Goal: Task Accomplishment & Management: Use online tool/utility

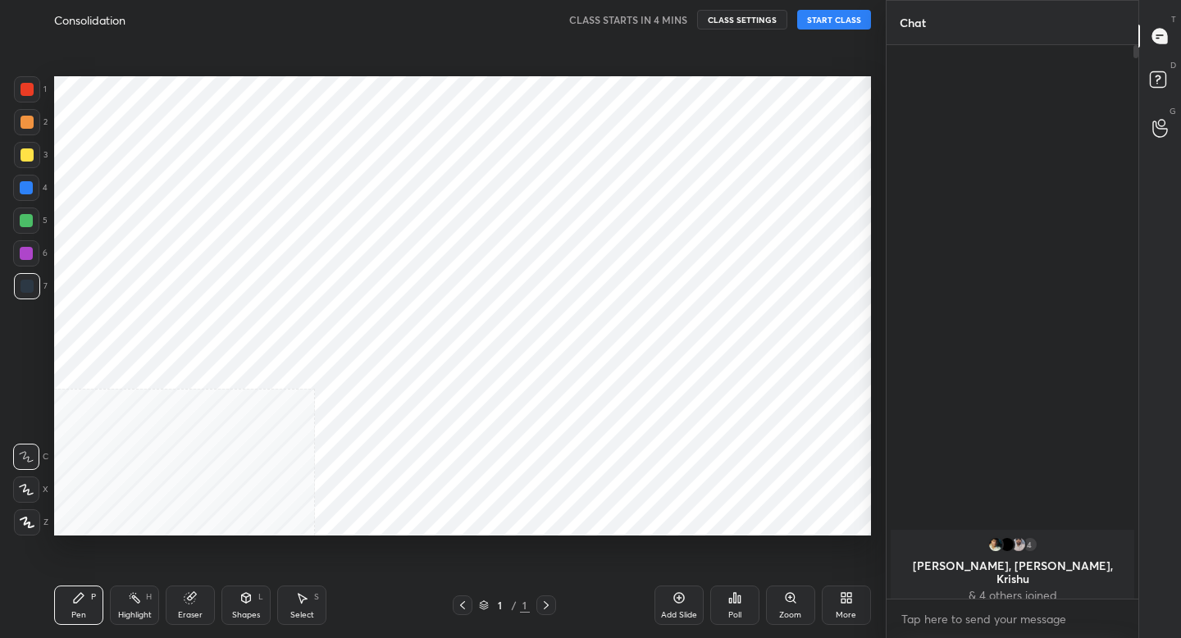
scroll to position [81475, 81188]
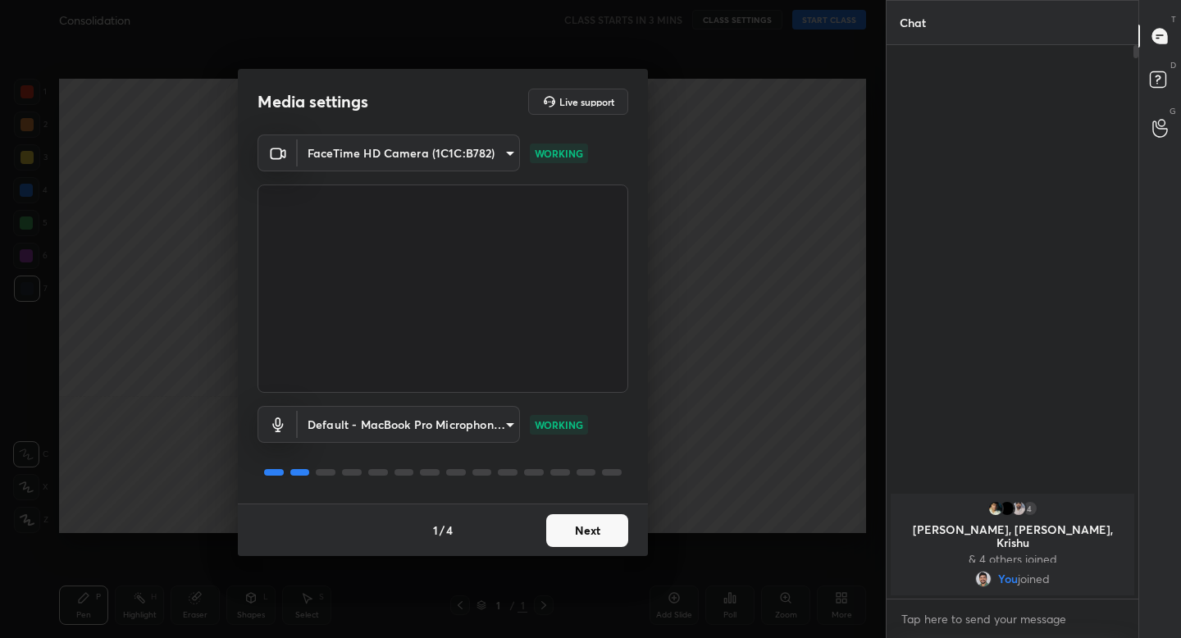
click at [585, 528] on button "Next" at bounding box center [587, 530] width 82 height 33
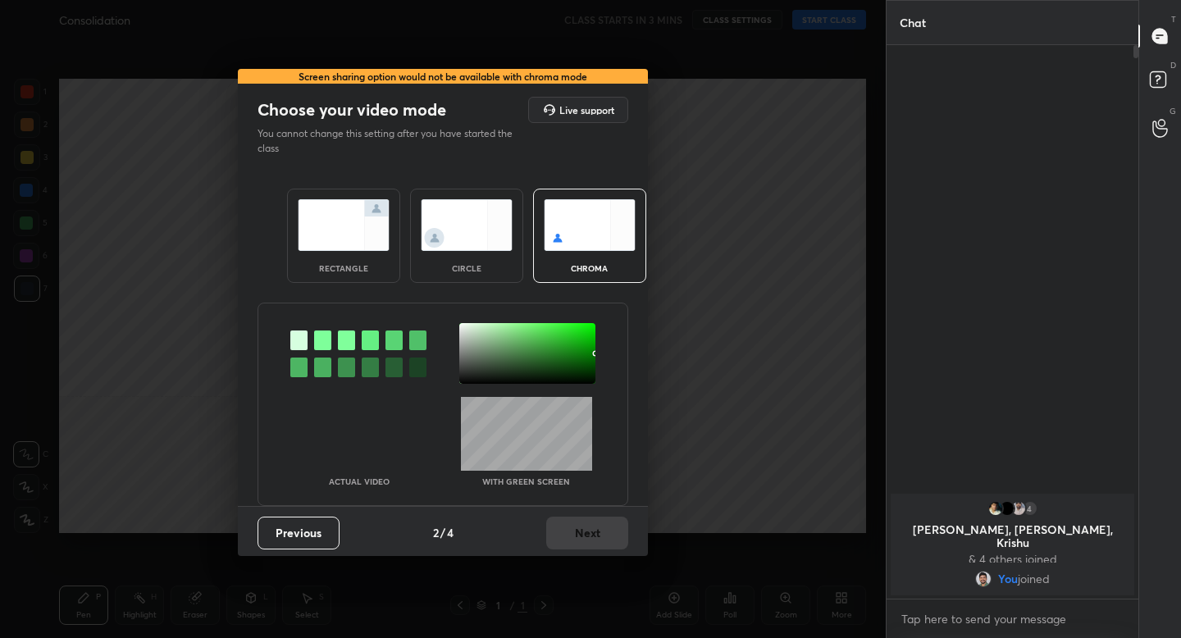
click at [315, 235] on img at bounding box center [344, 225] width 92 height 52
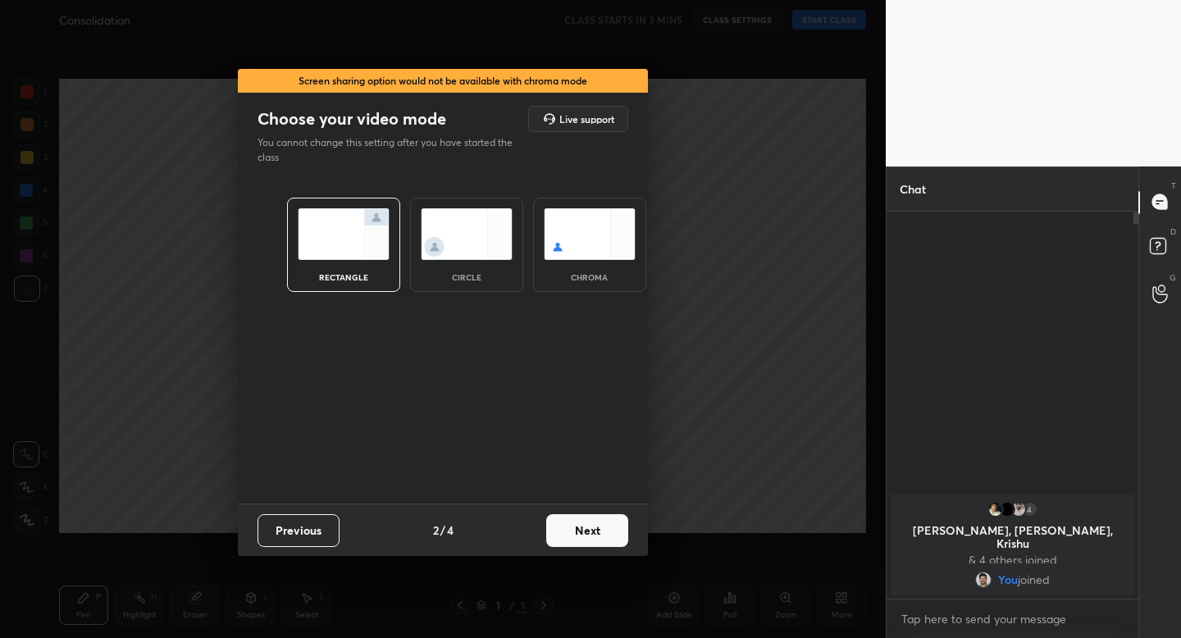
scroll to position [6, 6]
click at [599, 521] on button "Next" at bounding box center [587, 530] width 82 height 33
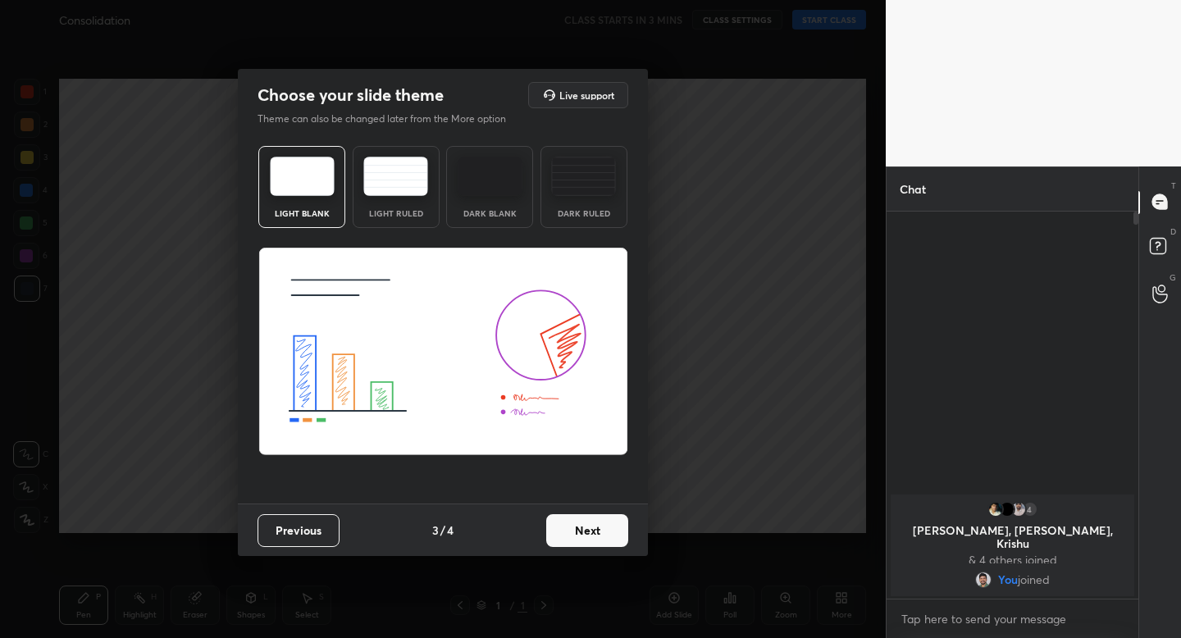
click at [397, 188] on img at bounding box center [395, 176] width 65 height 39
click at [596, 531] on button "Next" at bounding box center [587, 530] width 82 height 33
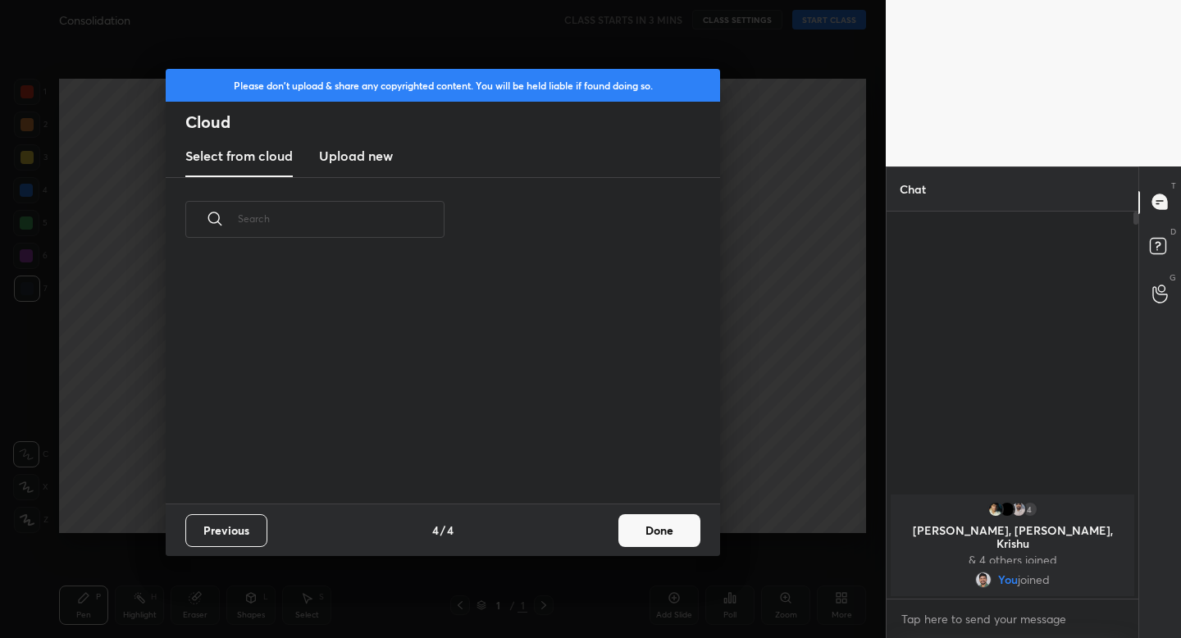
scroll to position [242, 526]
click at [661, 526] on button "Done" at bounding box center [659, 530] width 82 height 33
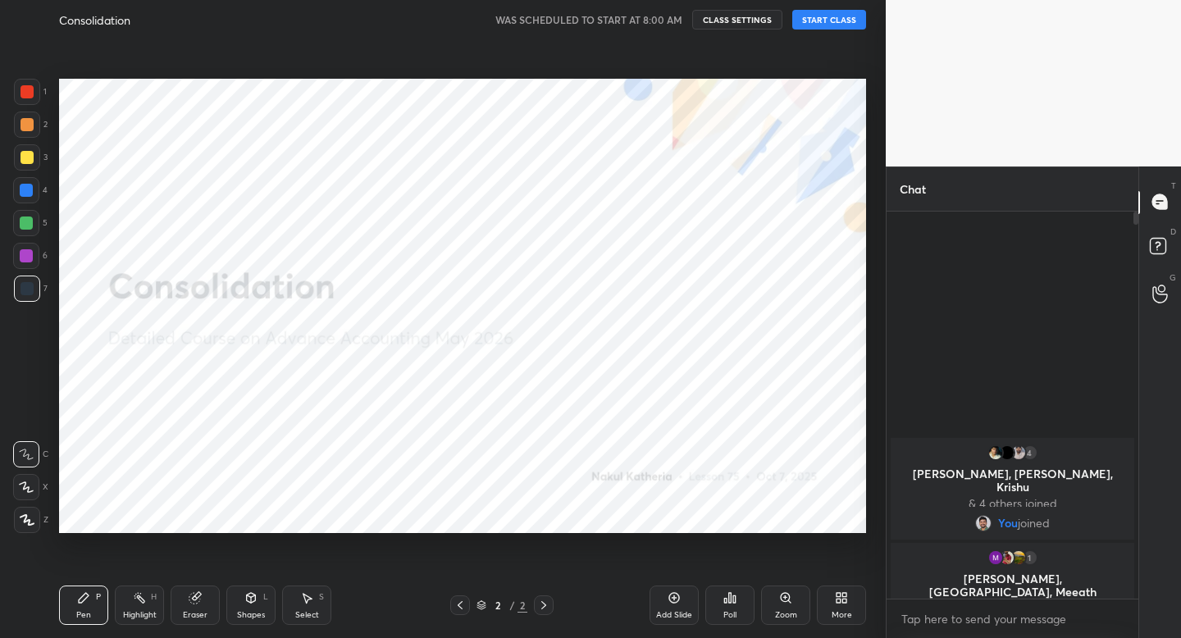
click at [834, 21] on button "START CLASS" at bounding box center [829, 20] width 74 height 20
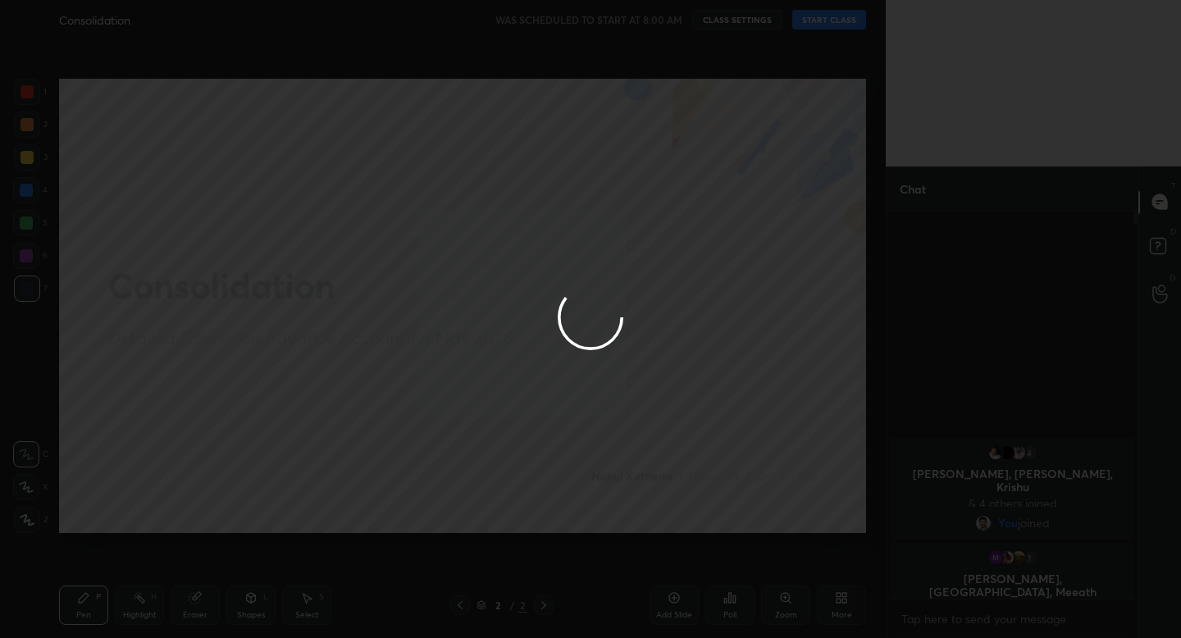
type textarea "x"
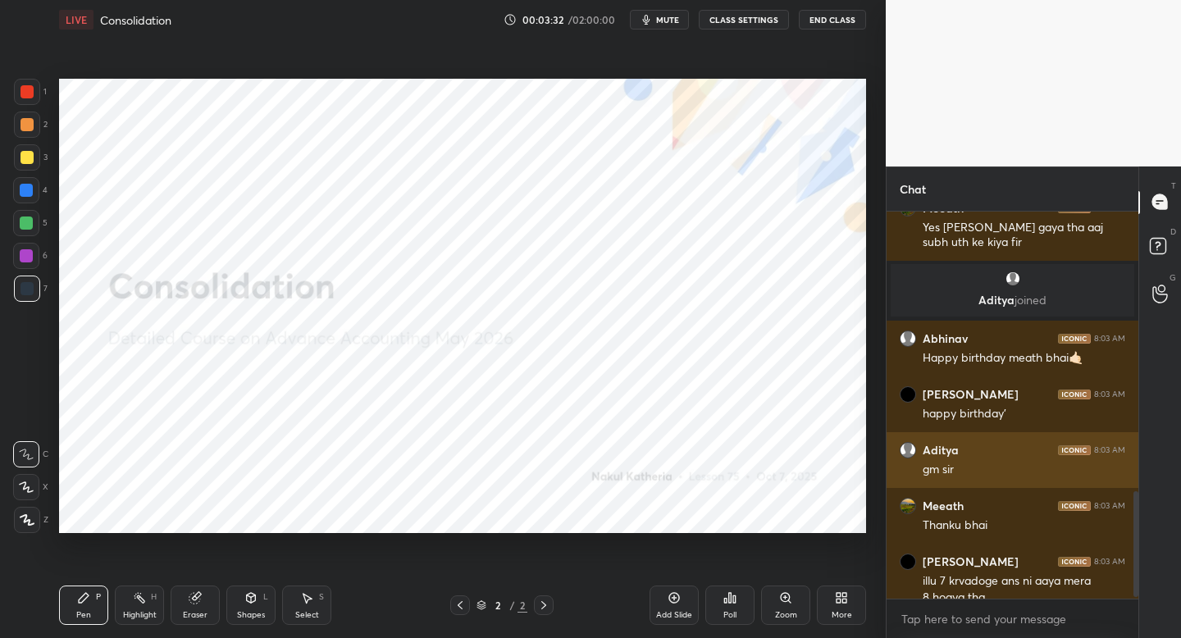
scroll to position [1023, 0]
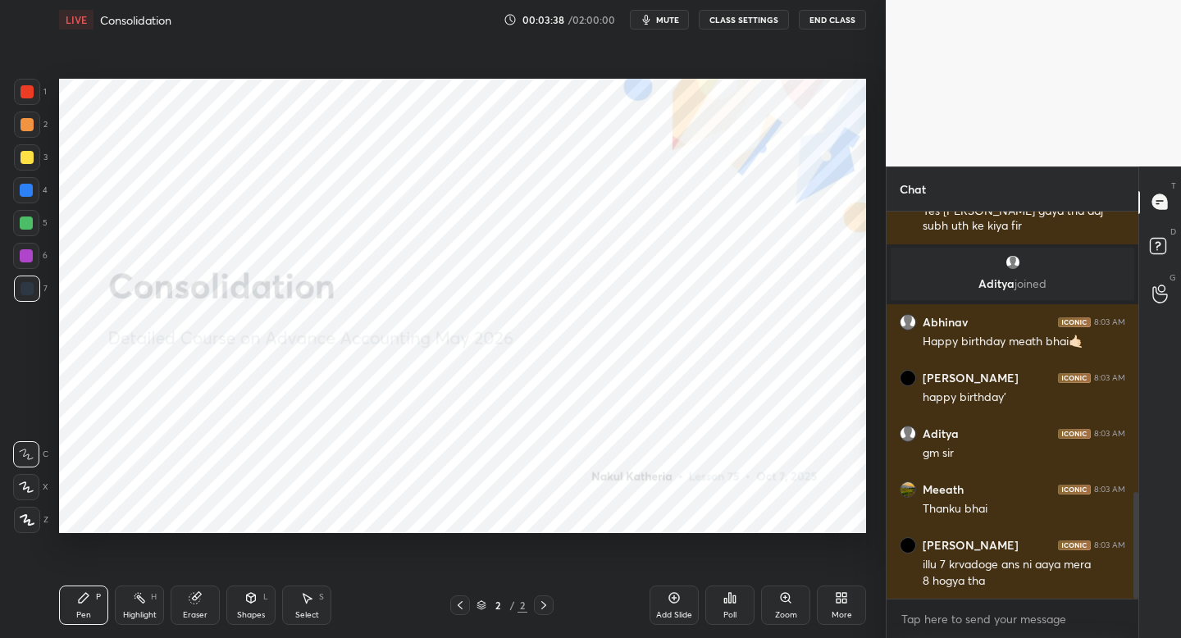
click at [832, 600] on div "More" at bounding box center [841, 605] width 49 height 39
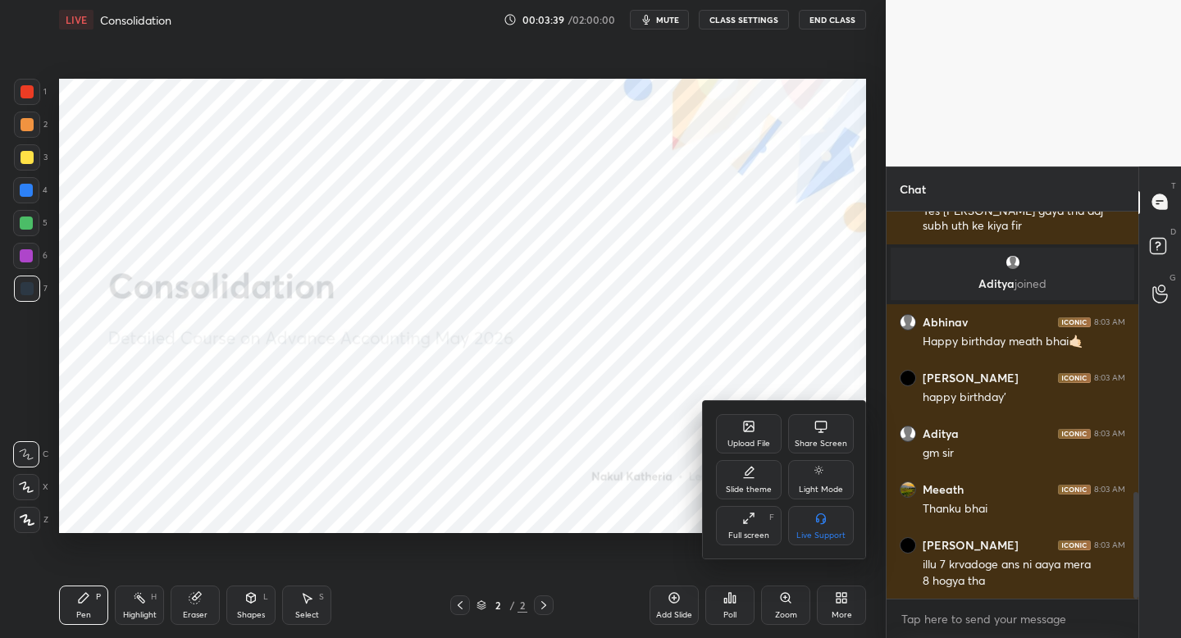
scroll to position [1083, 0]
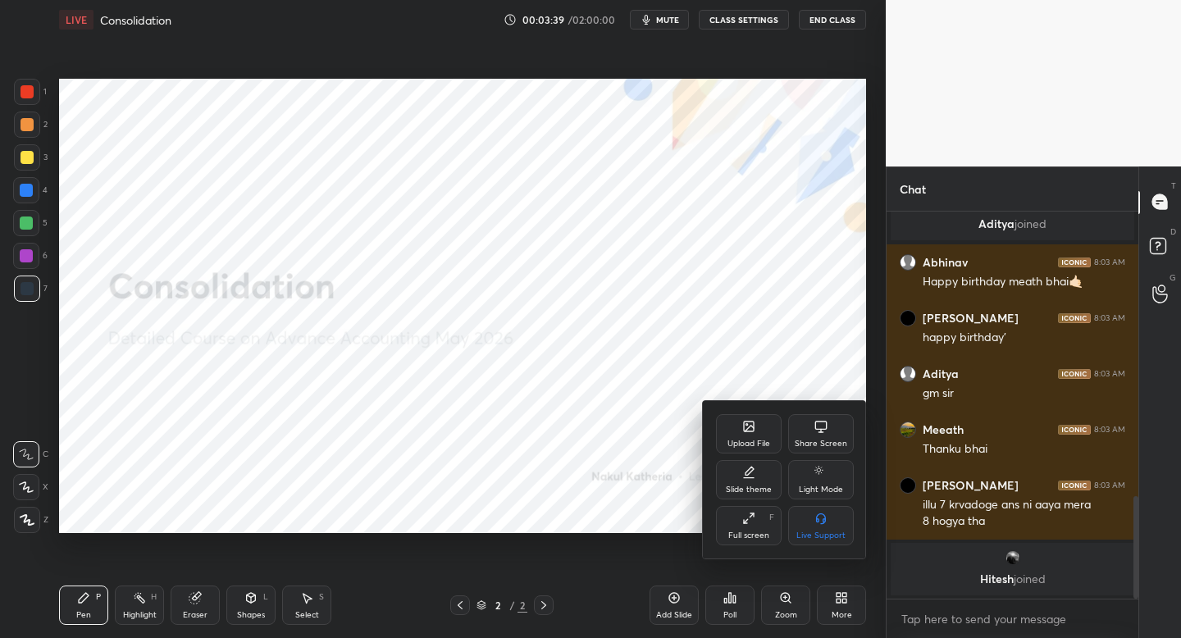
click at [753, 440] on div "Upload File" at bounding box center [748, 444] width 43 height 8
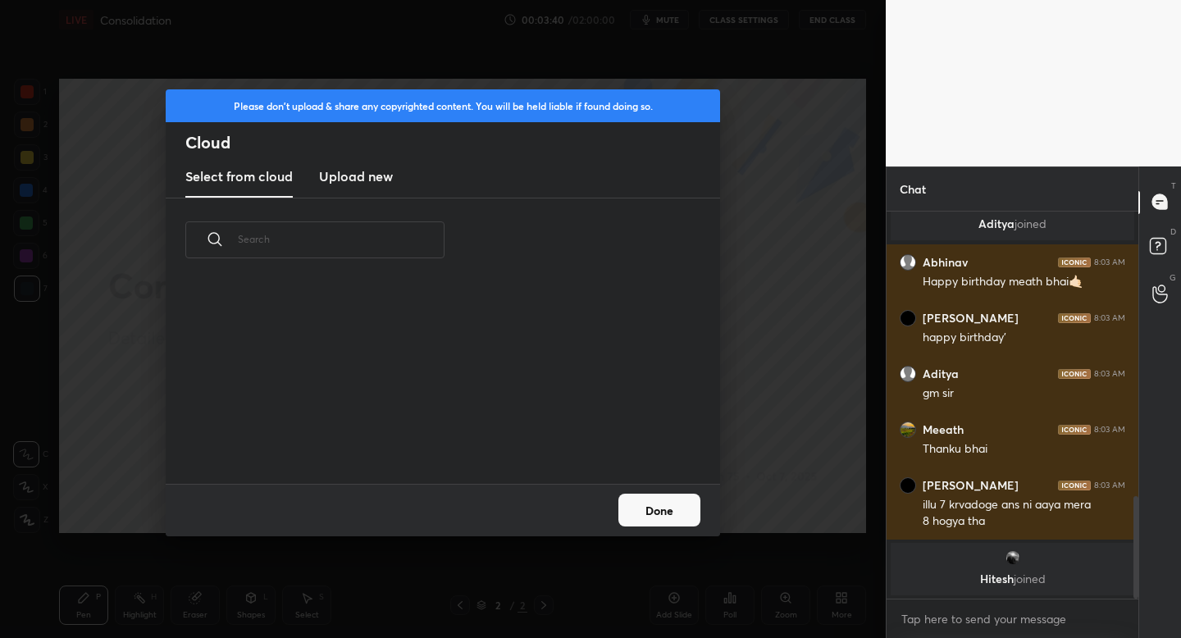
scroll to position [202, 526]
click at [384, 175] on h3 "Upload new" at bounding box center [356, 176] width 74 height 20
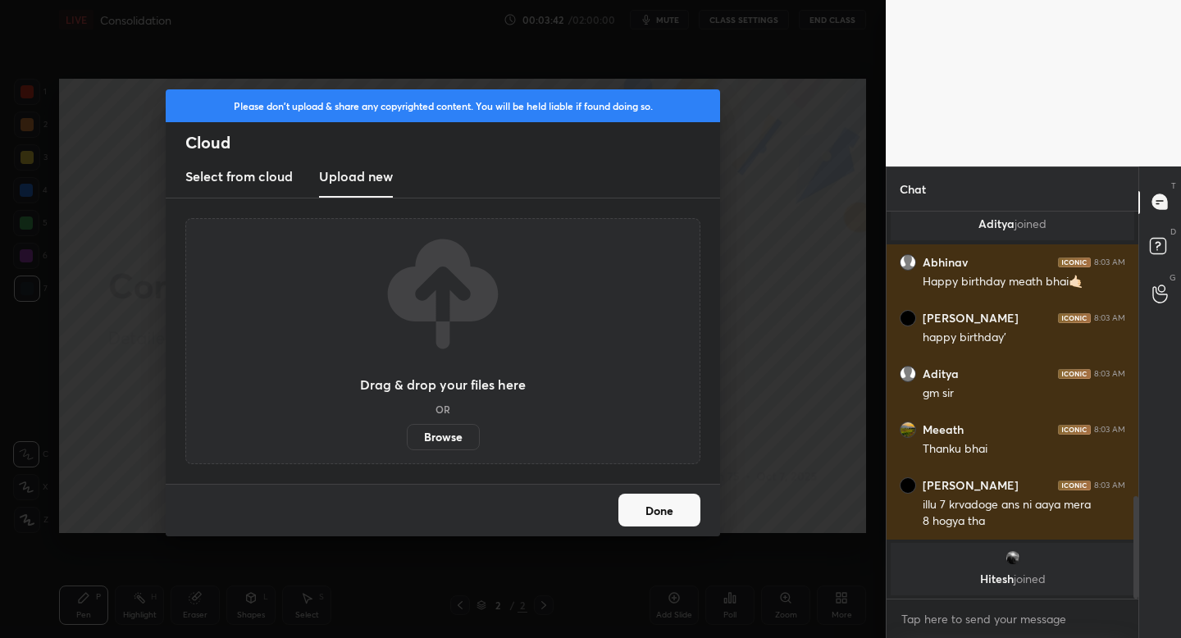
click at [427, 438] on label "Browse" at bounding box center [443, 437] width 73 height 26
click at [407, 438] on input "Browse" at bounding box center [407, 437] width 0 height 26
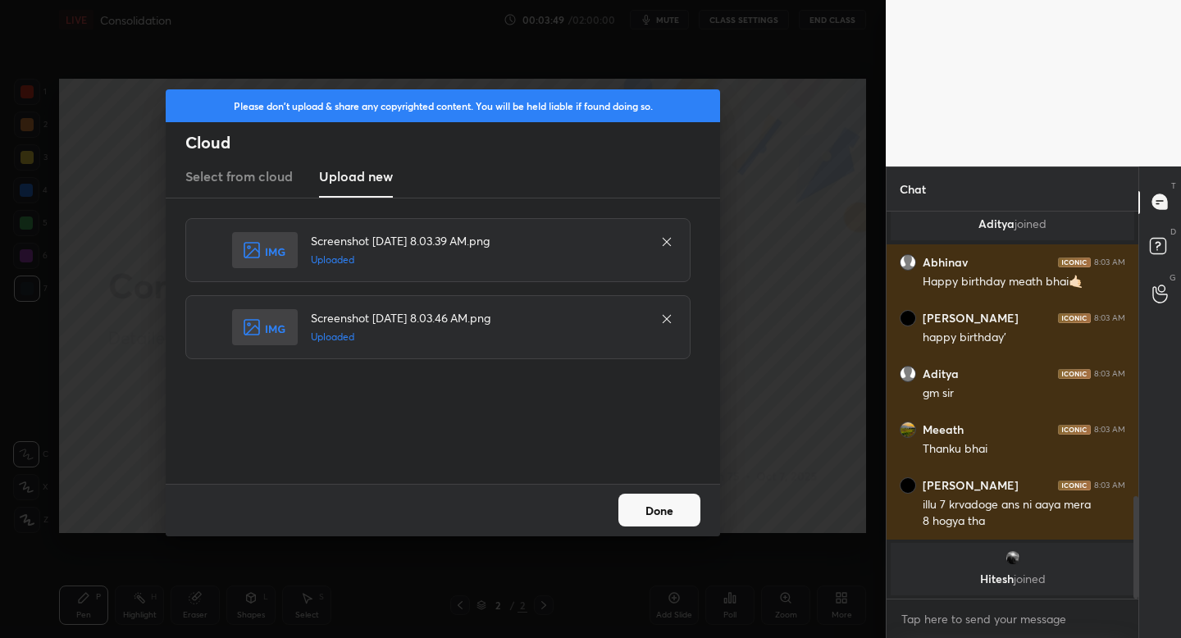
click at [650, 513] on button "Done" at bounding box center [659, 510] width 82 height 33
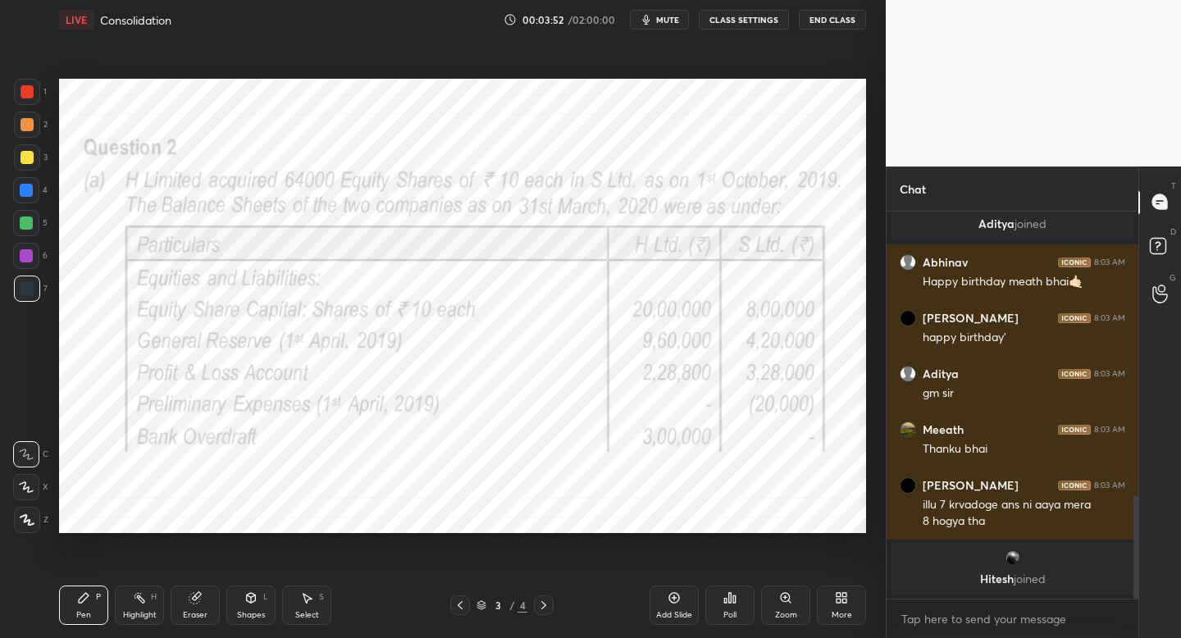
scroll to position [1183, 0]
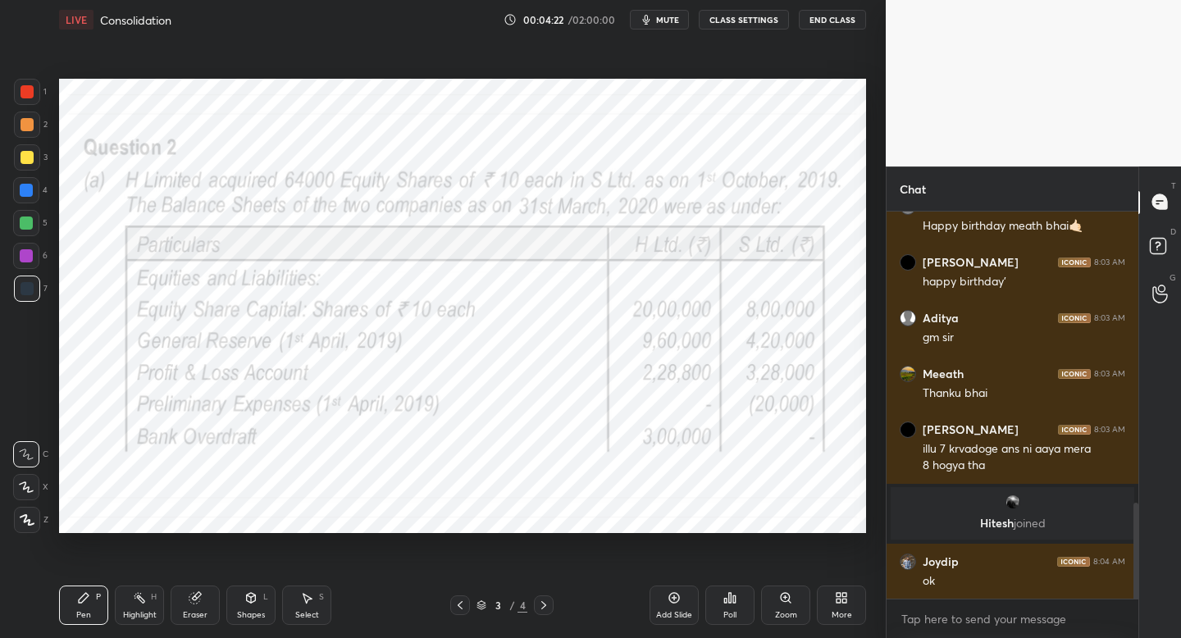
click at [836, 50] on div "Setting up your live class Poll for secs No correct answer Start poll" at bounding box center [462, 305] width 820 height 533
click at [30, 105] on div "1" at bounding box center [30, 95] width 33 height 33
click at [30, 521] on div at bounding box center [27, 520] width 26 height 26
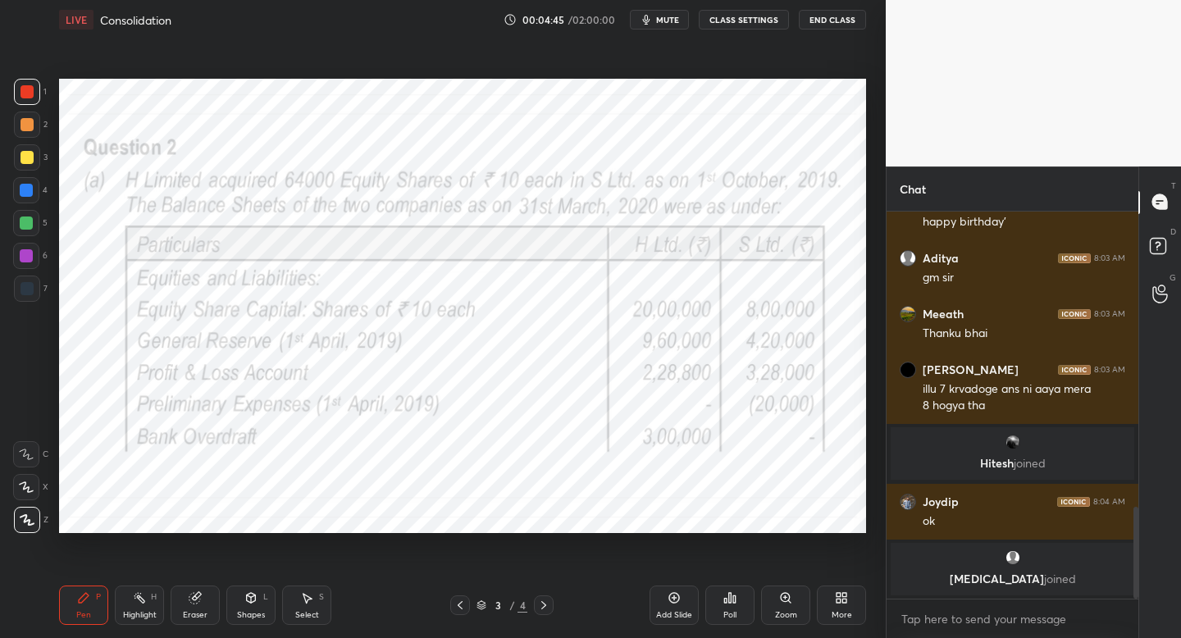
click at [545, 606] on icon at bounding box center [543, 605] width 13 height 13
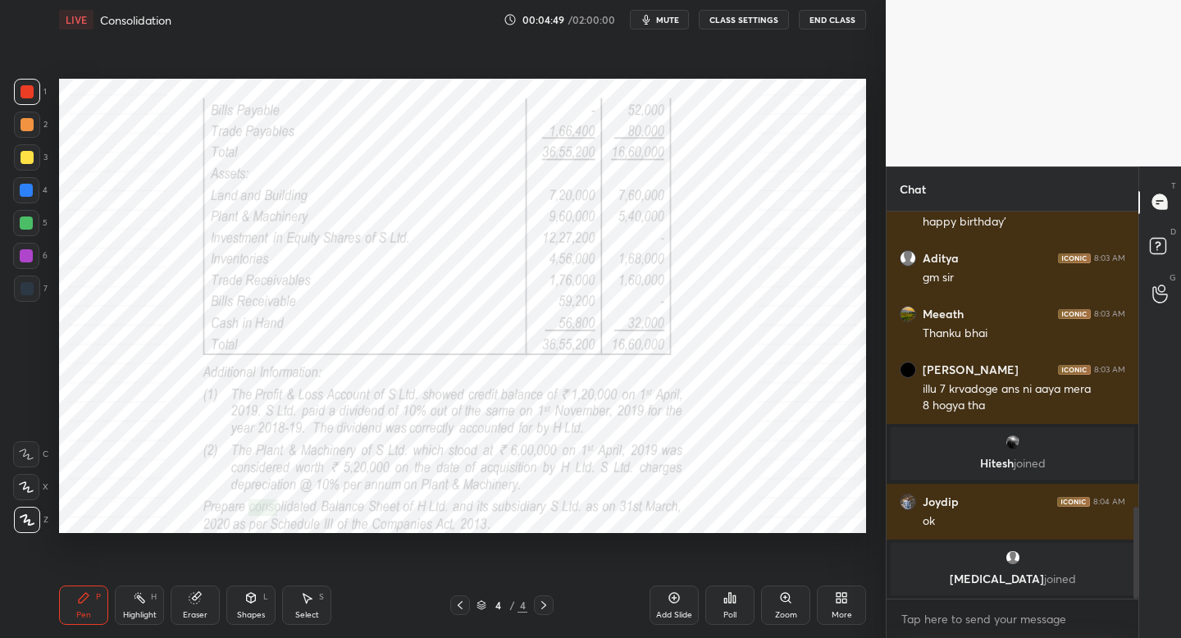
click at [239, 613] on div "Shapes" at bounding box center [251, 615] width 28 height 8
click at [78, 611] on div "Pen" at bounding box center [83, 615] width 15 height 8
click at [460, 606] on icon at bounding box center [460, 605] width 13 height 13
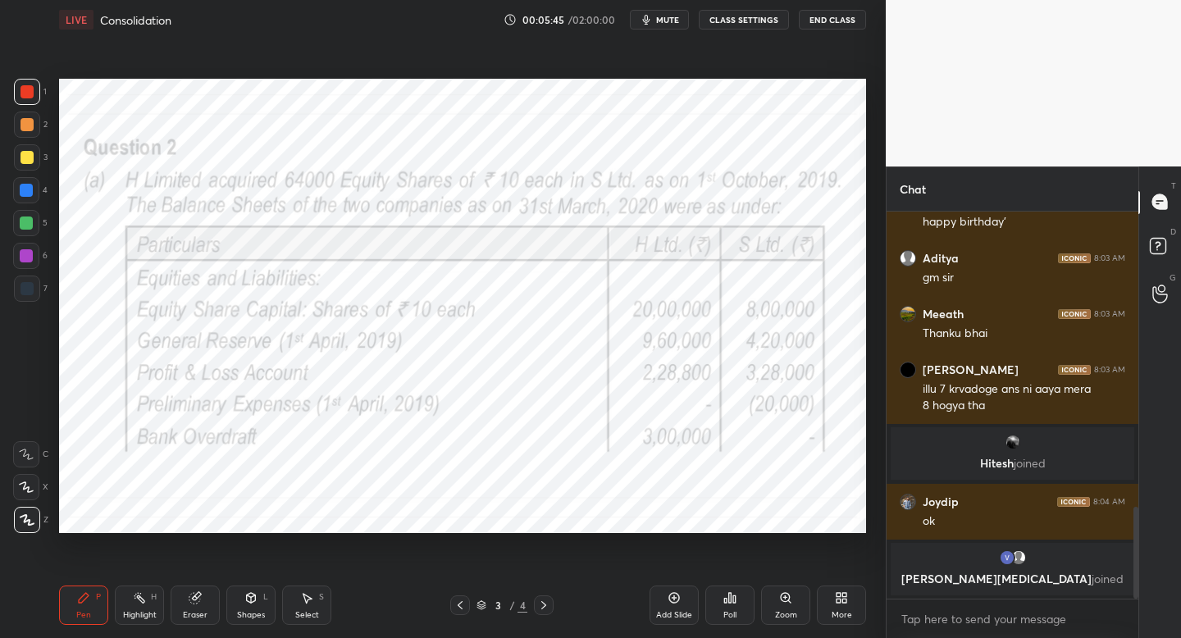
scroll to position [1298, 0]
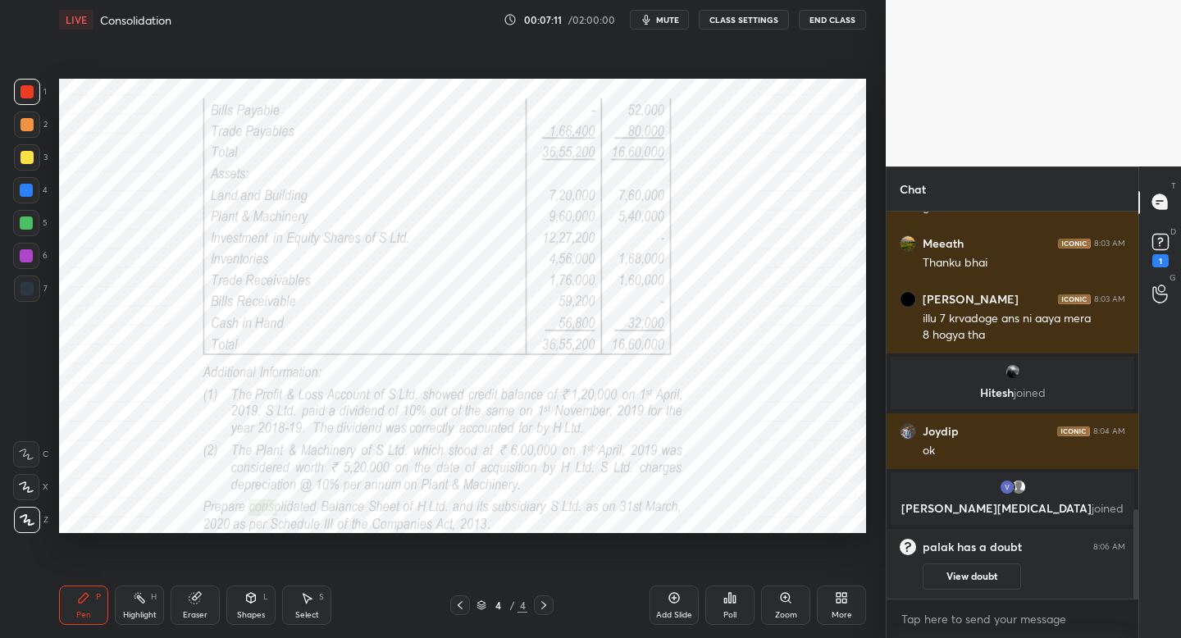
click at [30, 284] on div at bounding box center [27, 288] width 13 height 13
click at [43, 91] on div "1" at bounding box center [30, 92] width 33 height 26
click at [250, 599] on icon at bounding box center [250, 597] width 13 height 13
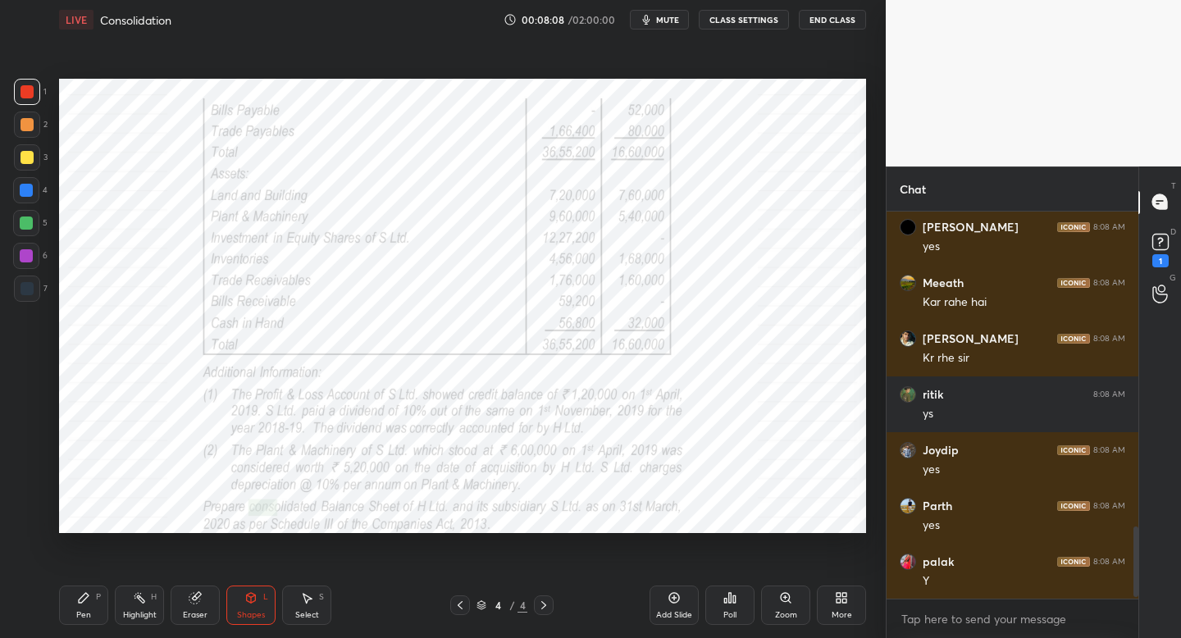
scroll to position [1744, 0]
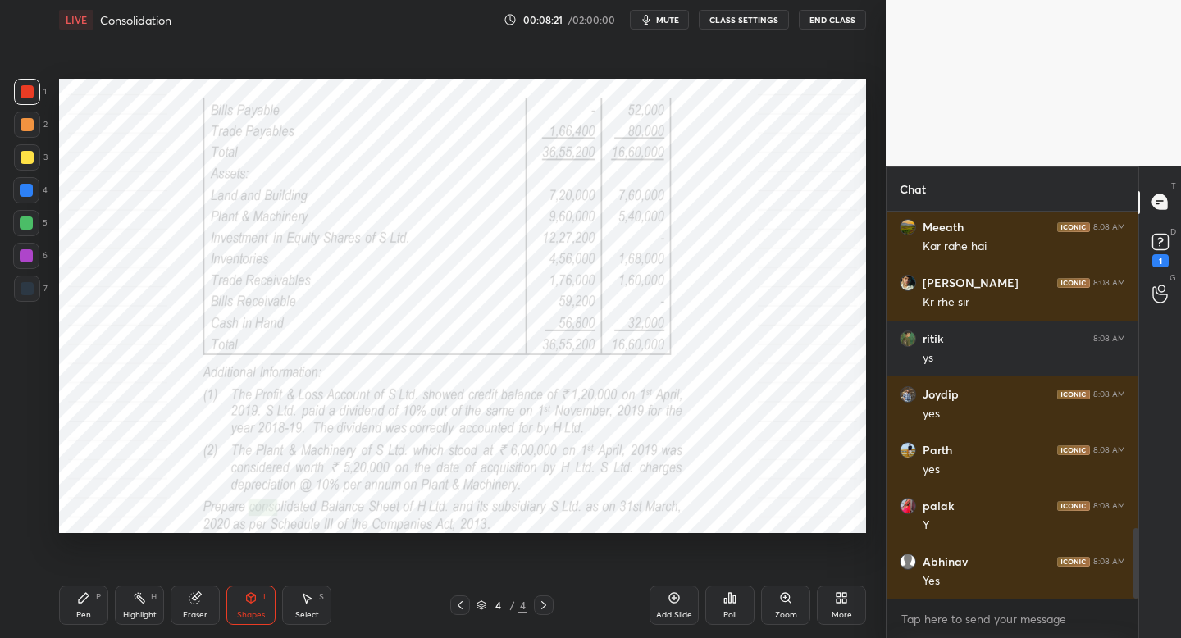
click at [670, 20] on span "mute" at bounding box center [667, 19] width 23 height 11
click at [667, 21] on span "unmute" at bounding box center [666, 19] width 35 height 11
click at [672, 17] on span "mute" at bounding box center [667, 19] width 23 height 11
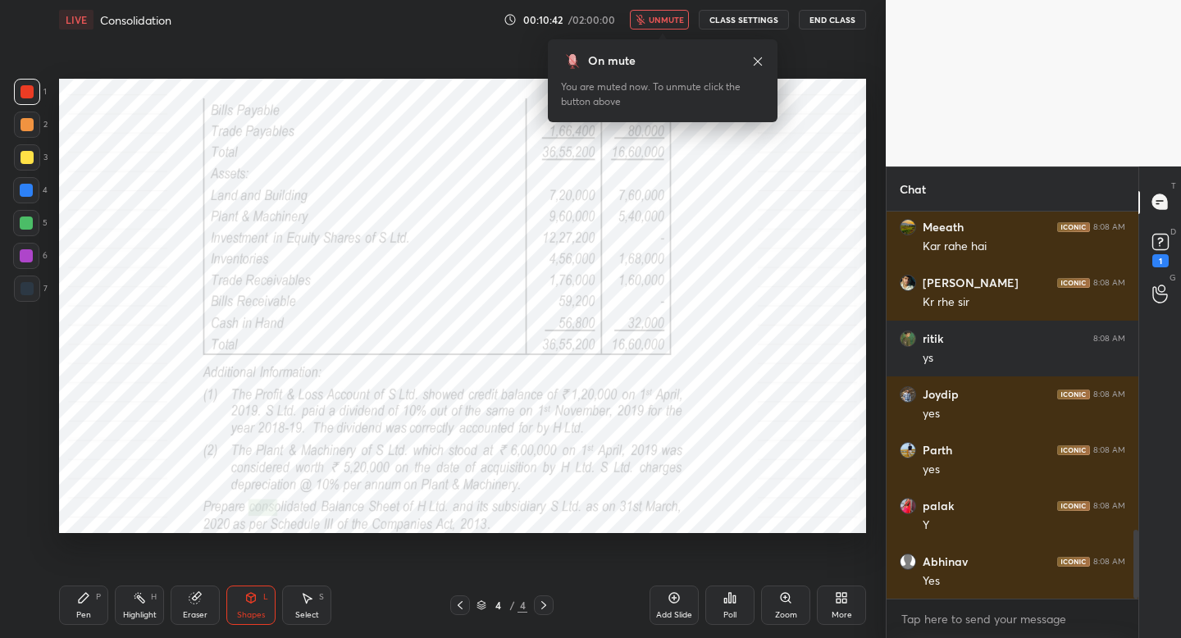
scroll to position [1804, 0]
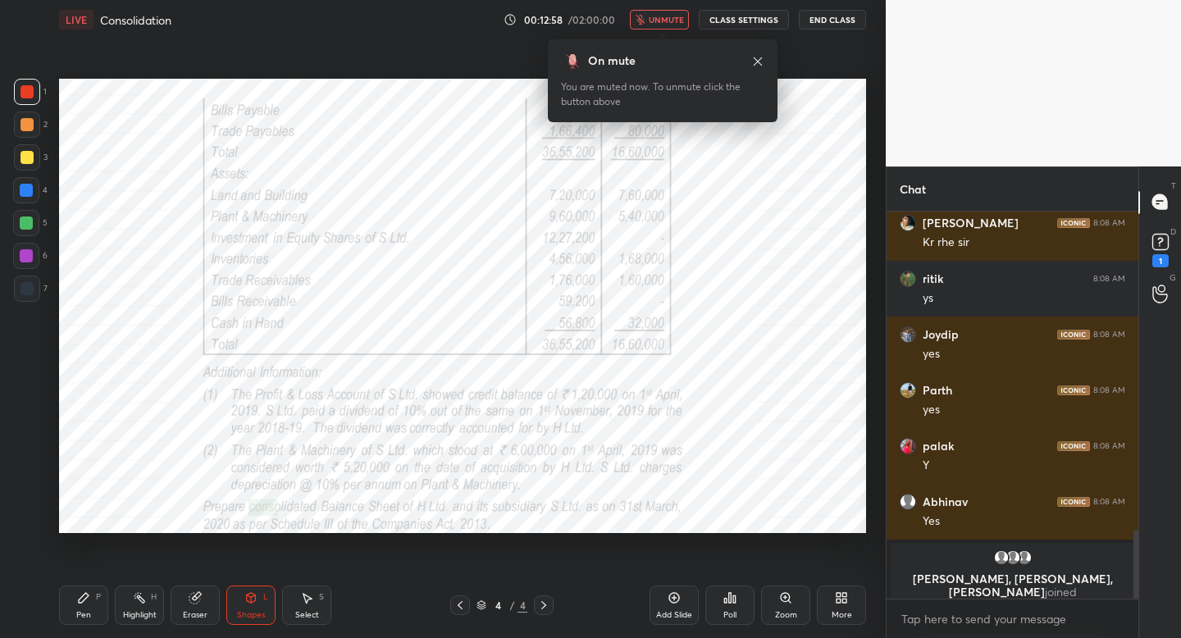
click at [663, 15] on span "unmute" at bounding box center [666, 19] width 35 height 11
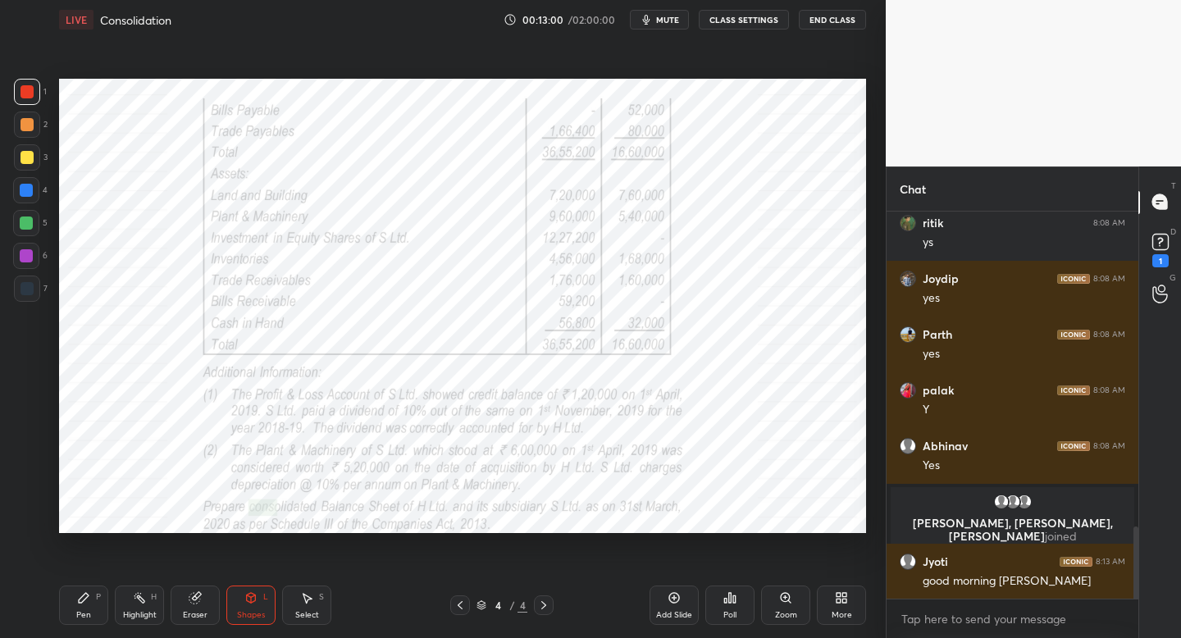
click at [663, 15] on span "mute" at bounding box center [667, 19] width 23 height 11
click at [658, 18] on span "unmute" at bounding box center [666, 19] width 35 height 11
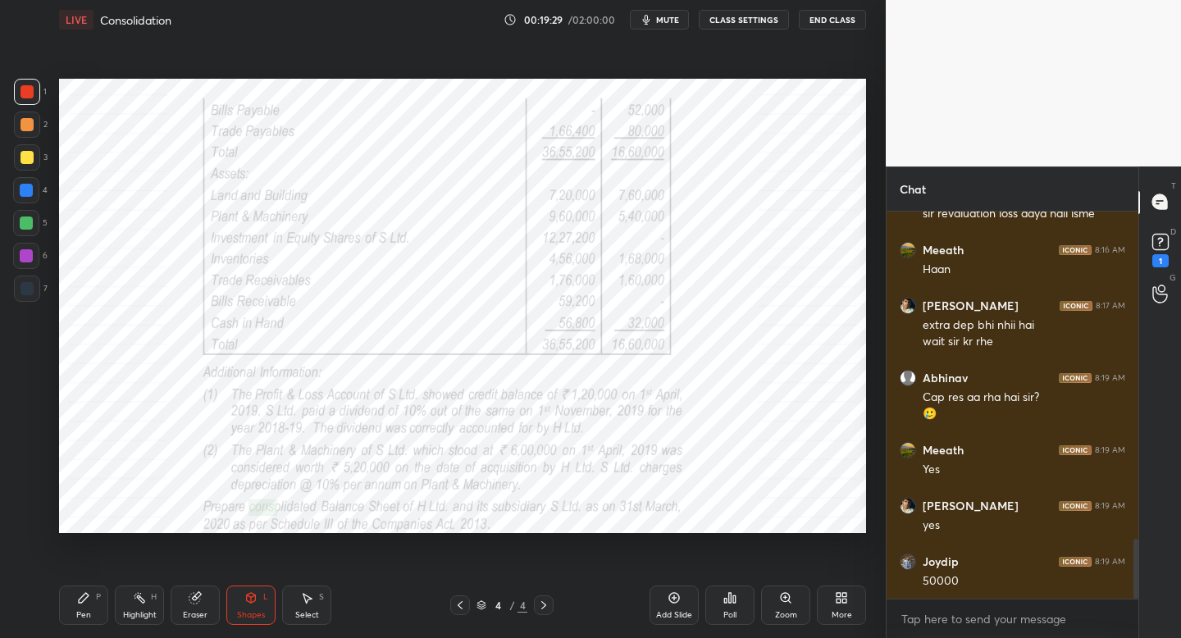
scroll to position [2186, 0]
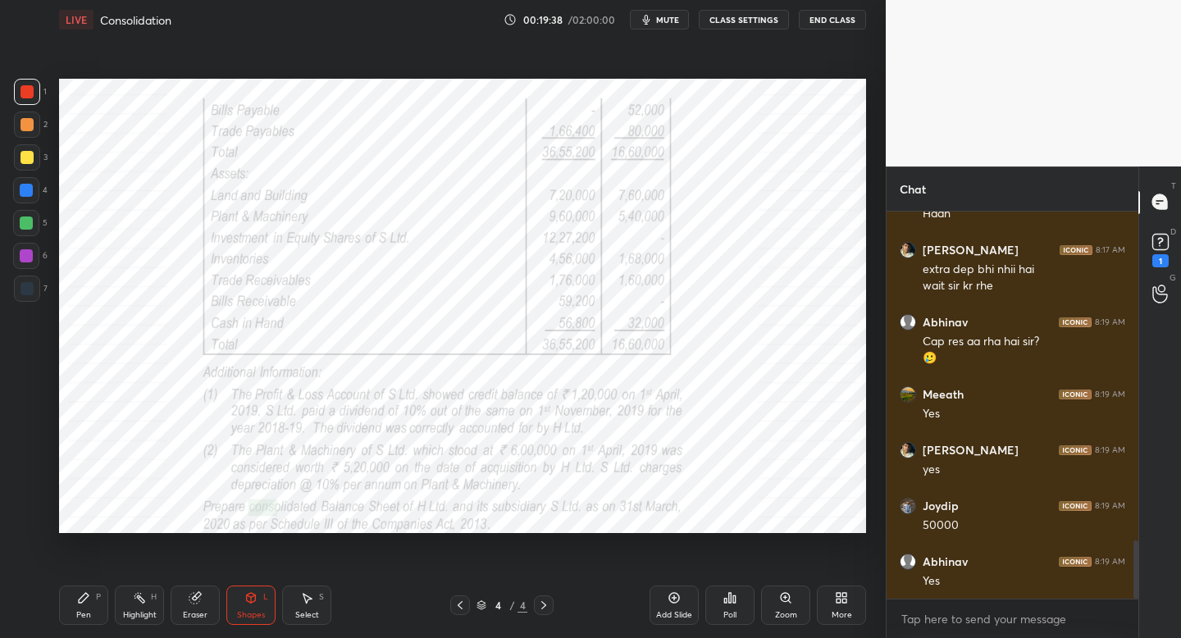
click at [667, 613] on div "Add Slide" at bounding box center [674, 615] width 36 height 8
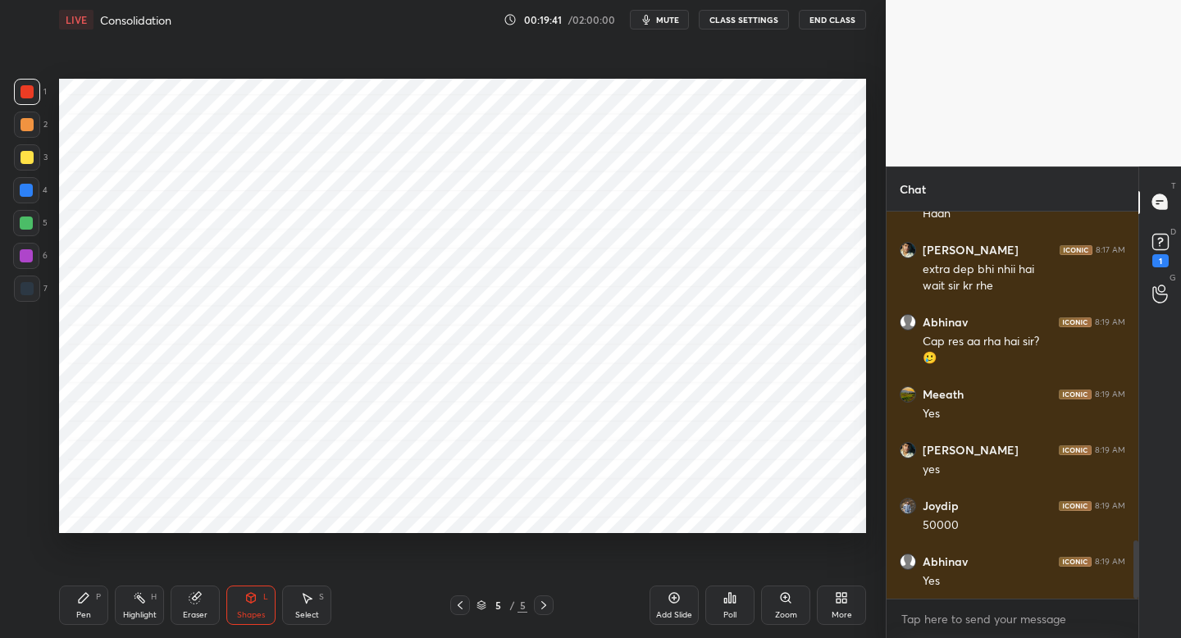
scroll to position [2241, 0]
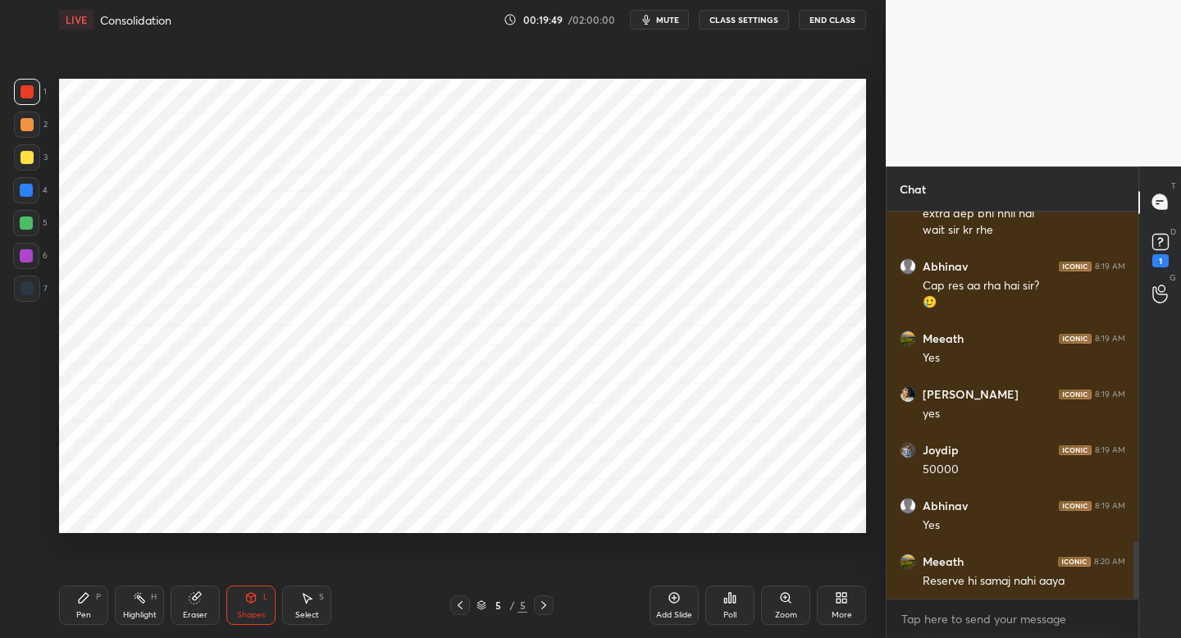
click at [81, 605] on div "Pen P" at bounding box center [83, 605] width 49 height 39
click at [459, 597] on div at bounding box center [460, 605] width 20 height 20
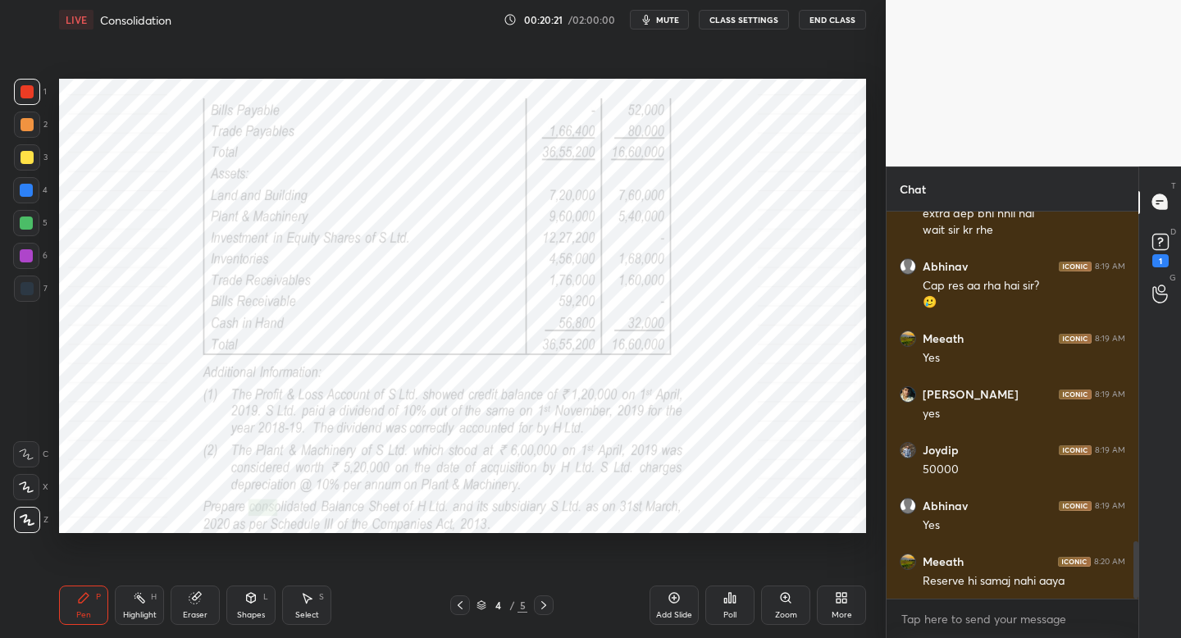
click at [461, 605] on icon at bounding box center [460, 605] width 13 height 13
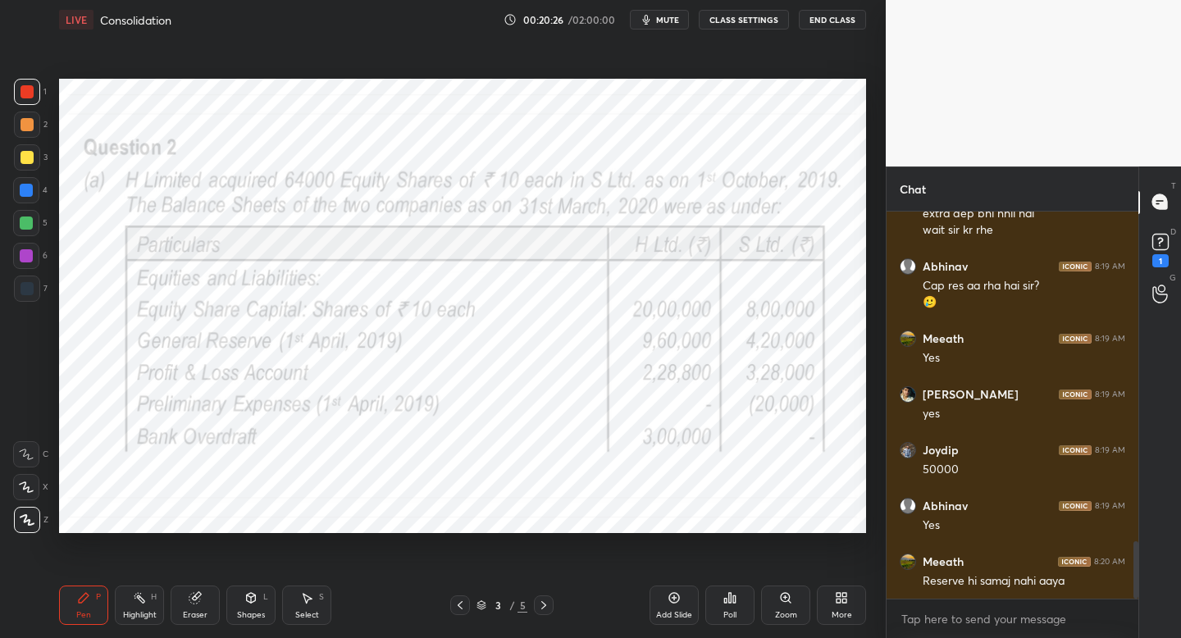
click at [543, 607] on icon at bounding box center [543, 605] width 13 height 13
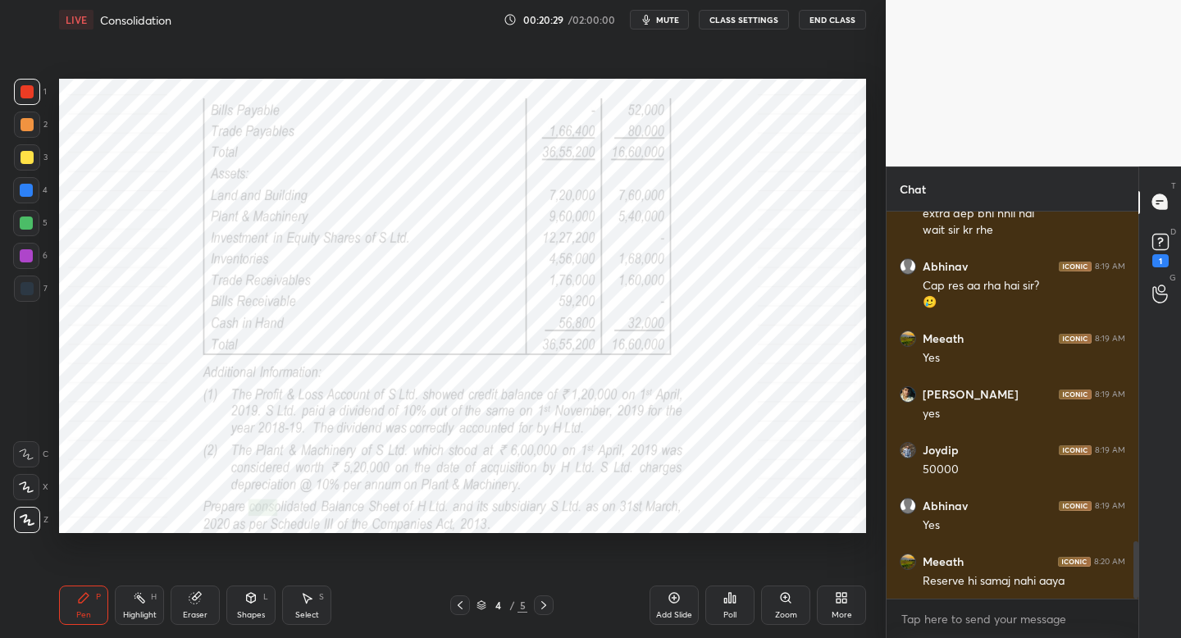
click at [547, 605] on icon at bounding box center [543, 605] width 13 height 13
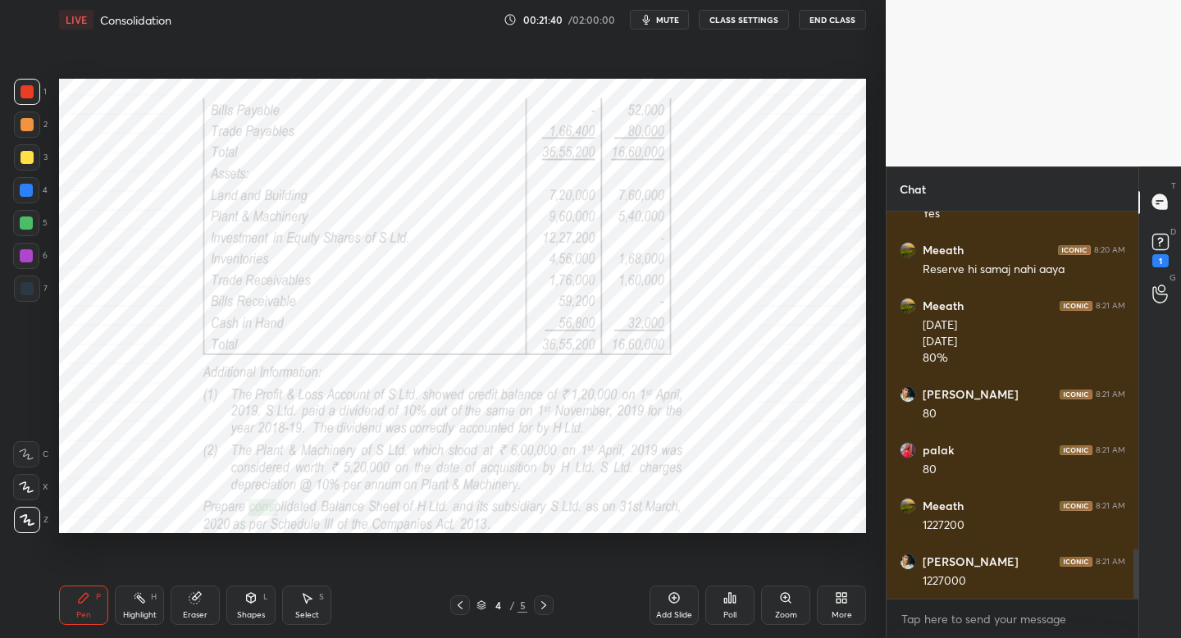
scroll to position [2609, 0]
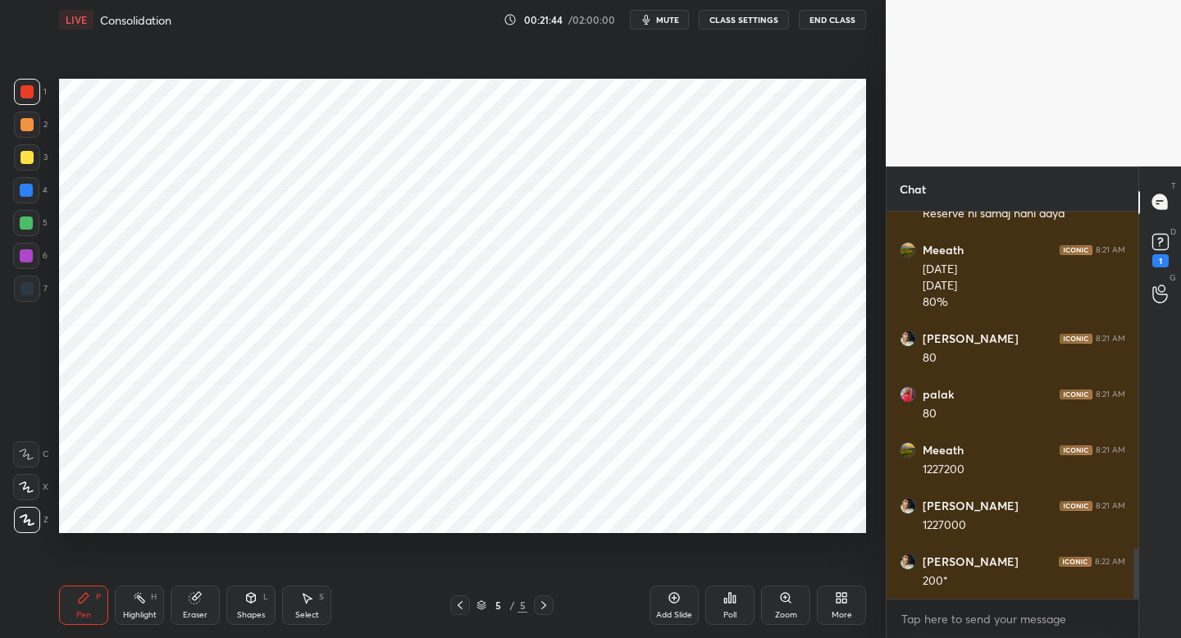
click at [42, 294] on div "7" at bounding box center [31, 289] width 34 height 26
click at [672, 604] on div "Add Slide" at bounding box center [674, 605] width 49 height 39
click at [451, 604] on div at bounding box center [460, 605] width 20 height 20
click at [458, 604] on icon at bounding box center [460, 605] width 13 height 13
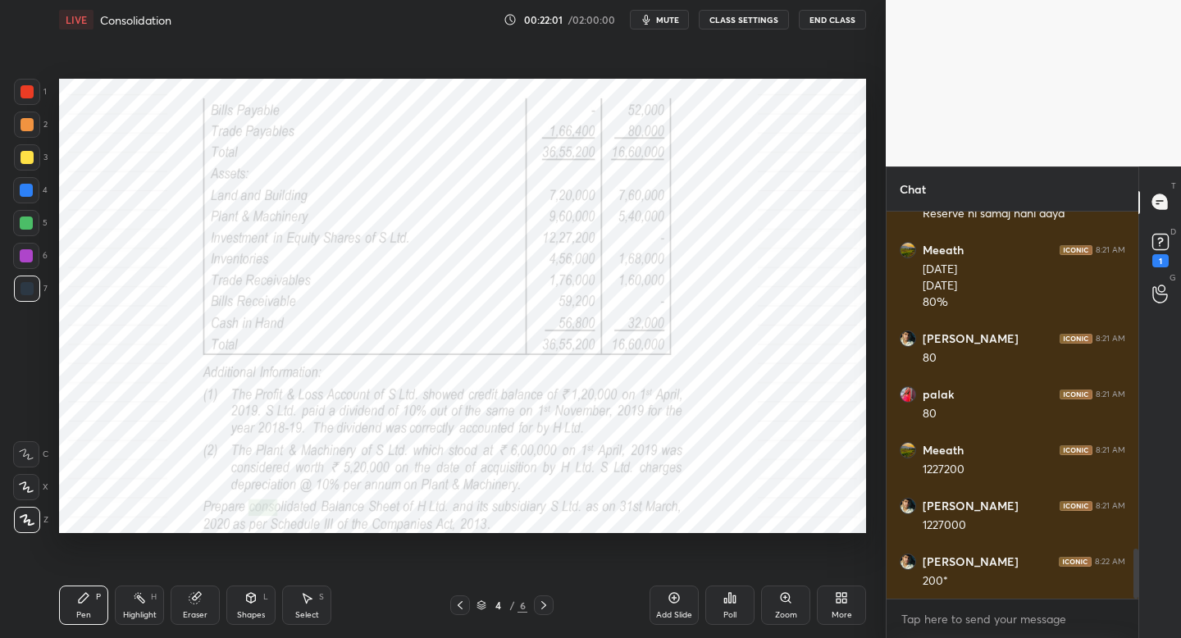
click at [463, 604] on icon at bounding box center [460, 605] width 13 height 13
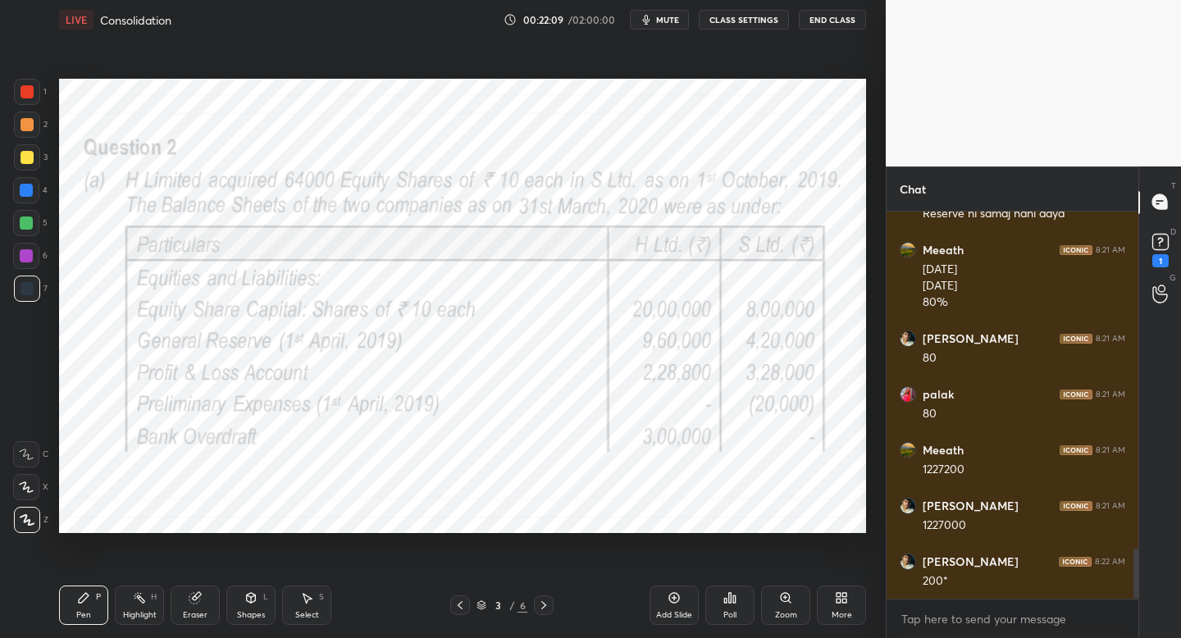
click at [544, 608] on icon at bounding box center [543, 605] width 13 height 13
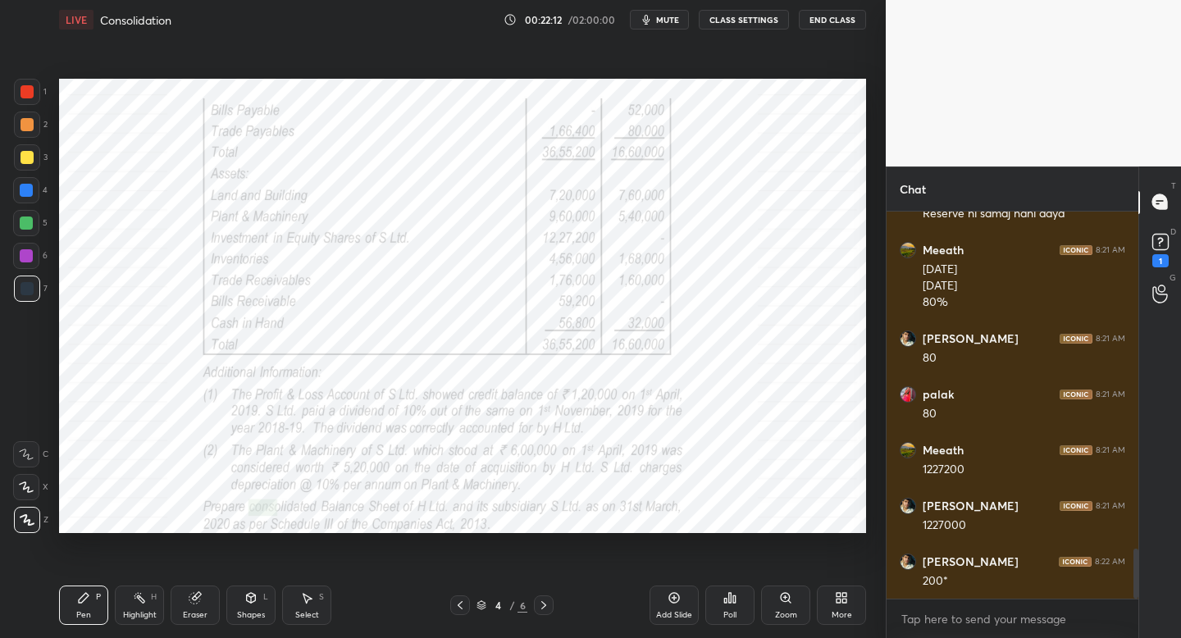
click at [457, 605] on icon at bounding box center [460, 605] width 13 height 13
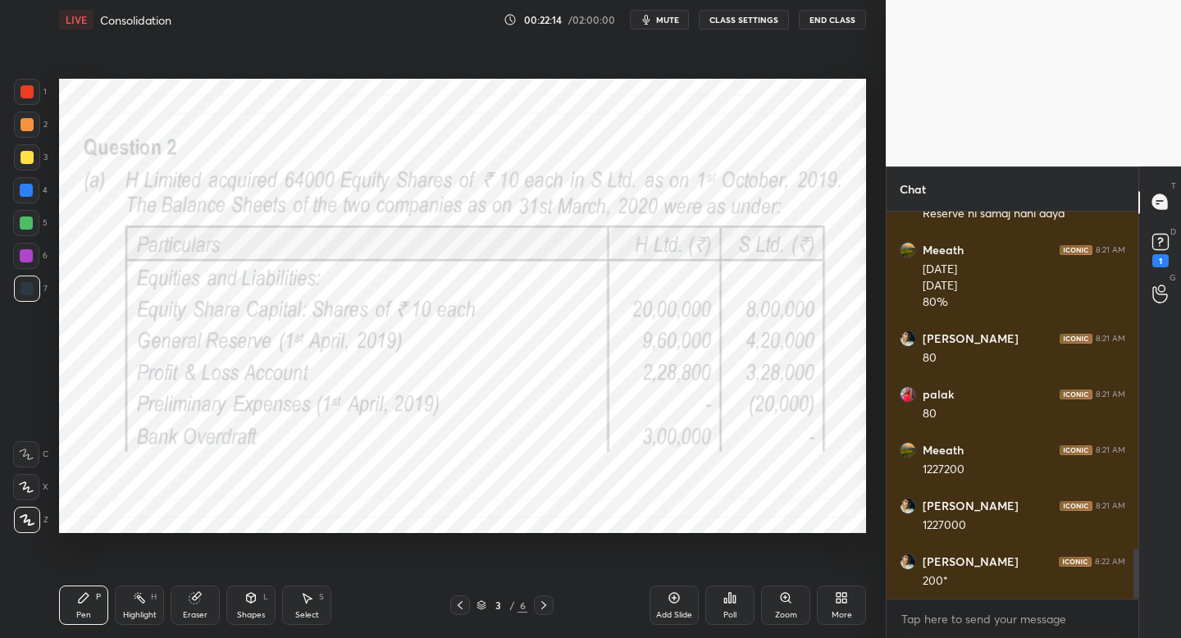
click at [543, 604] on icon at bounding box center [543, 605] width 13 height 13
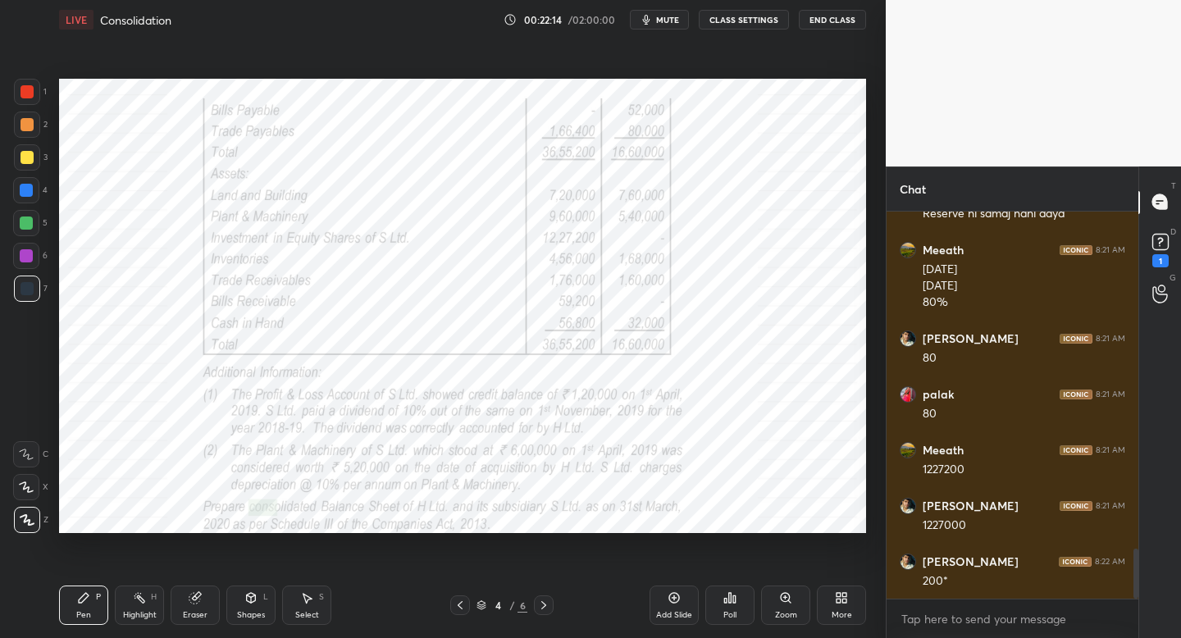
click at [549, 601] on icon at bounding box center [543, 605] width 13 height 13
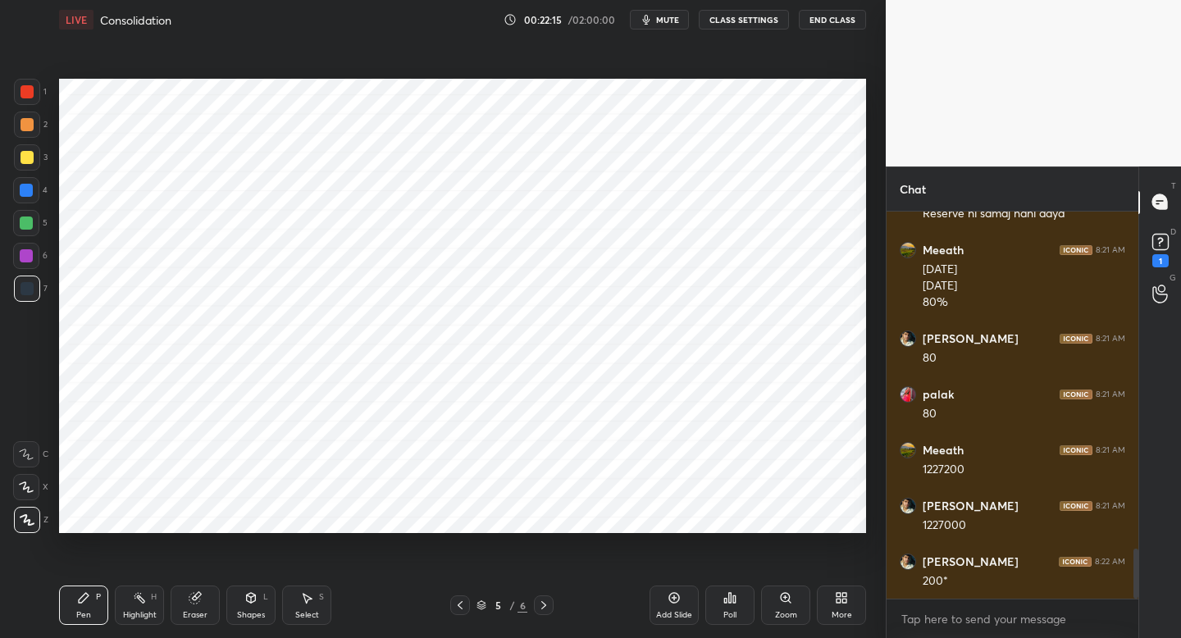
click at [541, 602] on icon at bounding box center [543, 605] width 13 height 13
click at [209, 613] on div "Eraser" at bounding box center [195, 605] width 49 height 39
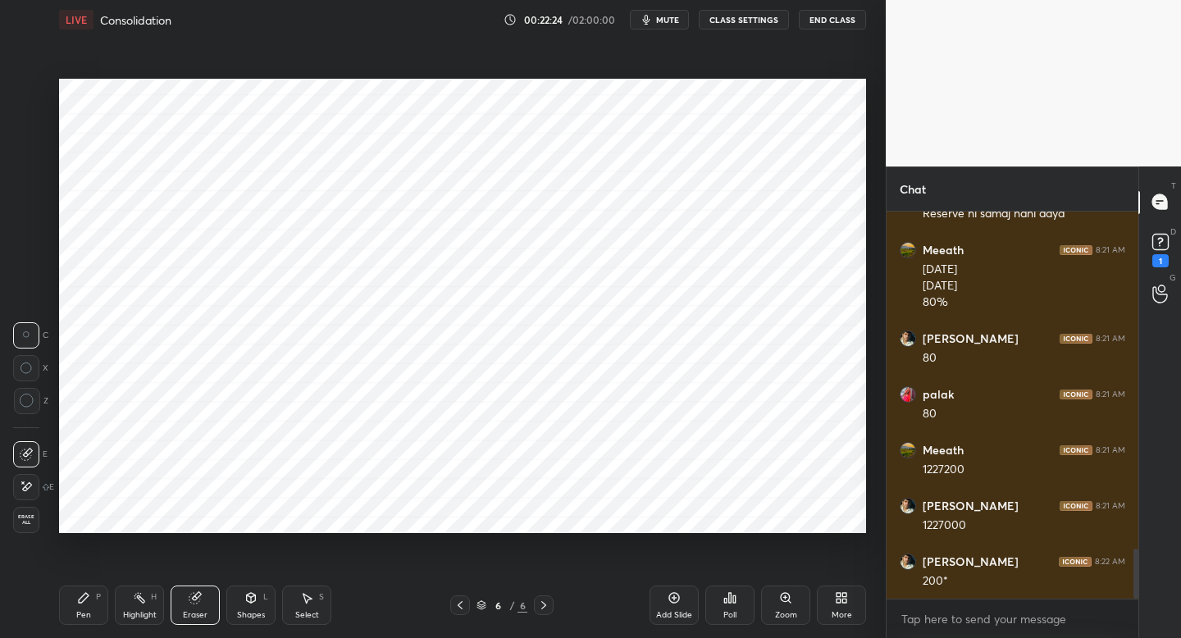
click at [244, 608] on div "Shapes L" at bounding box center [250, 605] width 49 height 39
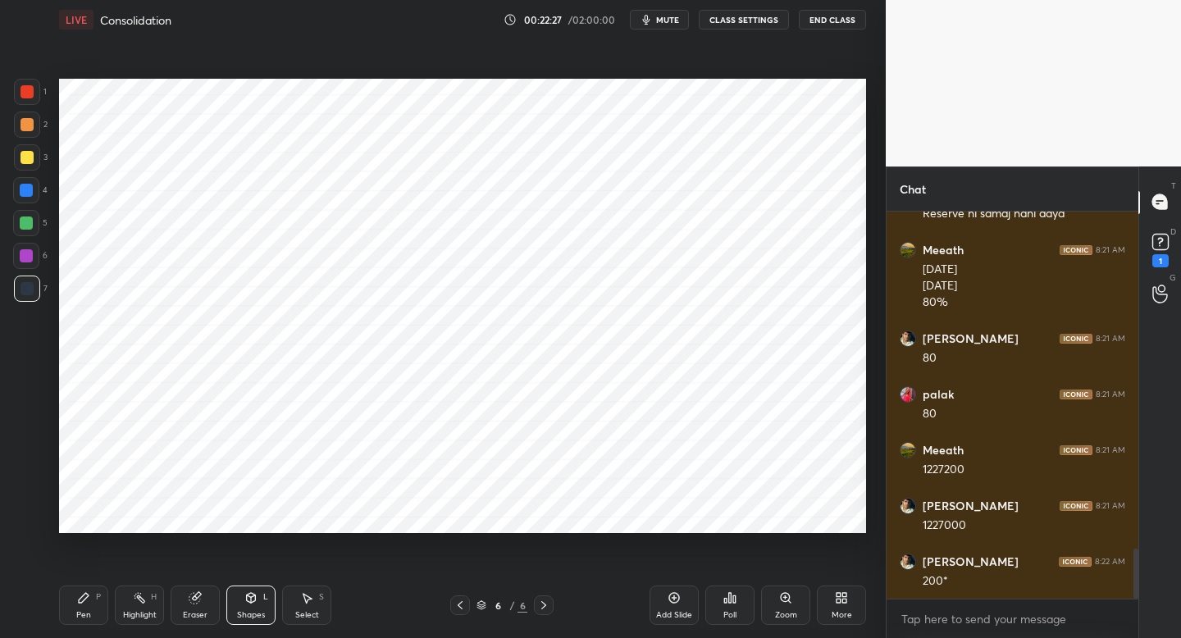
click at [101, 591] on div "Pen P" at bounding box center [83, 605] width 49 height 39
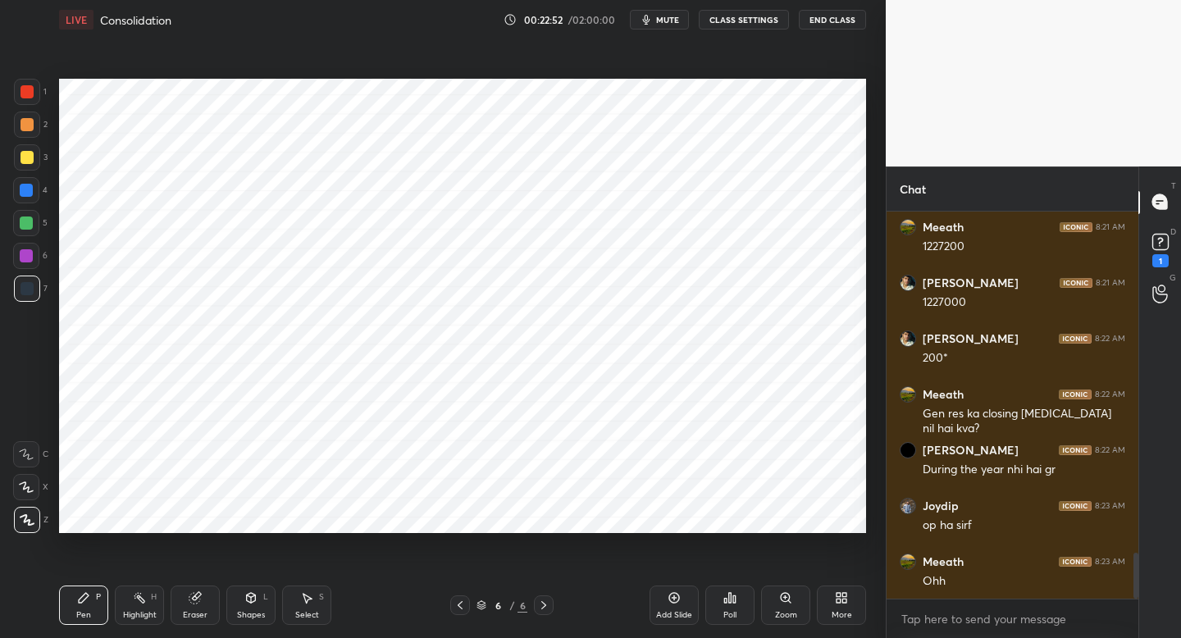
scroll to position [2902, 0]
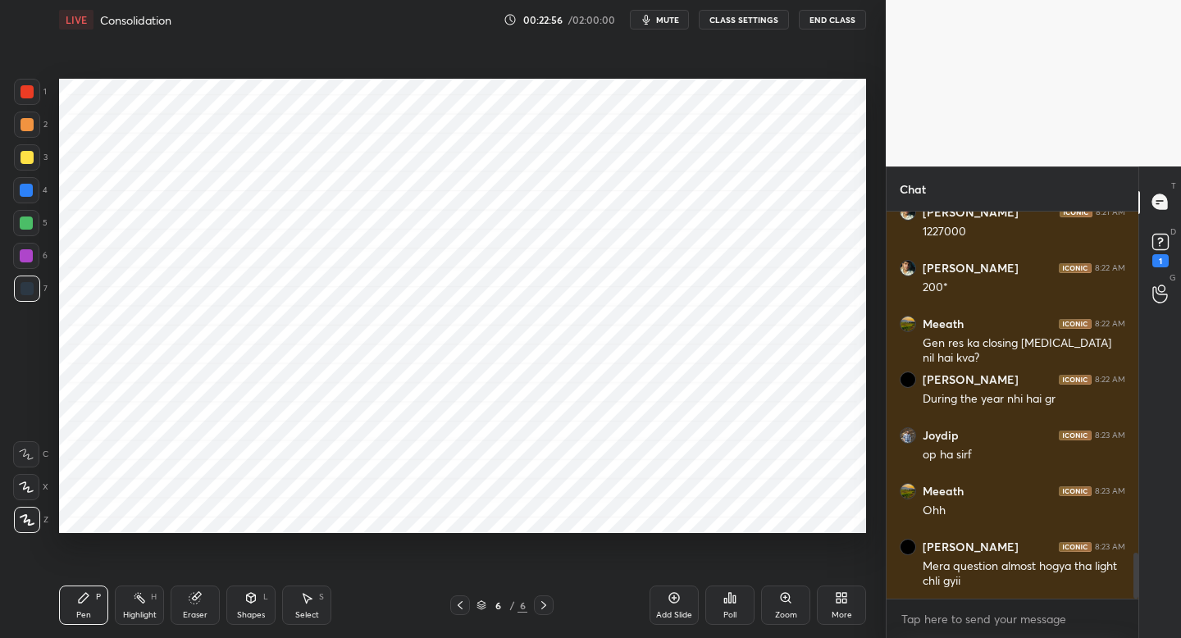
click at [35, 199] on div at bounding box center [26, 190] width 26 height 26
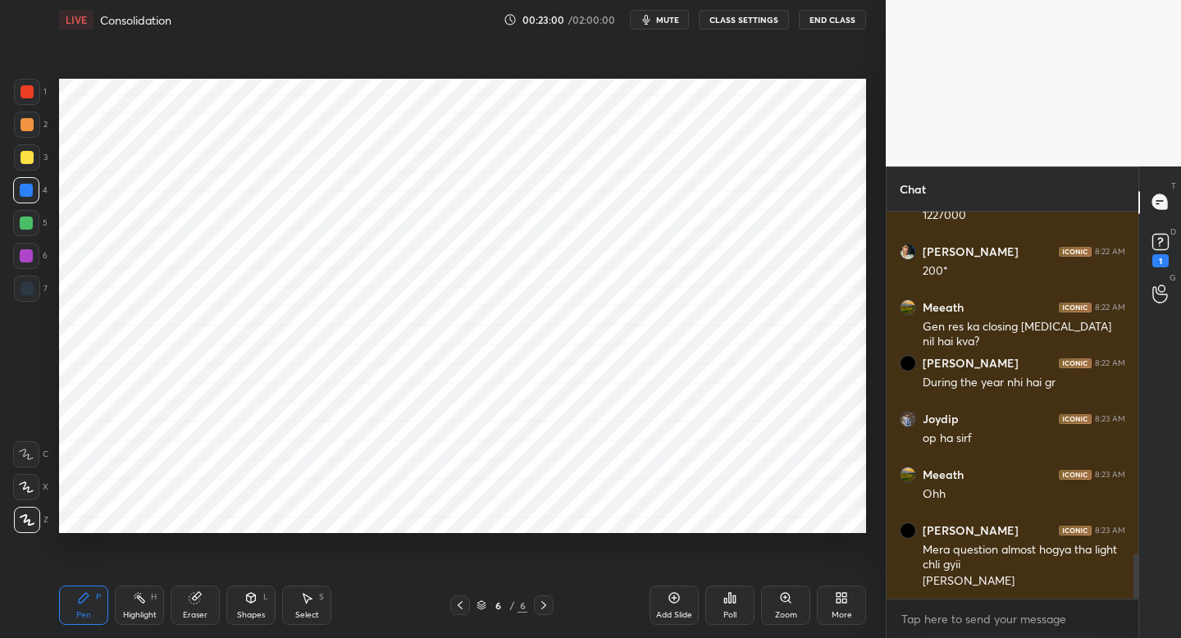
click at [249, 611] on div "Shapes" at bounding box center [251, 615] width 28 height 8
click at [93, 598] on div "Pen P" at bounding box center [83, 605] width 49 height 39
click at [454, 602] on icon at bounding box center [460, 605] width 13 height 13
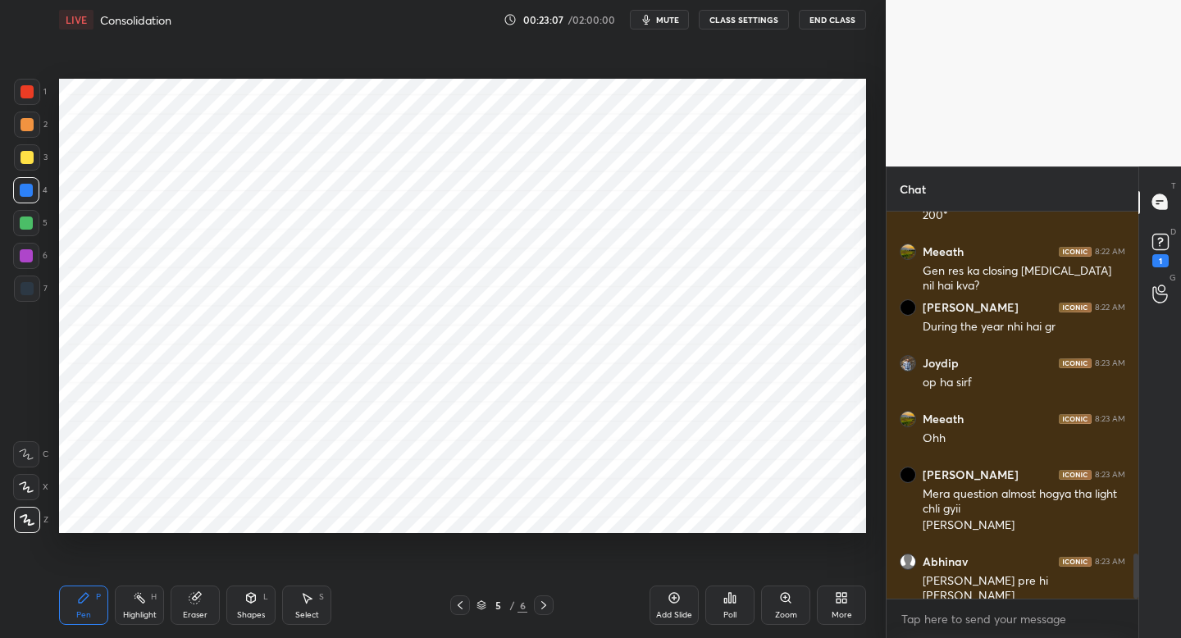
click at [458, 602] on icon at bounding box center [460, 605] width 13 height 13
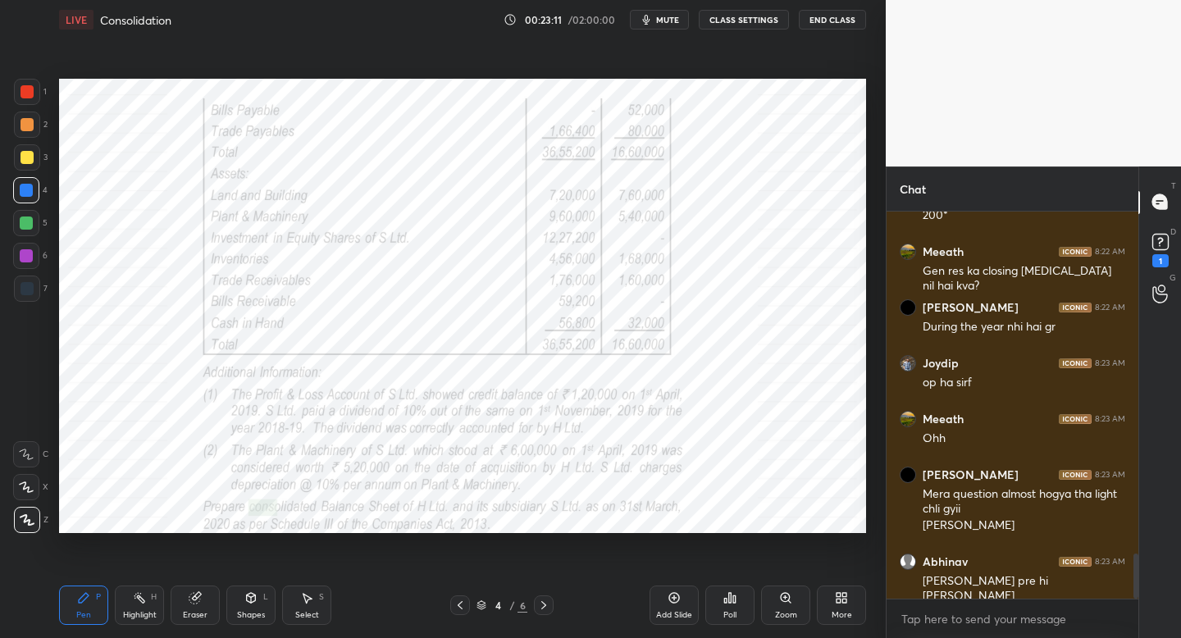
click at [540, 608] on icon at bounding box center [543, 605] width 13 height 13
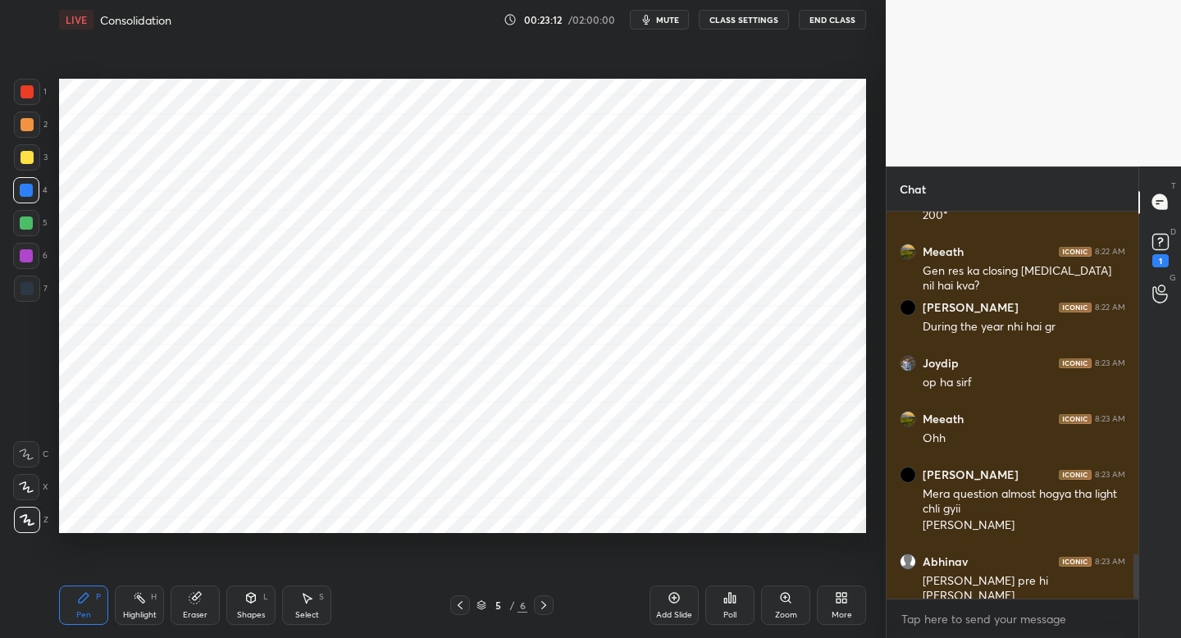
click at [544, 608] on icon at bounding box center [543, 605] width 13 height 13
click at [467, 608] on div at bounding box center [460, 605] width 20 height 20
click at [461, 607] on icon at bounding box center [460, 605] width 13 height 13
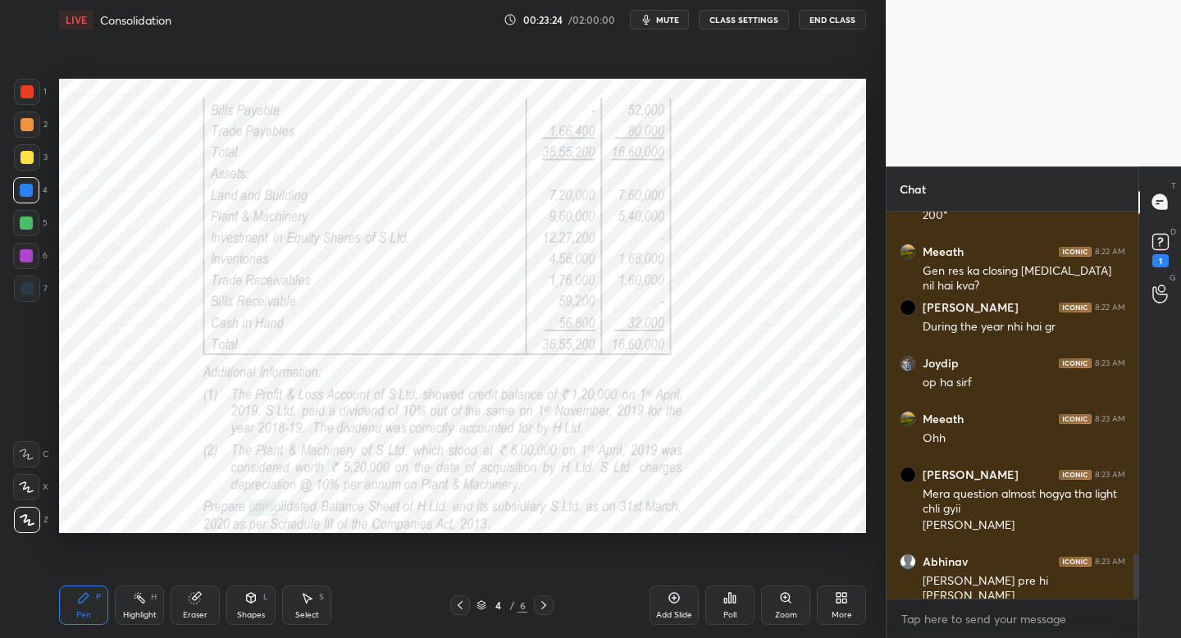
click at [456, 607] on icon at bounding box center [460, 605] width 13 height 13
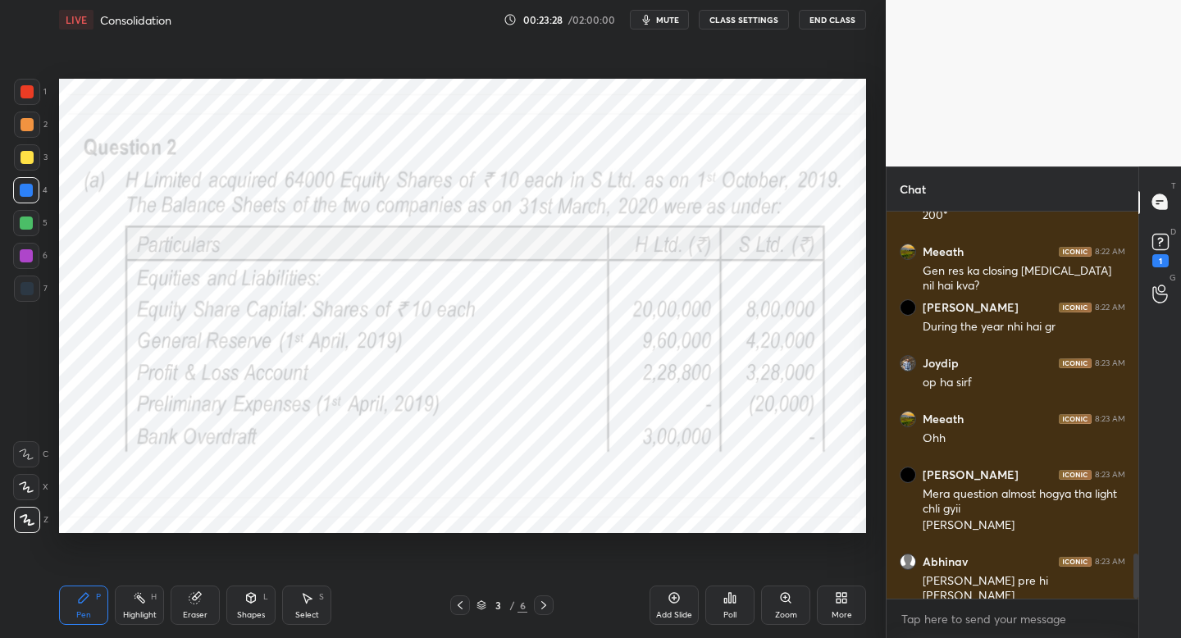
click at [546, 604] on icon at bounding box center [543, 605] width 13 height 13
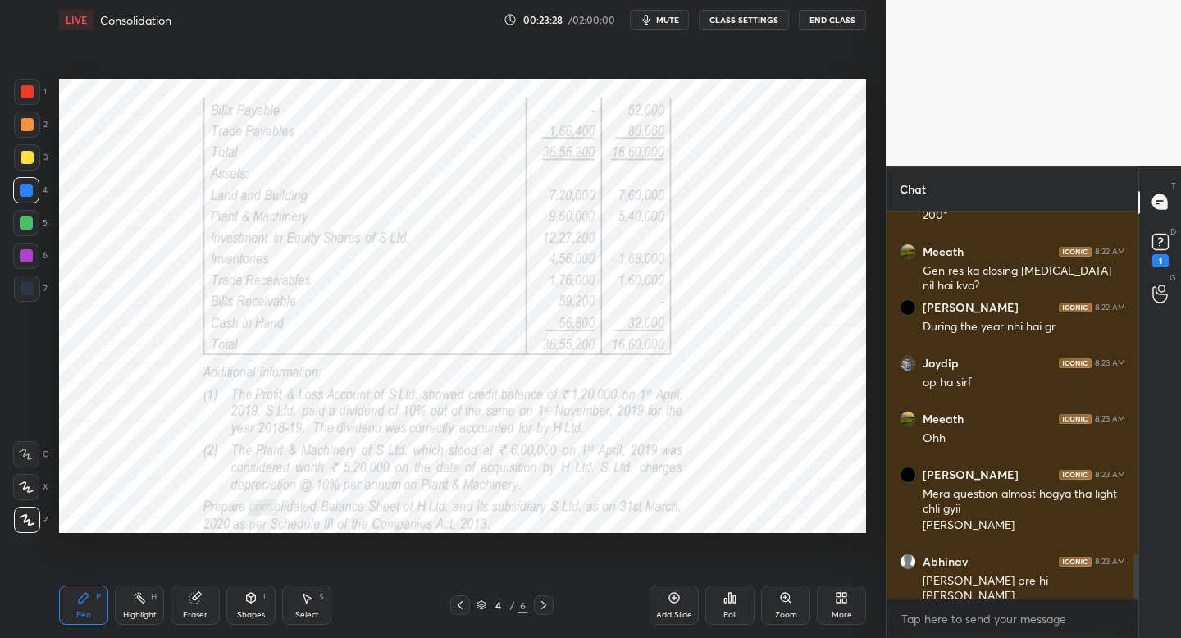
click at [545, 606] on icon at bounding box center [543, 605] width 13 height 13
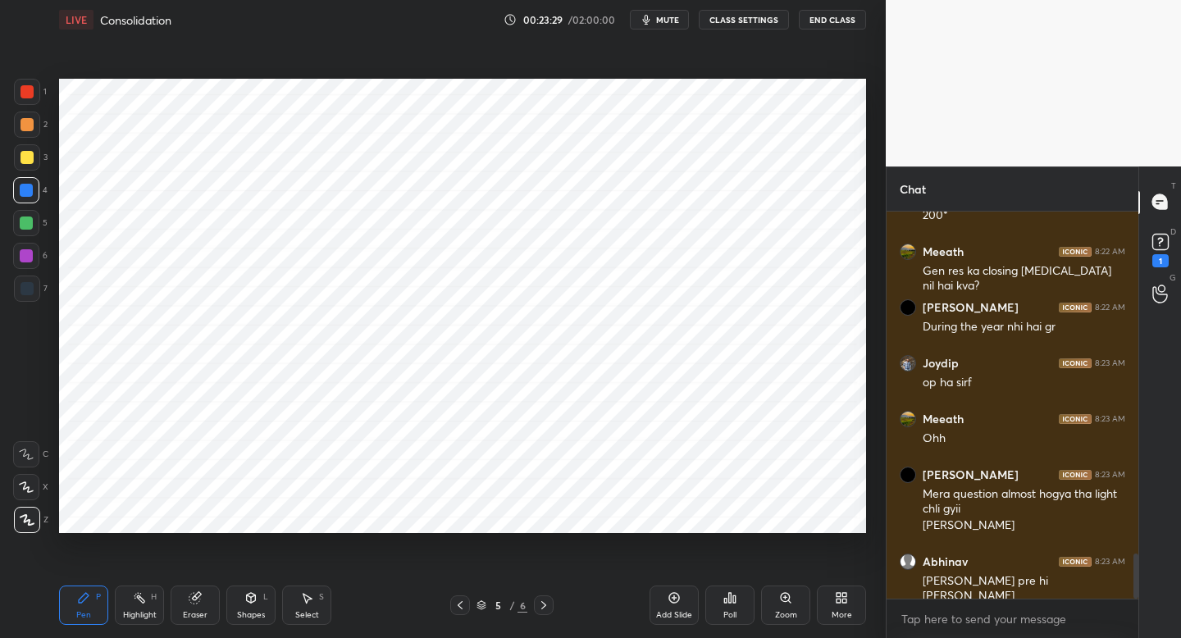
click at [546, 605] on icon at bounding box center [543, 605] width 13 height 13
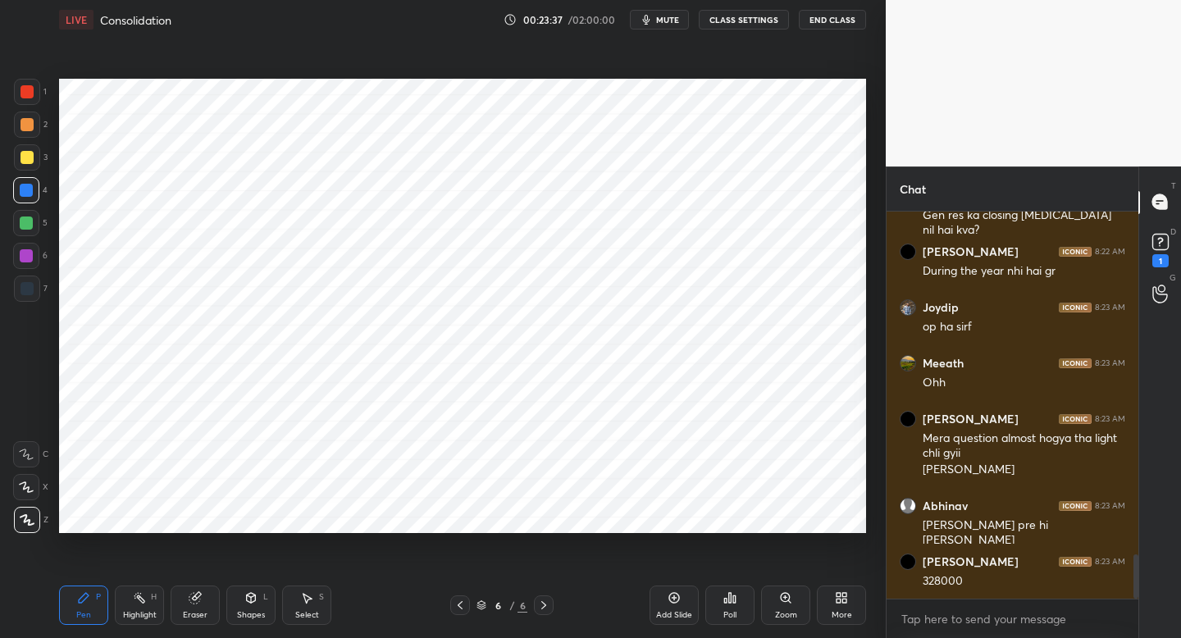
click at [459, 601] on icon at bounding box center [460, 605] width 13 height 13
click at [458, 604] on icon at bounding box center [460, 605] width 5 height 8
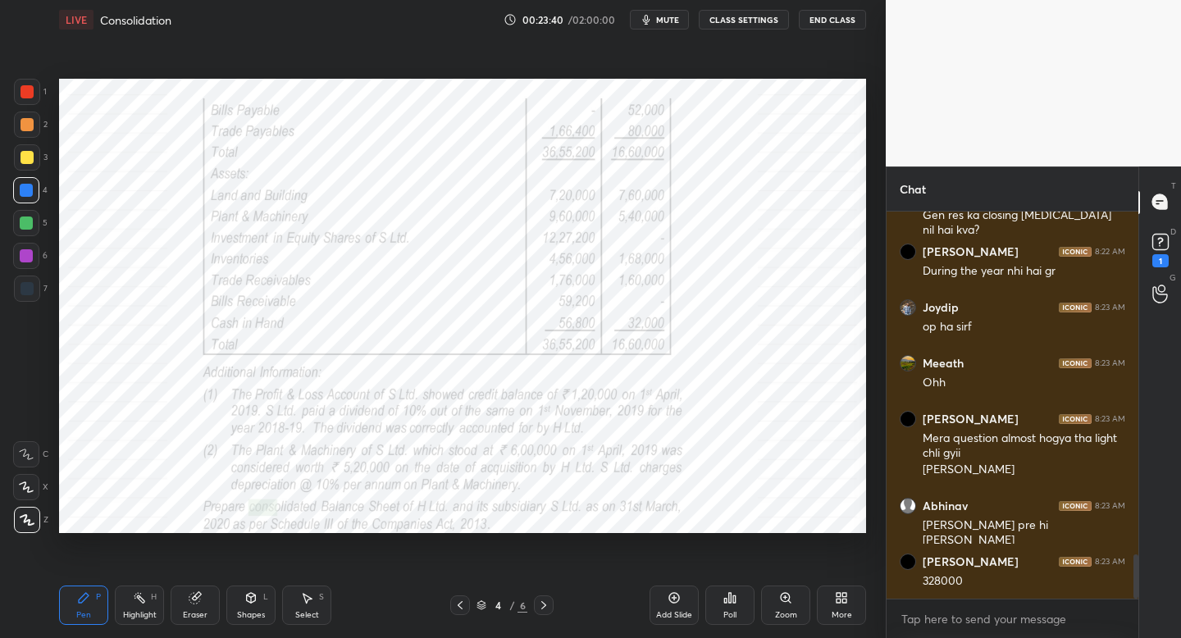
click at [462, 613] on div at bounding box center [460, 605] width 20 height 20
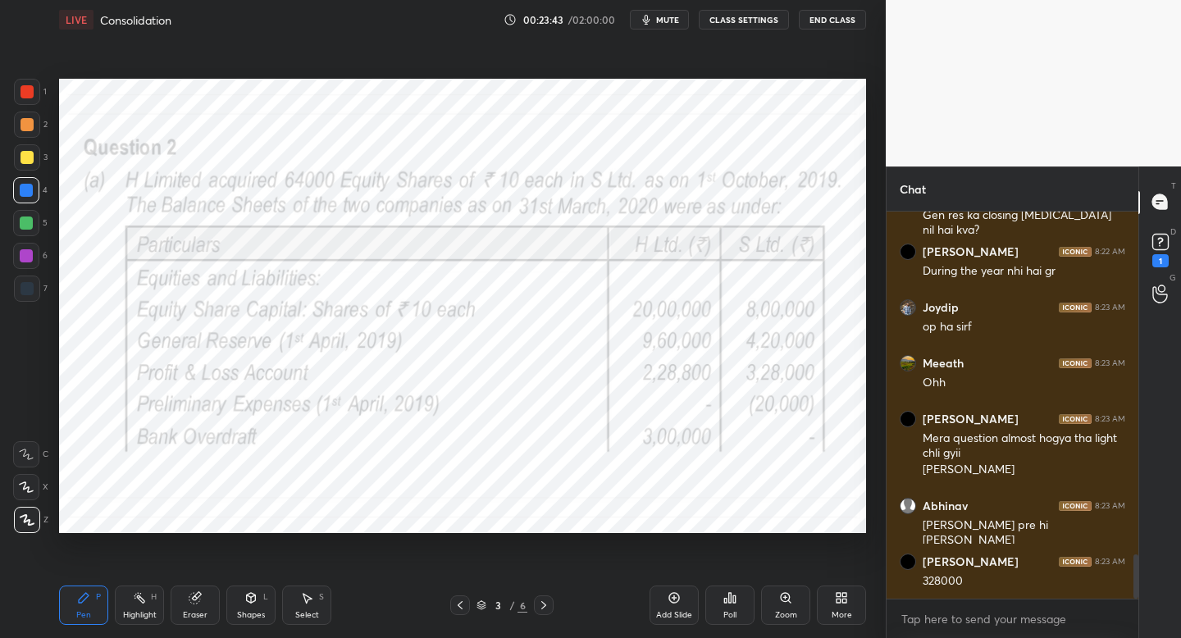
click at [547, 606] on icon at bounding box center [543, 605] width 13 height 13
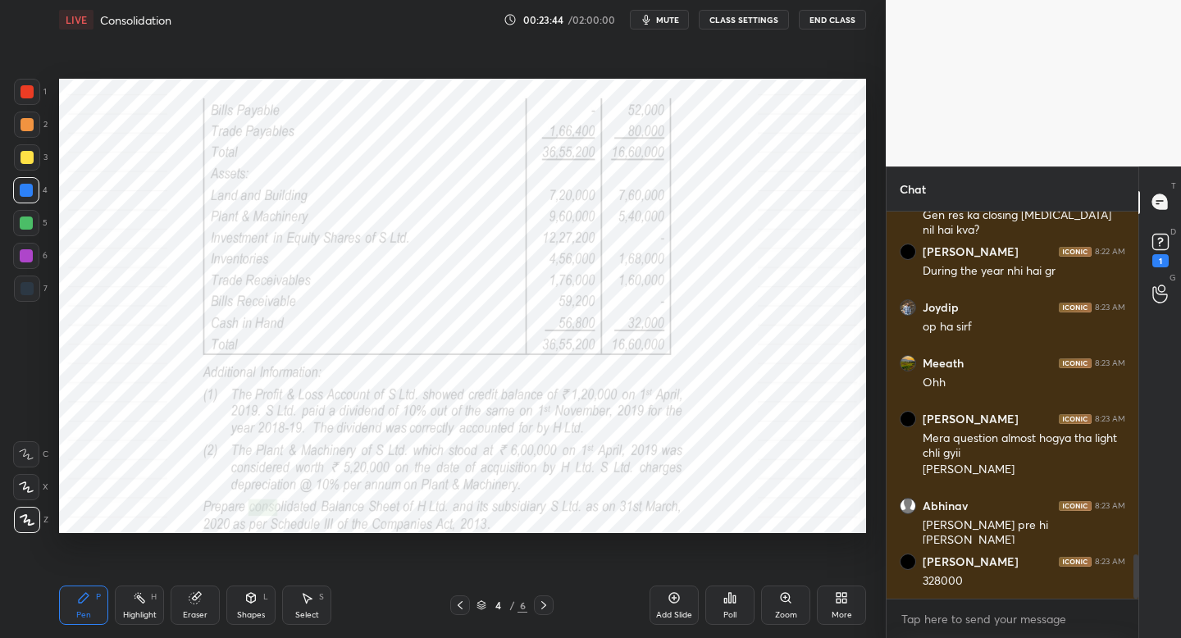
click at [547, 607] on icon at bounding box center [543, 605] width 13 height 13
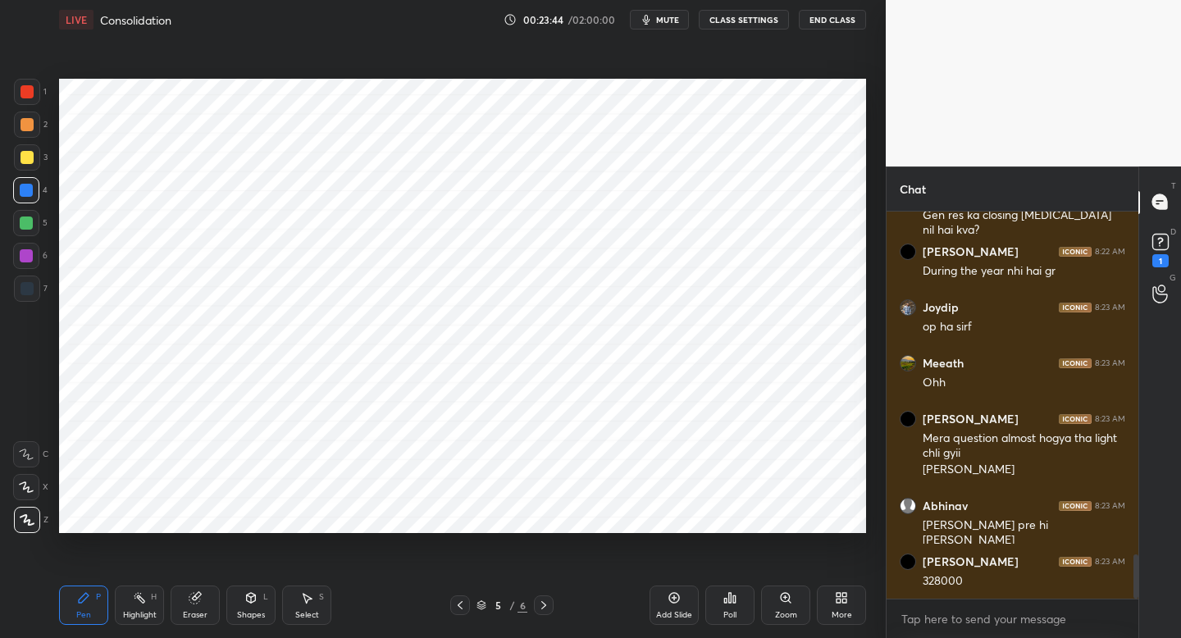
click at [540, 608] on icon at bounding box center [543, 605] width 13 height 13
click at [30, 96] on div at bounding box center [27, 91] width 13 height 13
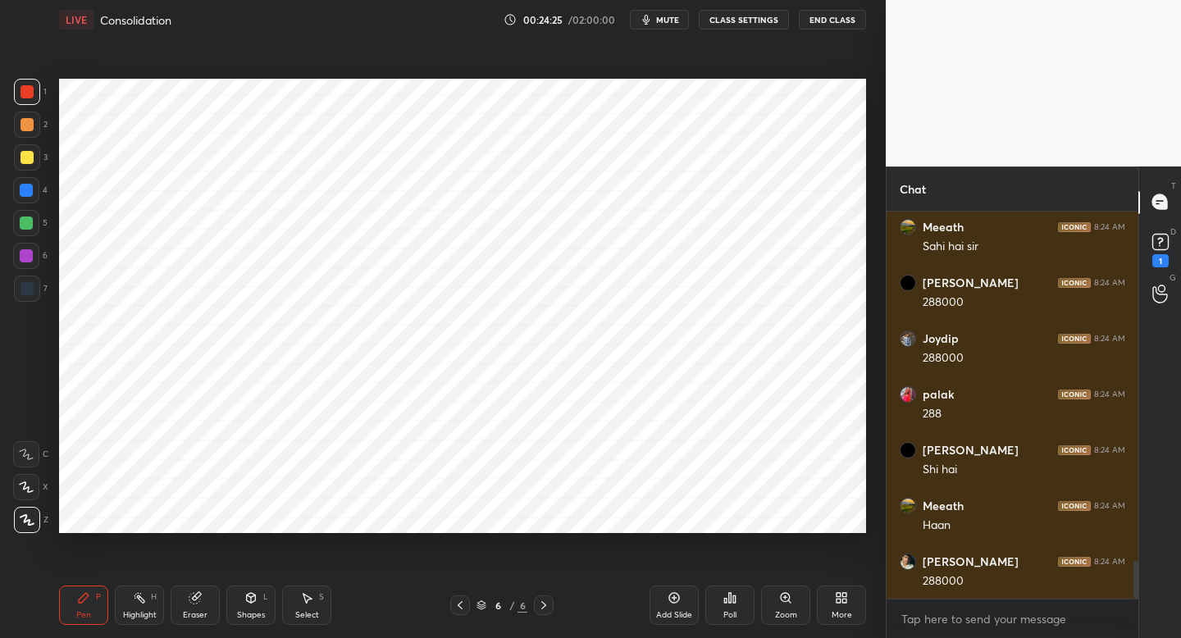
scroll to position [3588, 0]
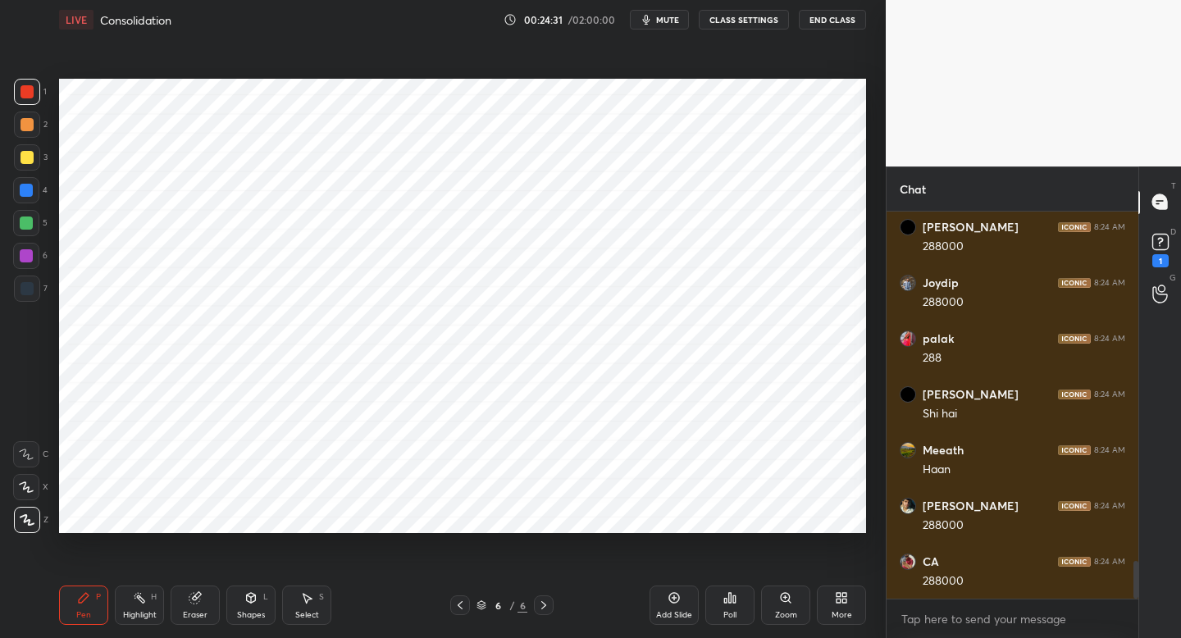
click at [668, 595] on icon at bounding box center [674, 597] width 13 height 13
click at [34, 298] on div at bounding box center [27, 289] width 26 height 26
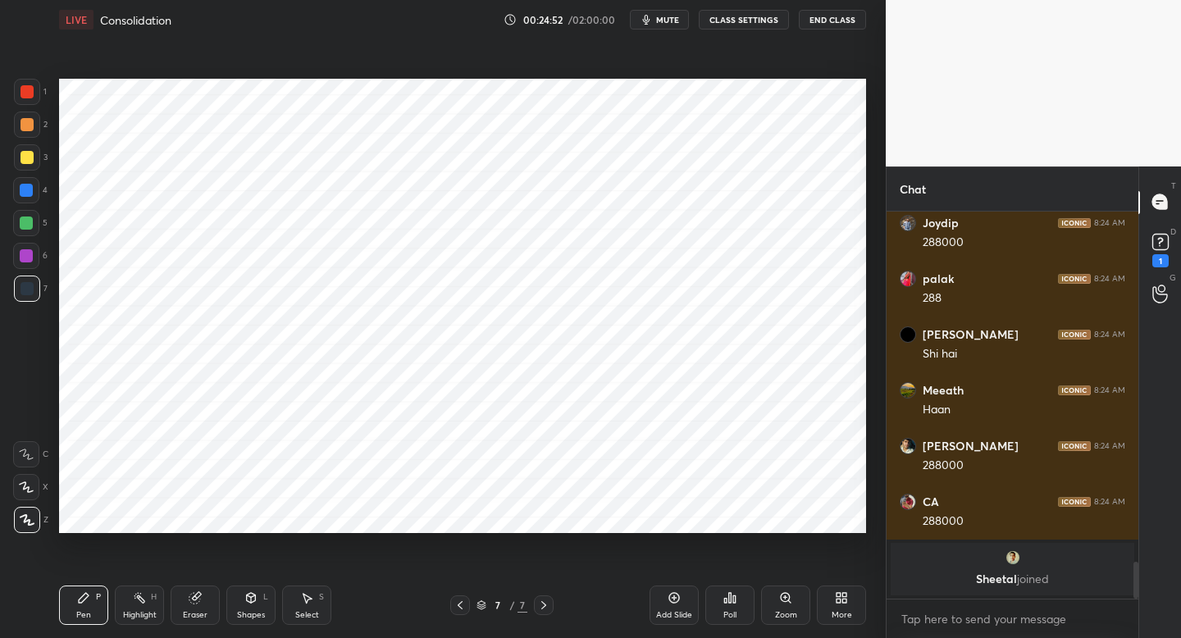
click at [457, 603] on icon at bounding box center [460, 605] width 13 height 13
click at [545, 607] on icon at bounding box center [543, 605] width 13 height 13
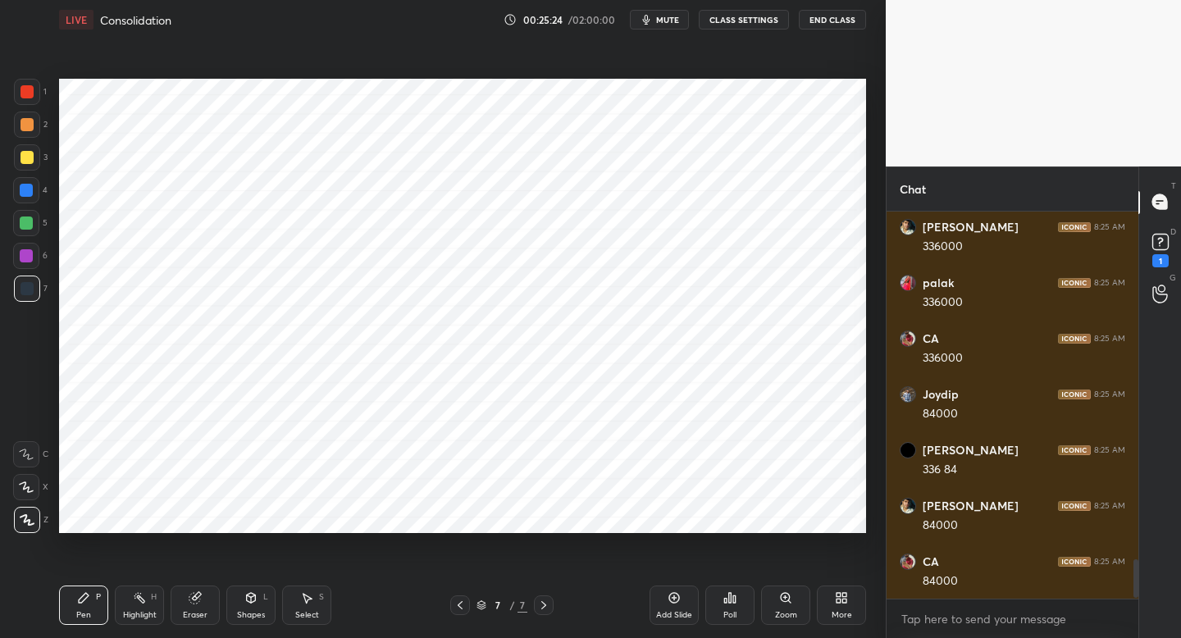
scroll to position [3520, 0]
click at [32, 259] on div at bounding box center [26, 255] width 13 height 13
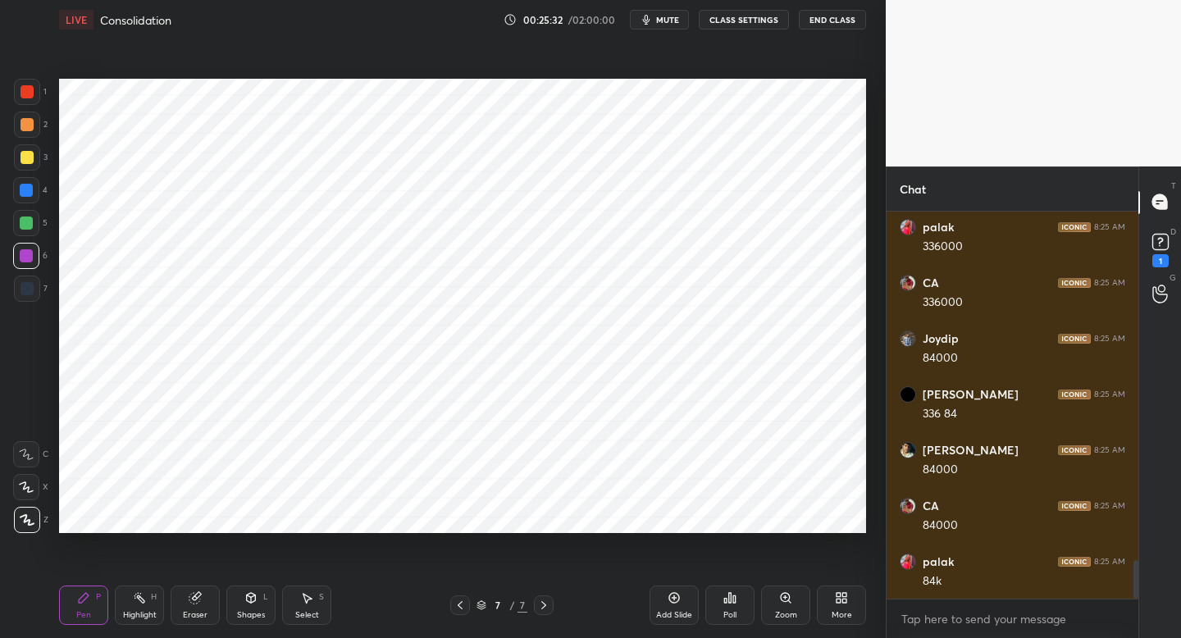
click at [39, 297] on div "7" at bounding box center [31, 289] width 34 height 26
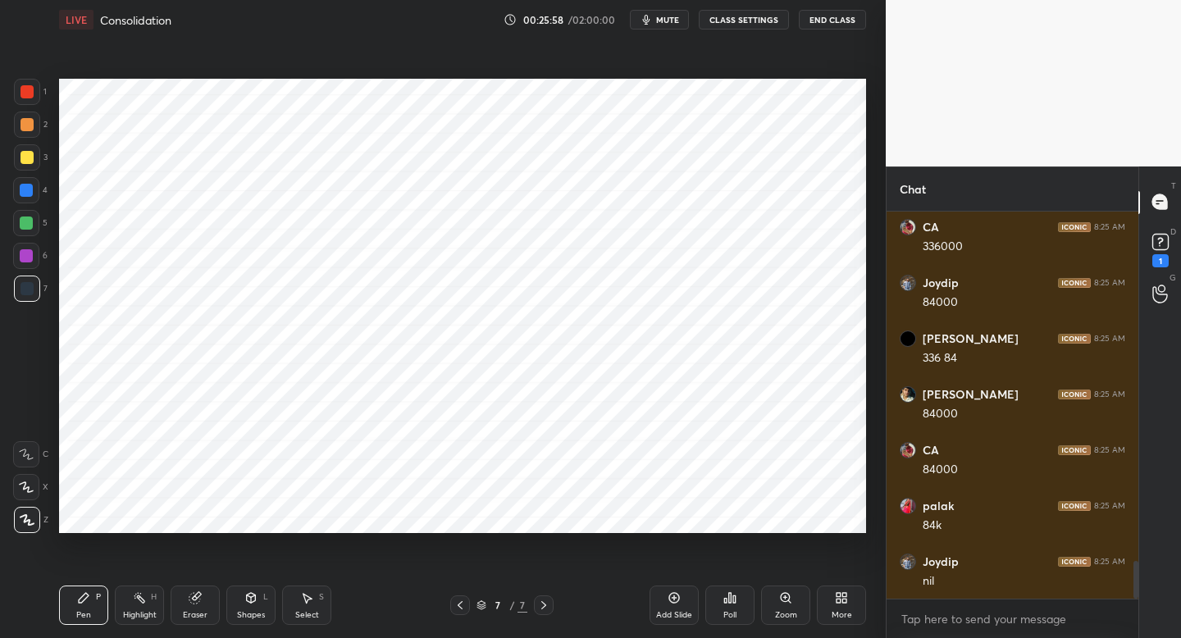
click at [461, 600] on icon at bounding box center [460, 605] width 13 height 13
click at [546, 604] on icon at bounding box center [543, 605] width 13 height 13
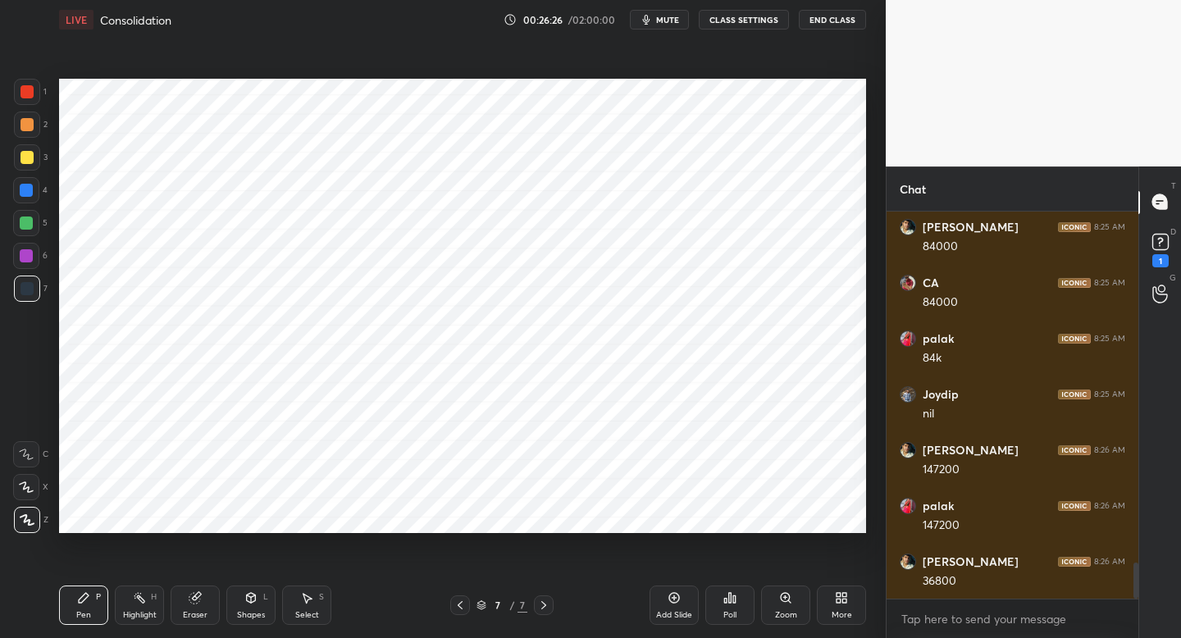
scroll to position [3799, 0]
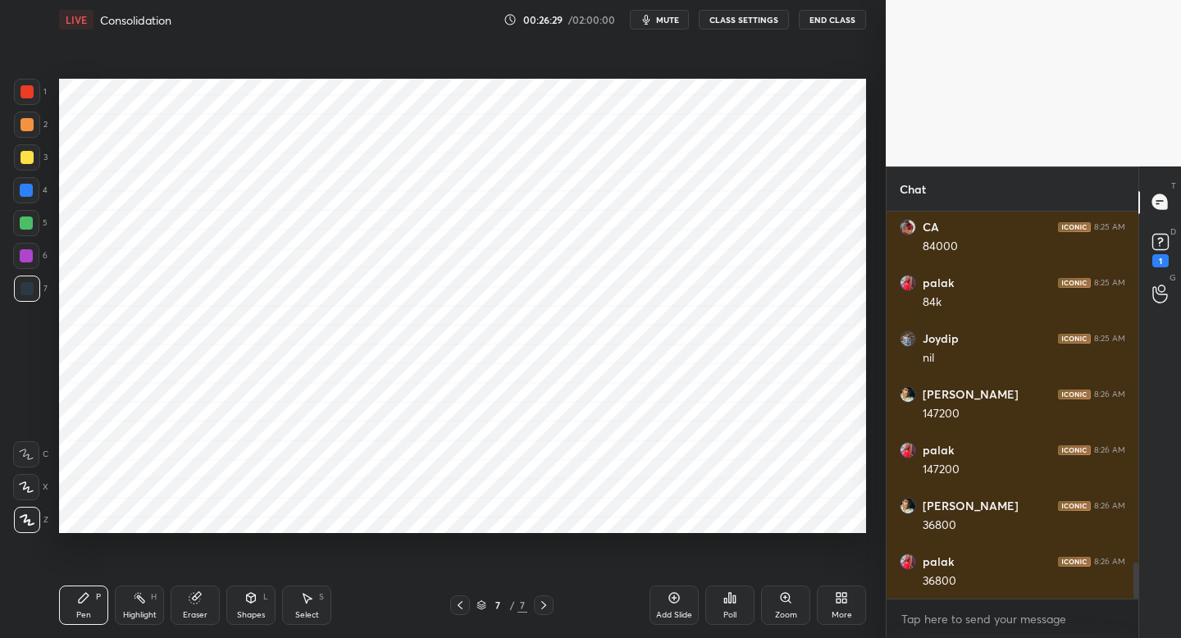
click at [677, 590] on div "Add Slide" at bounding box center [674, 605] width 49 height 39
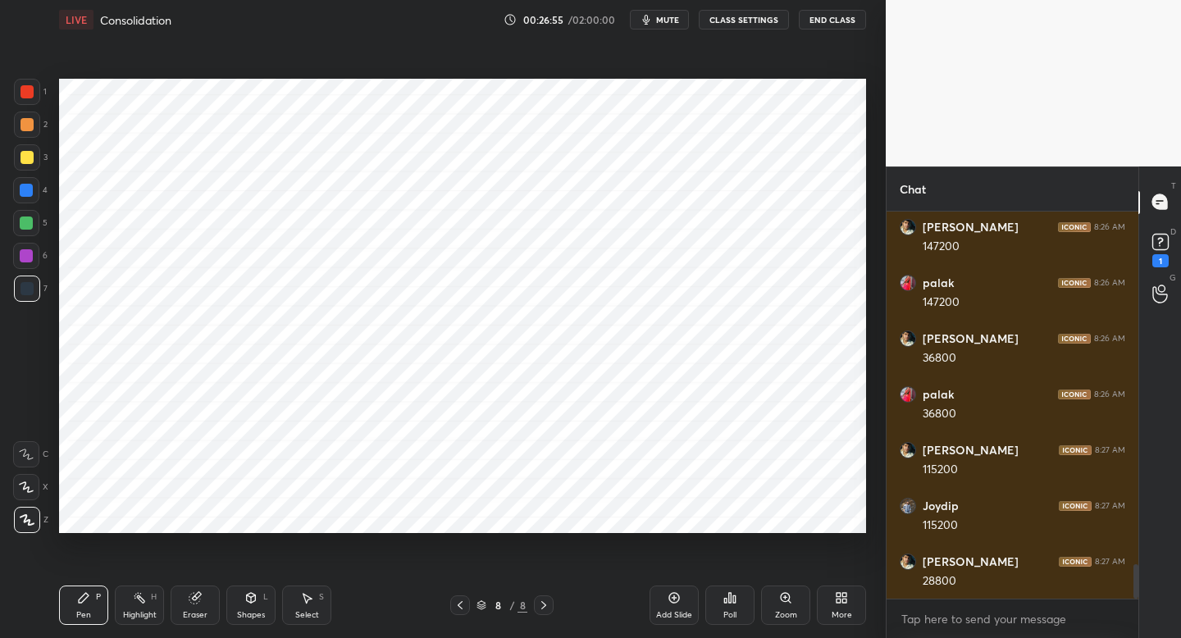
scroll to position [4022, 0]
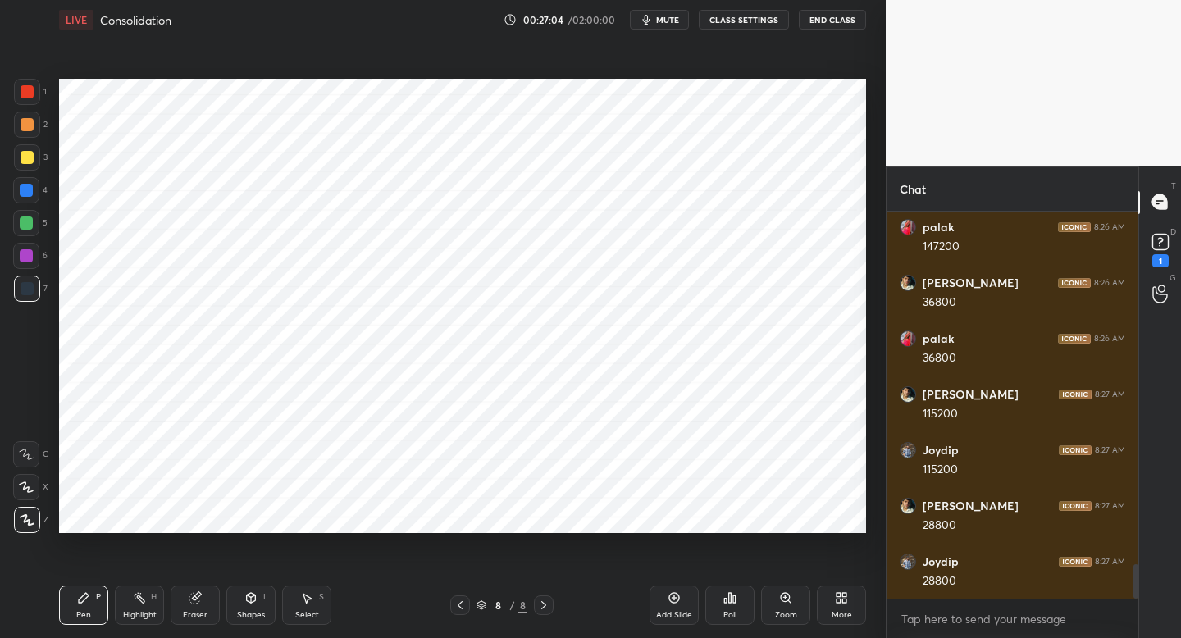
click at [467, 604] on div at bounding box center [460, 605] width 20 height 20
click at [458, 600] on icon at bounding box center [460, 605] width 13 height 13
click at [454, 599] on icon at bounding box center [460, 605] width 13 height 13
click at [547, 602] on icon at bounding box center [543, 605] width 13 height 13
click at [546, 603] on icon at bounding box center [543, 605] width 13 height 13
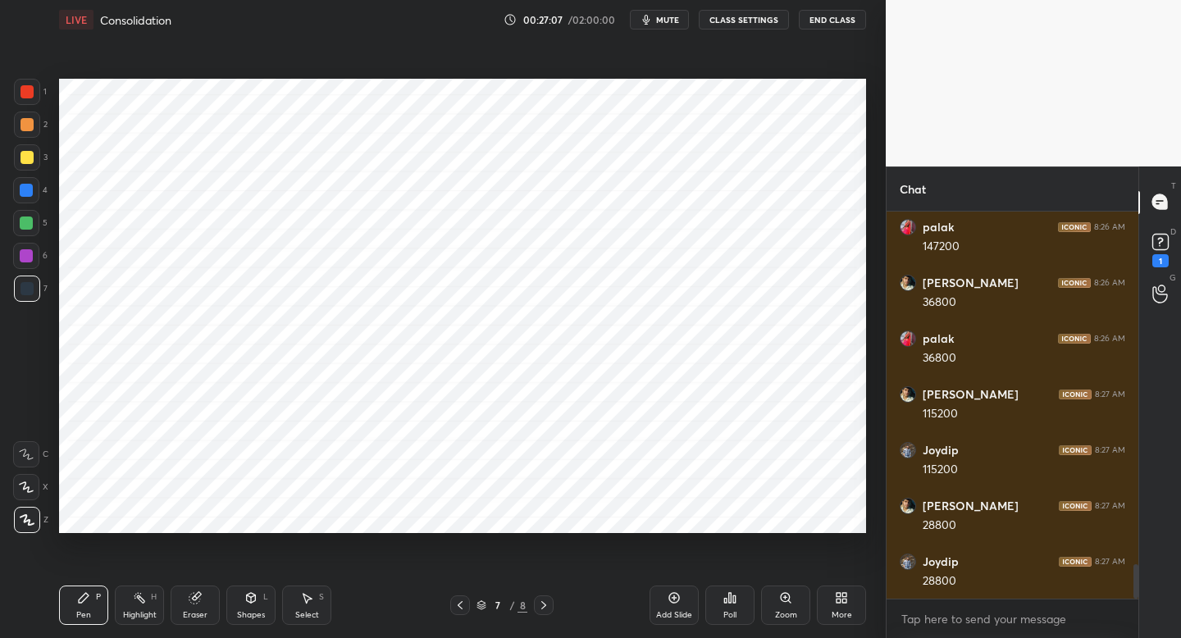
click at [544, 604] on icon at bounding box center [543, 605] width 5 height 8
click at [30, 262] on div at bounding box center [26, 256] width 26 height 26
click at [465, 604] on div at bounding box center [460, 605] width 20 height 20
click at [455, 606] on icon at bounding box center [460, 605] width 13 height 13
click at [456, 604] on icon at bounding box center [460, 605] width 13 height 13
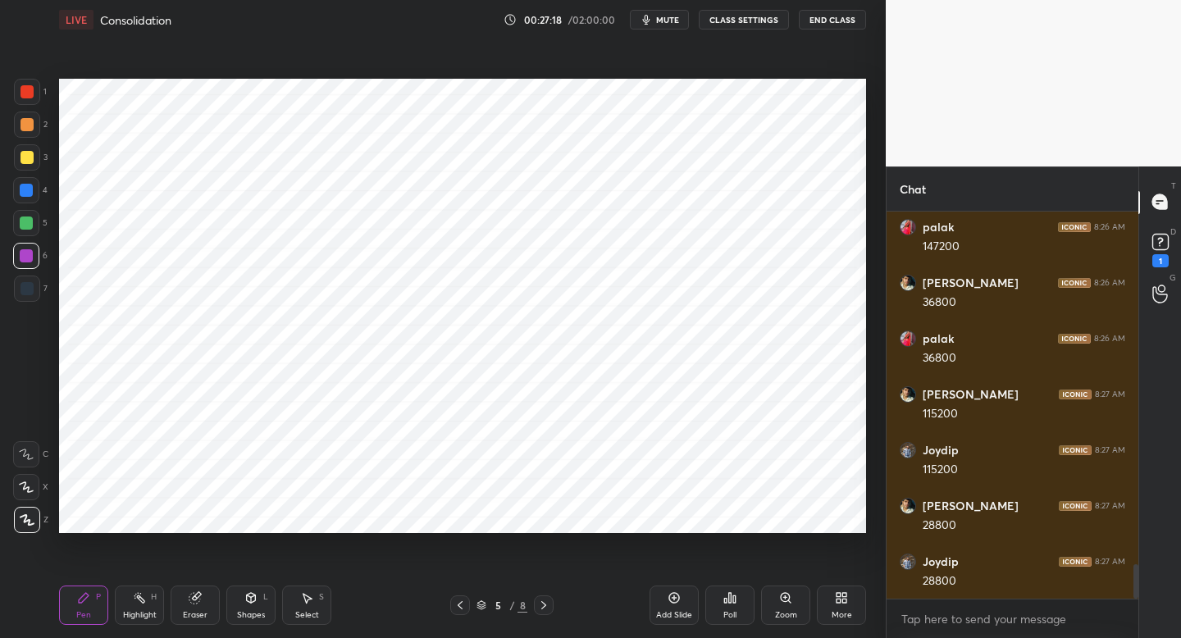
click at [463, 599] on icon at bounding box center [460, 605] width 13 height 13
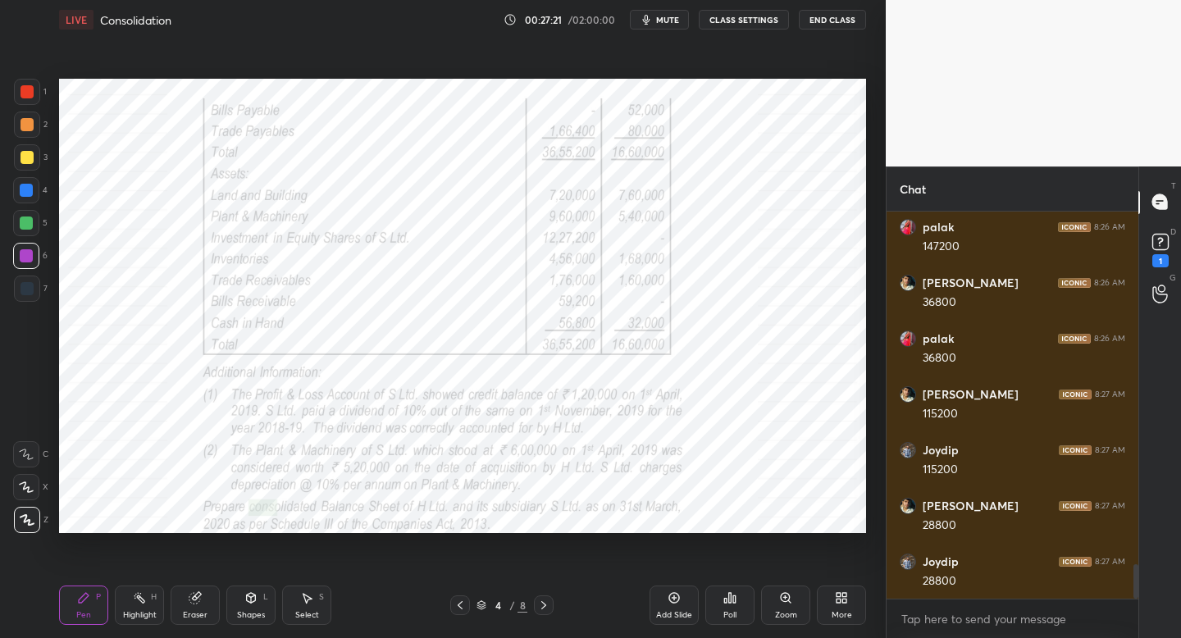
click at [545, 608] on icon at bounding box center [543, 605] width 13 height 13
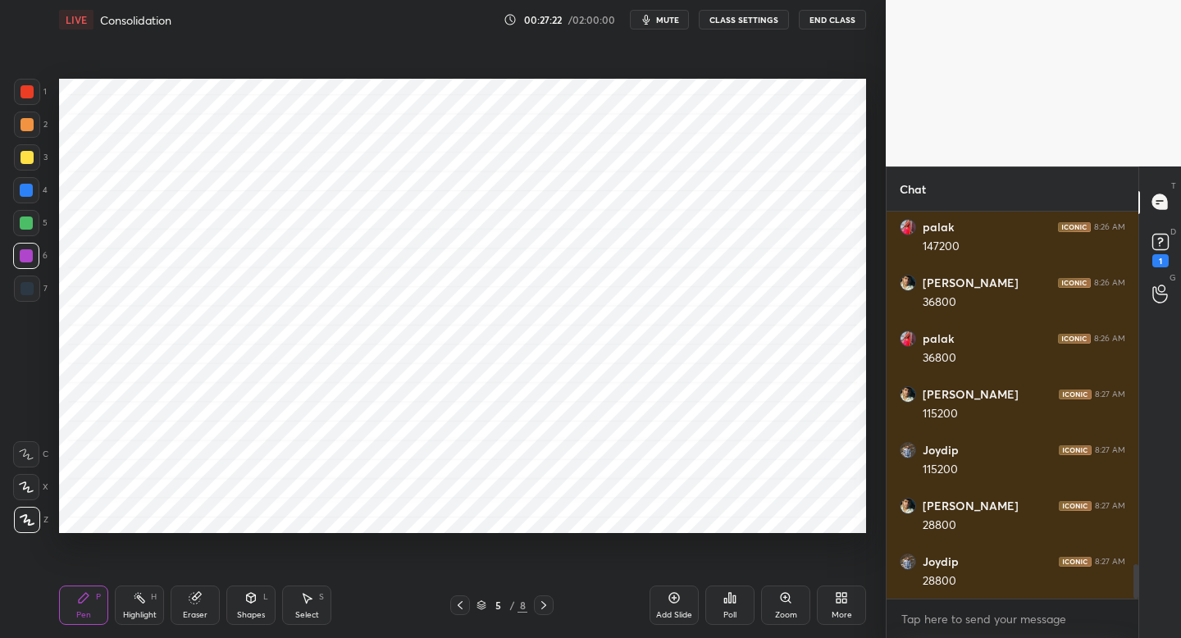
click at [545, 605] on icon at bounding box center [543, 605] width 13 height 13
click at [546, 606] on icon at bounding box center [543, 605] width 13 height 13
click at [466, 601] on icon at bounding box center [460, 605] width 13 height 13
click at [459, 604] on icon at bounding box center [460, 605] width 13 height 13
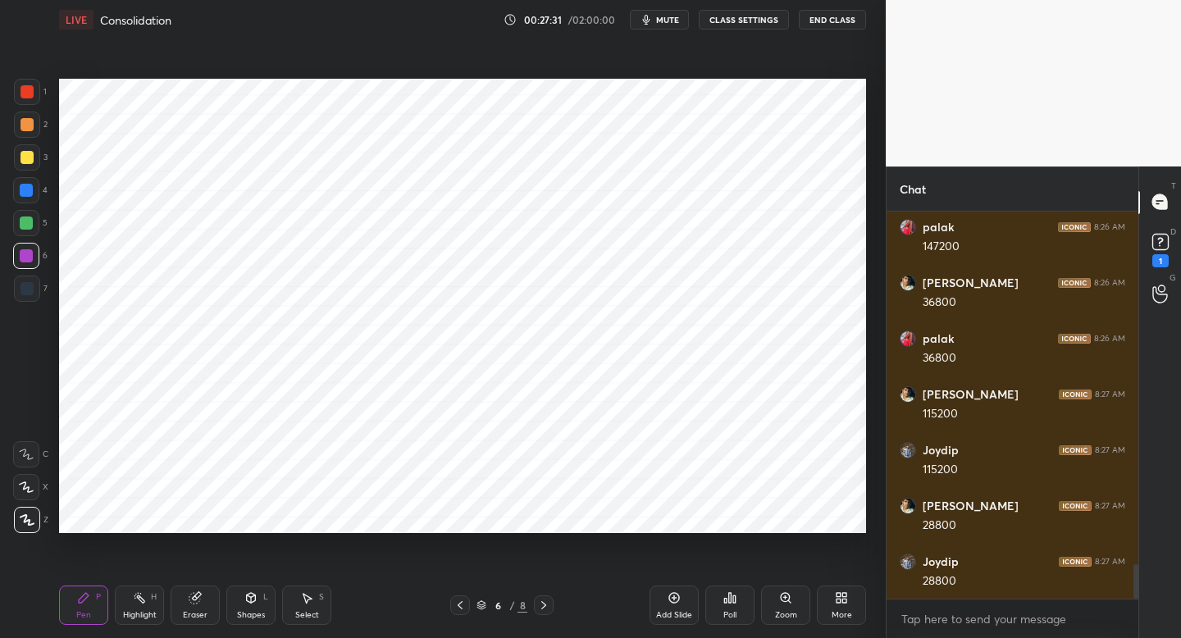
click at [458, 604] on icon at bounding box center [460, 605] width 13 height 13
click at [457, 606] on icon at bounding box center [460, 605] width 13 height 13
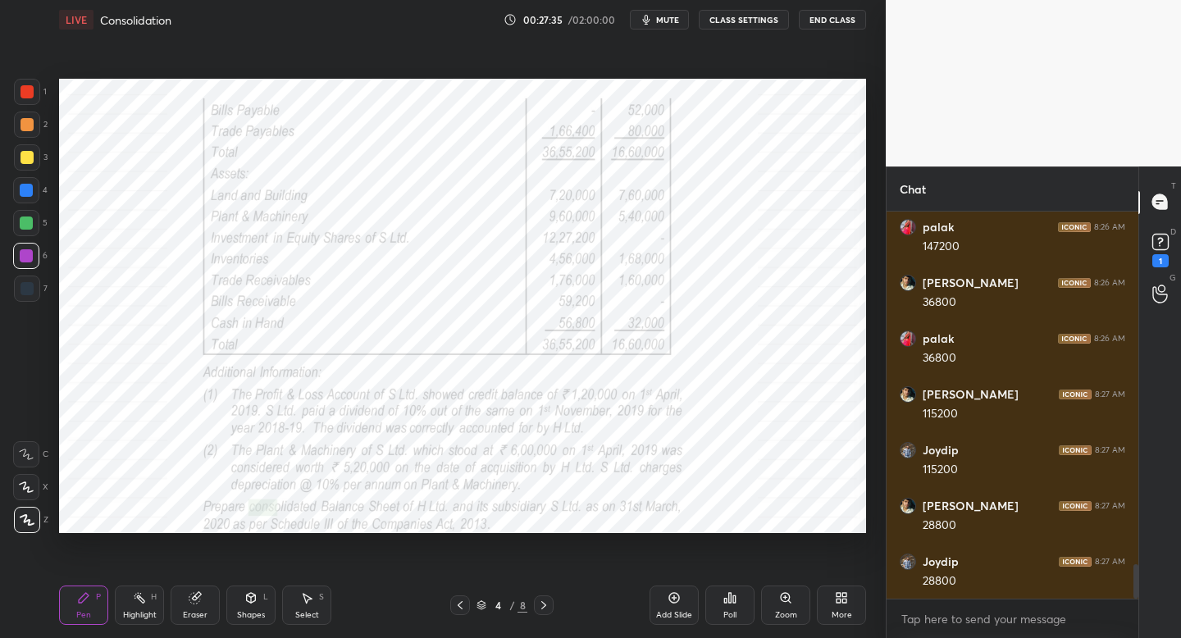
click at [542, 609] on icon at bounding box center [543, 605] width 13 height 13
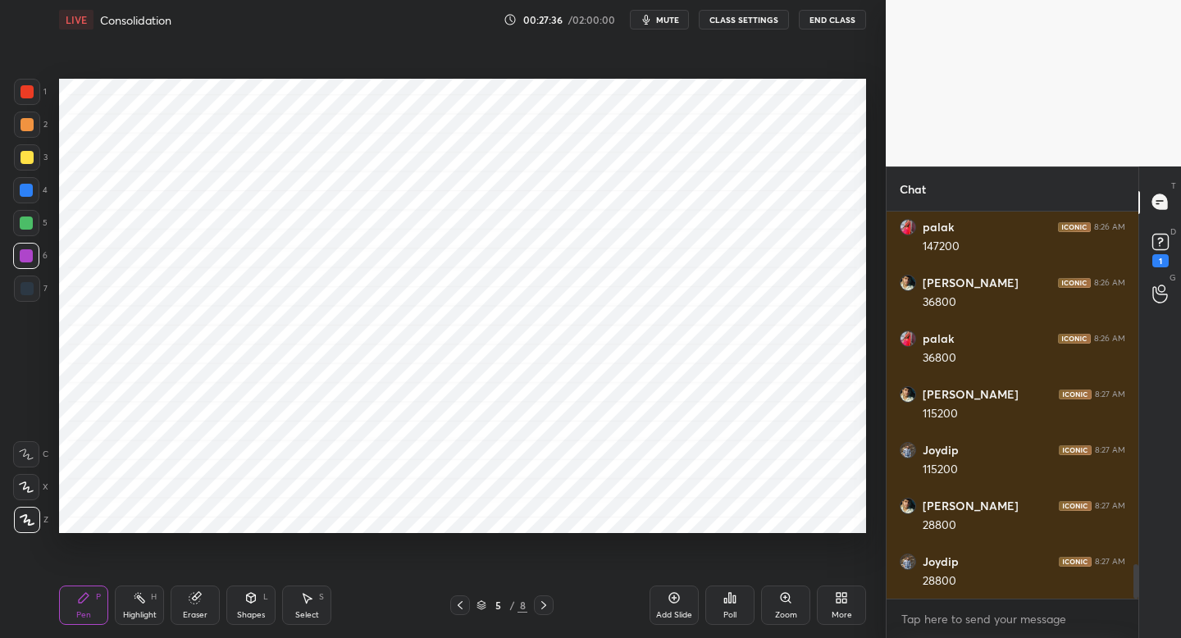
click at [467, 609] on div at bounding box center [460, 605] width 20 height 20
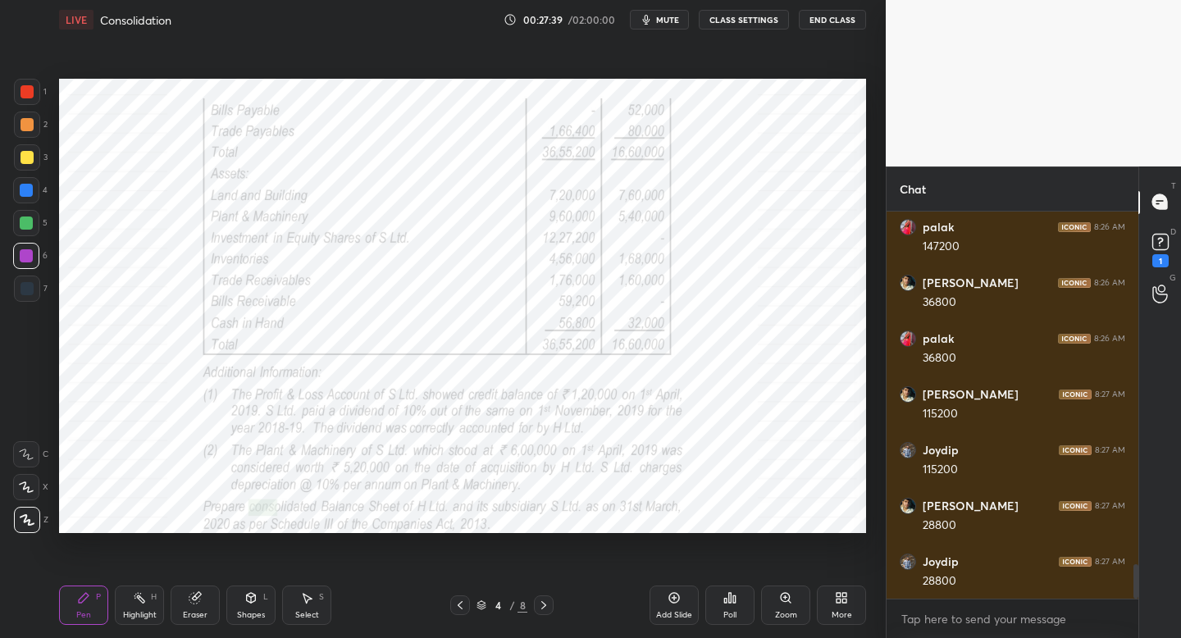
click at [539, 607] on icon at bounding box center [543, 605] width 13 height 13
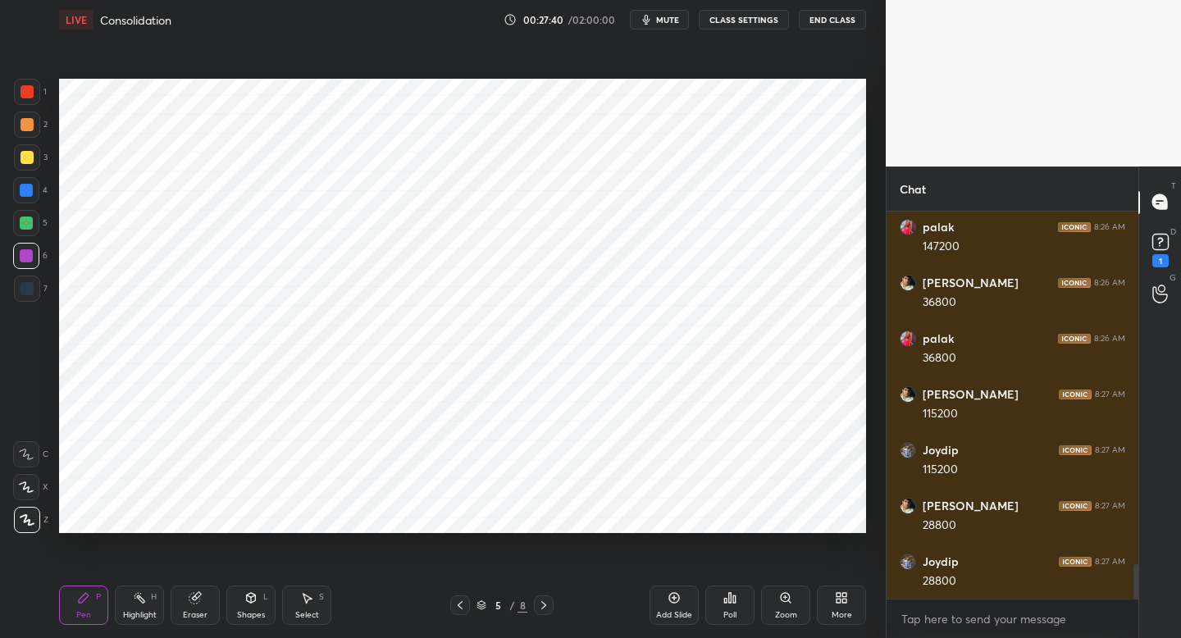
click at [456, 610] on icon at bounding box center [460, 605] width 13 height 13
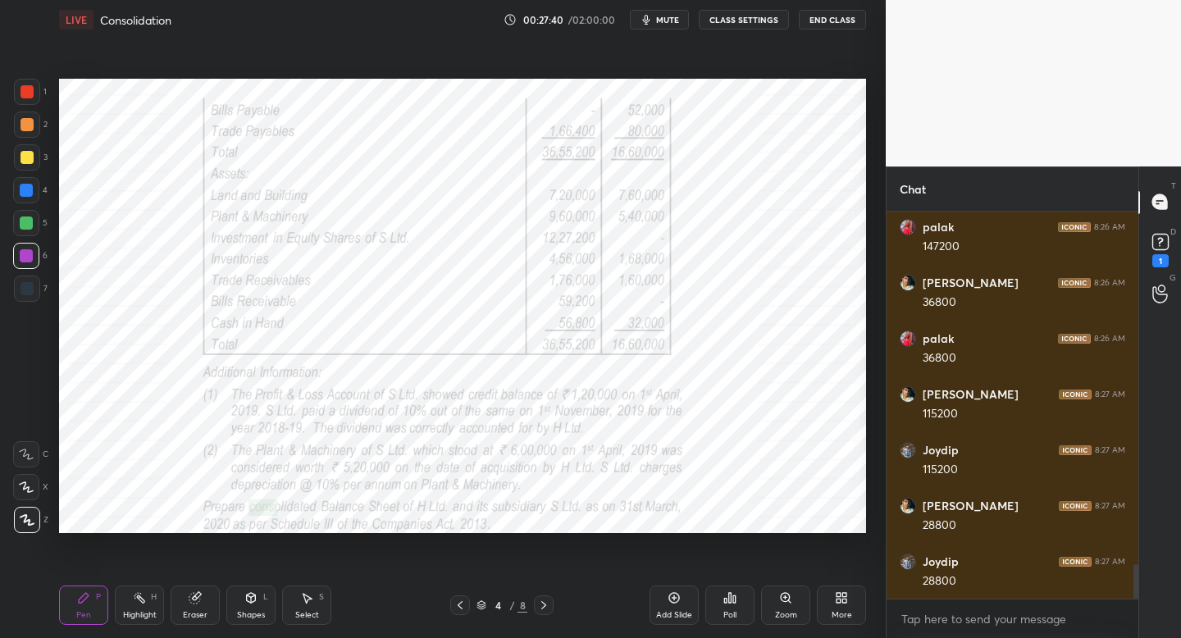
click at [542, 611] on div at bounding box center [544, 605] width 20 height 20
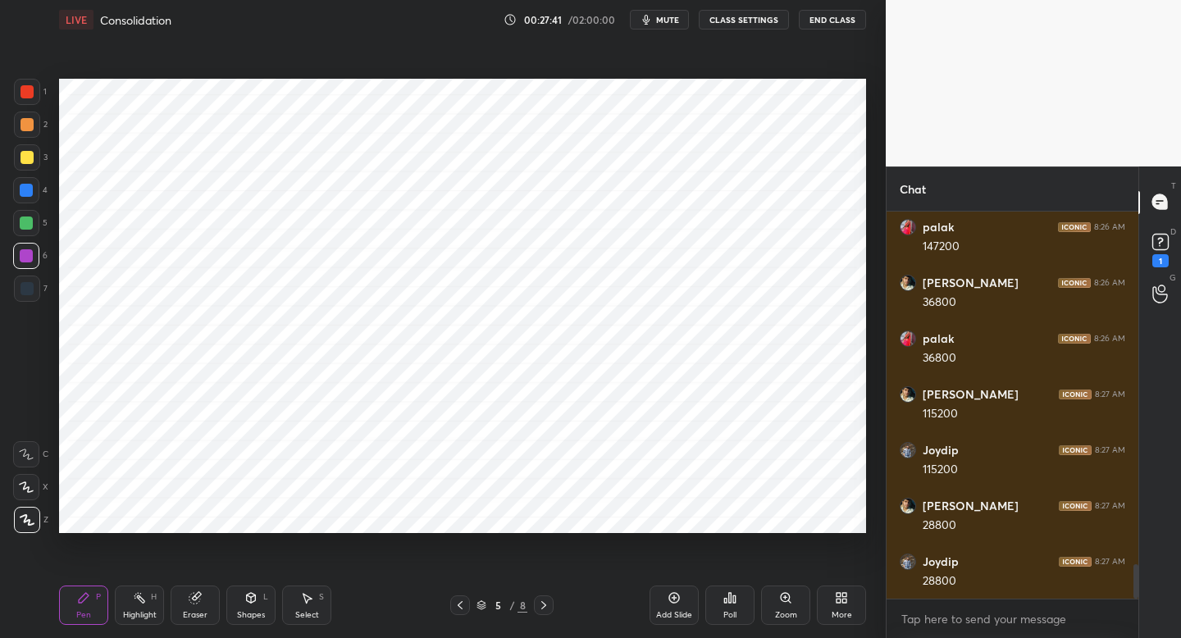
click at [542, 611] on div at bounding box center [544, 605] width 20 height 20
click at [542, 610] on div at bounding box center [544, 605] width 20 height 20
click at [544, 604] on icon at bounding box center [543, 605] width 13 height 13
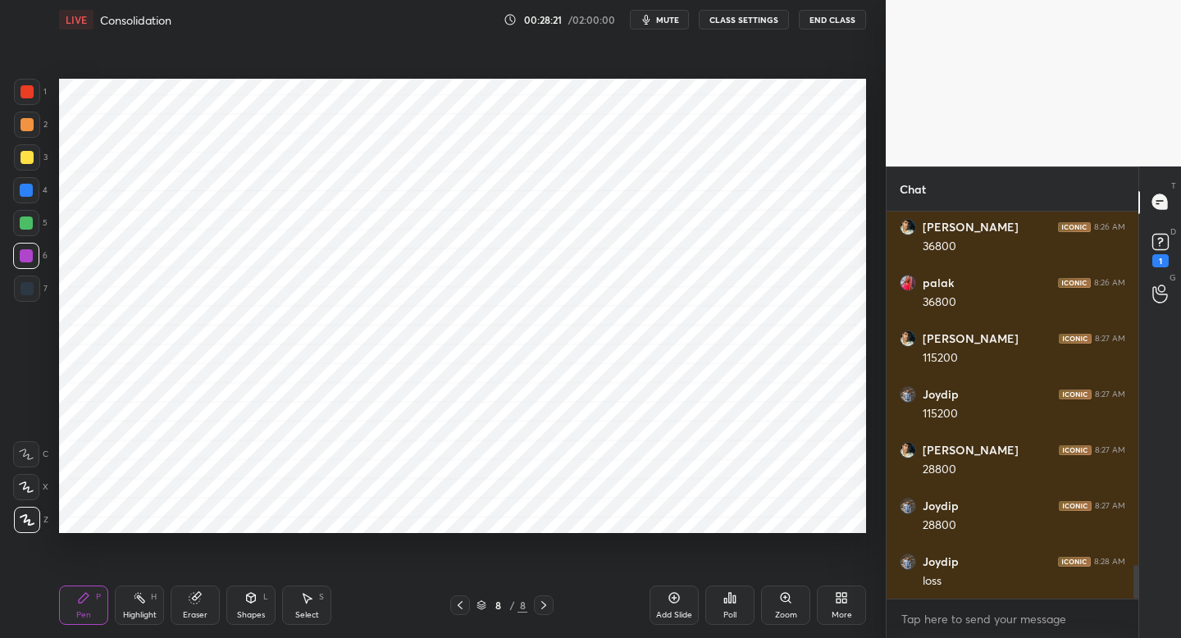
click at [679, 612] on div "Add Slide" at bounding box center [674, 615] width 36 height 8
click at [34, 96] on div at bounding box center [27, 92] width 26 height 26
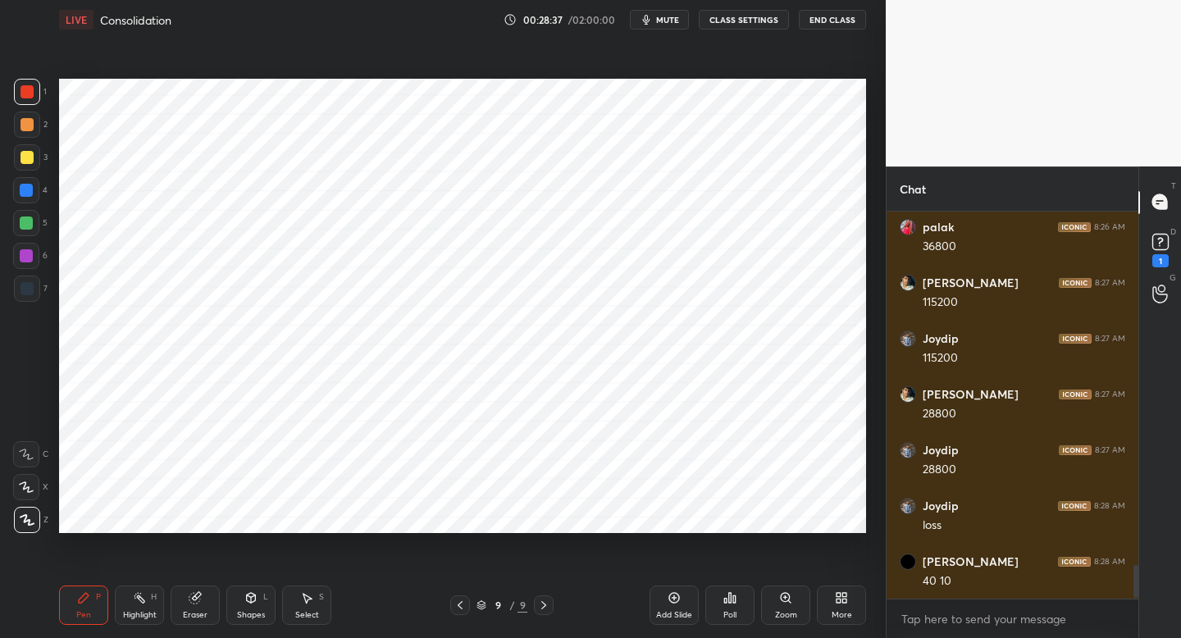
scroll to position [4189, 0]
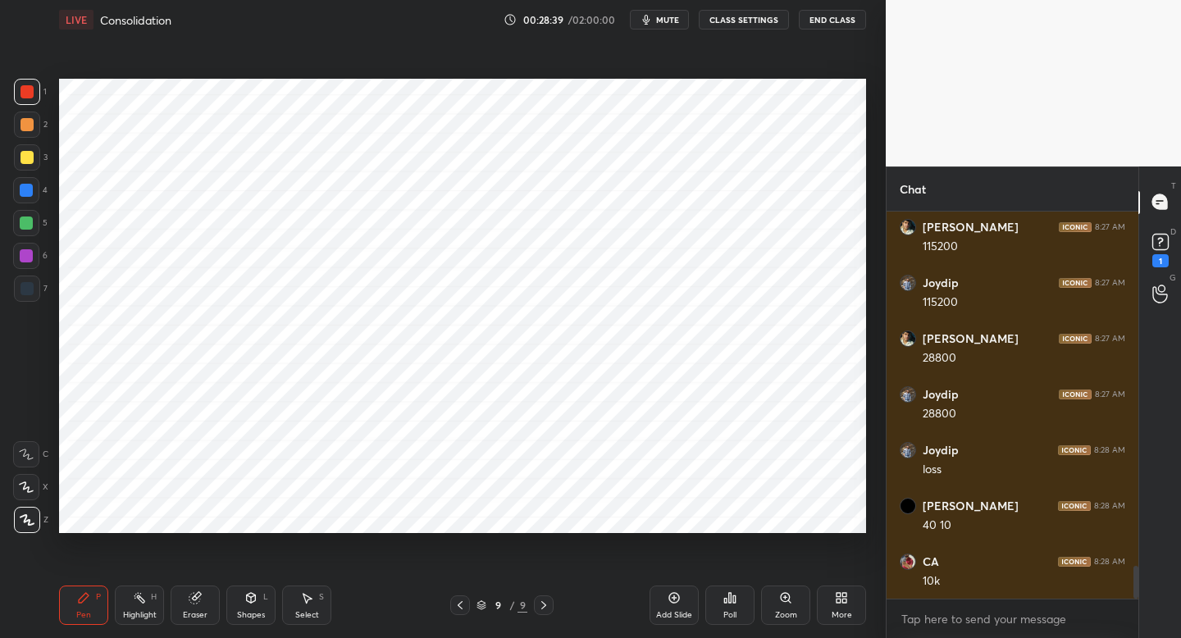
click at [663, 21] on span "mute" at bounding box center [667, 19] width 23 height 11
click at [670, 23] on span "unmute" at bounding box center [666, 19] width 35 height 11
click at [44, 285] on div "7" at bounding box center [31, 289] width 34 height 26
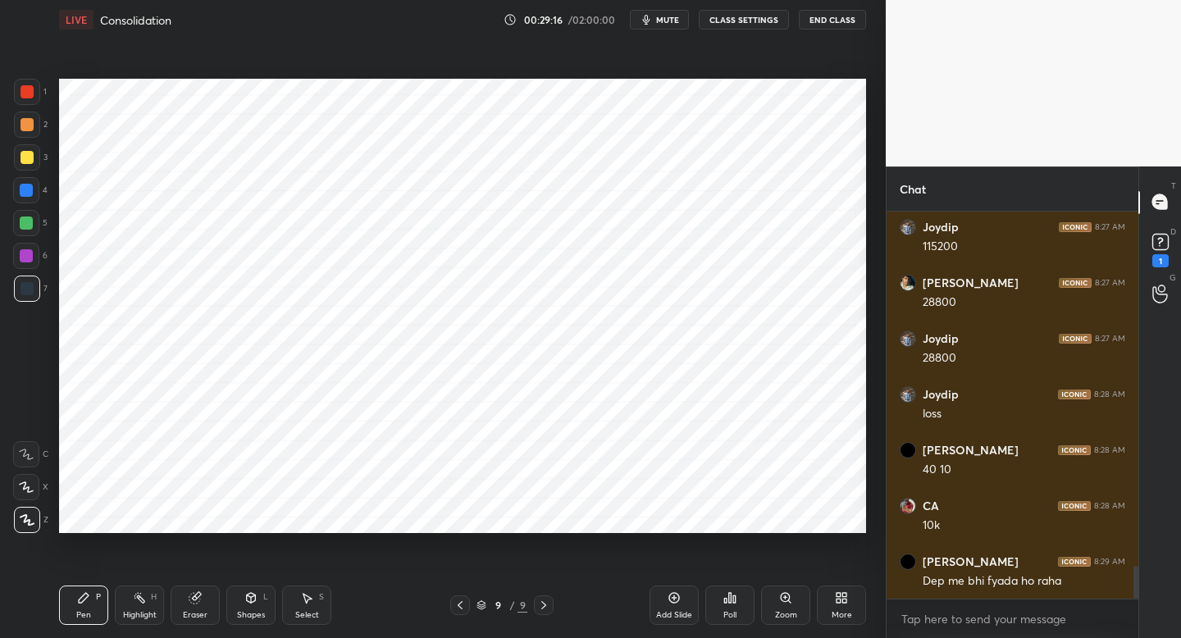
click at [35, 264] on div at bounding box center [26, 256] width 26 height 26
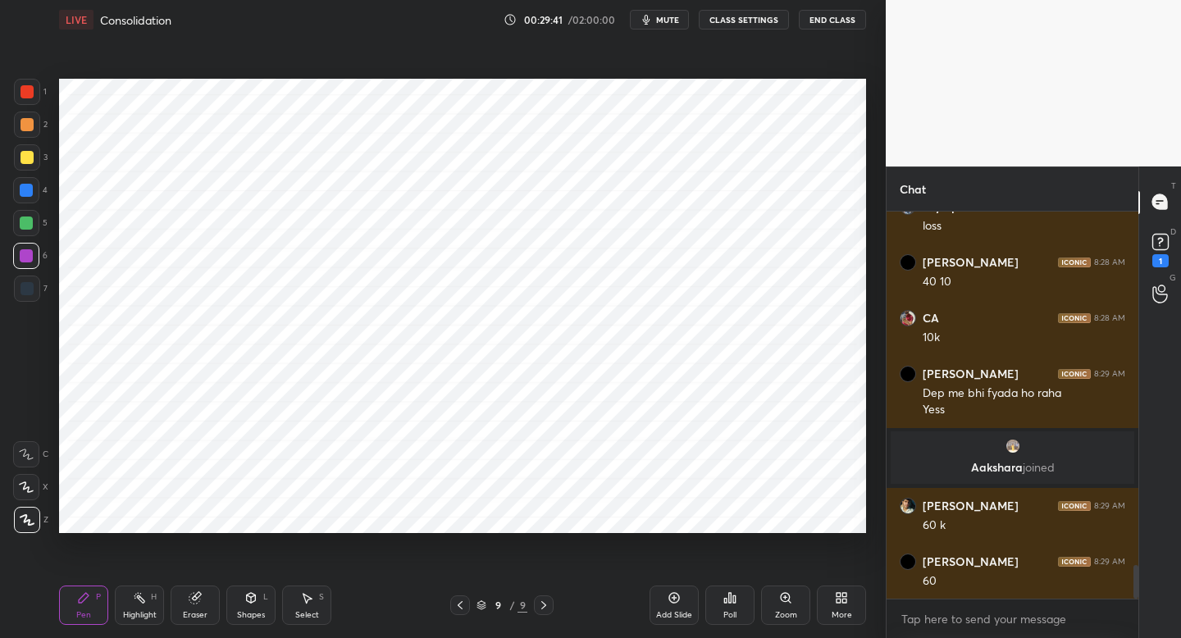
scroll to position [4084, 0]
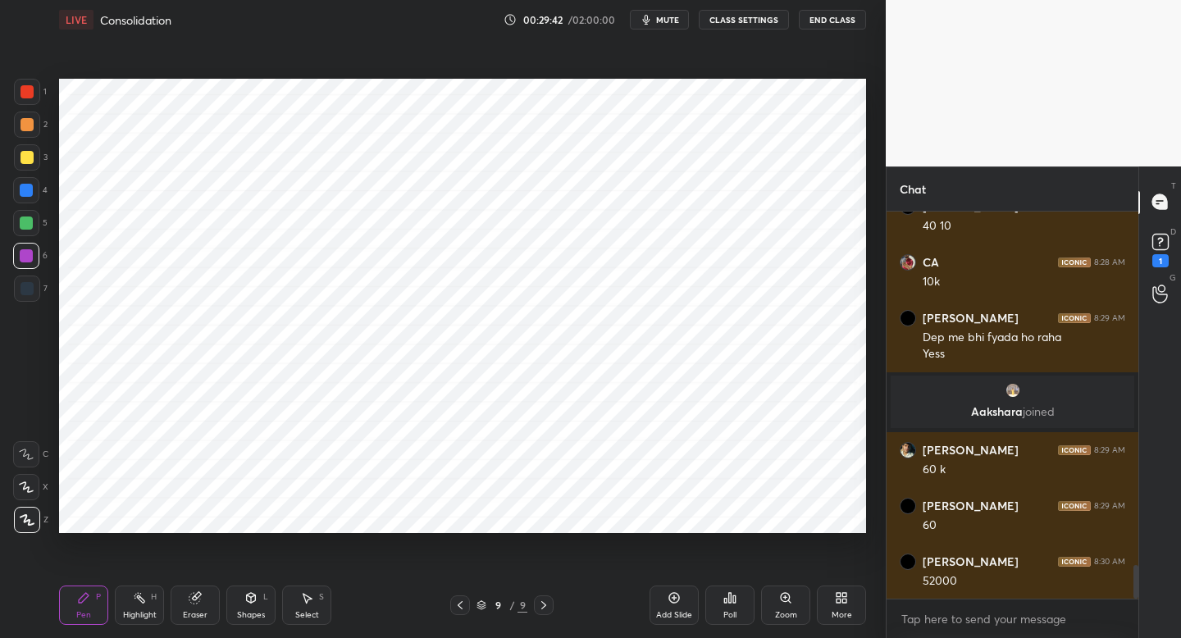
click at [454, 608] on icon at bounding box center [460, 605] width 13 height 13
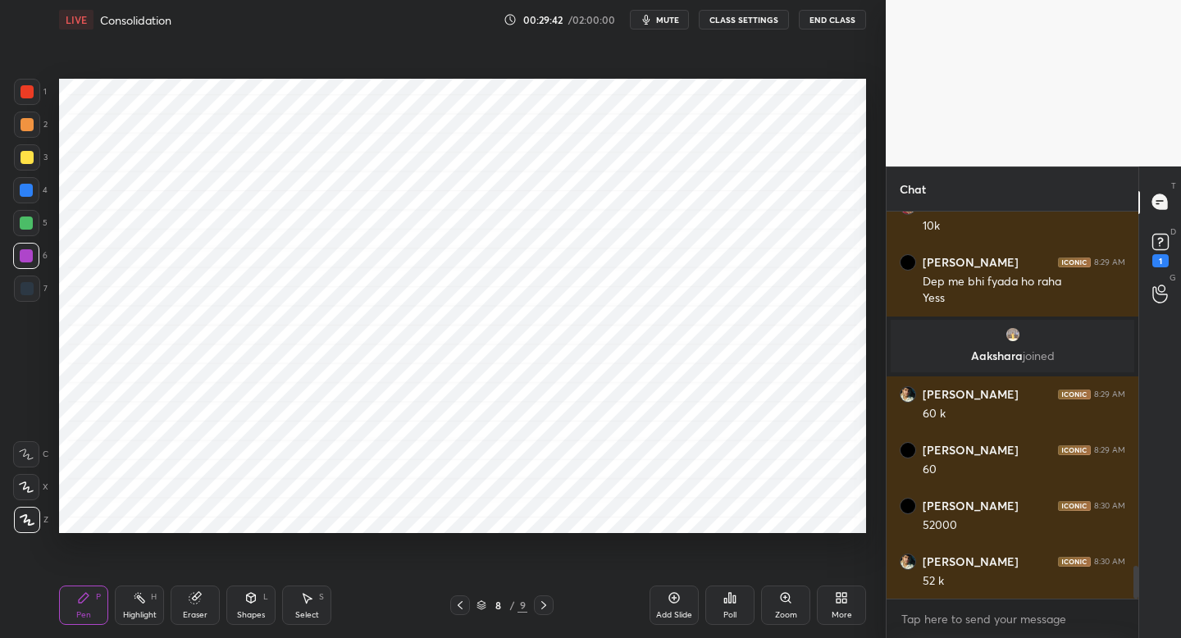
click at [458, 607] on icon at bounding box center [460, 605] width 13 height 13
click at [454, 612] on div at bounding box center [460, 605] width 20 height 20
click at [458, 607] on icon at bounding box center [460, 605] width 13 height 13
click at [463, 601] on icon at bounding box center [460, 605] width 13 height 13
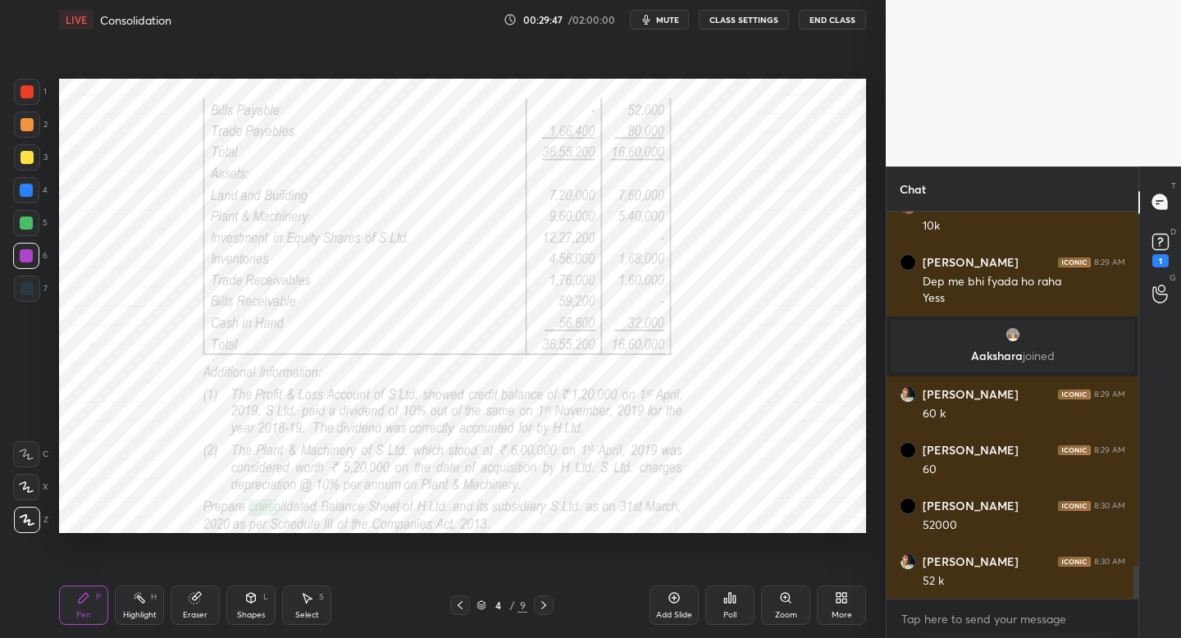
scroll to position [4196, 0]
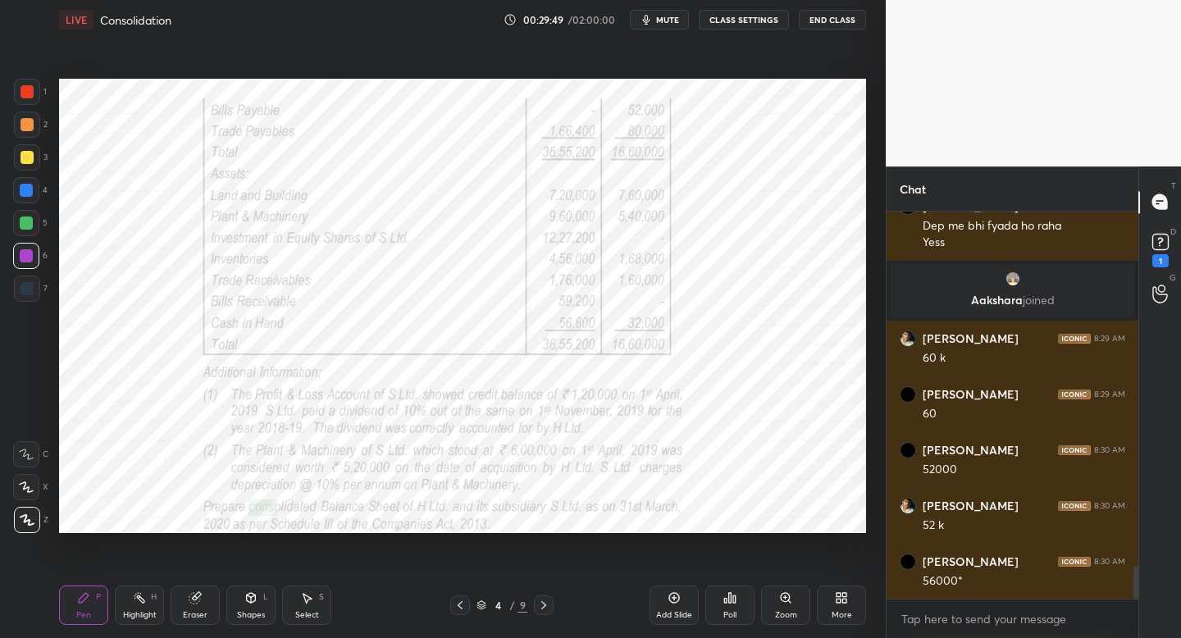
click at [545, 606] on icon at bounding box center [543, 605] width 13 height 13
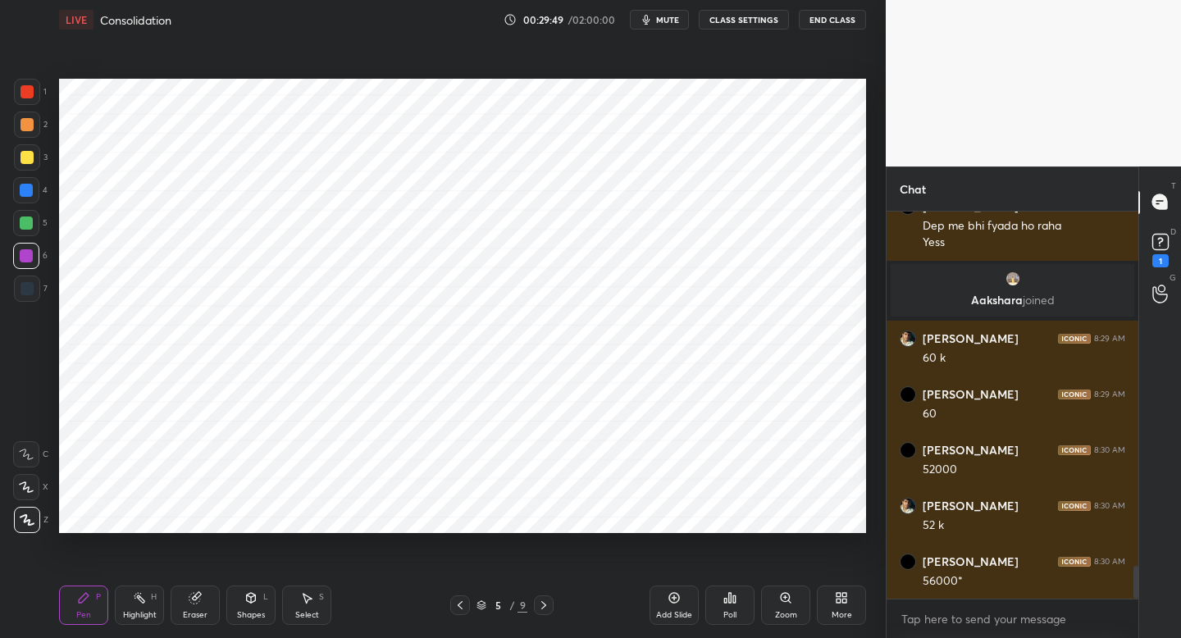
click at [547, 604] on icon at bounding box center [543, 605] width 13 height 13
click at [545, 607] on icon at bounding box center [543, 605] width 13 height 13
click at [545, 608] on icon at bounding box center [543, 605] width 13 height 13
click at [545, 608] on div at bounding box center [544, 605] width 20 height 20
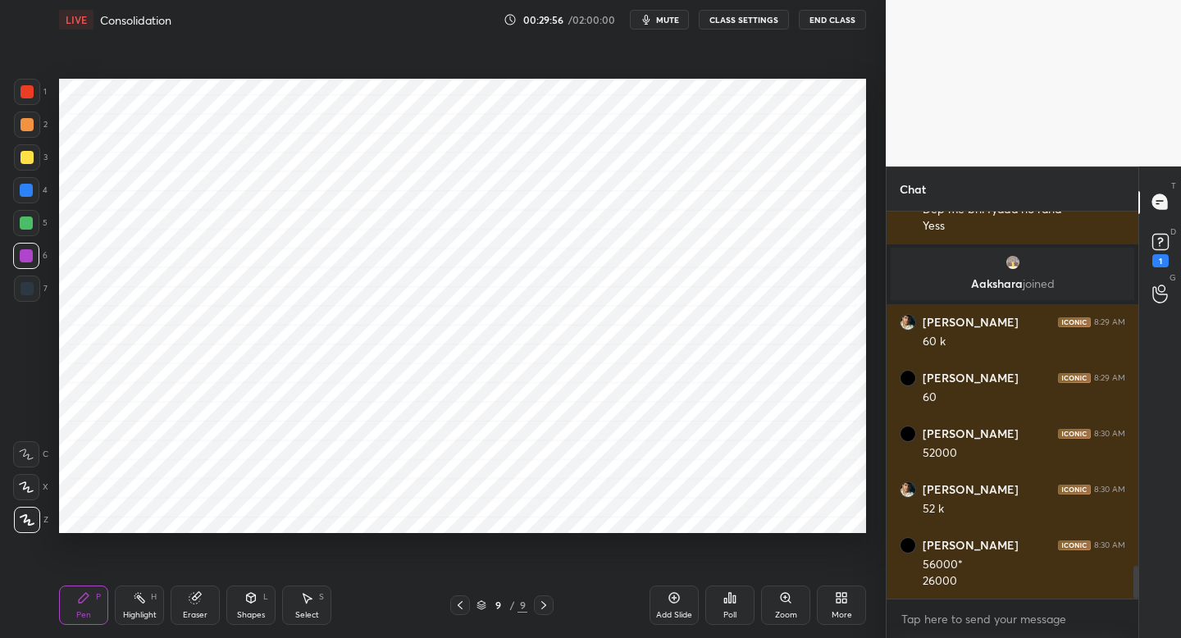
scroll to position [4268, 0]
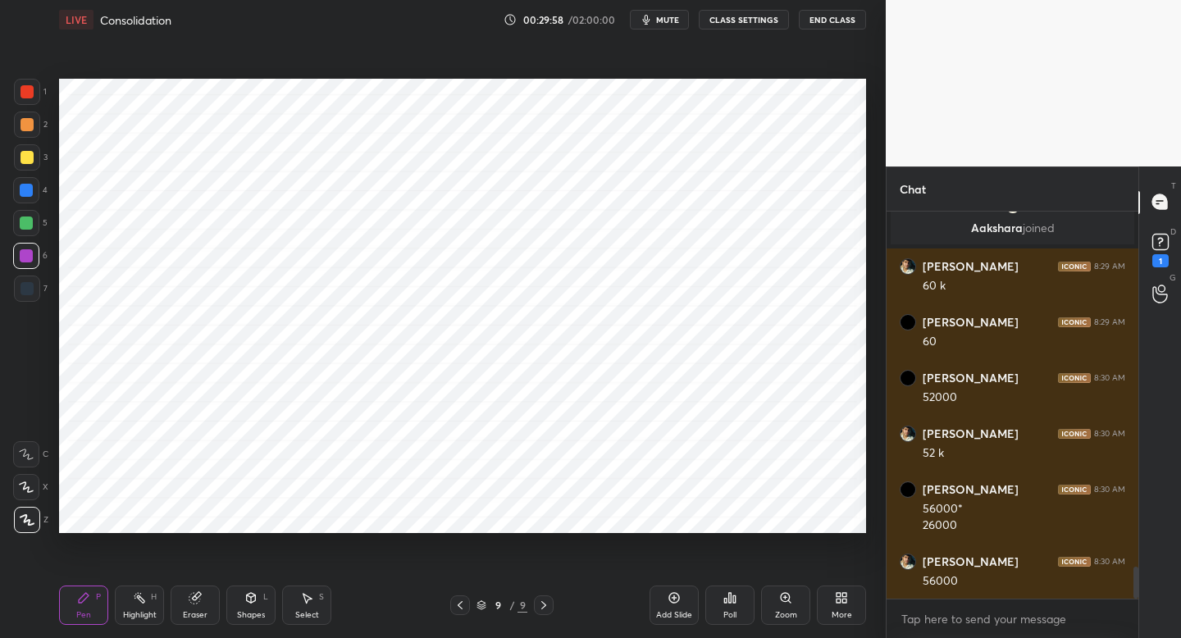
click at [666, 595] on div "Add Slide" at bounding box center [674, 605] width 49 height 39
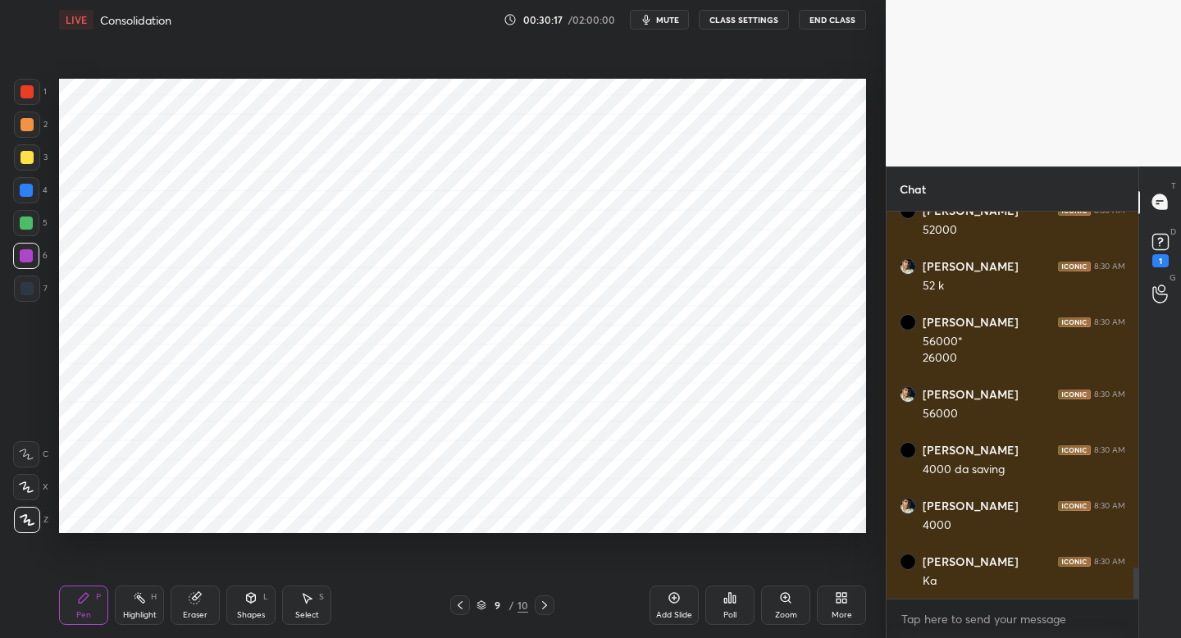
scroll to position [4491, 0]
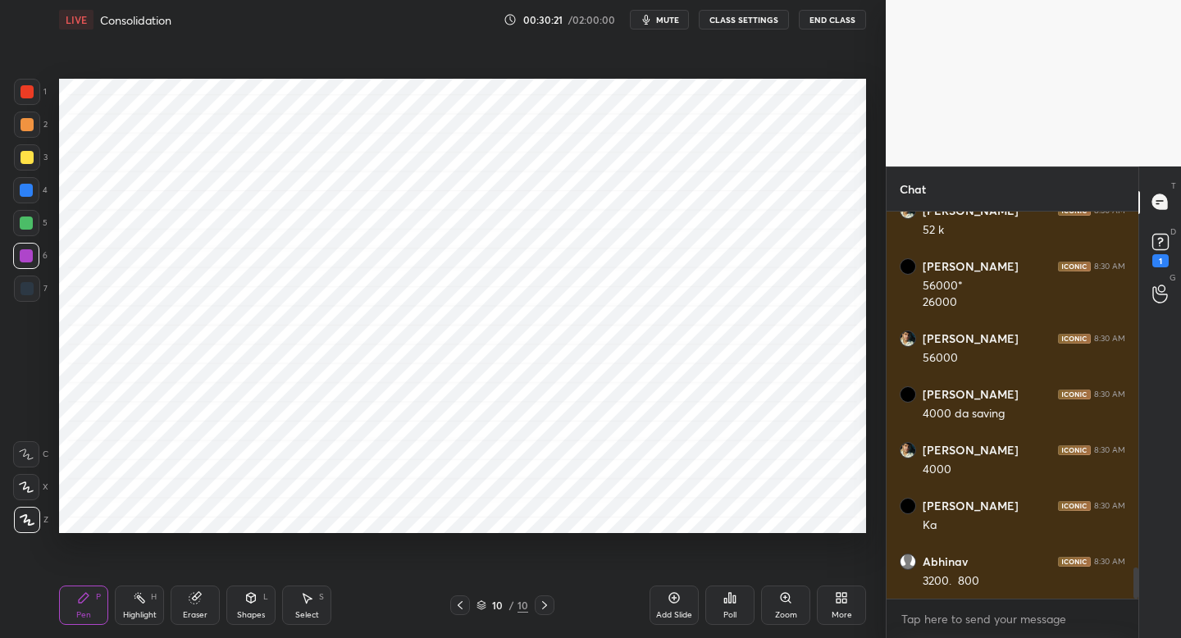
click at [686, 605] on div "Add Slide" at bounding box center [674, 605] width 49 height 39
click at [30, 291] on div at bounding box center [27, 288] width 13 height 13
click at [34, 102] on div at bounding box center [27, 92] width 26 height 26
click at [44, 289] on div "7" at bounding box center [31, 289] width 34 height 26
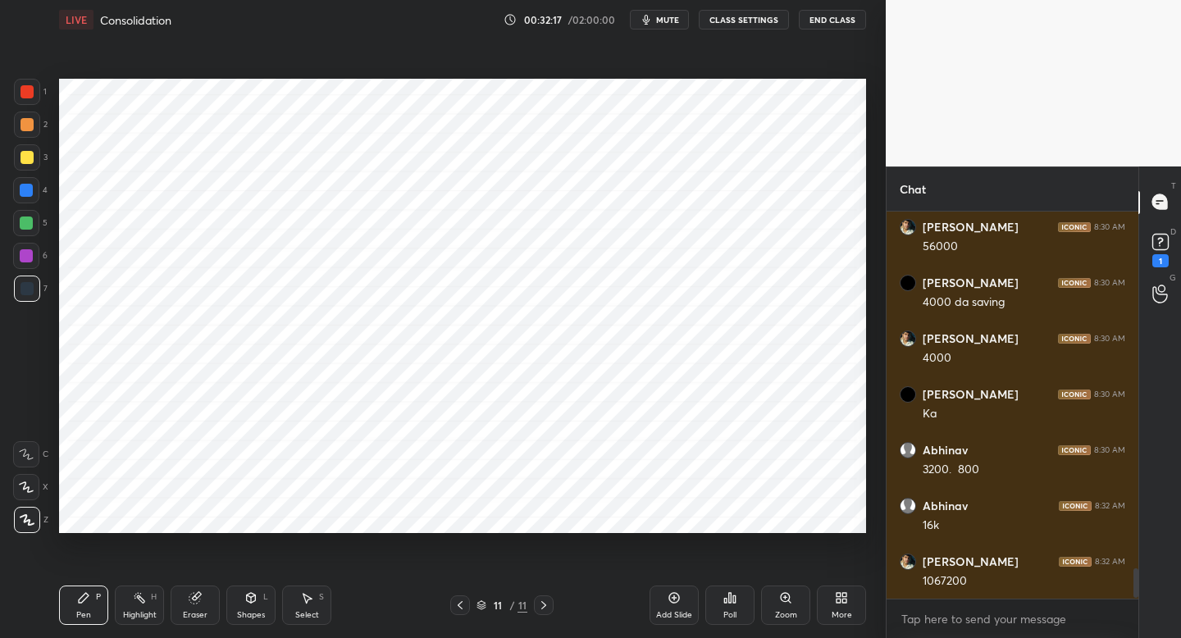
scroll to position [4714, 0]
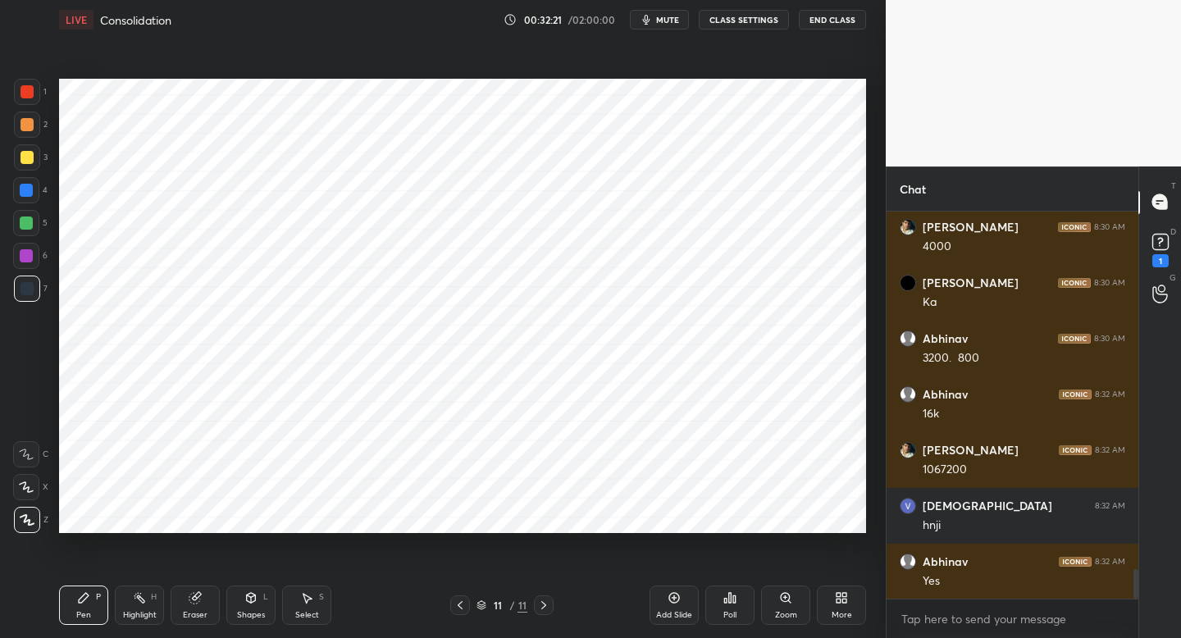
click at [32, 260] on div at bounding box center [26, 255] width 13 height 13
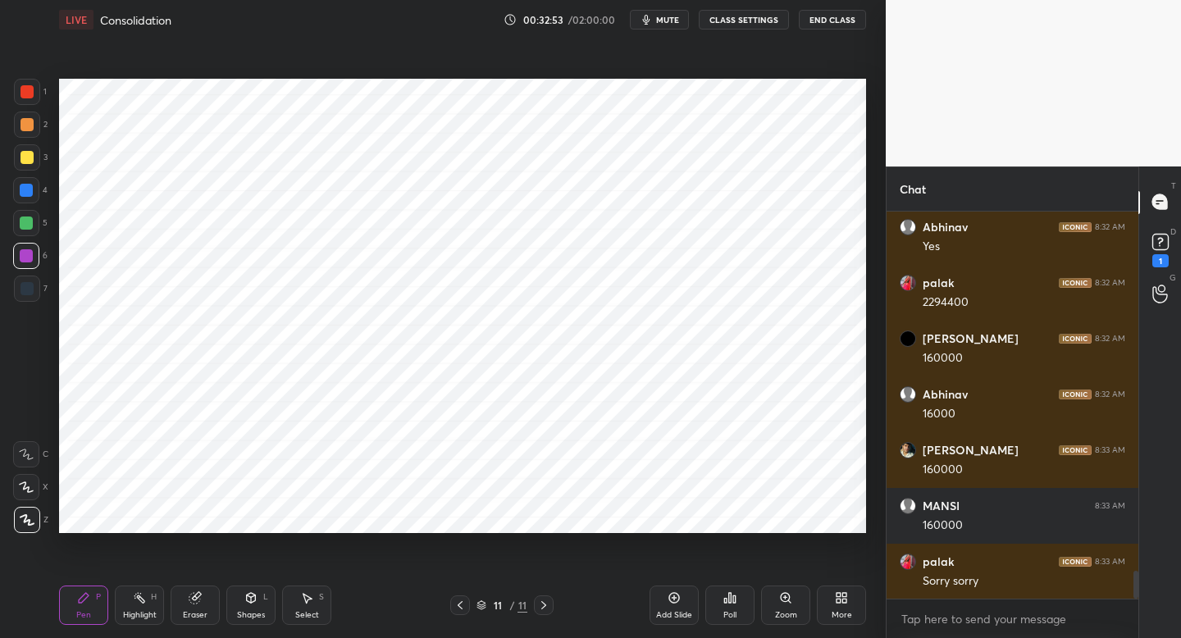
scroll to position [5119, 0]
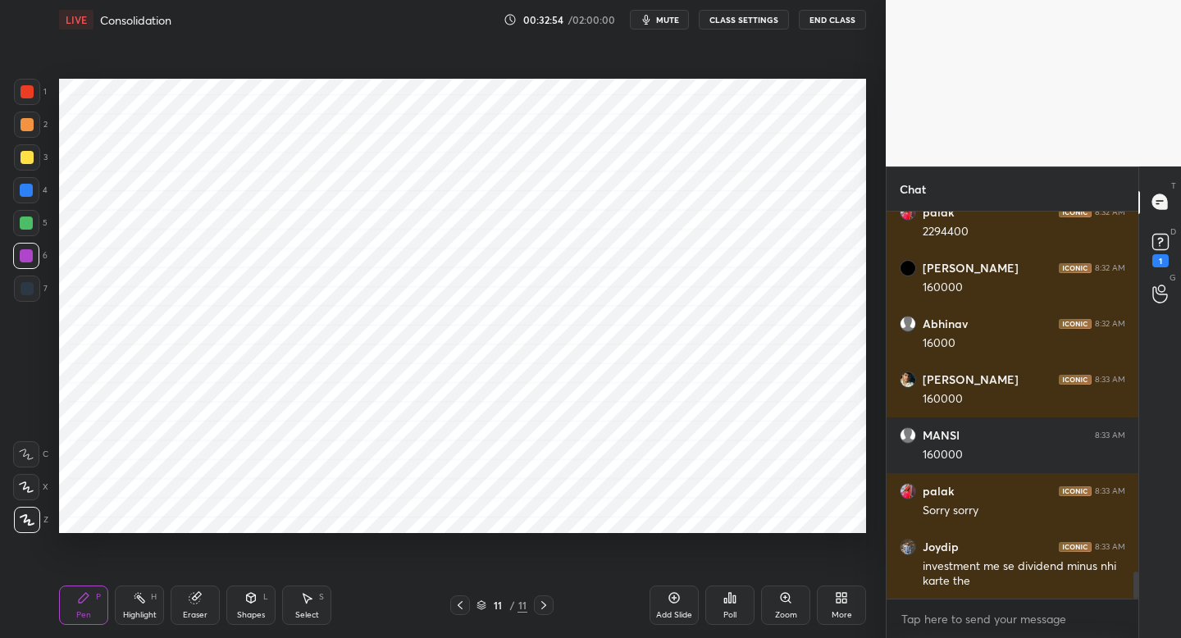
click at [686, 604] on div "Add Slide" at bounding box center [674, 605] width 49 height 39
click at [454, 611] on div at bounding box center [460, 605] width 20 height 20
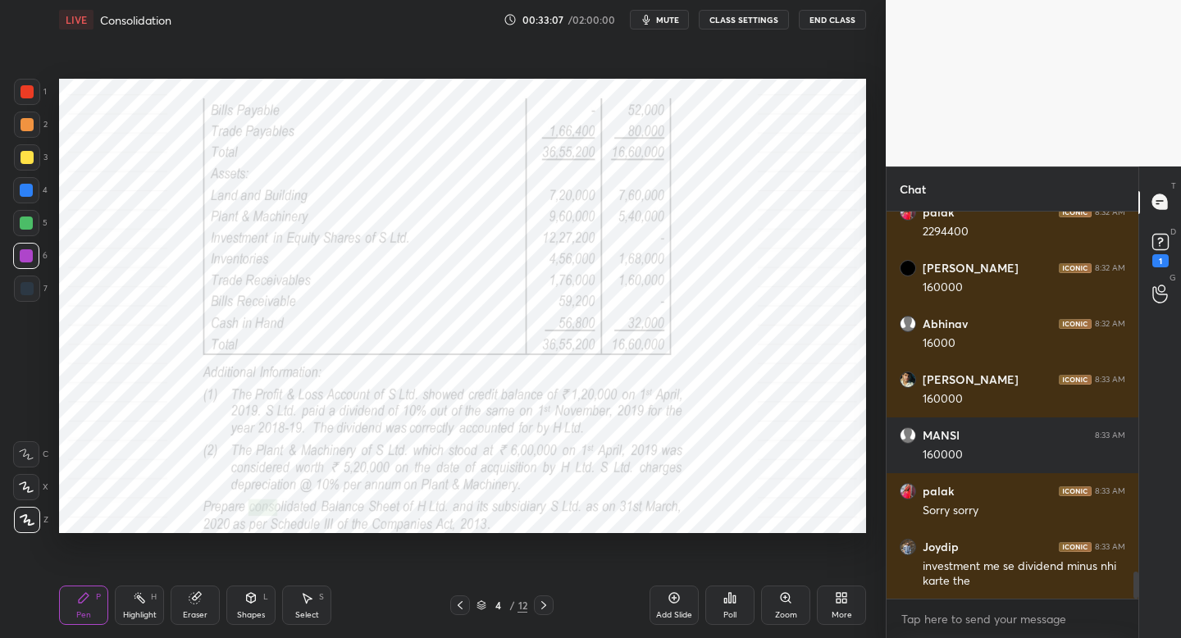
click at [198, 606] on div "Eraser" at bounding box center [195, 605] width 49 height 39
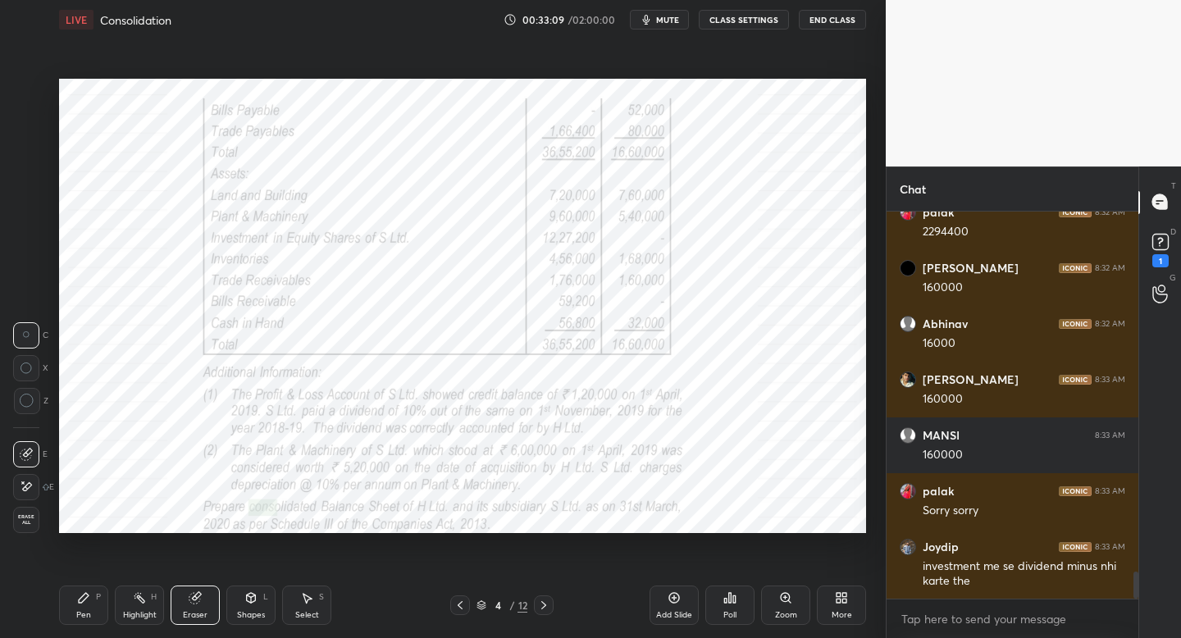
click at [140, 601] on icon at bounding box center [139, 597] width 13 height 13
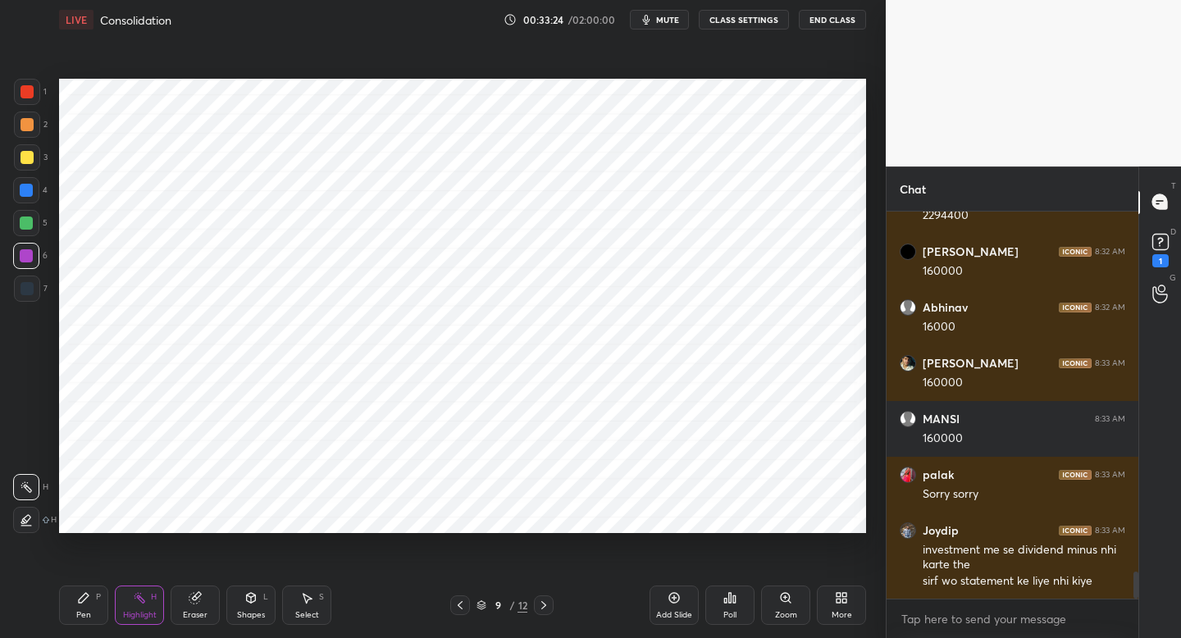
scroll to position [5152, 0]
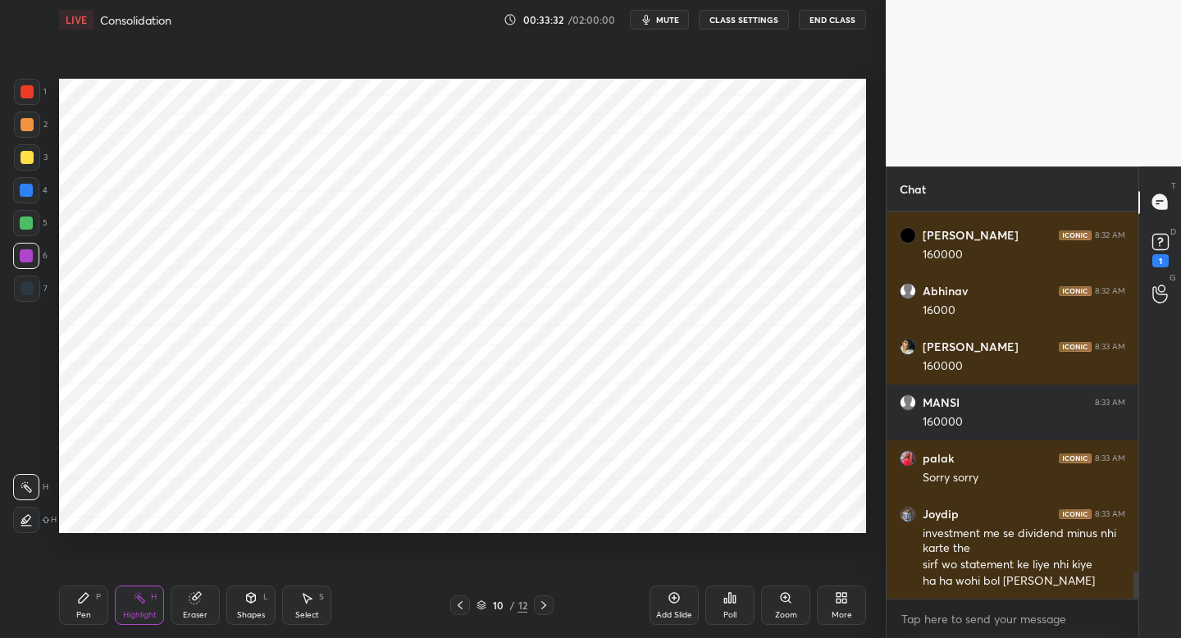
click at [27, 89] on div at bounding box center [27, 91] width 13 height 13
click at [80, 614] on div "Pen" at bounding box center [83, 615] width 15 height 8
click at [28, 298] on div at bounding box center [27, 289] width 26 height 26
click at [403, 536] on div "Setting up your live class Poll for secs No correct answer Start poll" at bounding box center [462, 305] width 820 height 533
click at [444, 534] on div "Setting up your live class Poll for secs No correct answer Start poll" at bounding box center [462, 305] width 820 height 533
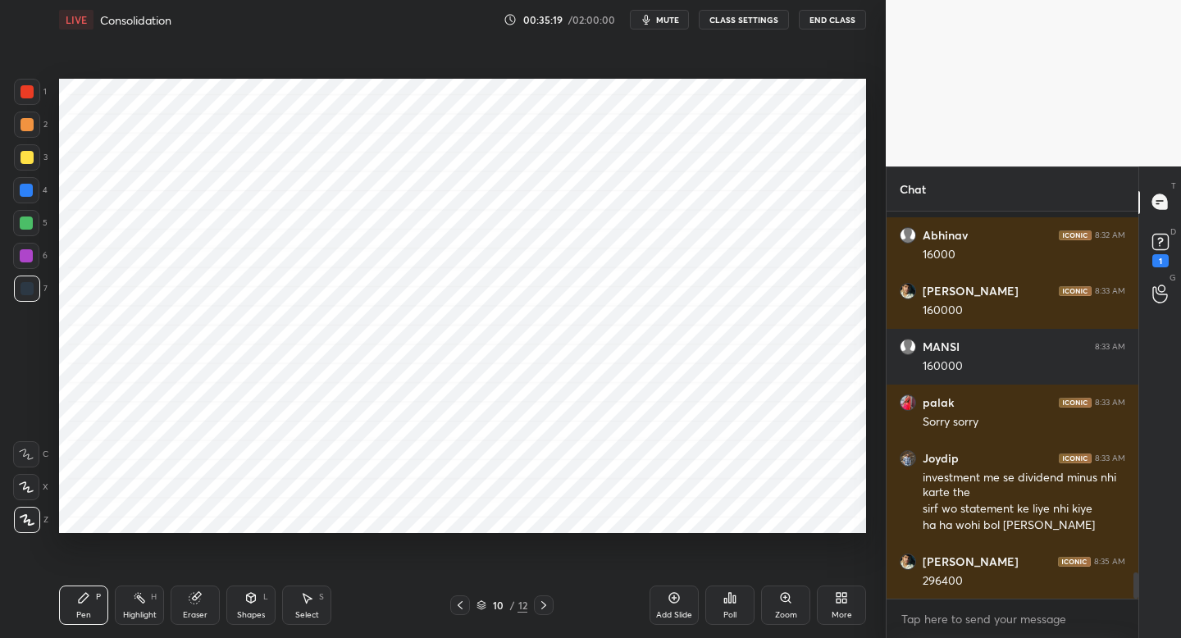
scroll to position [5319, 0]
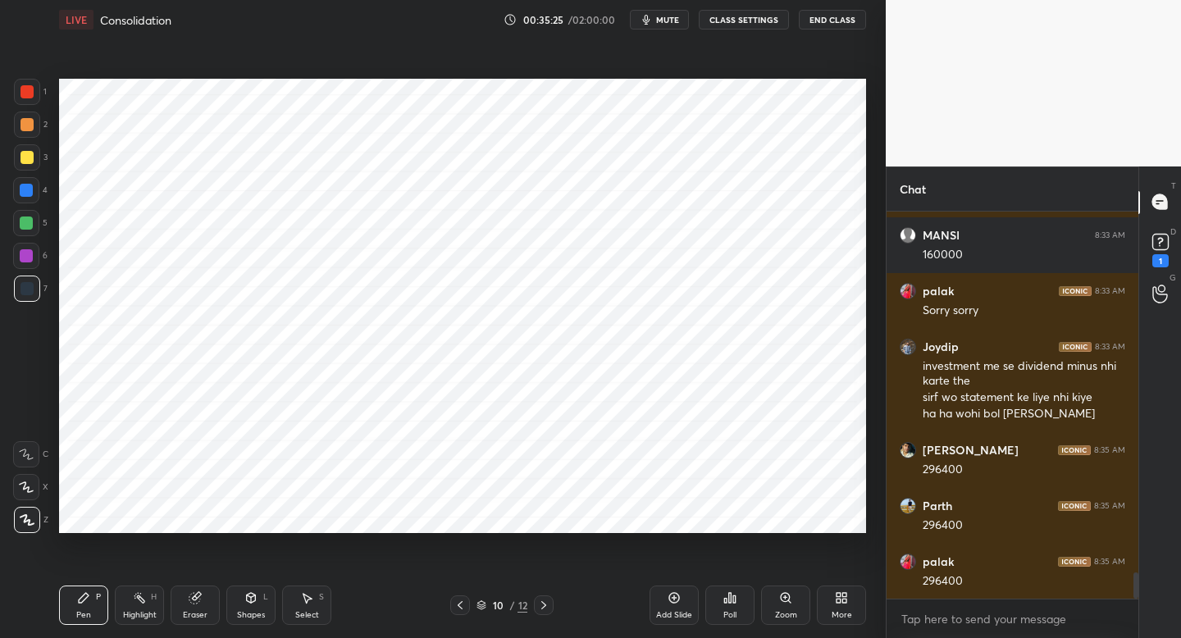
click at [673, 605] on div "Add Slide" at bounding box center [674, 605] width 49 height 39
click at [42, 266] on div "6" at bounding box center [30, 256] width 34 height 26
click at [34, 294] on div at bounding box center [27, 289] width 26 height 26
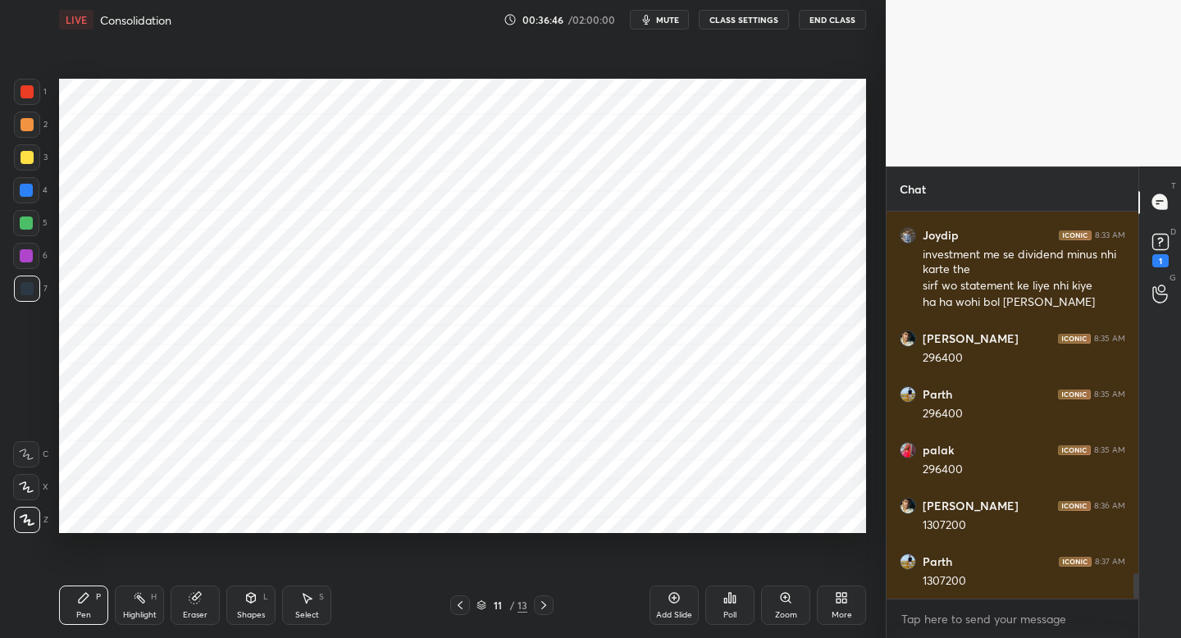
scroll to position [5486, 0]
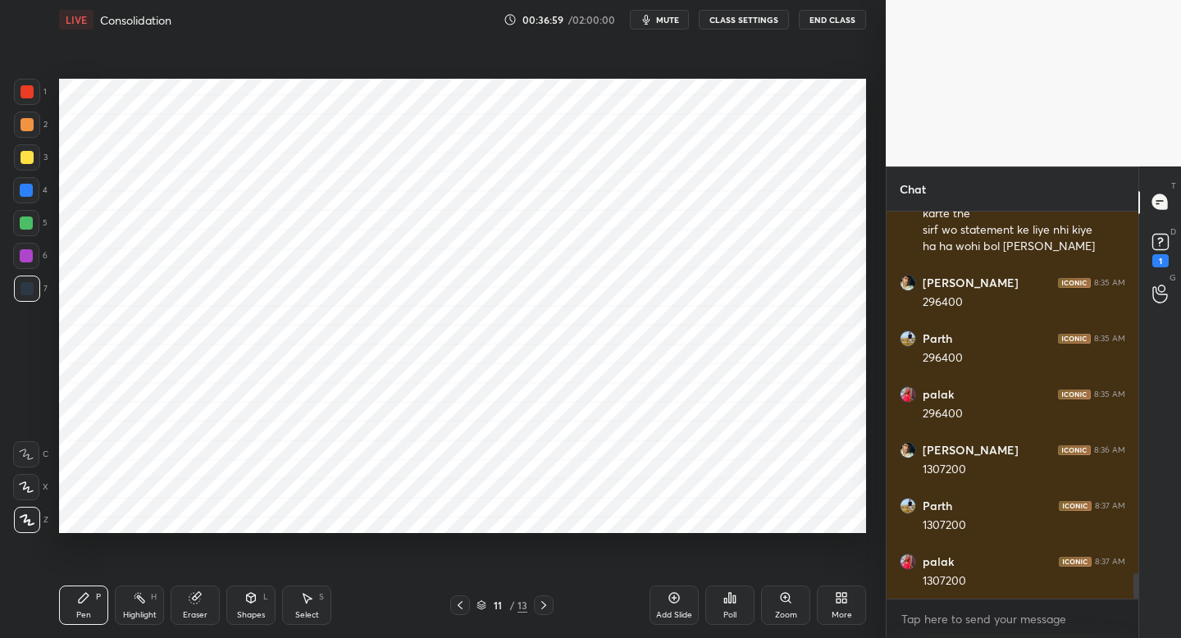
click at [664, 16] on span "mute" at bounding box center [667, 19] width 23 height 11
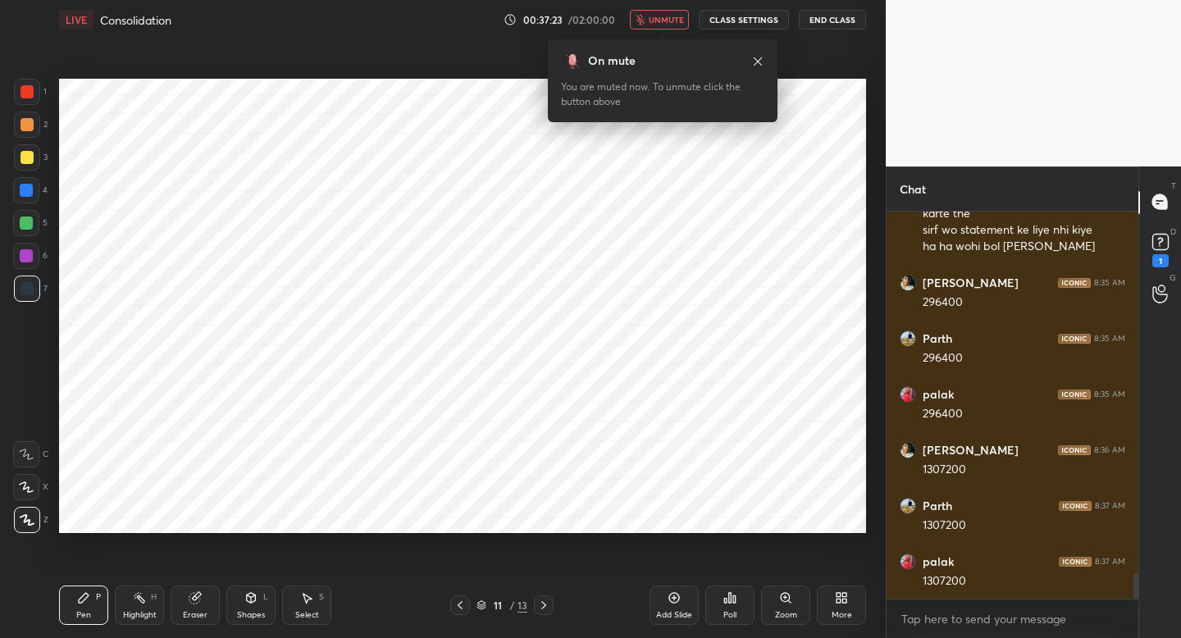
click at [664, 16] on span "unmute" at bounding box center [666, 19] width 35 height 11
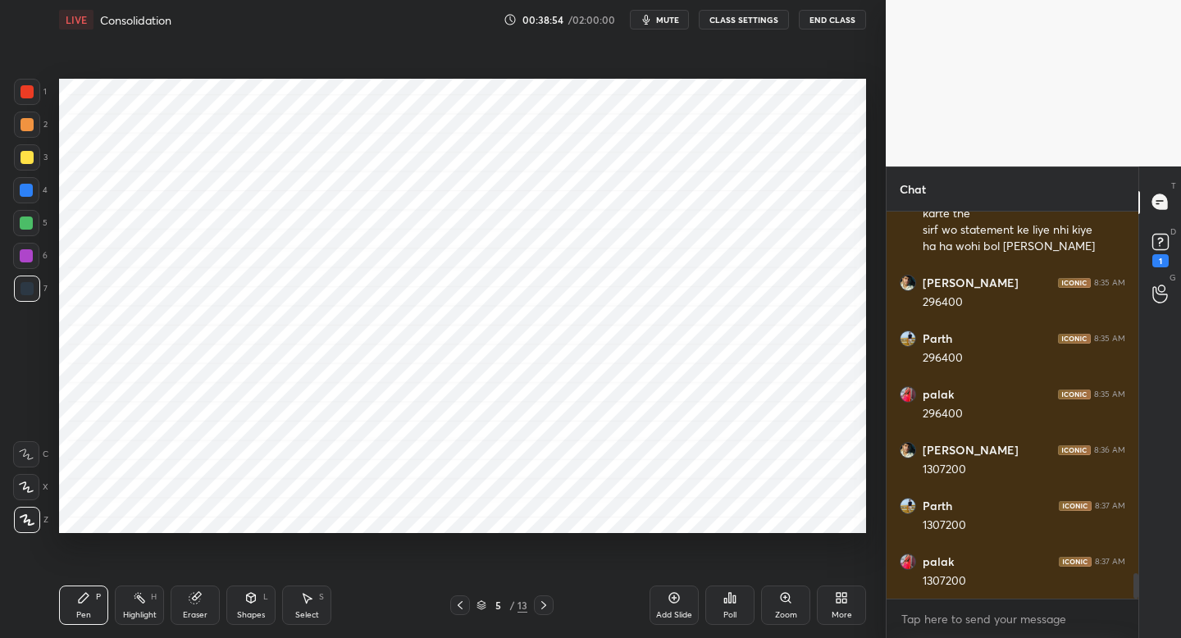
click at [663, 26] on button "mute" at bounding box center [659, 20] width 59 height 20
click at [663, 26] on button "unmute" at bounding box center [659, 20] width 59 height 20
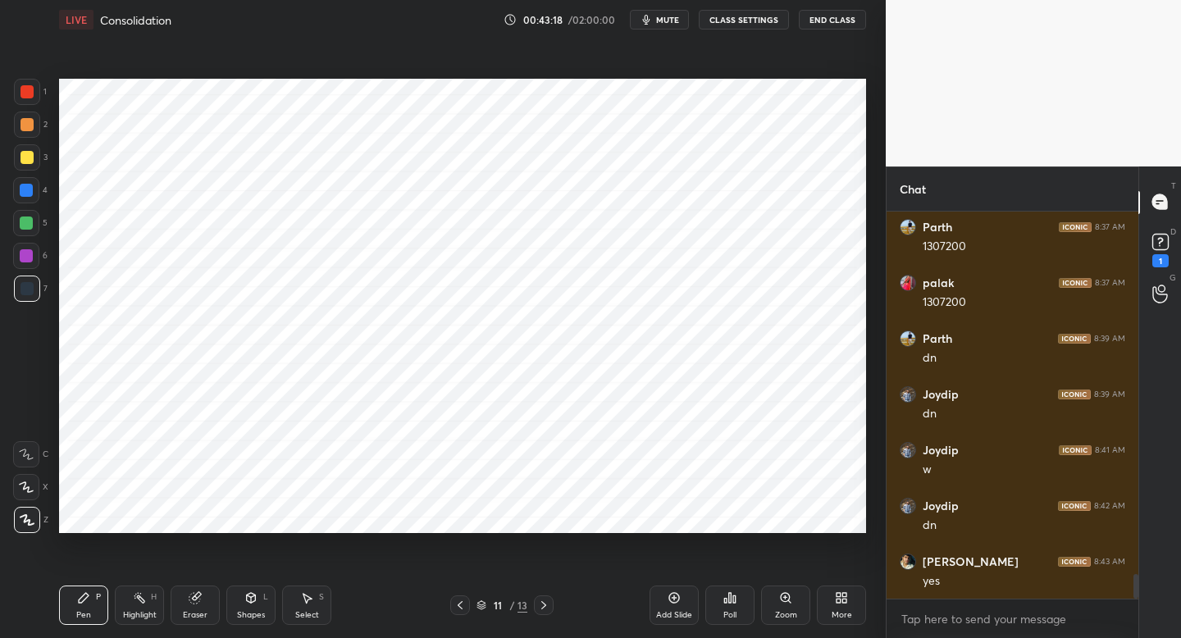
scroll to position [5821, 0]
click at [849, 597] on div "More" at bounding box center [841, 605] width 49 height 39
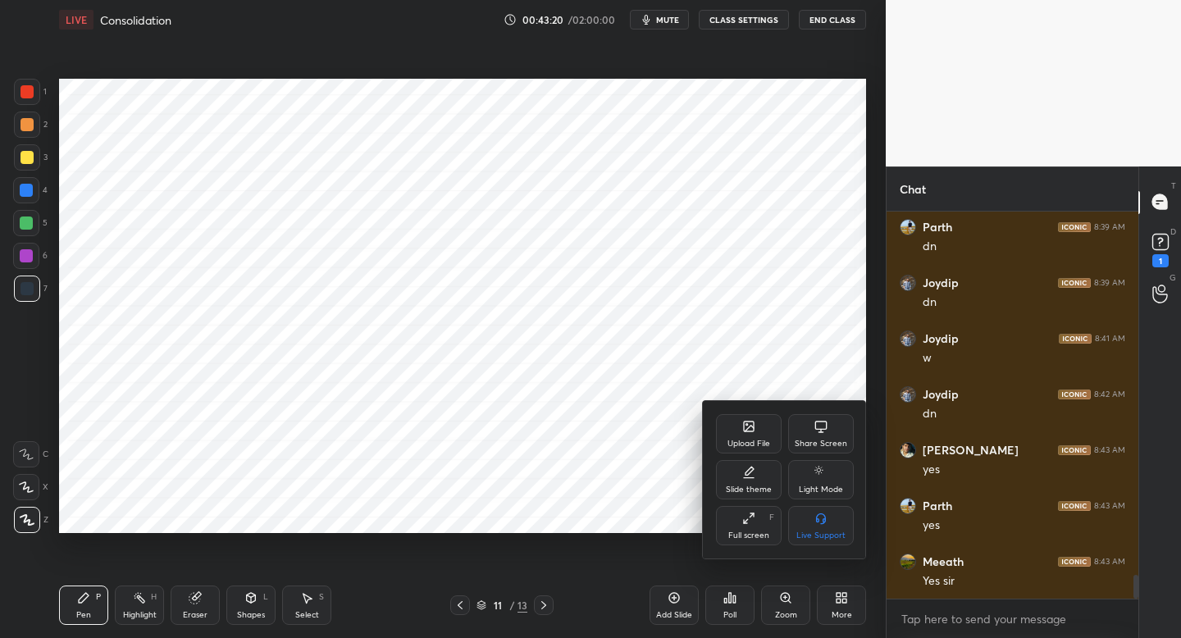
scroll to position [5932, 0]
click at [749, 440] on div "Upload File" at bounding box center [748, 444] width 43 height 8
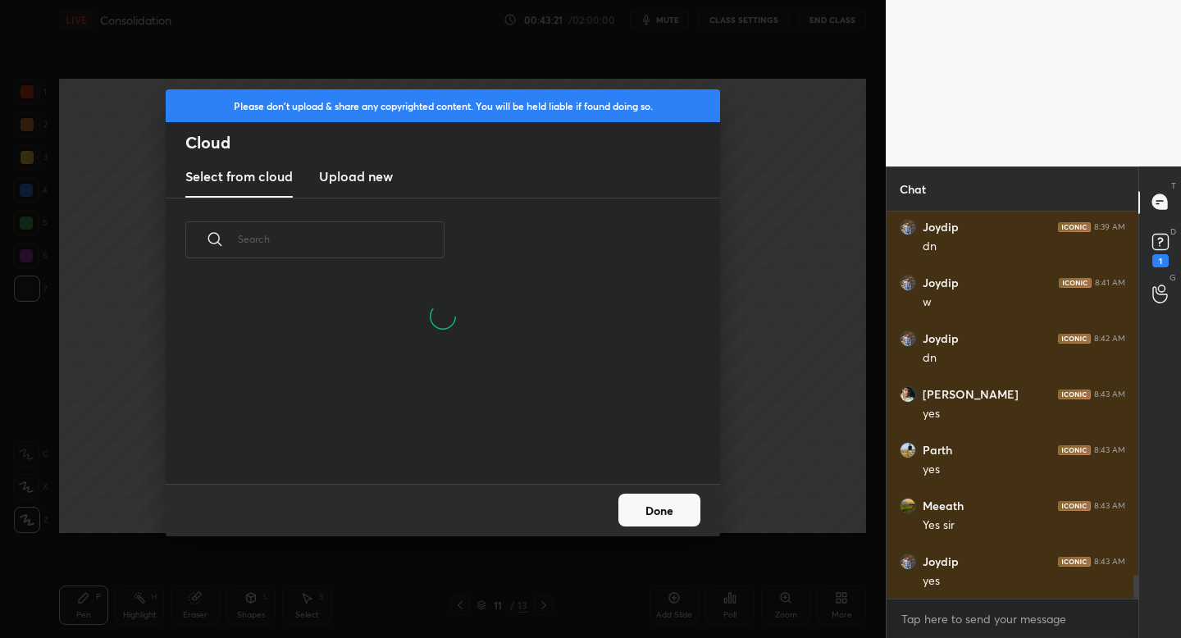
scroll to position [202, 526]
click at [356, 181] on h3 "Upload new" at bounding box center [356, 176] width 74 height 20
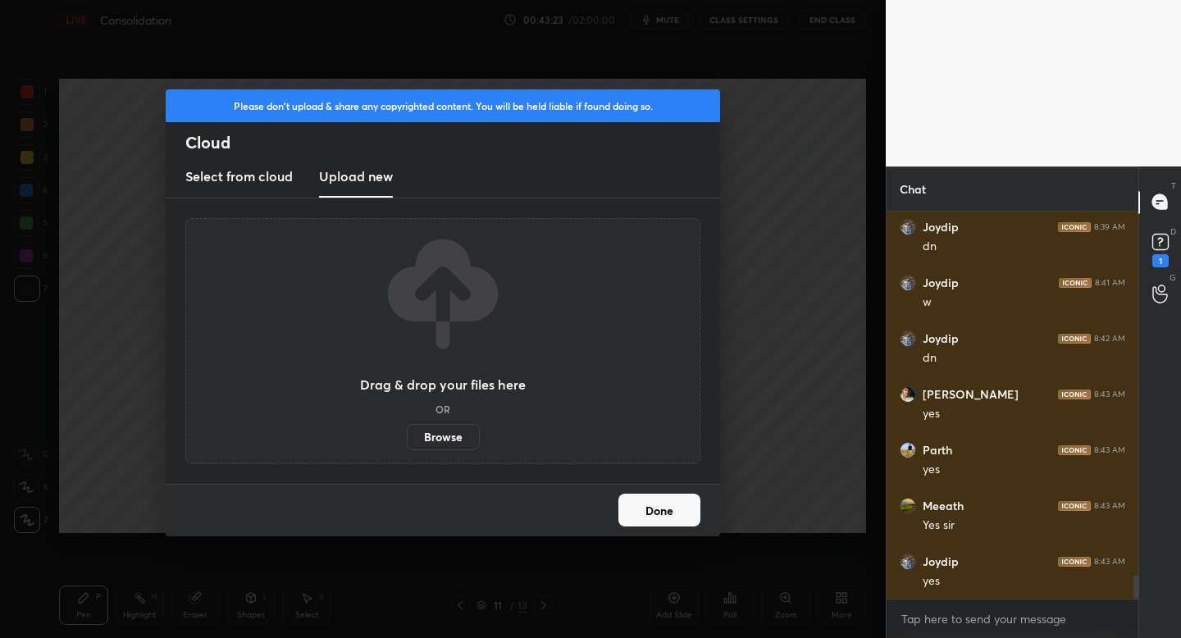
scroll to position [5988, 0]
click at [429, 435] on label "Browse" at bounding box center [443, 437] width 73 height 26
click at [407, 435] on input "Browse" at bounding box center [407, 437] width 0 height 26
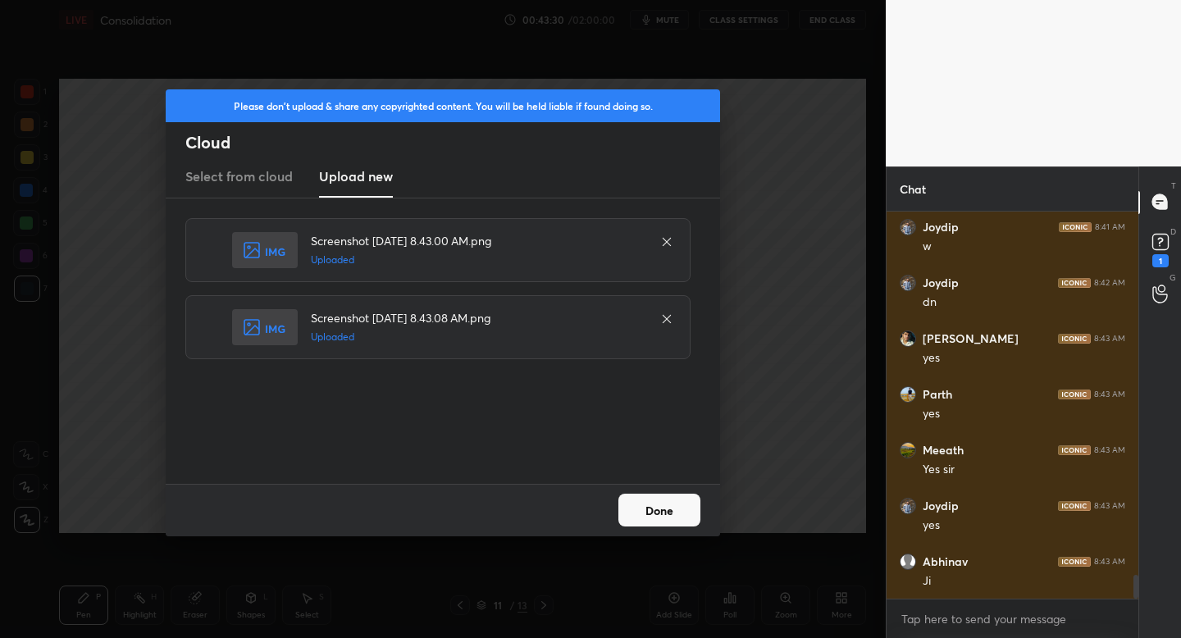
click at [648, 515] on button "Done" at bounding box center [659, 510] width 82 height 33
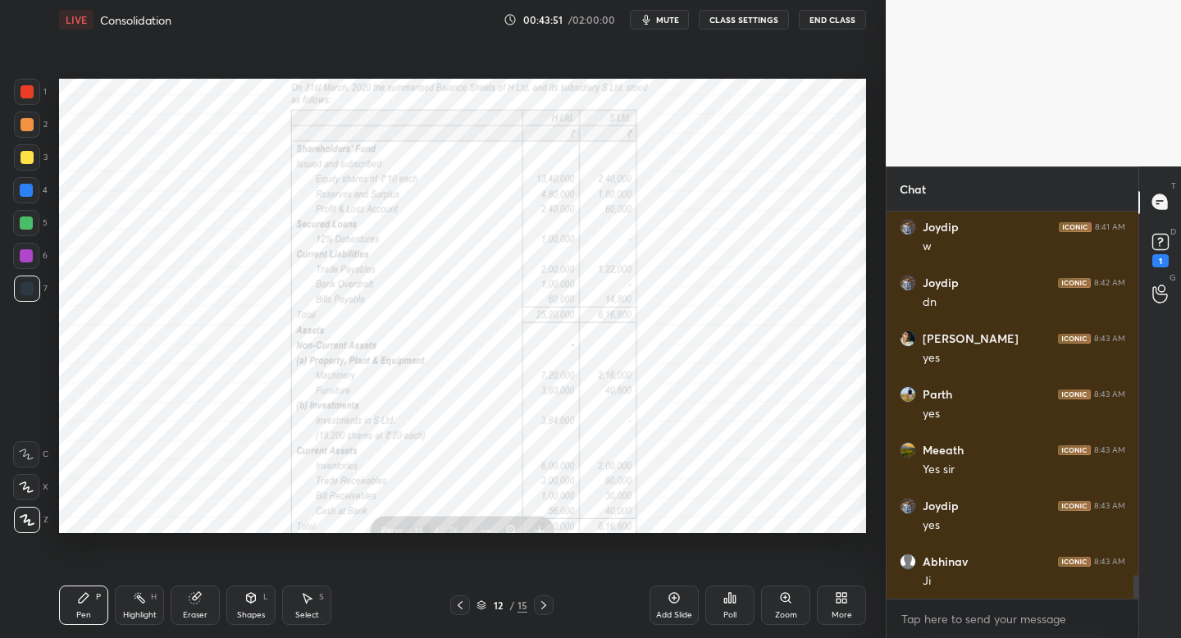
click at [552, 606] on div at bounding box center [544, 605] width 20 height 20
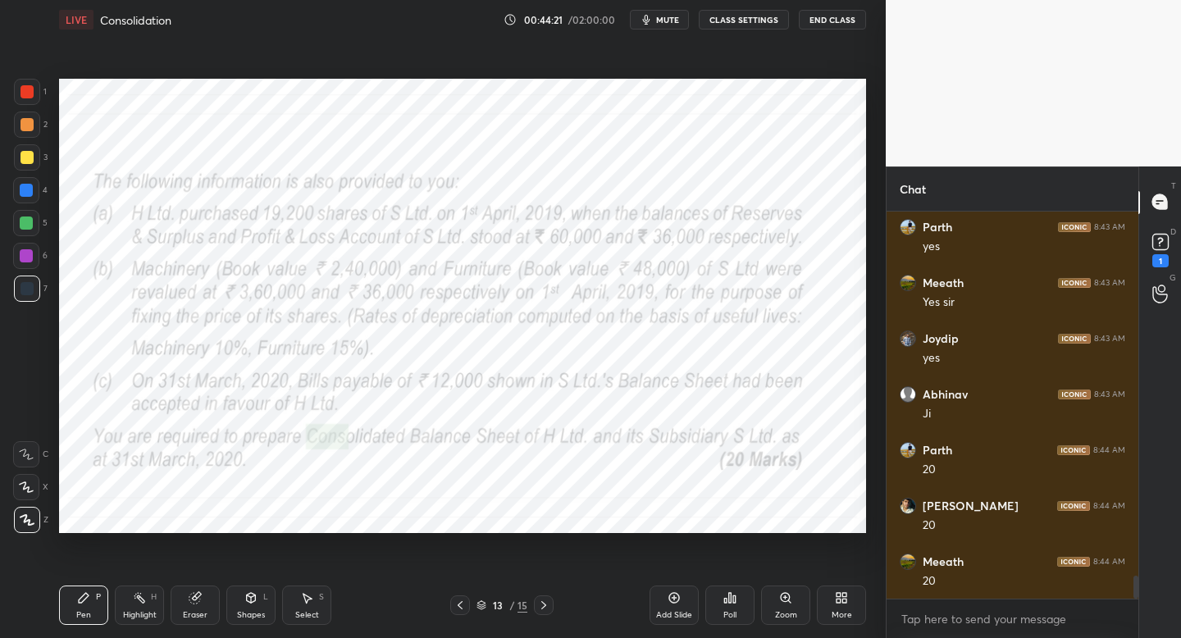
scroll to position [6226, 0]
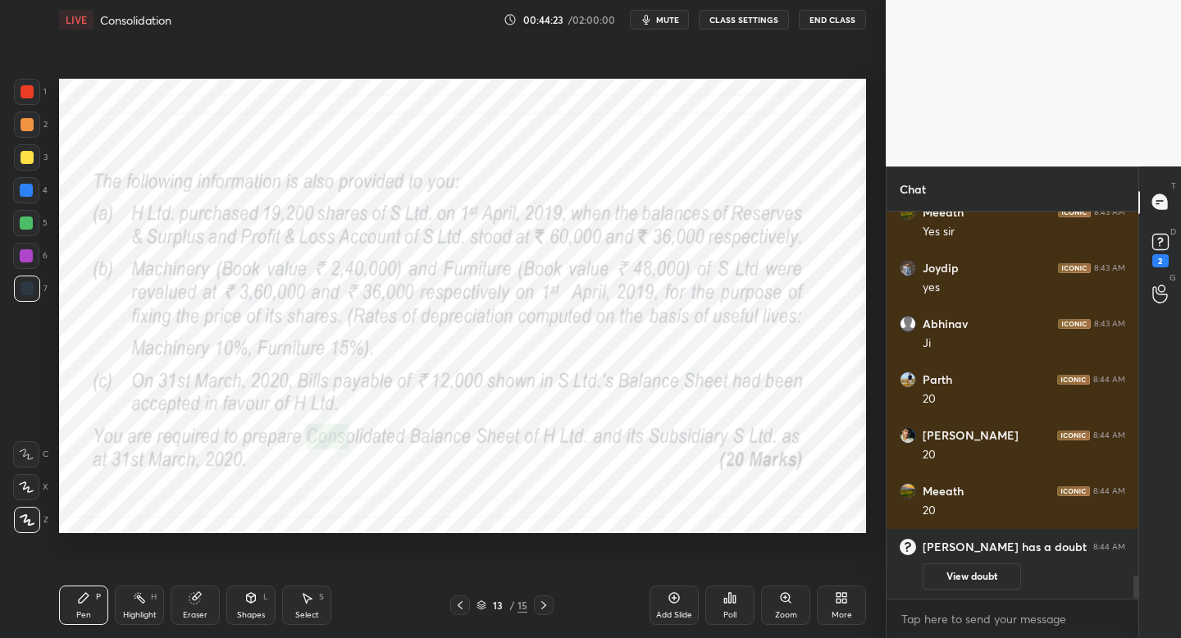
click at [464, 599] on icon at bounding box center [460, 605] width 13 height 13
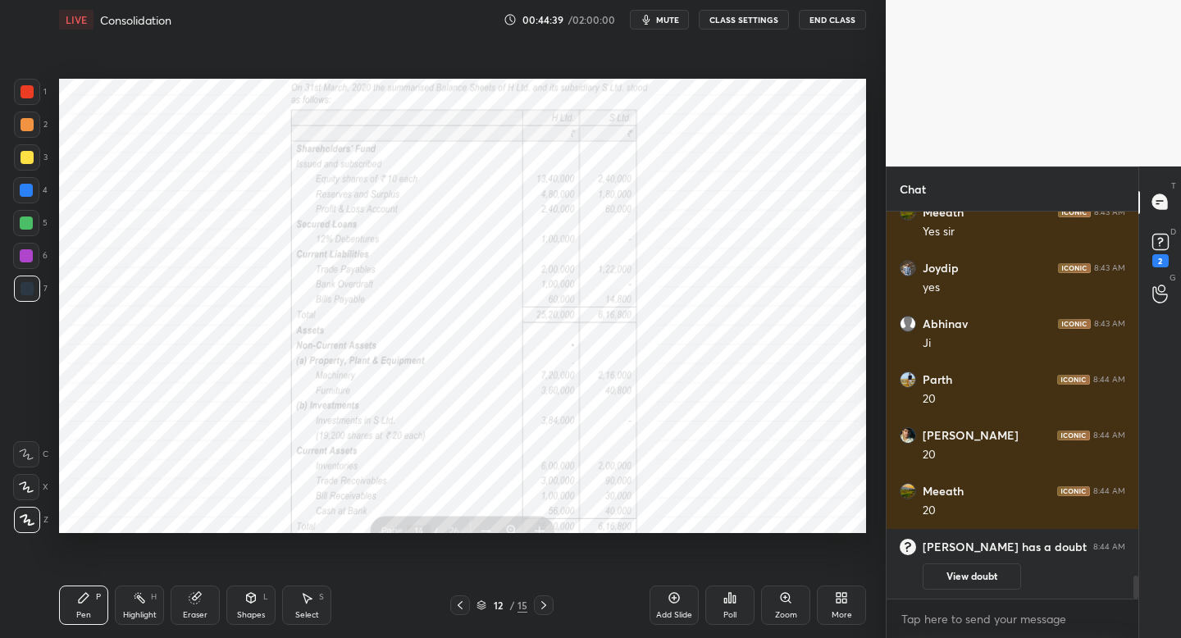
click at [657, 26] on button "mute" at bounding box center [659, 20] width 59 height 20
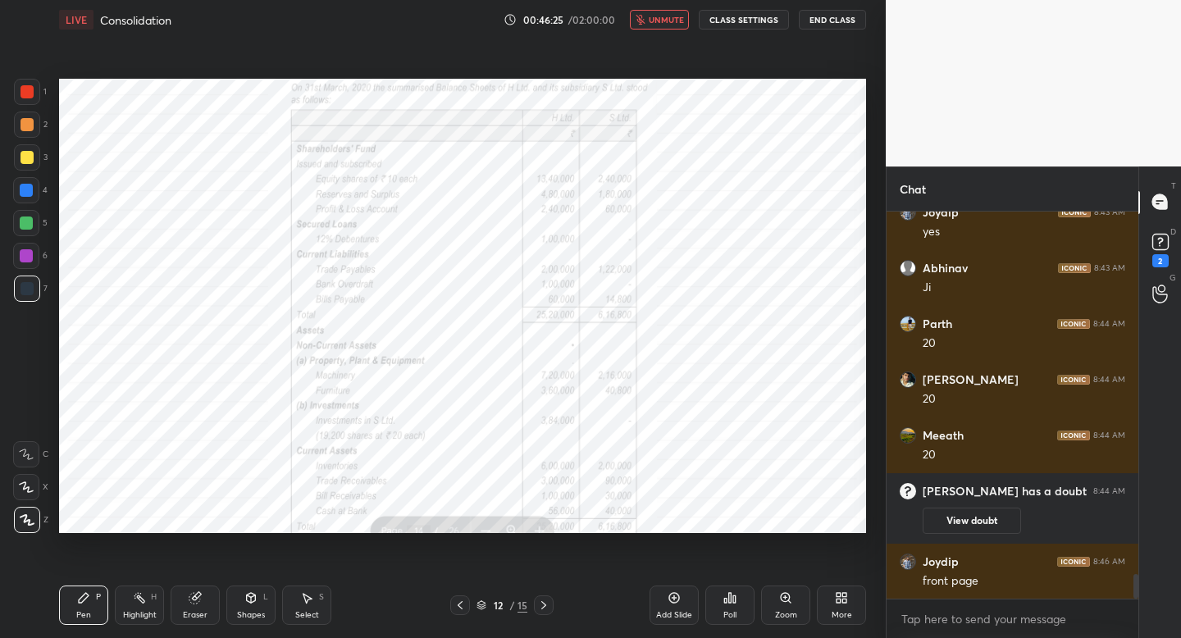
click at [657, 26] on button "unmute" at bounding box center [659, 20] width 59 height 20
click at [657, 26] on button "mute" at bounding box center [659, 20] width 59 height 20
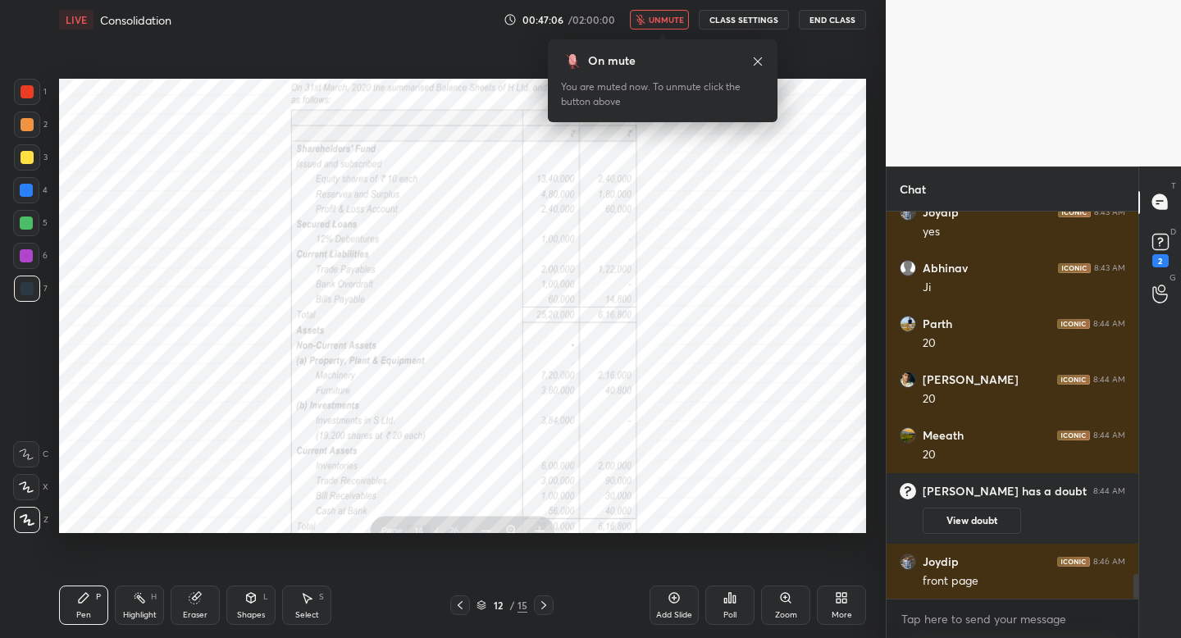
scroll to position [5682, 0]
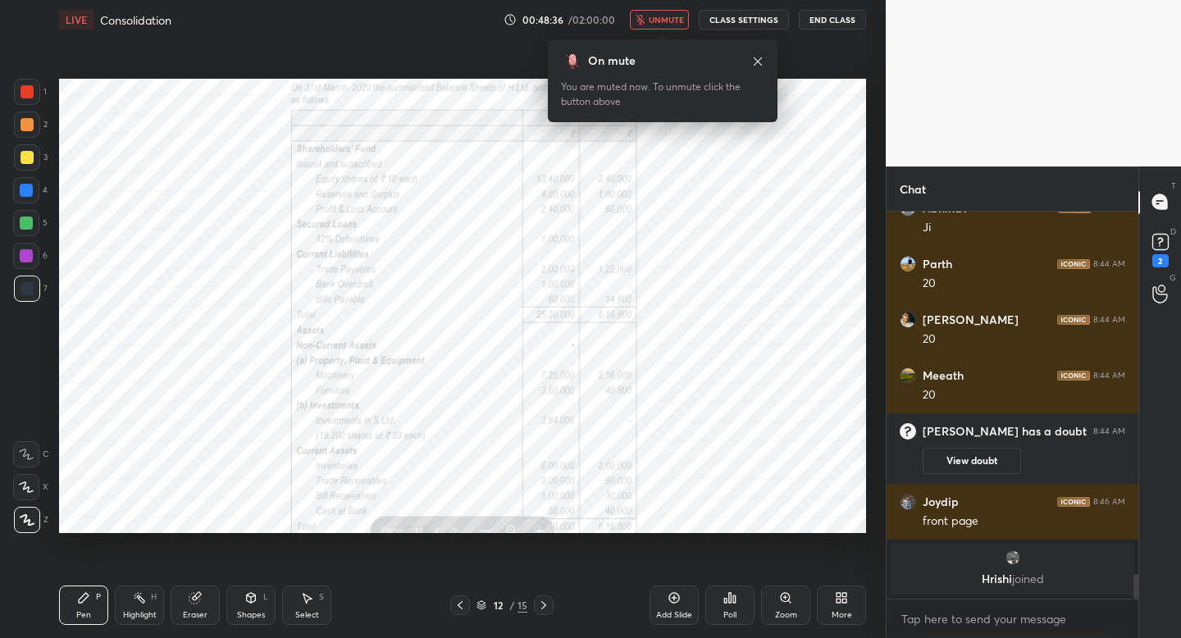
click at [657, 26] on button "unmute" at bounding box center [659, 20] width 59 height 20
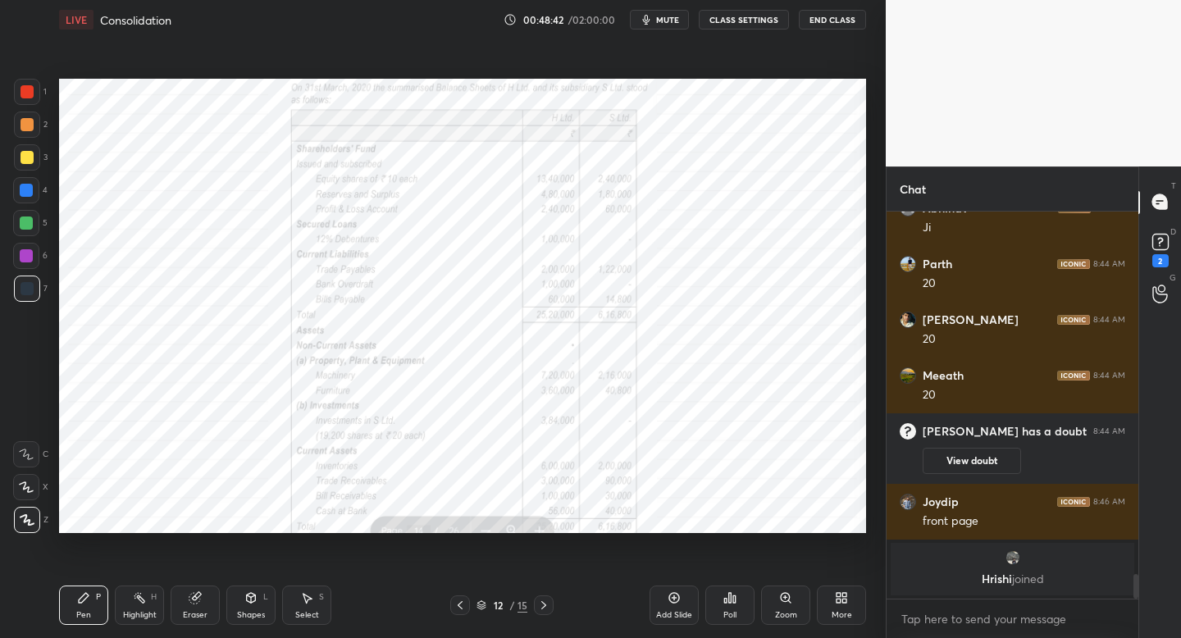
click at [657, 26] on button "mute" at bounding box center [659, 20] width 59 height 20
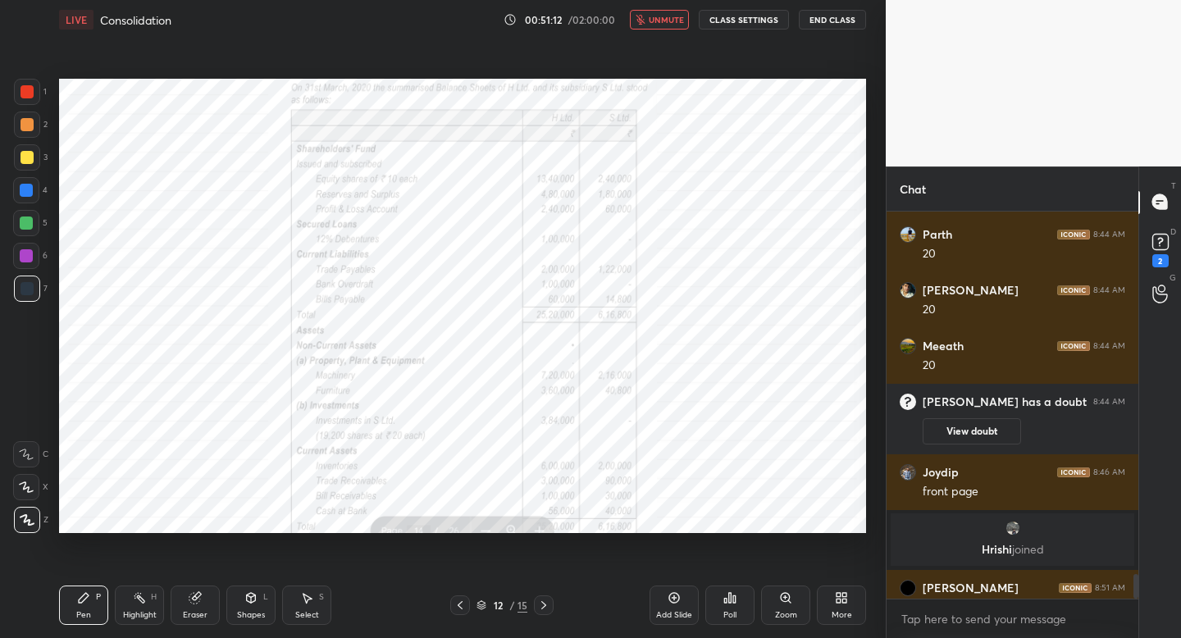
scroll to position [5708, 0]
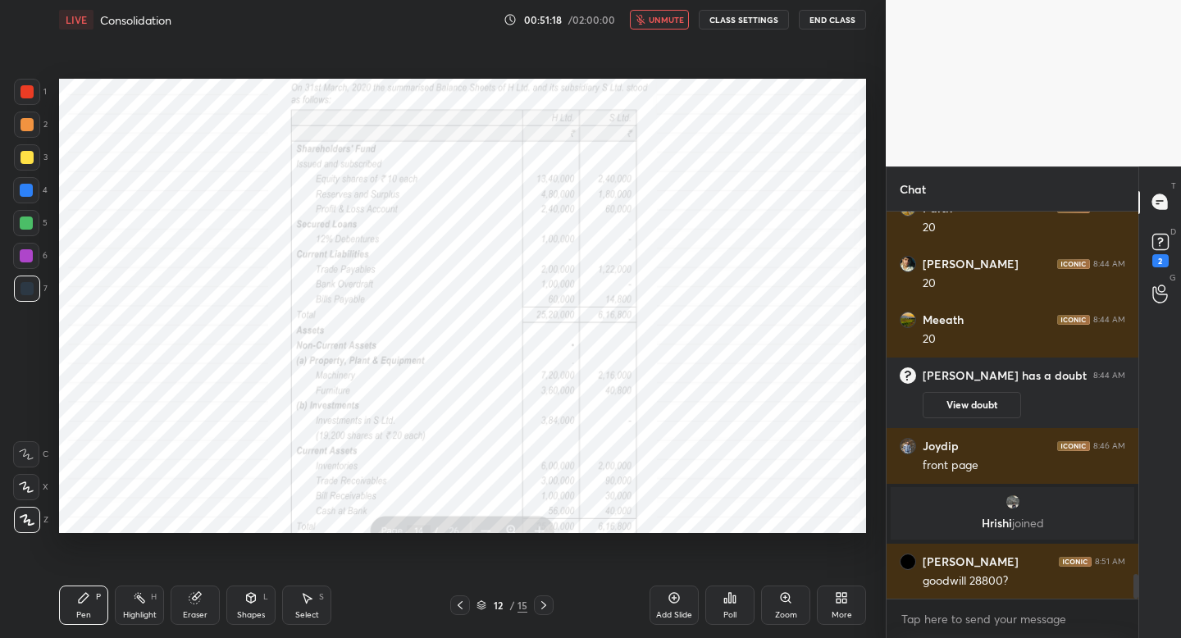
click at [653, 29] on button "unmute" at bounding box center [659, 20] width 59 height 20
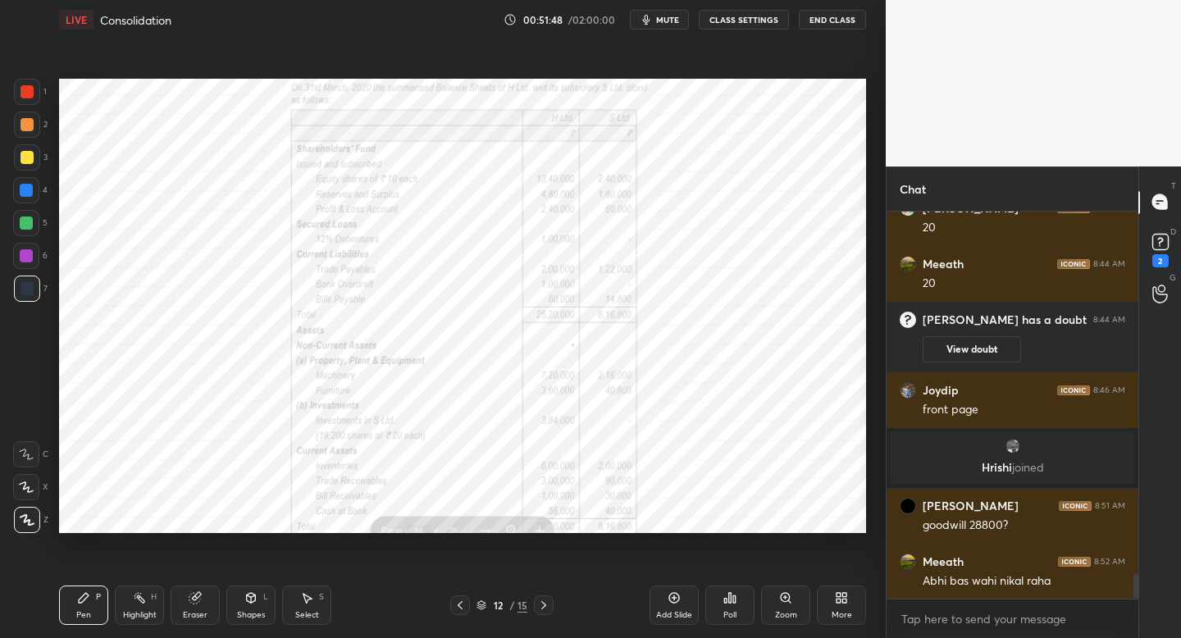
scroll to position [5819, 0]
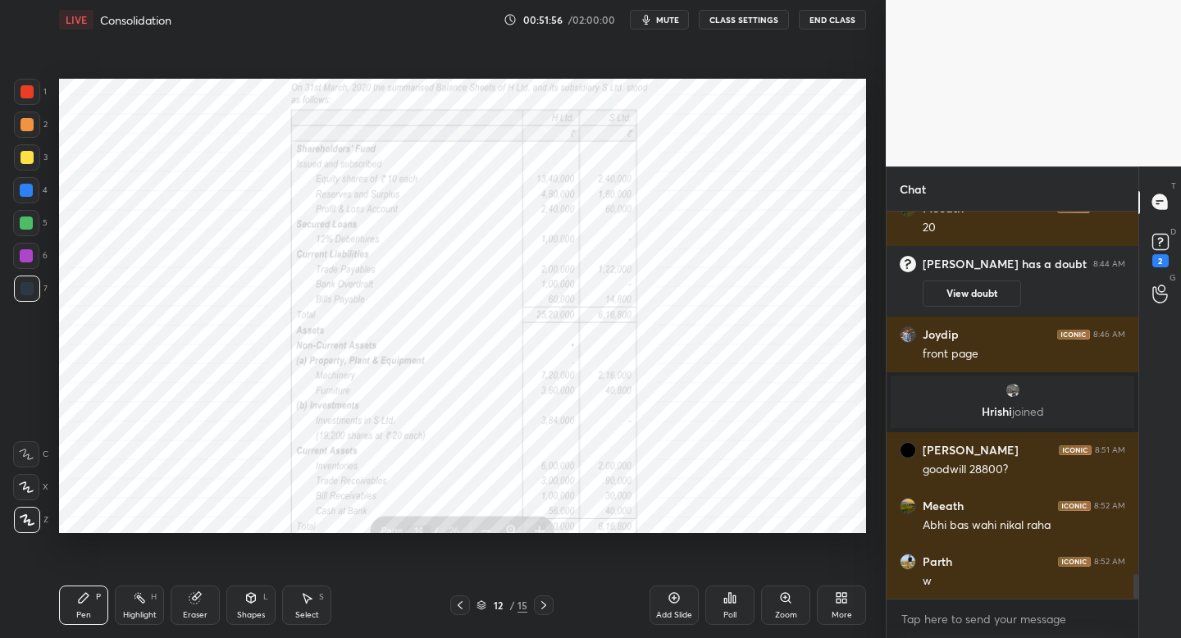
click at [670, 26] on button "mute" at bounding box center [659, 20] width 59 height 20
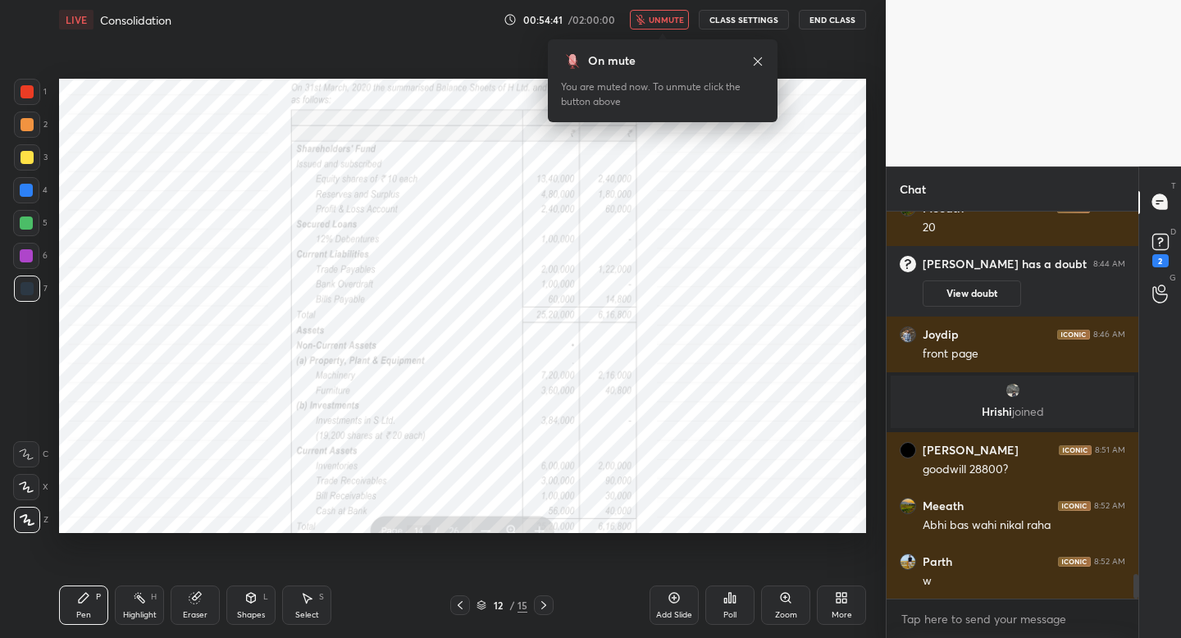
click at [670, 26] on button "unmute" at bounding box center [659, 20] width 59 height 20
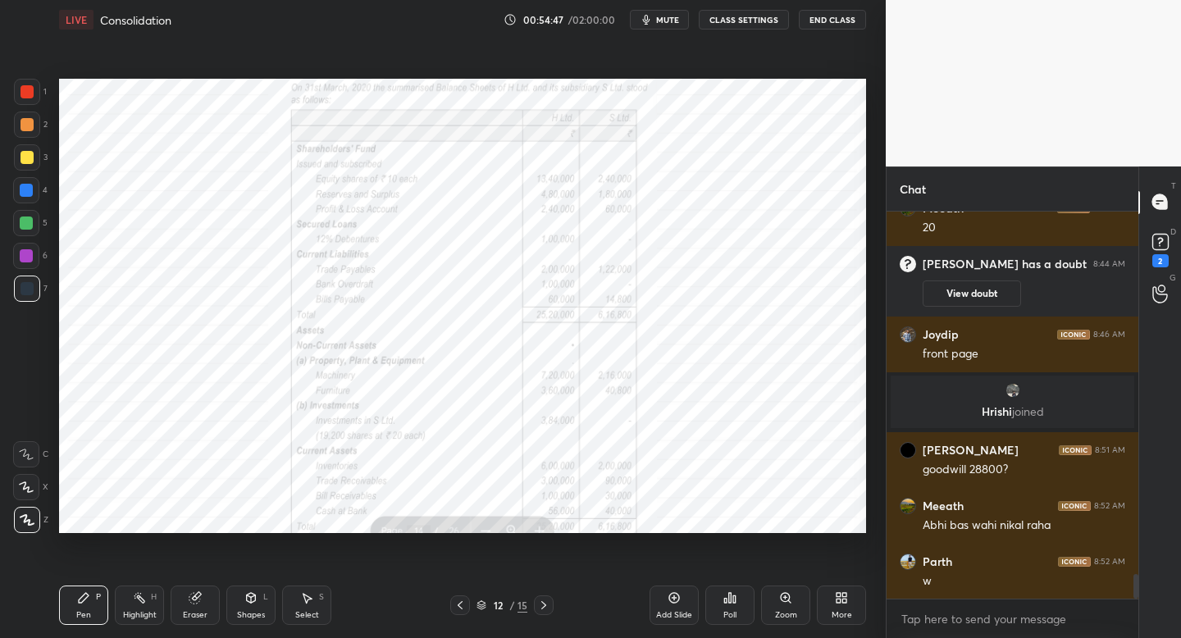
click at [670, 26] on button "mute" at bounding box center [659, 20] width 59 height 20
click at [670, 26] on button "unmute" at bounding box center [659, 20] width 59 height 20
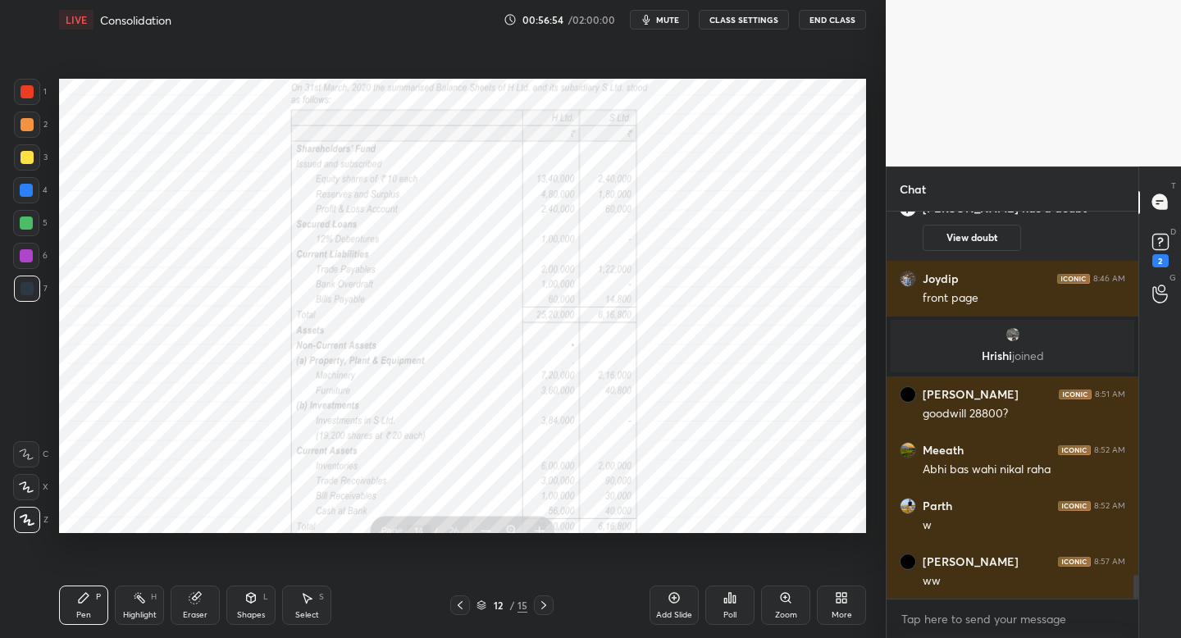
click at [670, 26] on button "mute" at bounding box center [659, 20] width 59 height 20
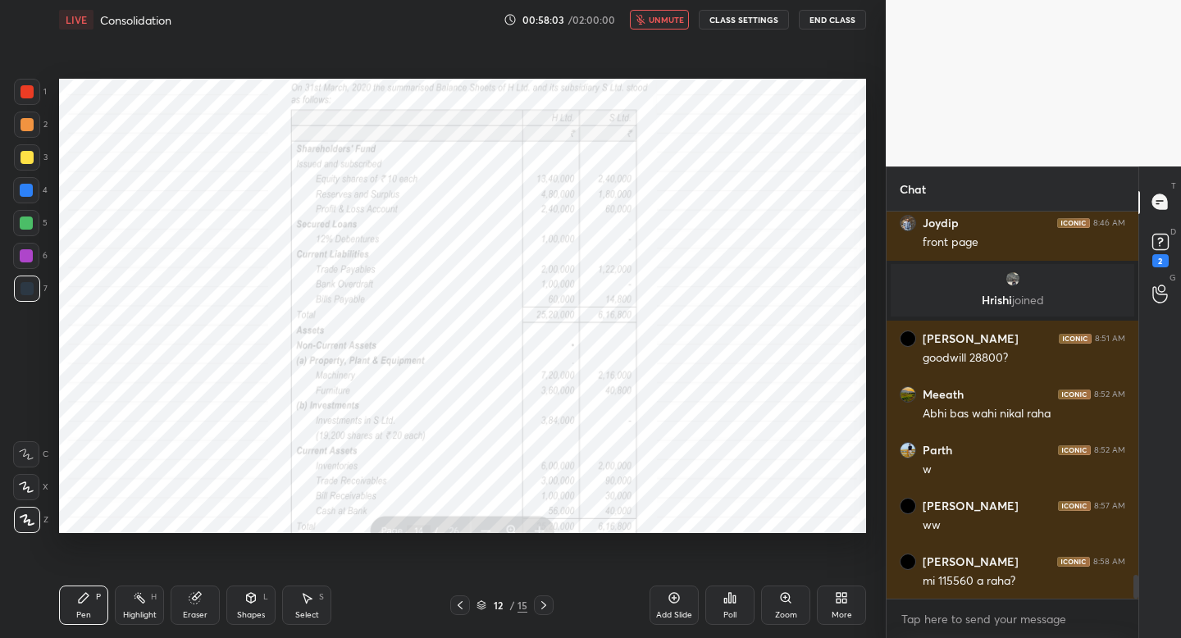
click at [670, 26] on button "unmute" at bounding box center [659, 20] width 59 height 20
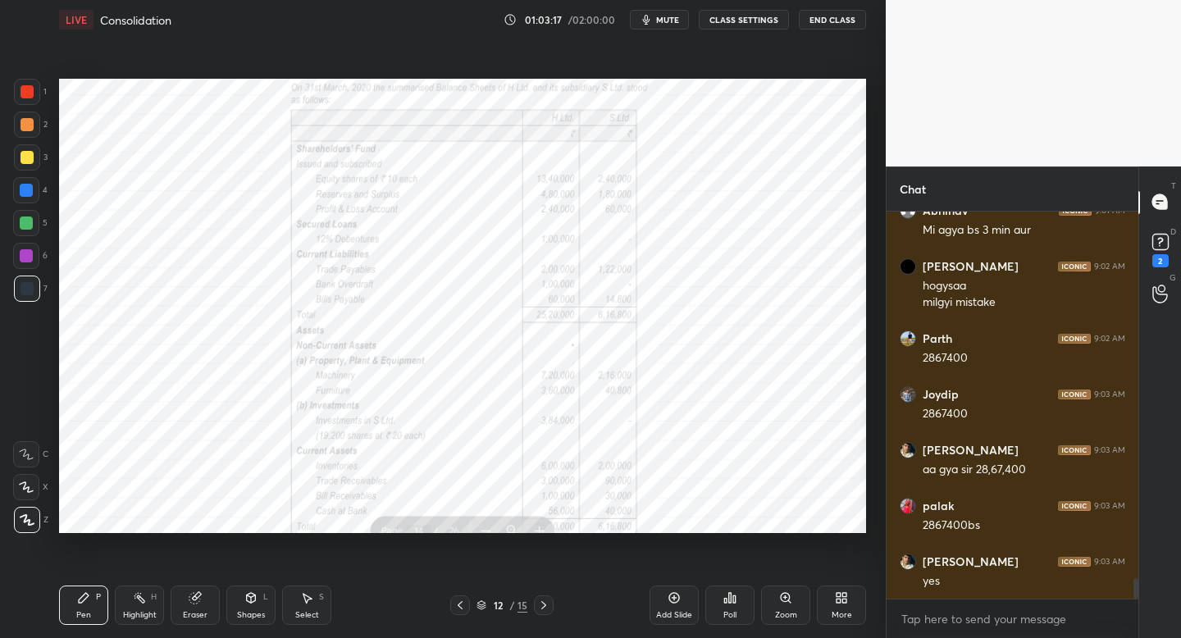
scroll to position [6926, 0]
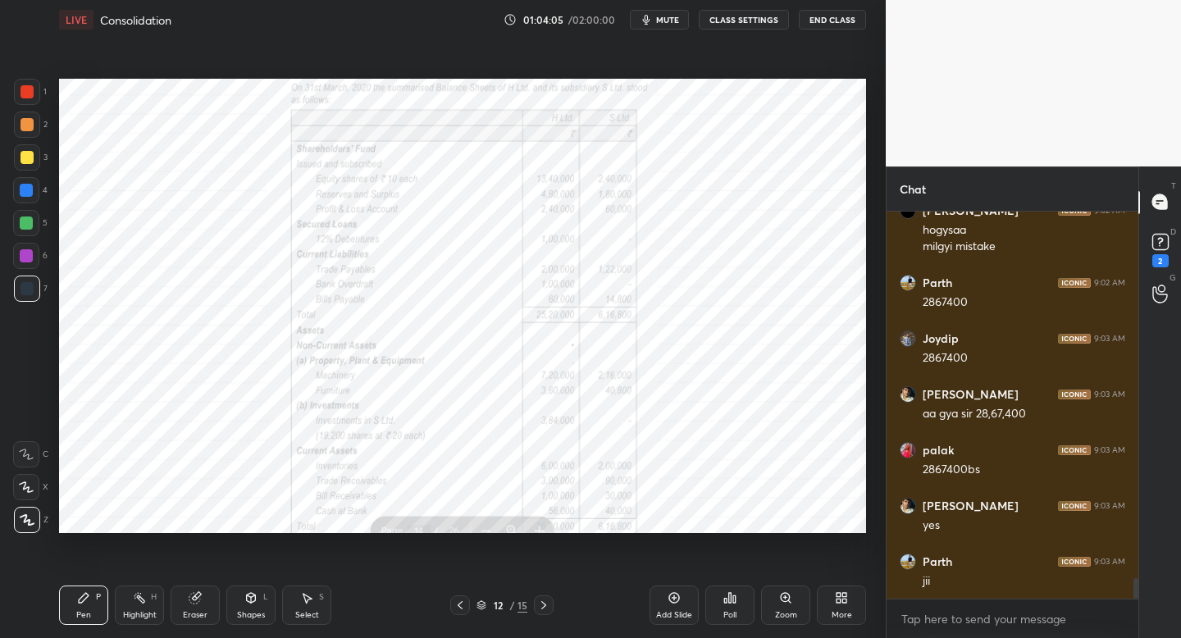
click at [843, 617] on div "More" at bounding box center [842, 615] width 21 height 8
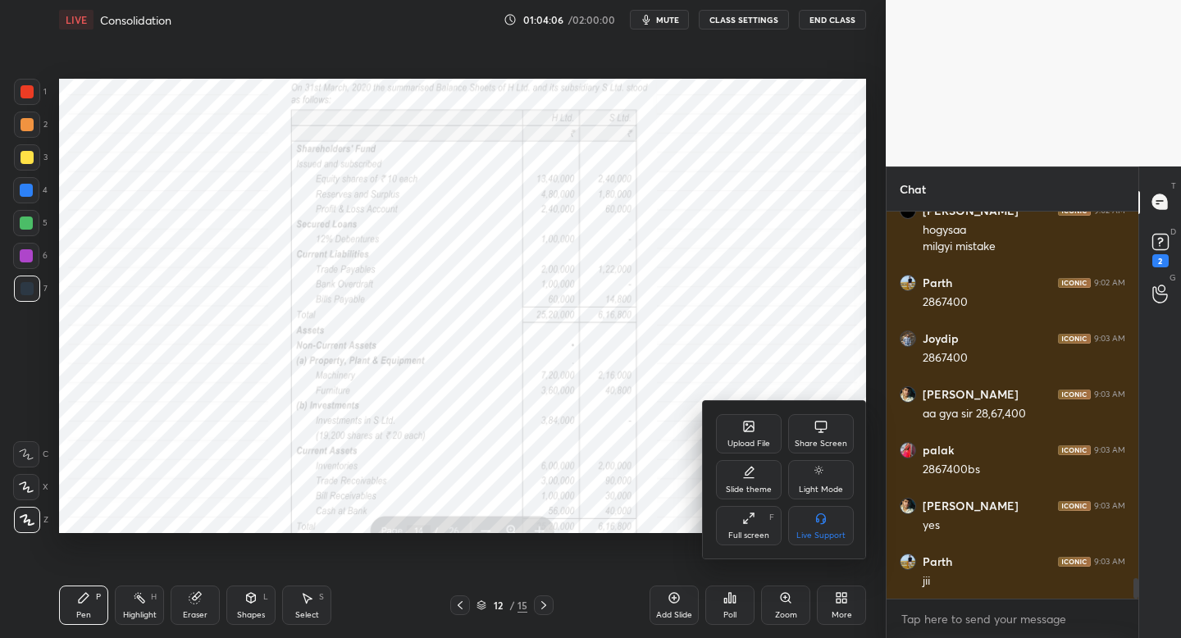
click at [747, 443] on div "Upload File" at bounding box center [748, 444] width 43 height 8
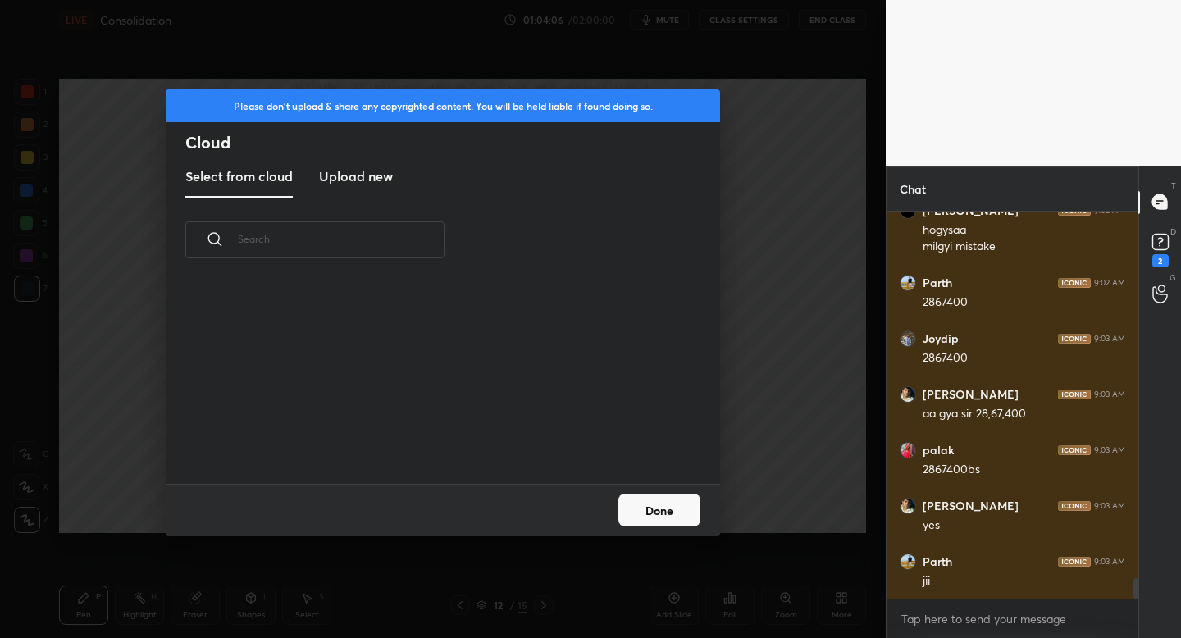
scroll to position [202, 526]
click at [377, 169] on h3 "Upload new" at bounding box center [356, 176] width 74 height 20
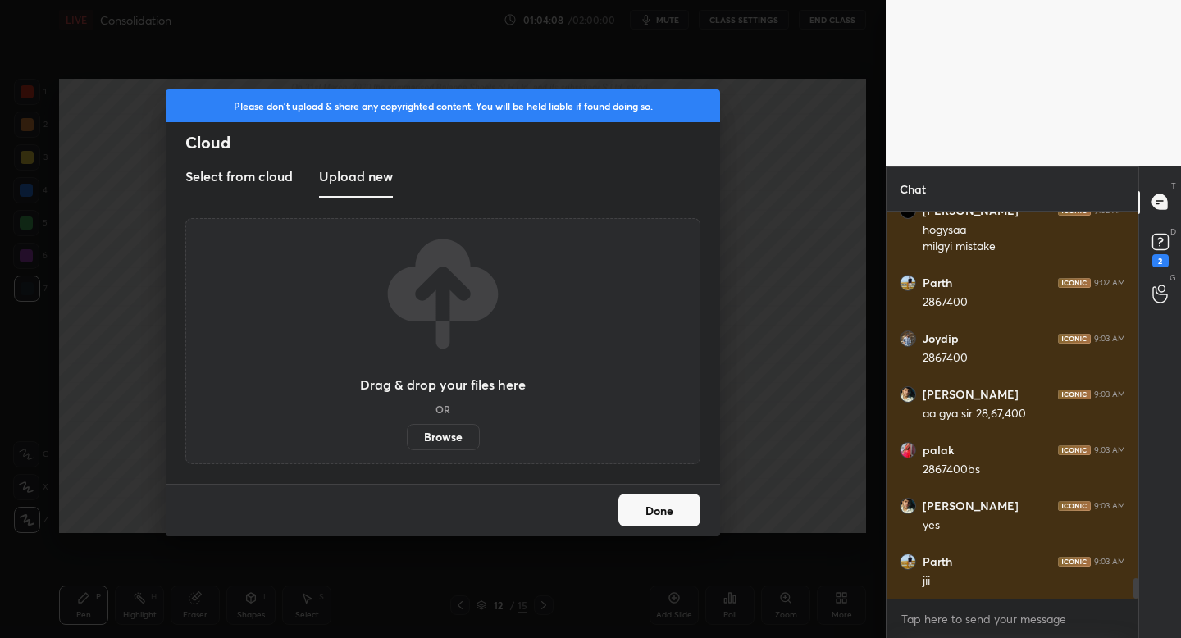
click at [440, 435] on label "Browse" at bounding box center [443, 437] width 73 height 26
click at [407, 435] on input "Browse" at bounding box center [407, 437] width 0 height 26
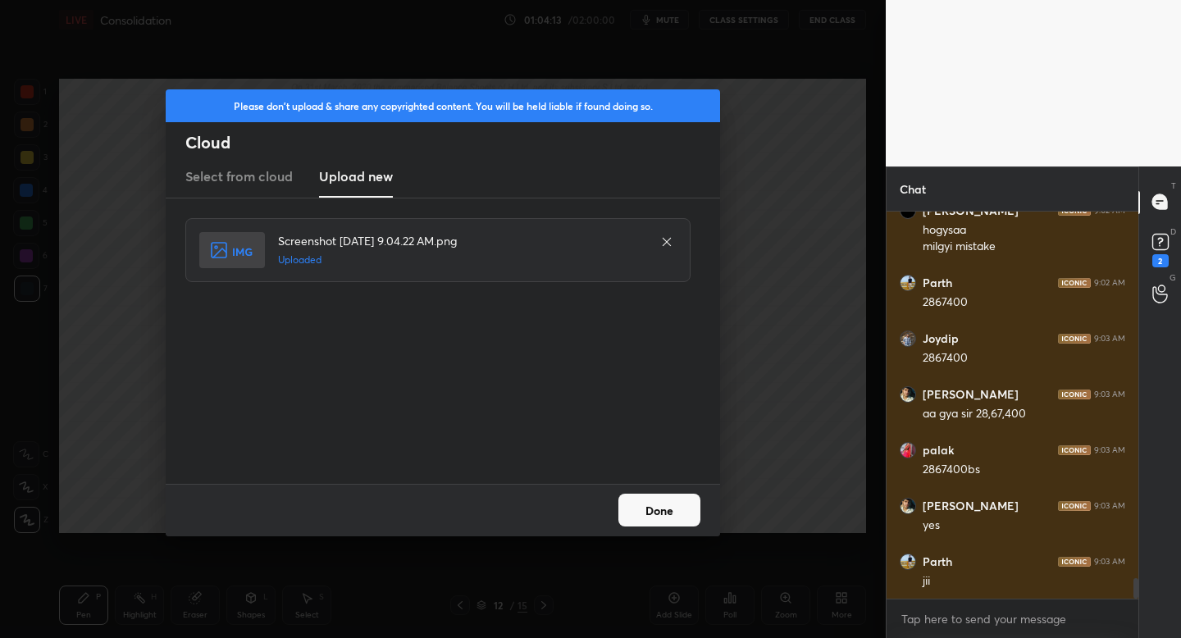
click at [654, 508] on button "Done" at bounding box center [659, 510] width 82 height 33
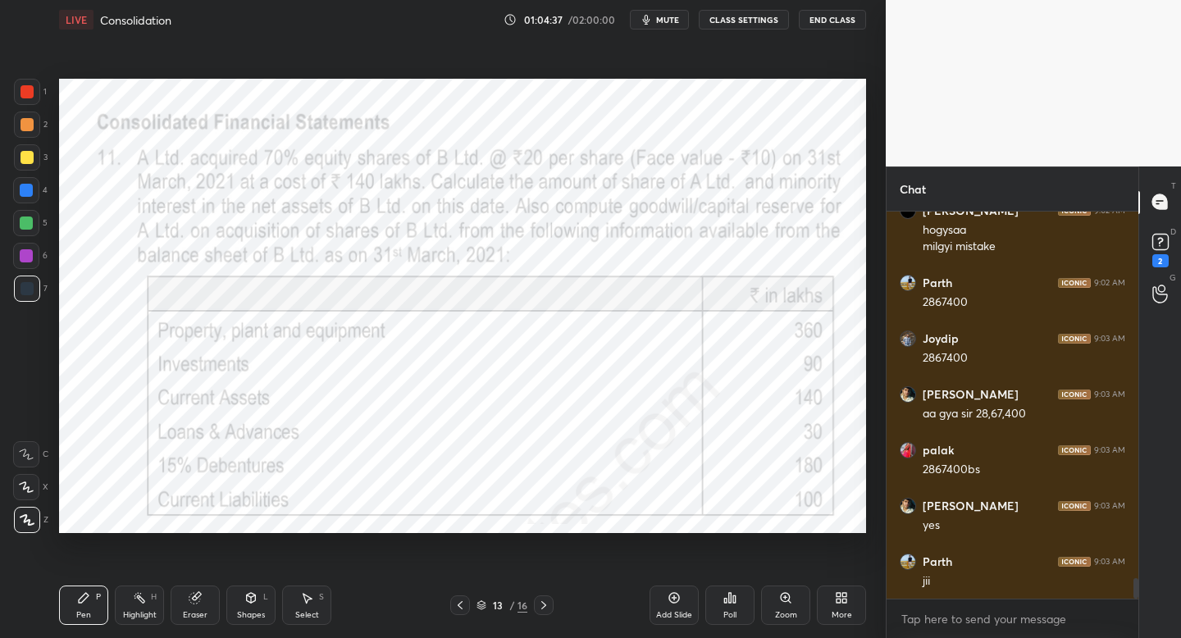
click at [647, 26] on button "mute" at bounding box center [659, 20] width 59 height 20
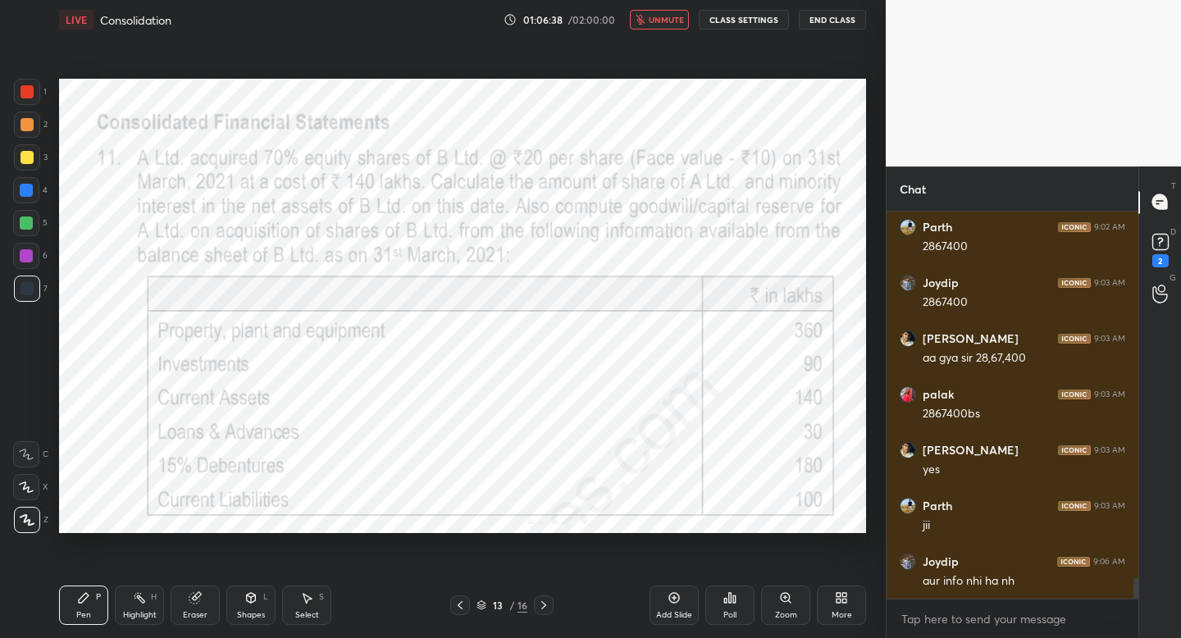
click at [647, 26] on button "unmute" at bounding box center [659, 20] width 59 height 20
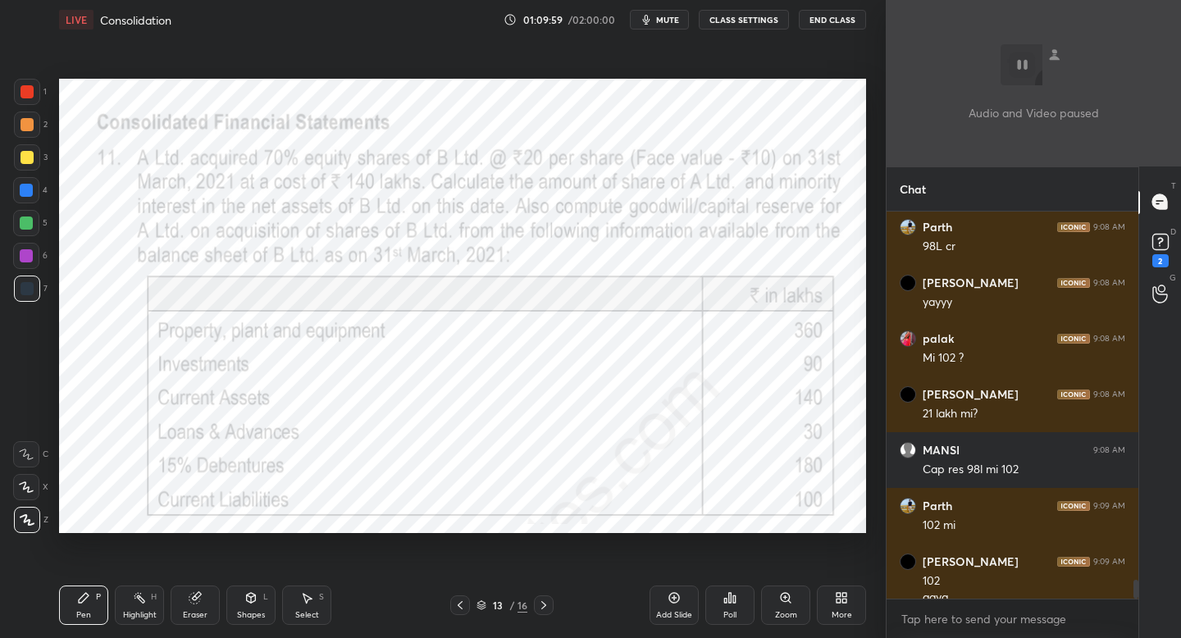
scroll to position [7778, 0]
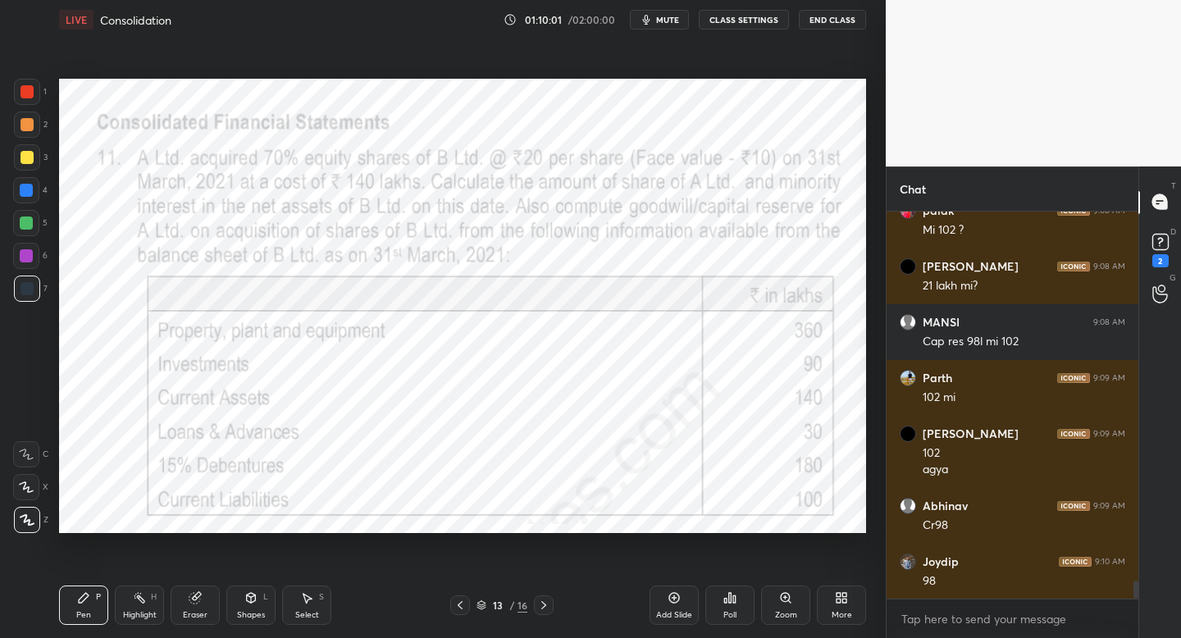
click at [833, 606] on div "More" at bounding box center [841, 605] width 49 height 39
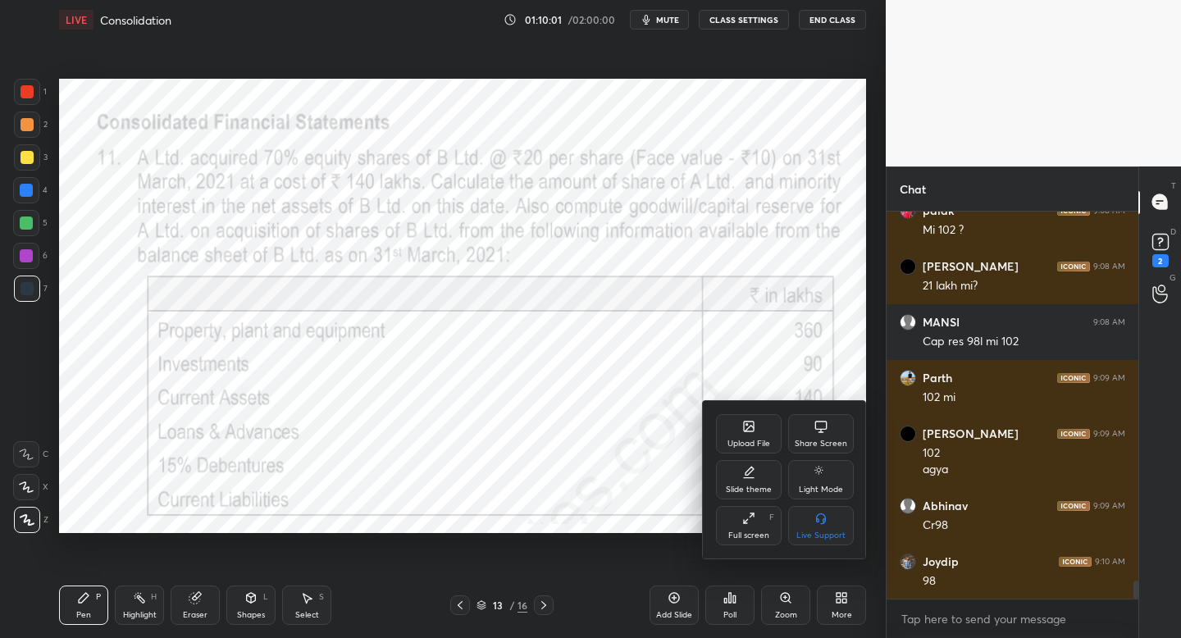
click at [750, 429] on icon at bounding box center [749, 427] width 10 height 10
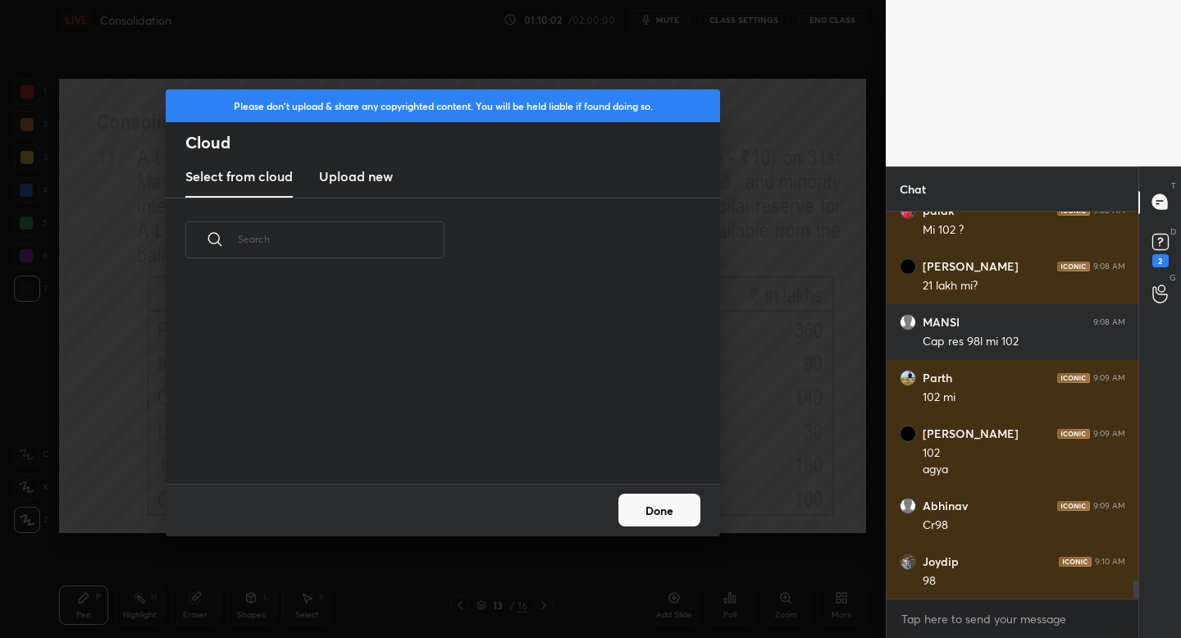
scroll to position [202, 526]
click at [362, 175] on h3 "Upload new" at bounding box center [356, 176] width 74 height 20
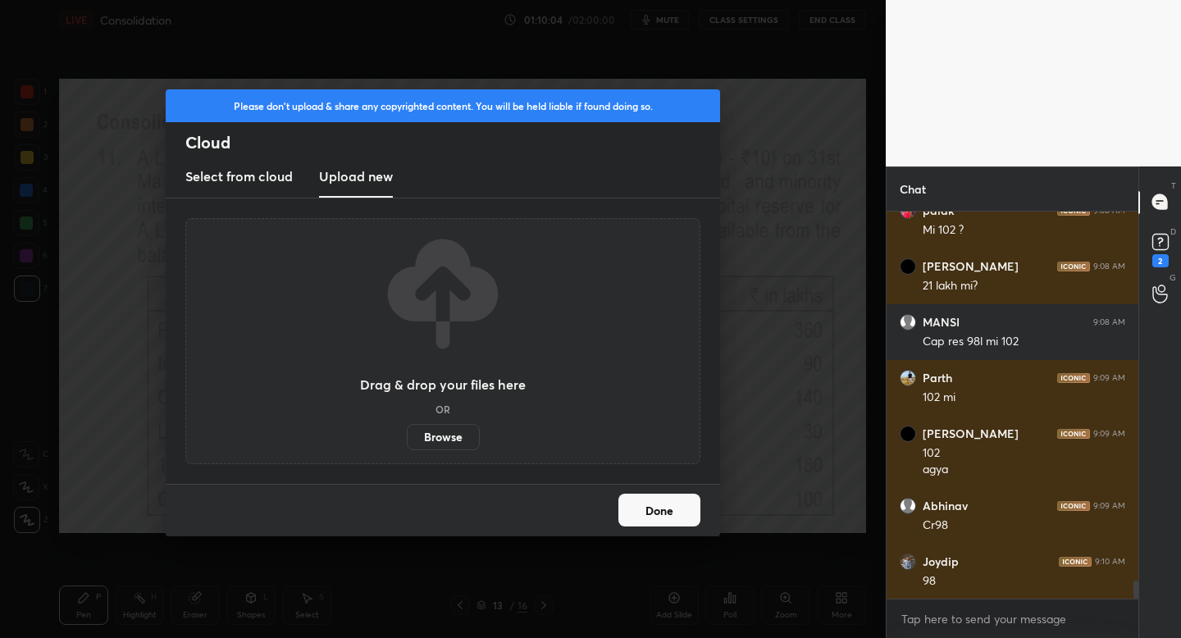
click at [431, 438] on label "Browse" at bounding box center [443, 437] width 73 height 26
click at [407, 438] on input "Browse" at bounding box center [407, 437] width 0 height 26
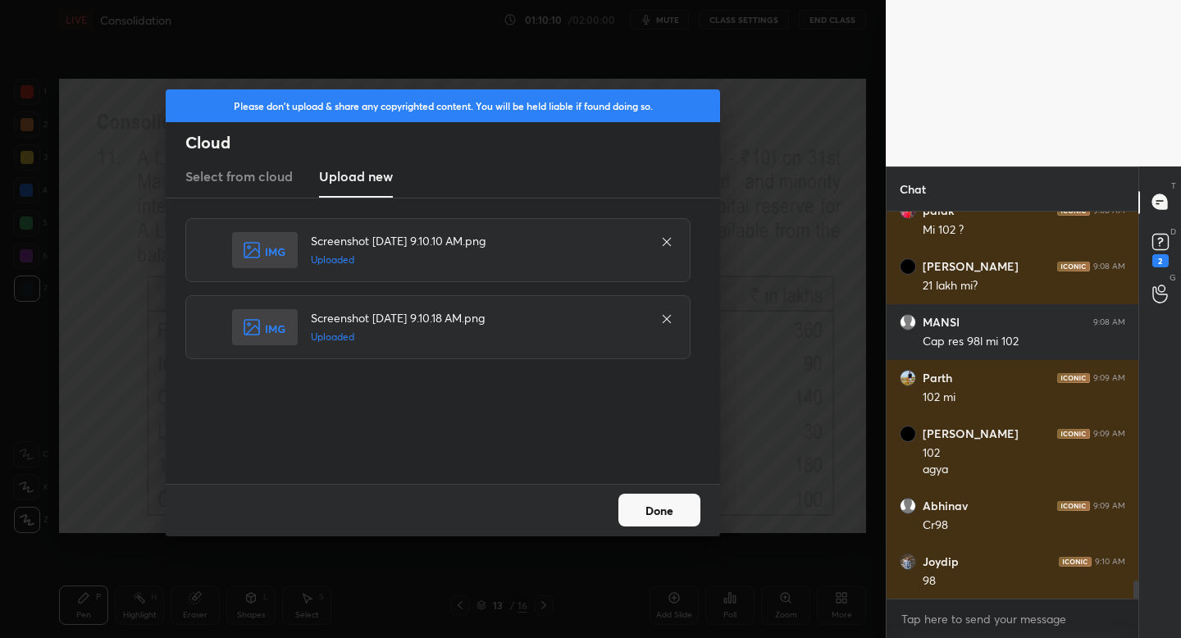
click at [664, 516] on button "Done" at bounding box center [659, 510] width 82 height 33
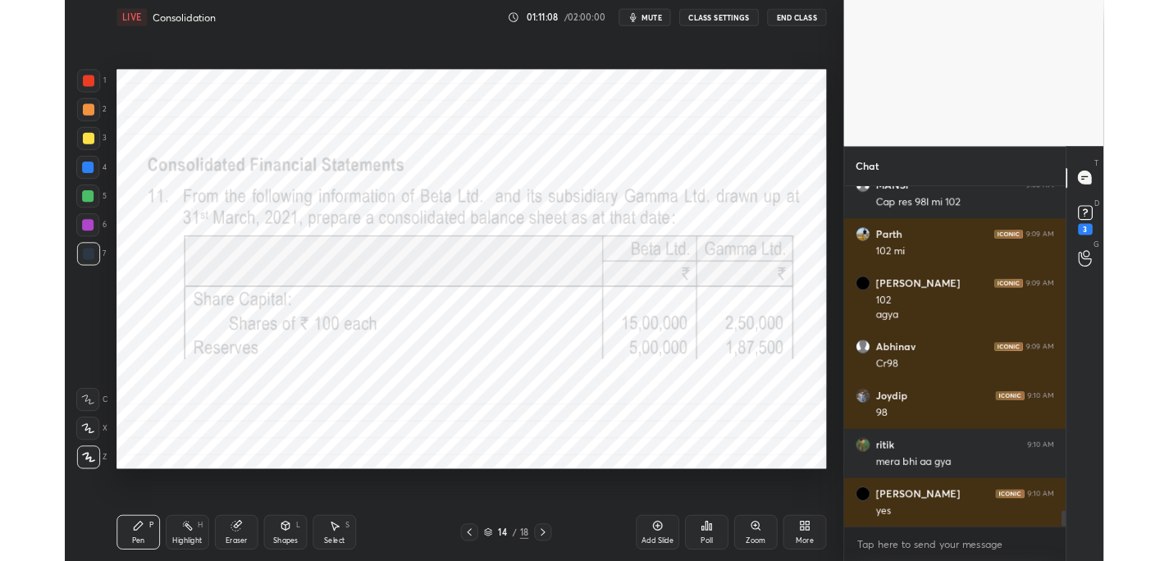
scroll to position [7961, 0]
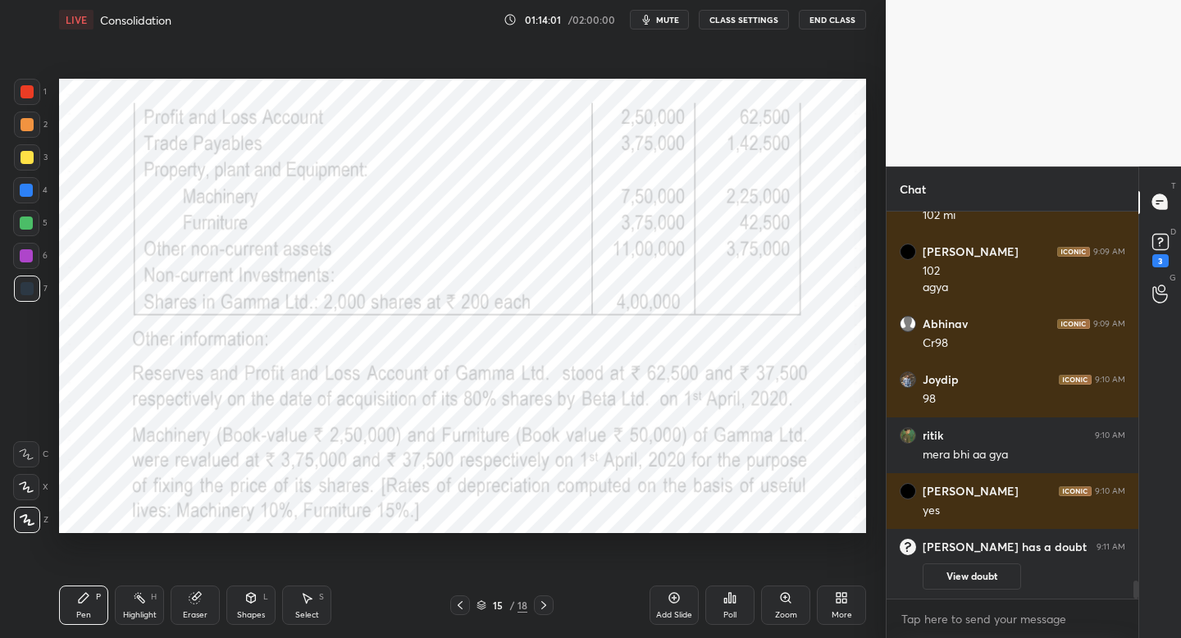
click at [663, 24] on span "mute" at bounding box center [667, 19] width 23 height 11
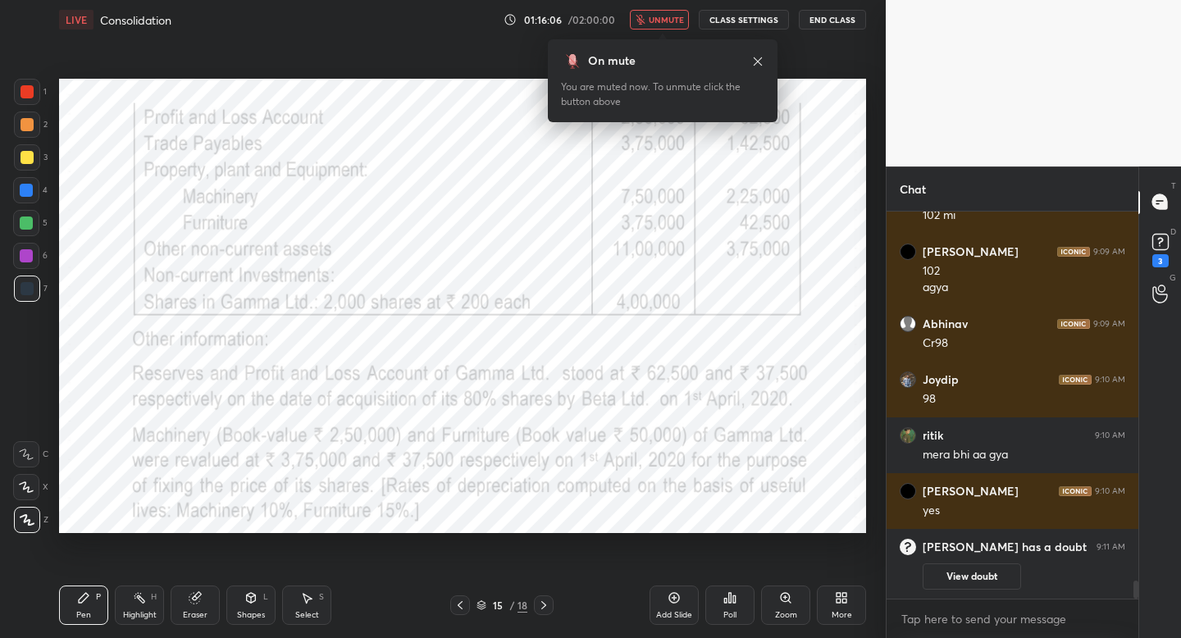
click at [659, 21] on span "unmute" at bounding box center [666, 19] width 35 height 11
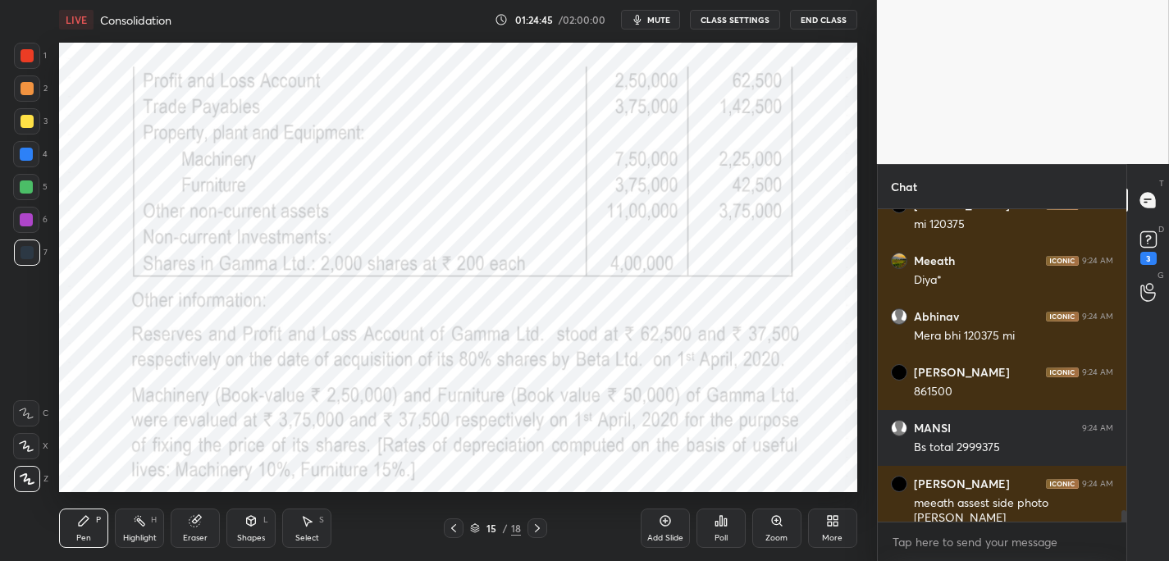
scroll to position [8193, 0]
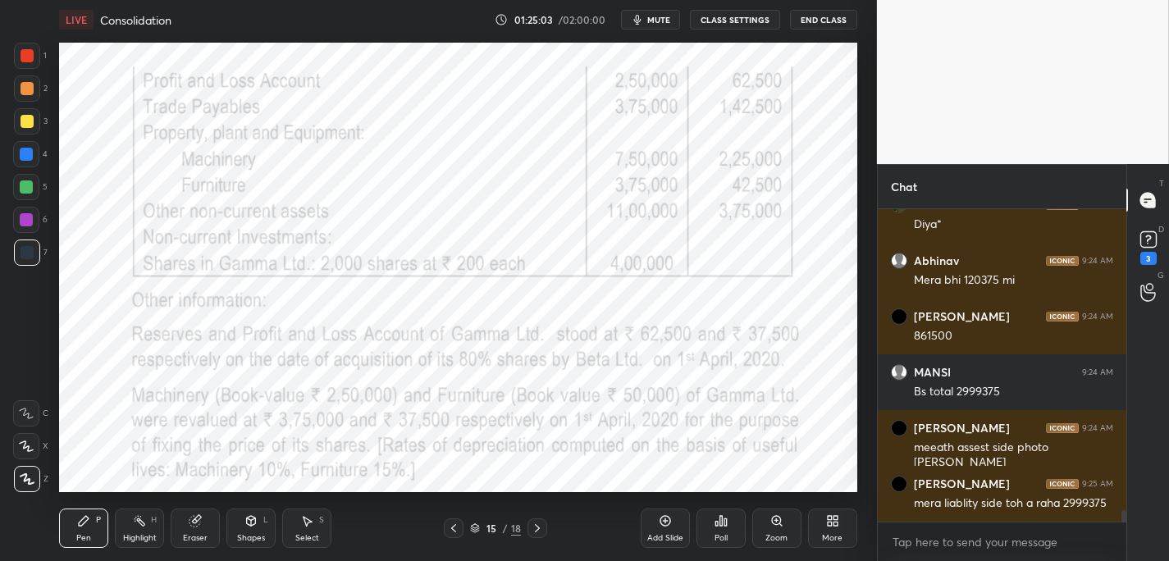
click at [837, 534] on div "More" at bounding box center [832, 538] width 21 height 8
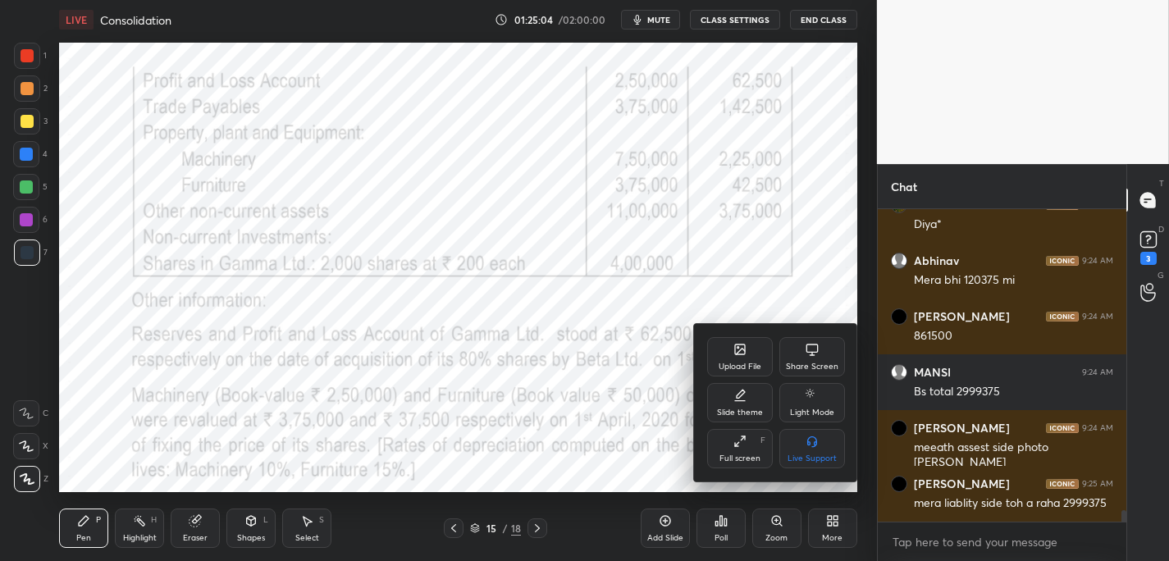
click at [733, 367] on div "Upload File" at bounding box center [739, 366] width 43 height 8
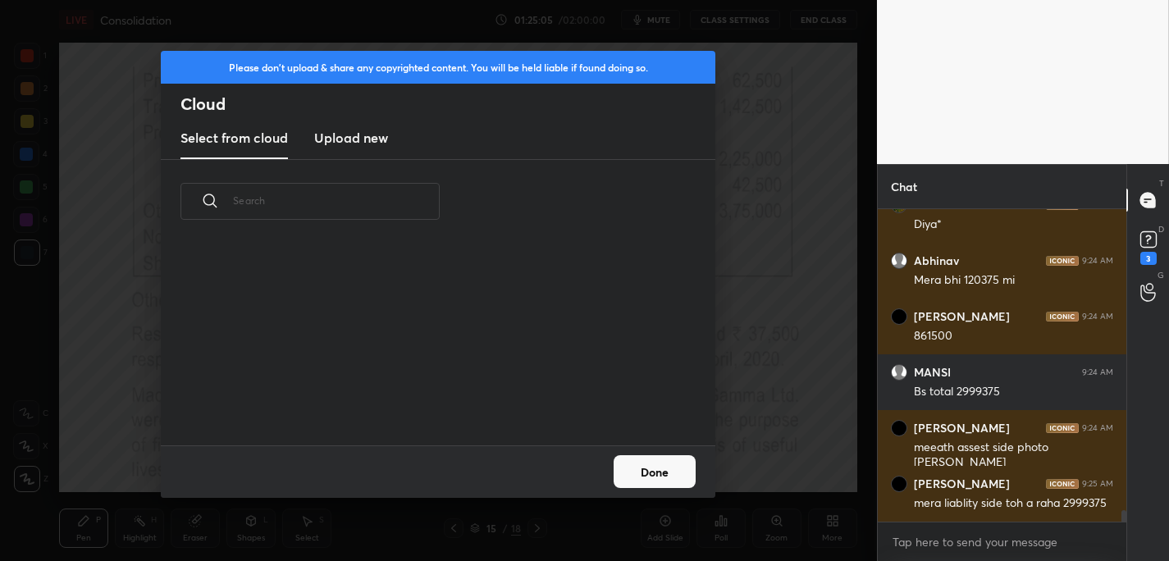
scroll to position [202, 526]
click at [343, 133] on h3 "Upload new" at bounding box center [351, 138] width 74 height 20
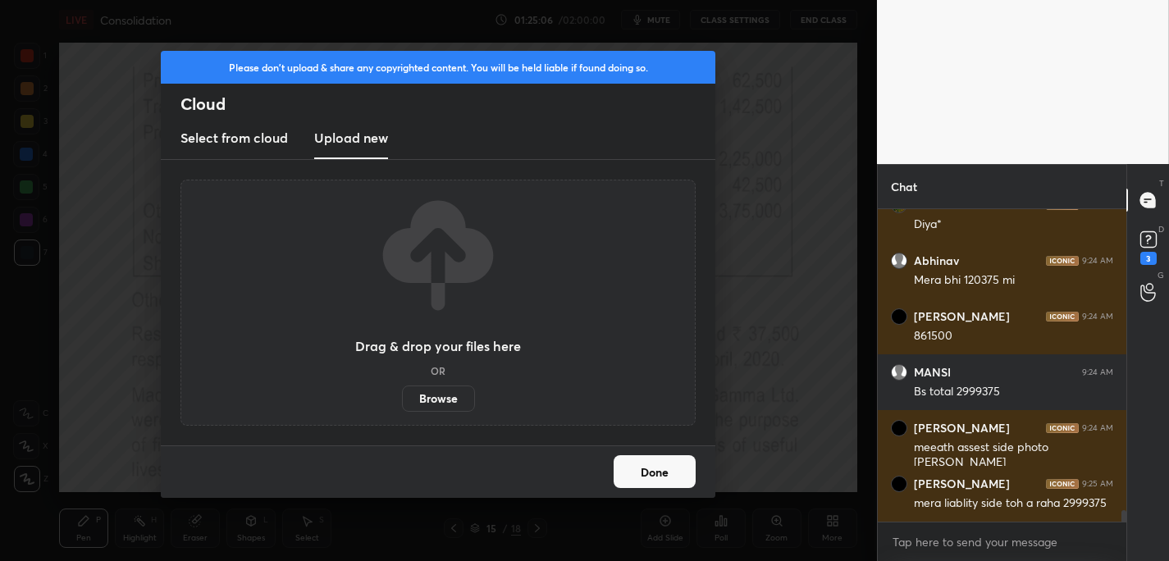
click at [436, 399] on label "Browse" at bounding box center [438, 398] width 73 height 26
click at [402, 399] on input "Browse" at bounding box center [402, 398] width 0 height 26
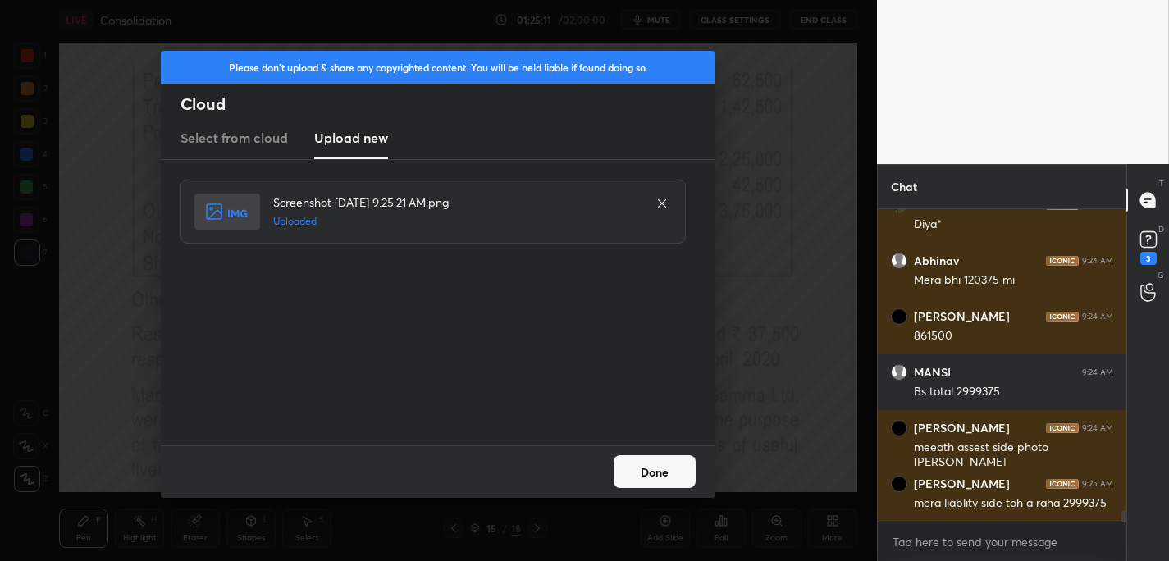
click at [655, 467] on button "Done" at bounding box center [654, 471] width 82 height 33
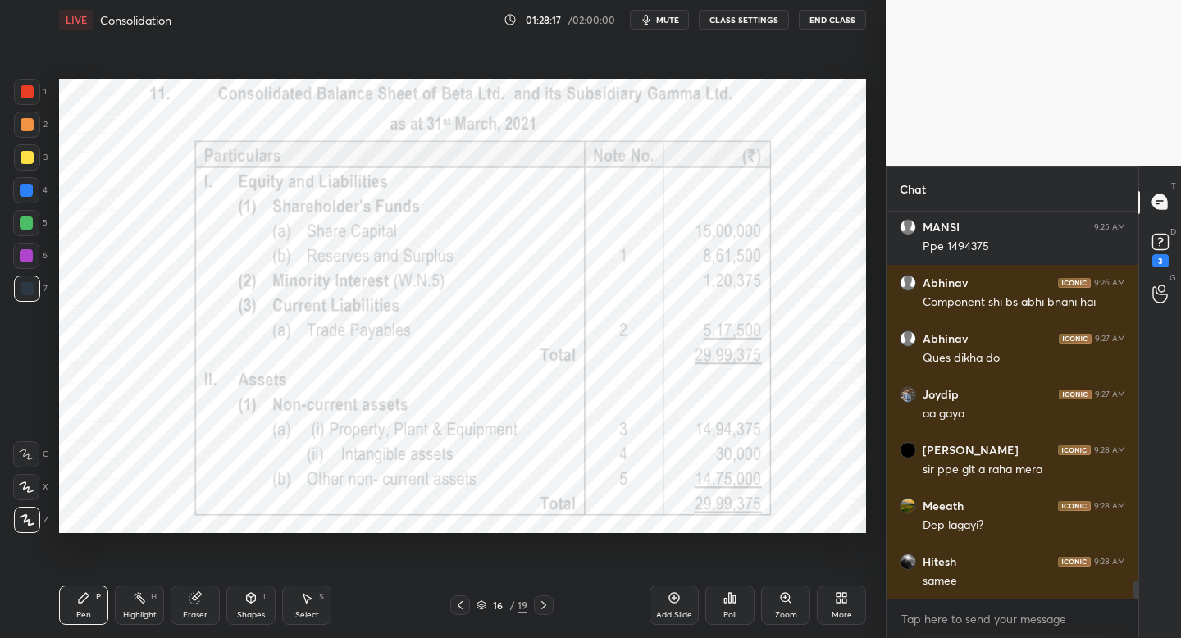
scroll to position [8416, 0]
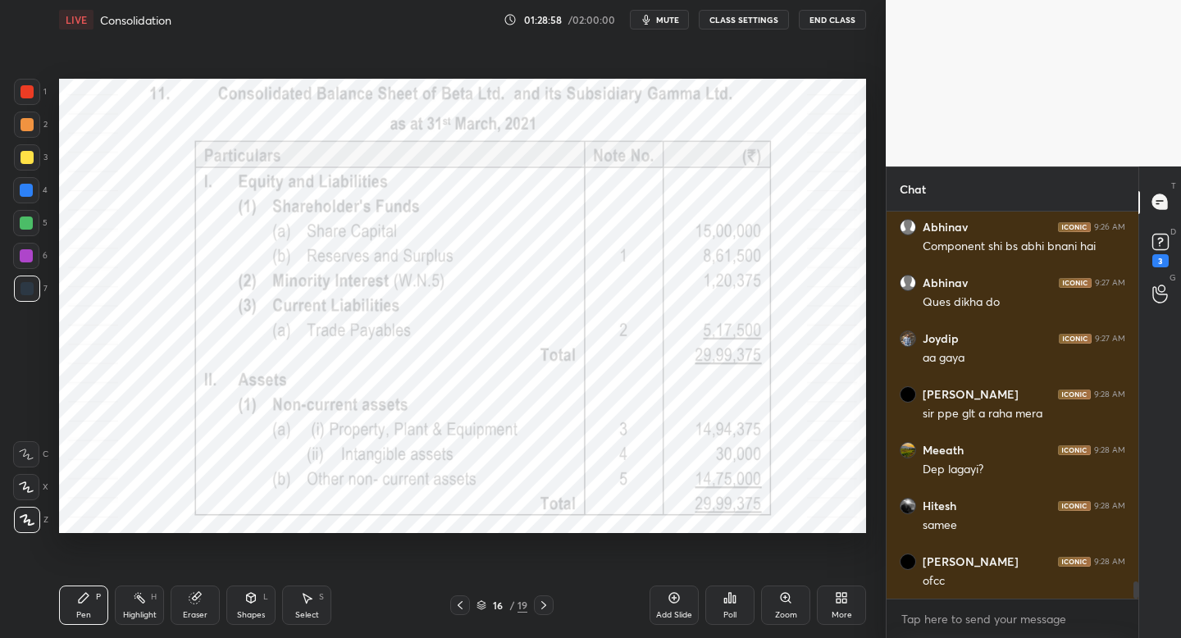
click at [663, 602] on div "Add Slide" at bounding box center [674, 605] width 49 height 39
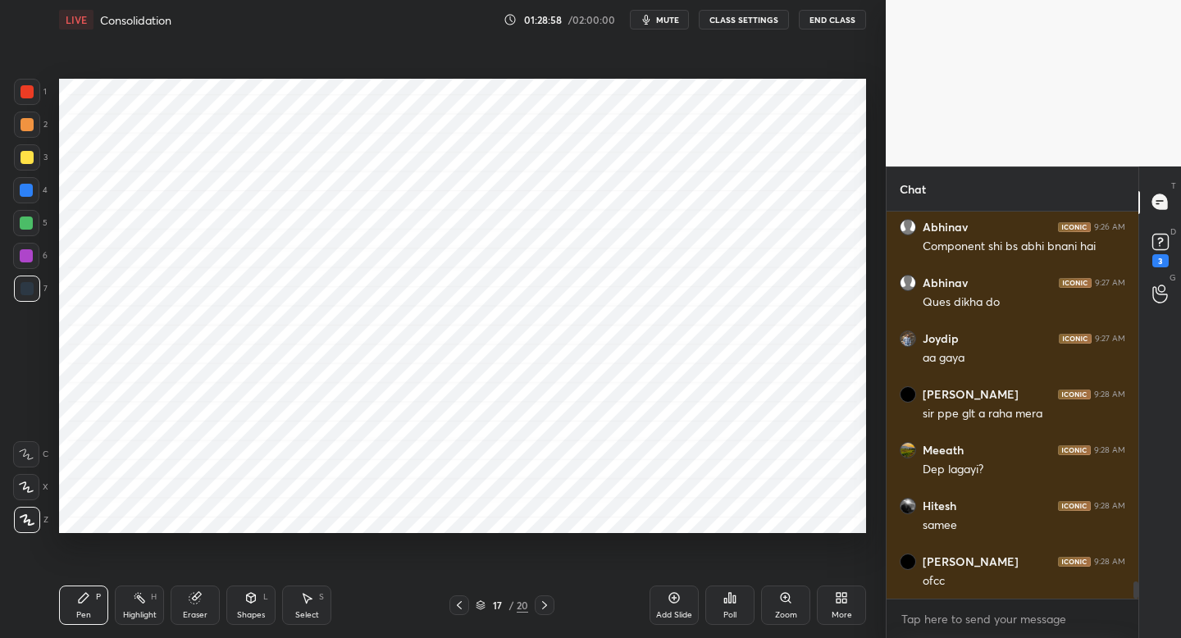
click at [458, 608] on icon at bounding box center [459, 605] width 13 height 13
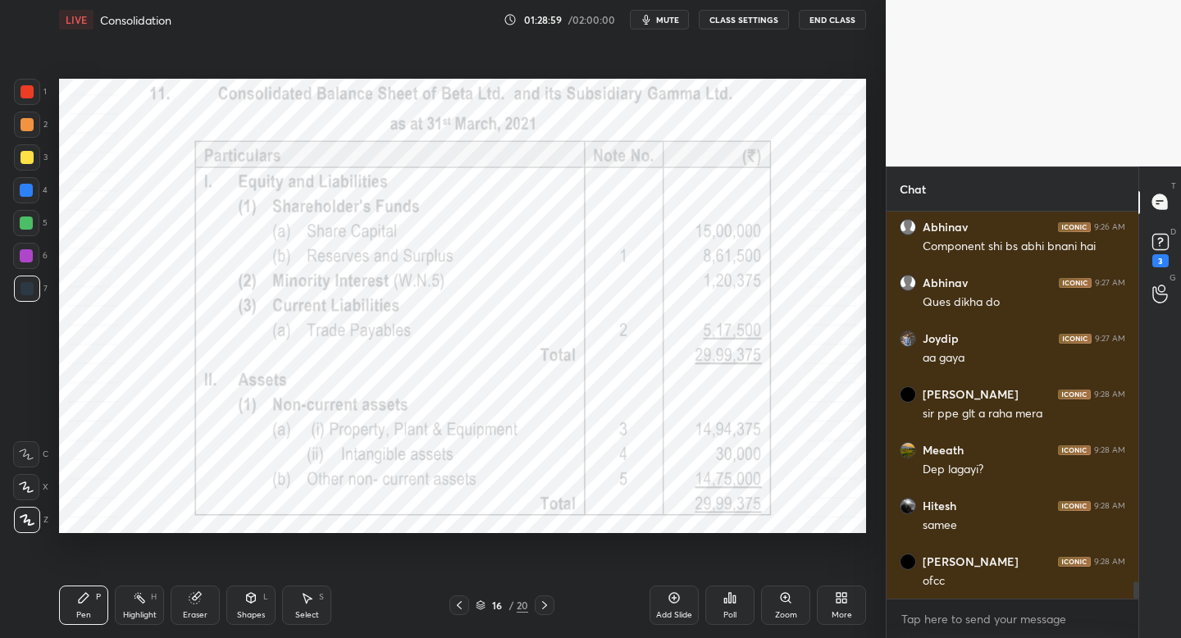
click at [455, 608] on icon at bounding box center [459, 605] width 13 height 13
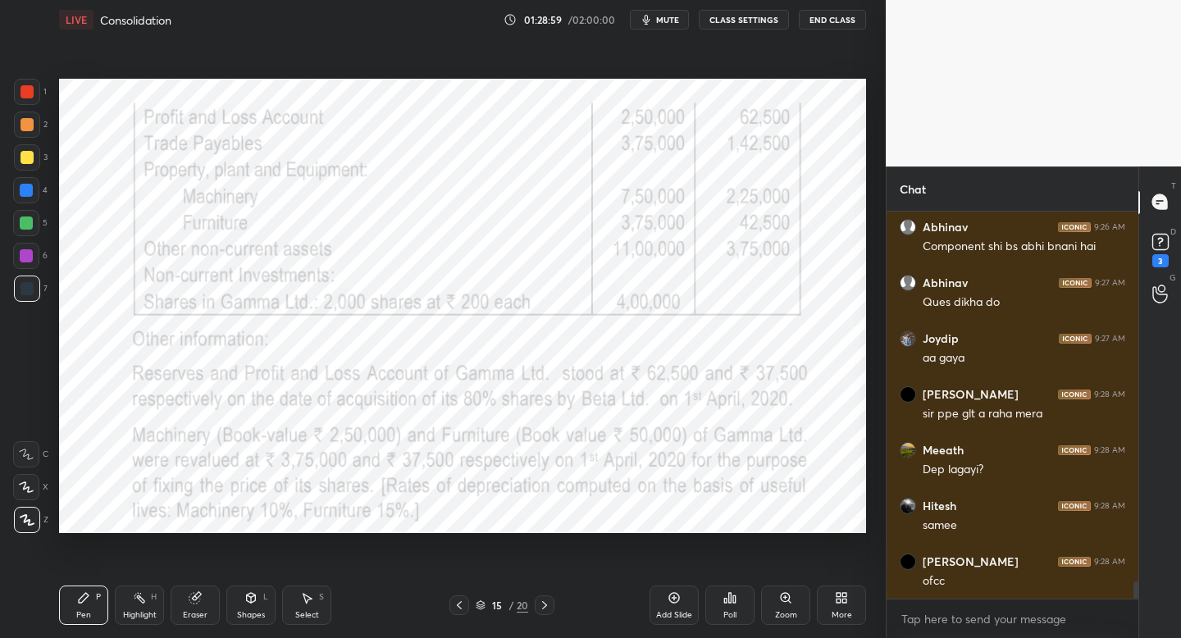
click at [455, 608] on icon at bounding box center [459, 605] width 13 height 13
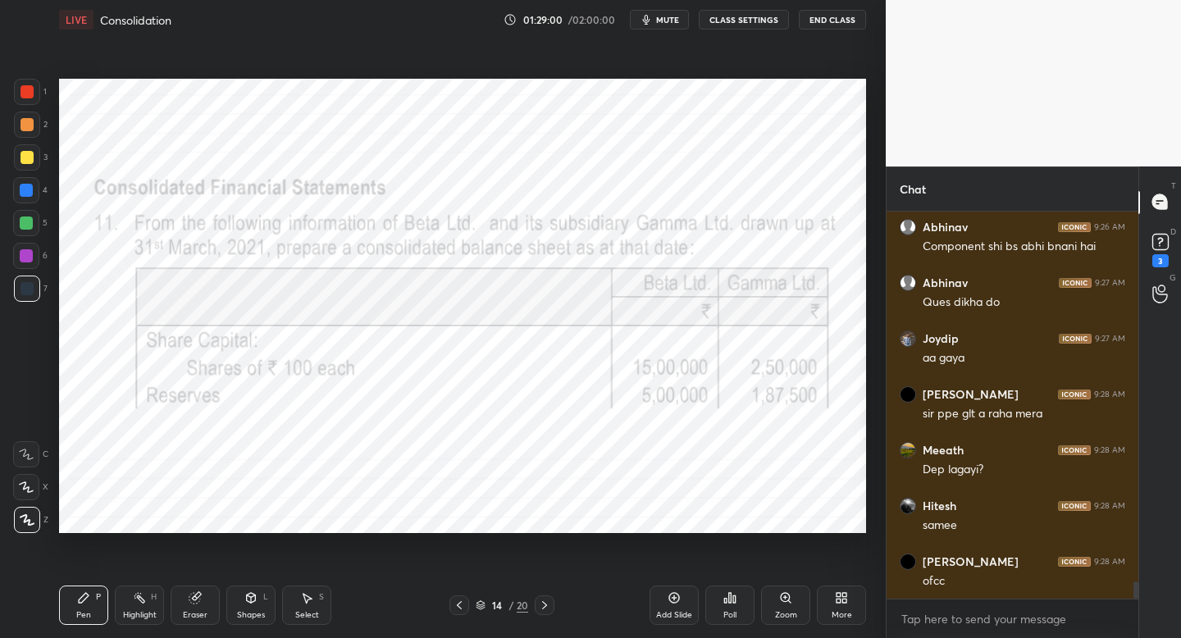
click at [544, 608] on icon at bounding box center [544, 605] width 13 height 13
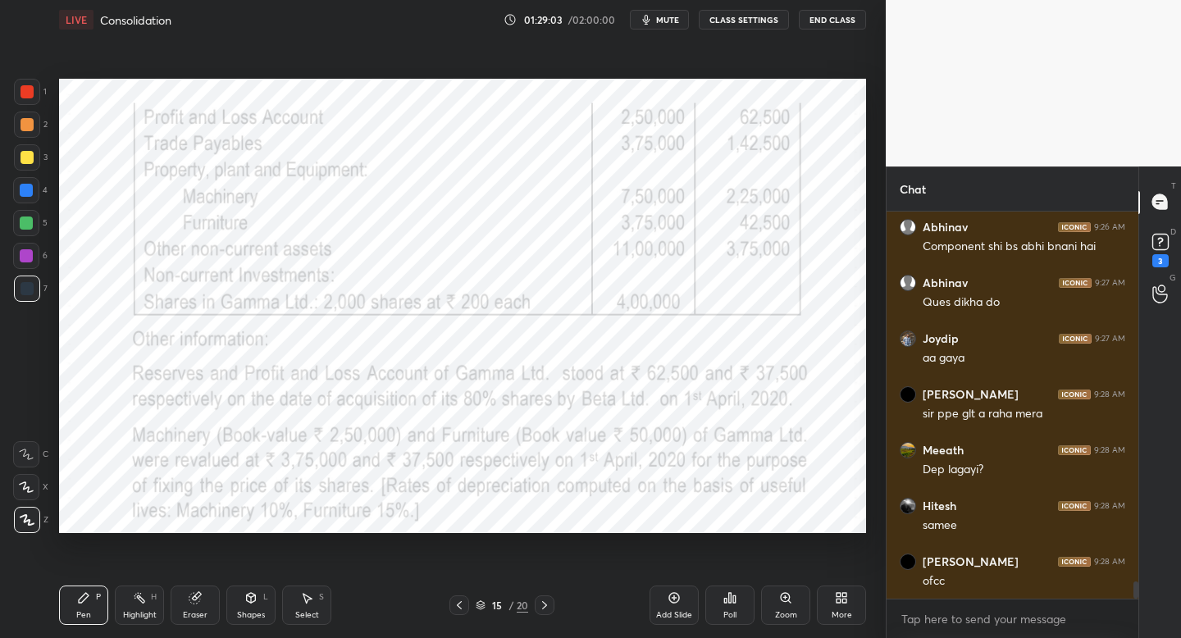
click at [544, 602] on icon at bounding box center [544, 605] width 13 height 13
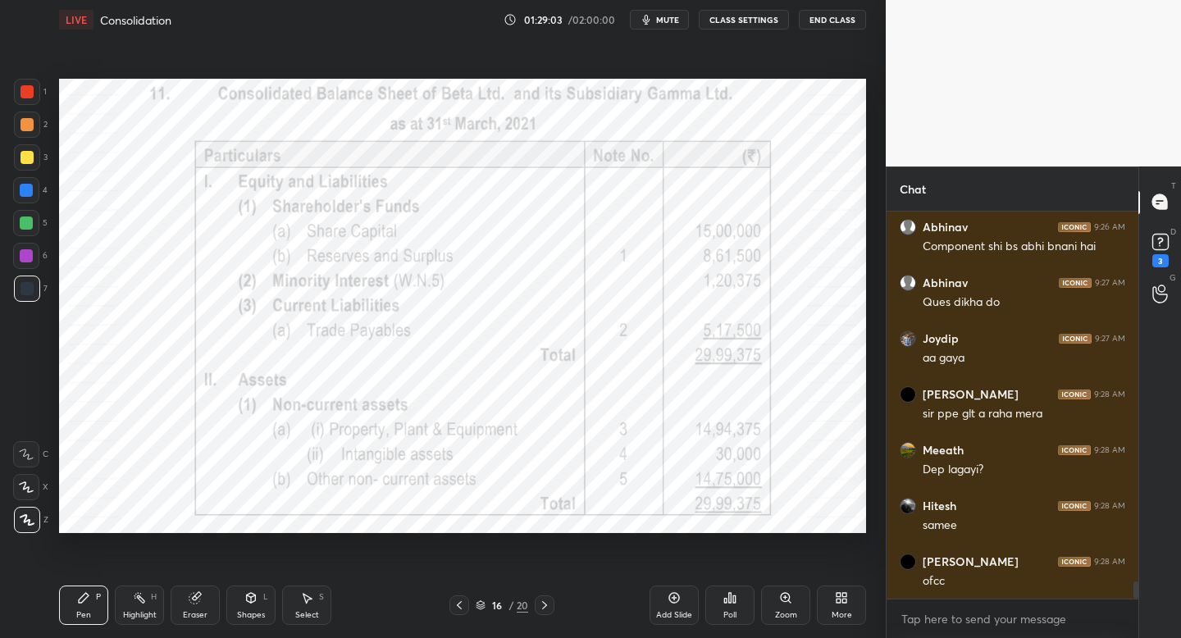
click at [545, 603] on icon at bounding box center [544, 605] width 13 height 13
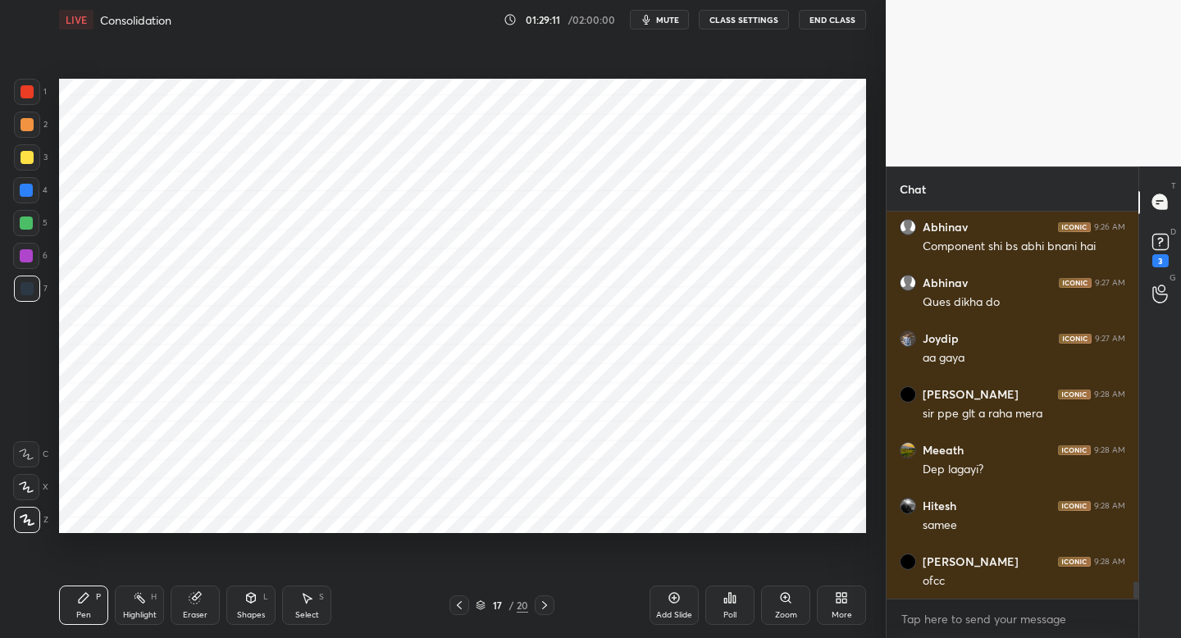
click at [457, 598] on div at bounding box center [459, 605] width 20 height 20
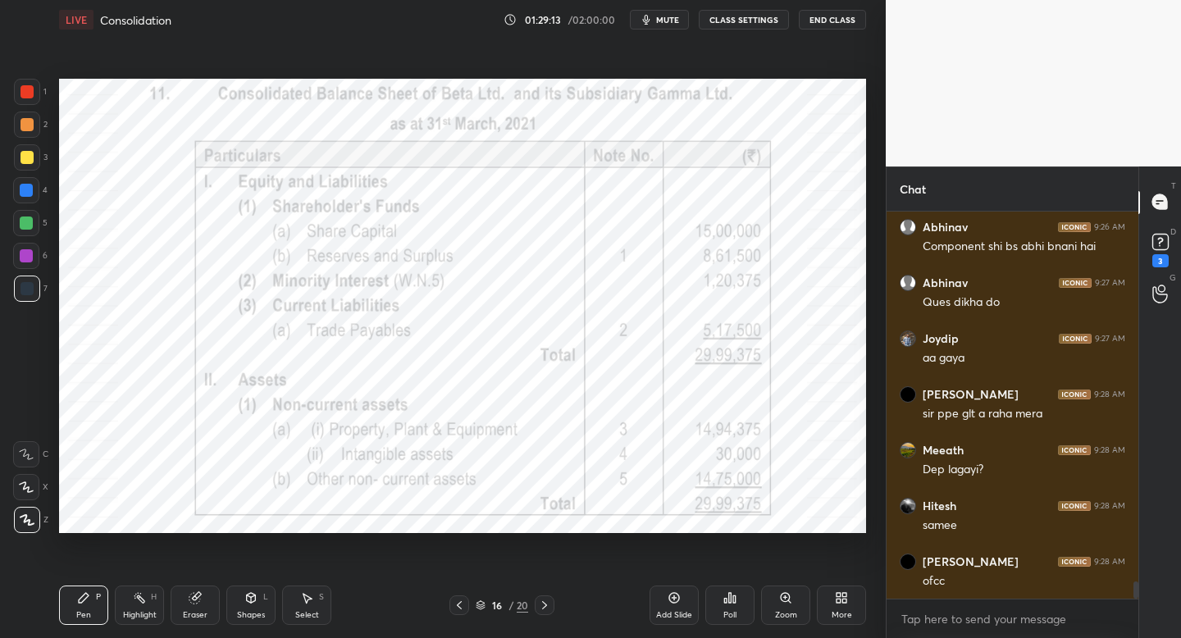
click at [455, 599] on div at bounding box center [459, 605] width 20 height 20
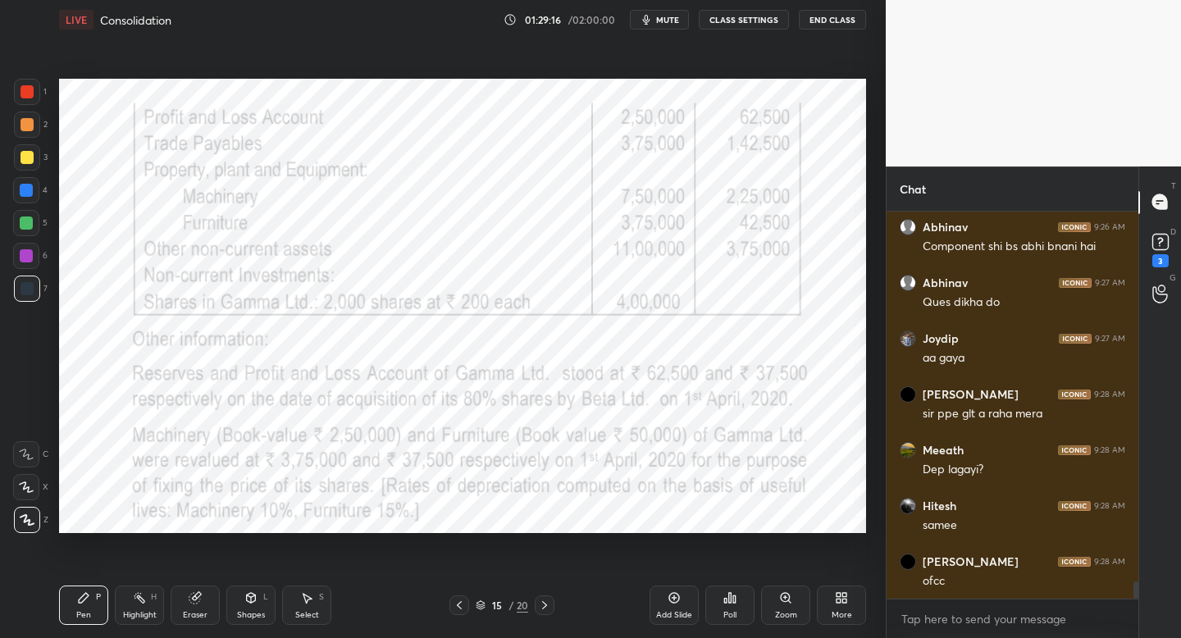
click at [461, 602] on icon at bounding box center [459, 605] width 13 height 13
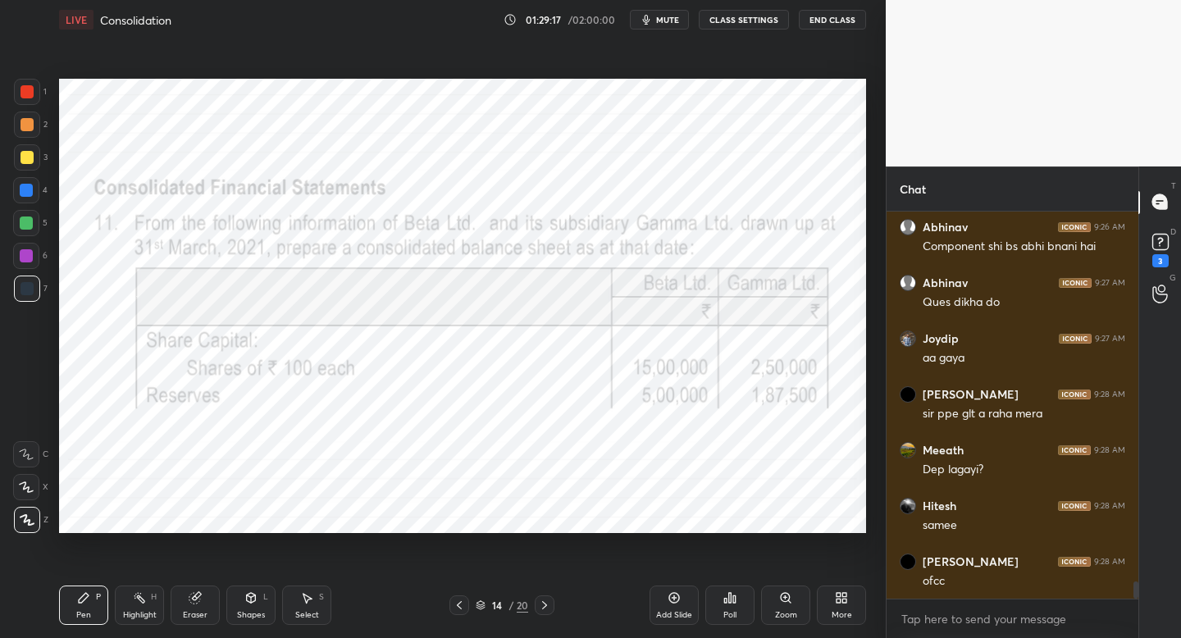
click at [545, 607] on icon at bounding box center [544, 605] width 13 height 13
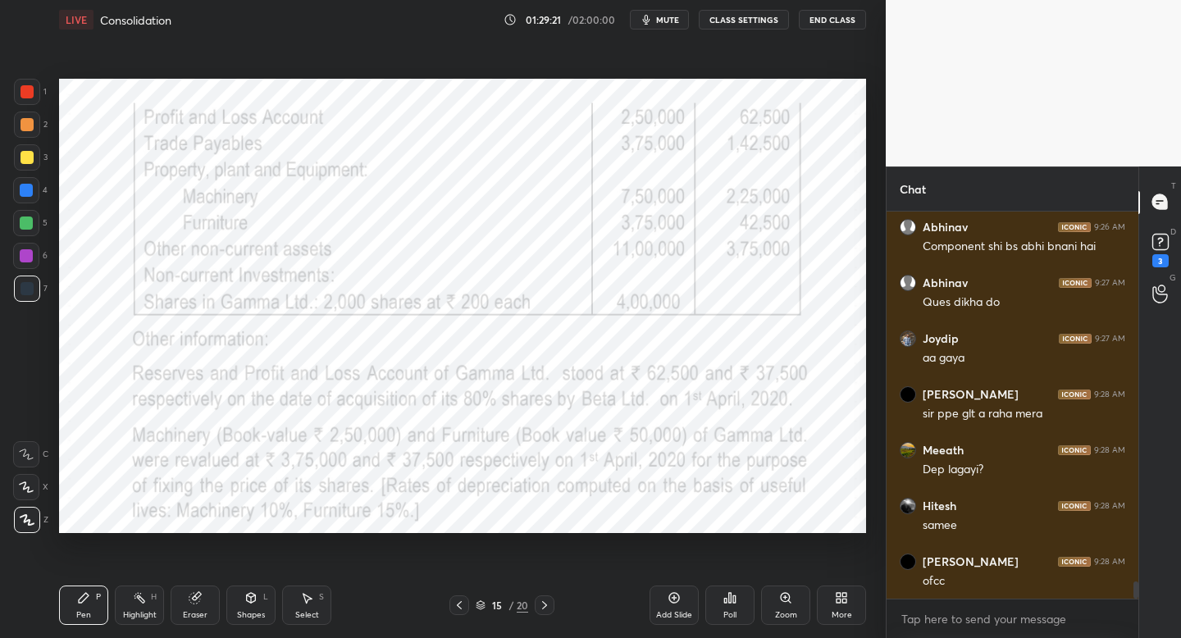
click at [547, 601] on icon at bounding box center [544, 605] width 13 height 13
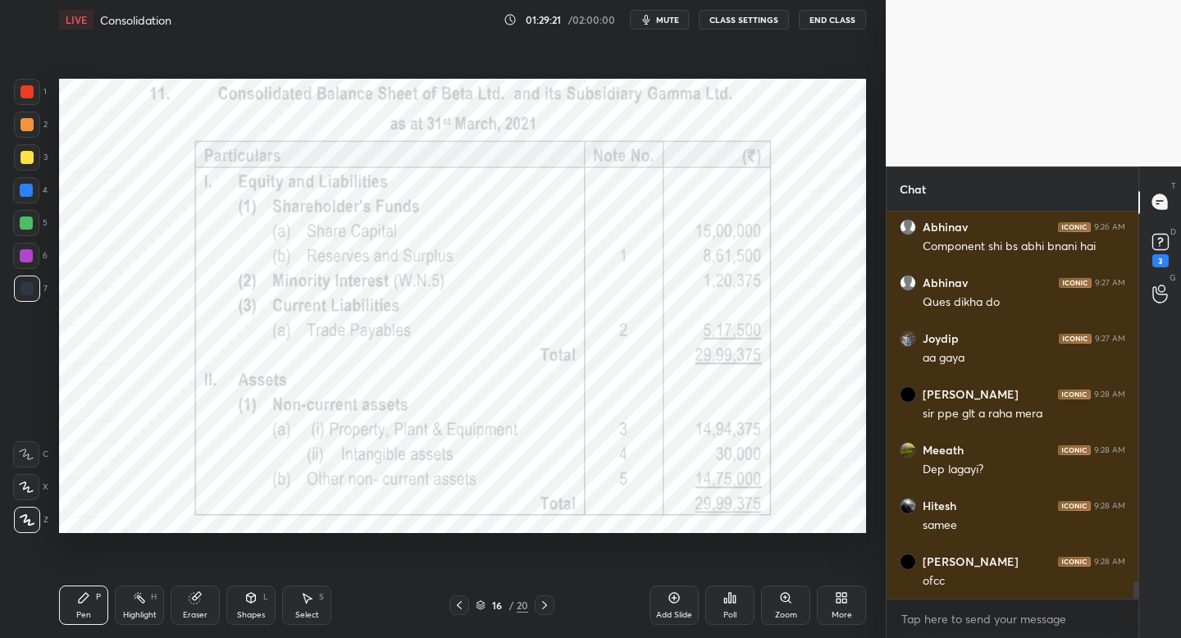
click at [542, 603] on icon at bounding box center [544, 605] width 13 height 13
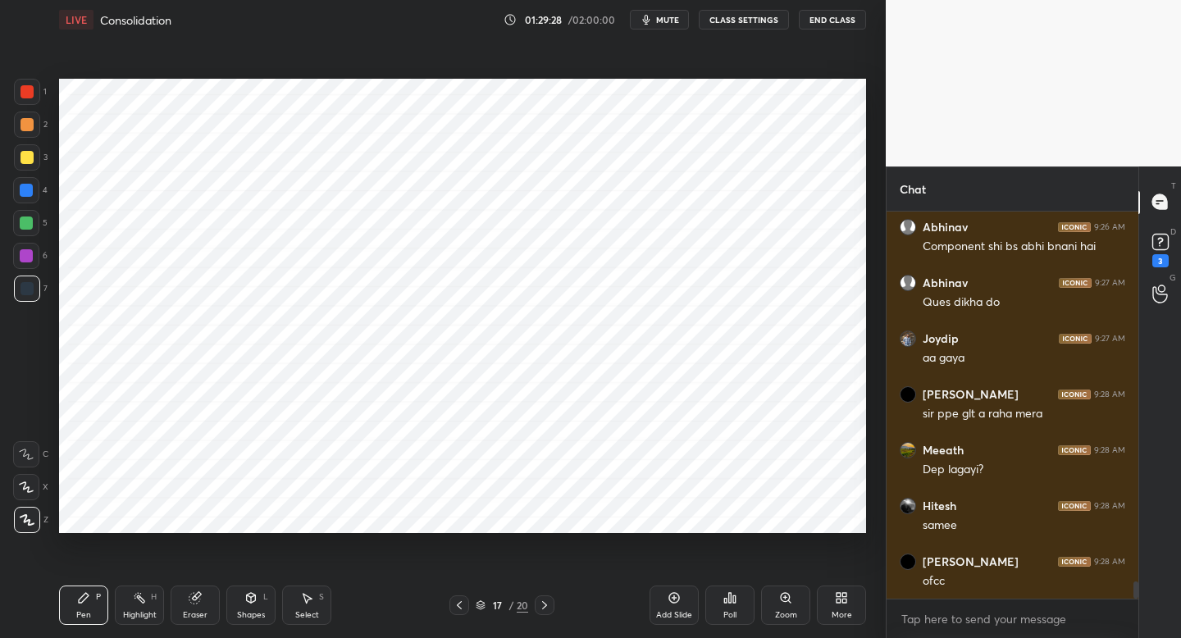
click at [454, 607] on icon at bounding box center [459, 605] width 13 height 13
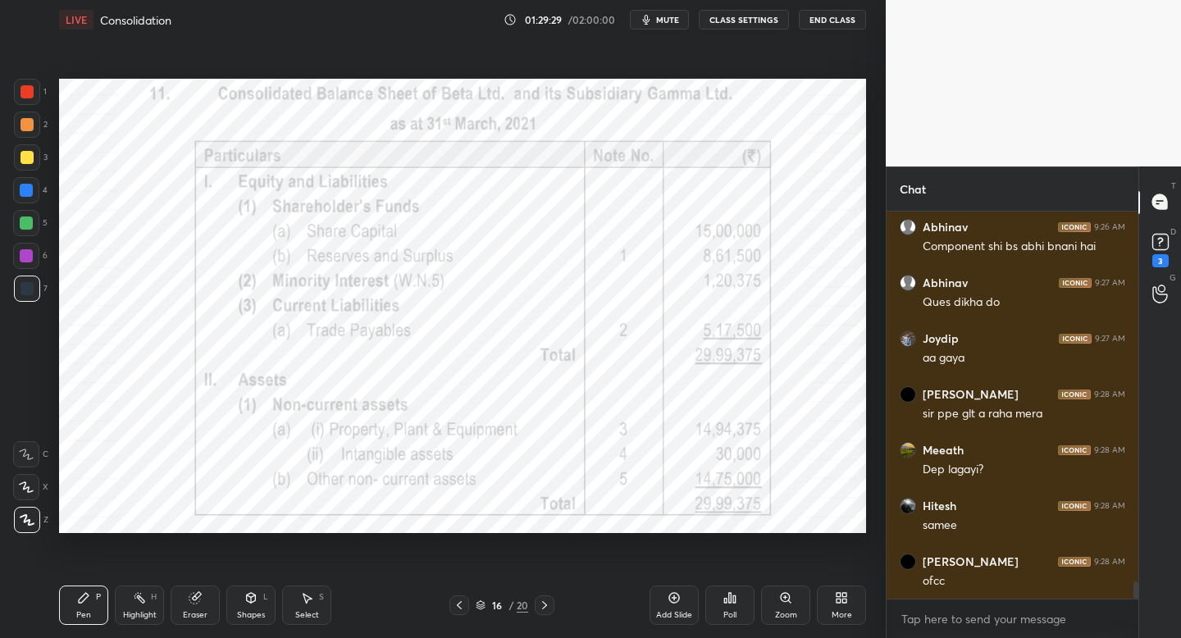
click at [456, 604] on icon at bounding box center [459, 605] width 13 height 13
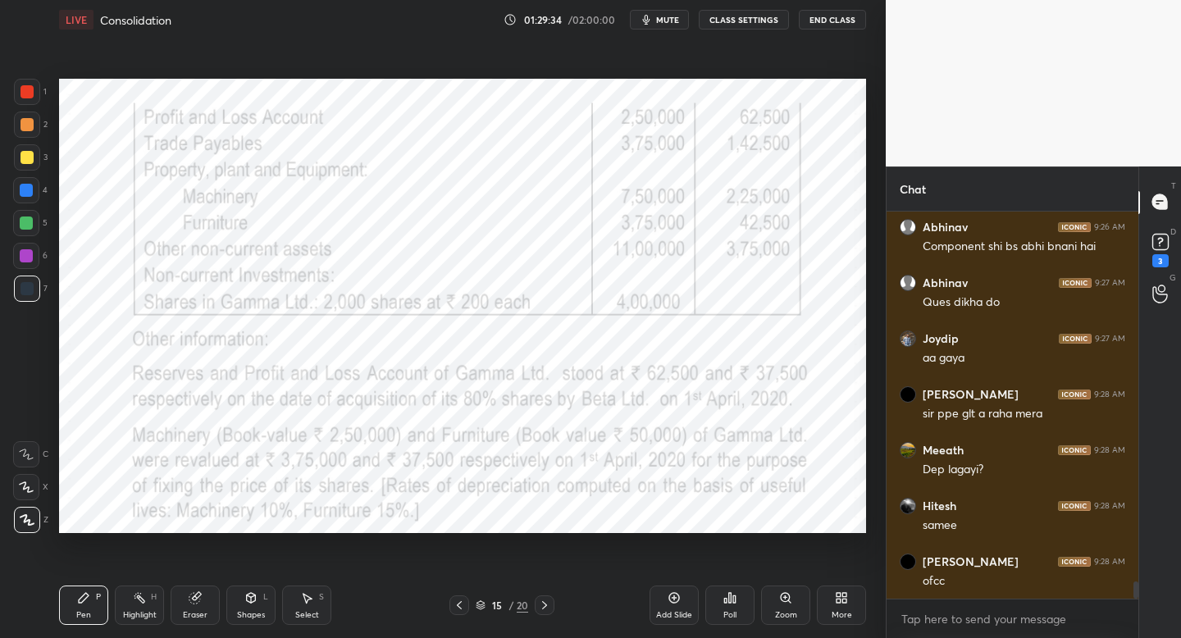
click at [547, 604] on icon at bounding box center [544, 605] width 13 height 13
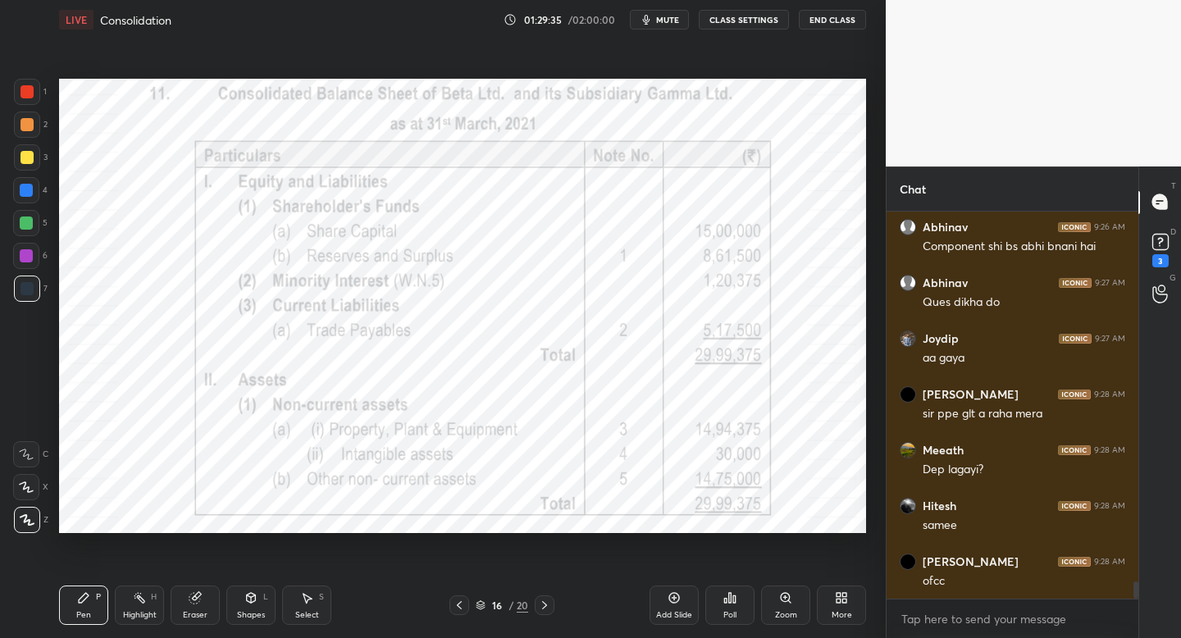
click at [546, 604] on icon at bounding box center [544, 605] width 13 height 13
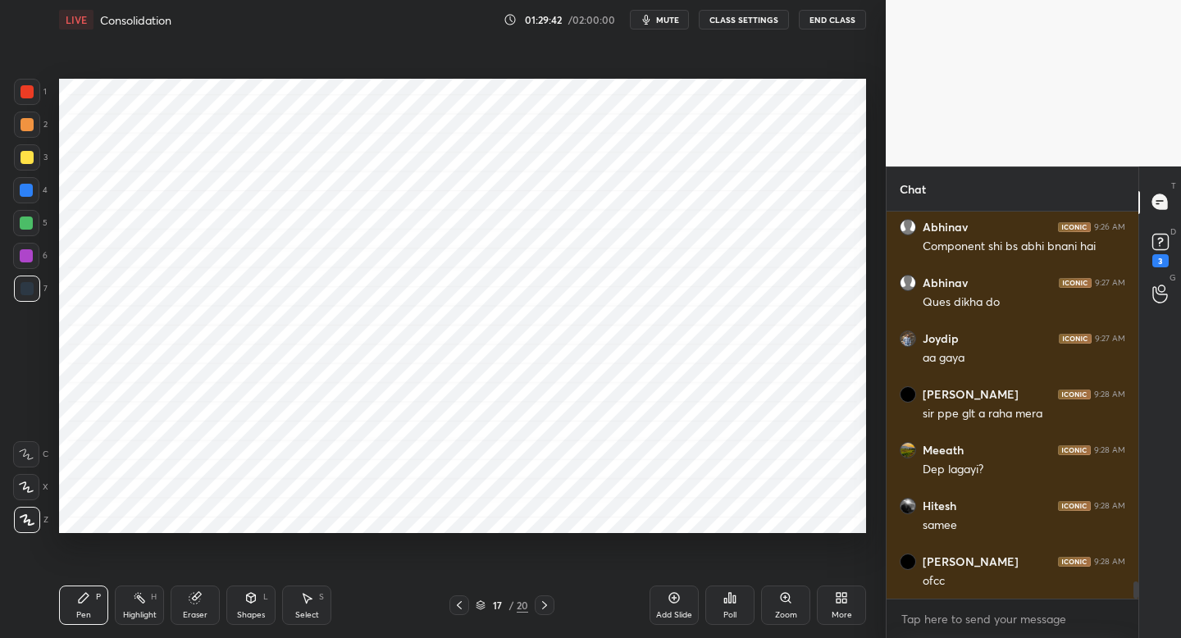
click at [456, 593] on div "Pen P Highlight H Eraser Shapes L Select S 17 / 20 Add Slide Poll Zoom More" at bounding box center [462, 605] width 807 height 66
click at [458, 602] on icon at bounding box center [459, 605] width 13 height 13
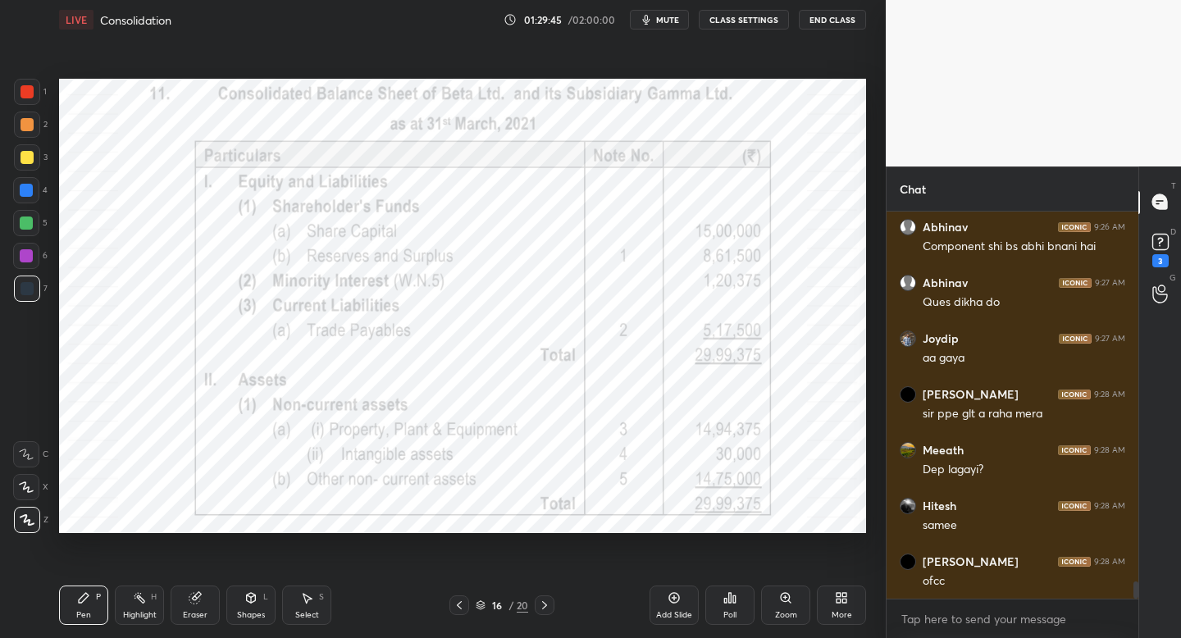
click at [462, 608] on icon at bounding box center [459, 605] width 13 height 13
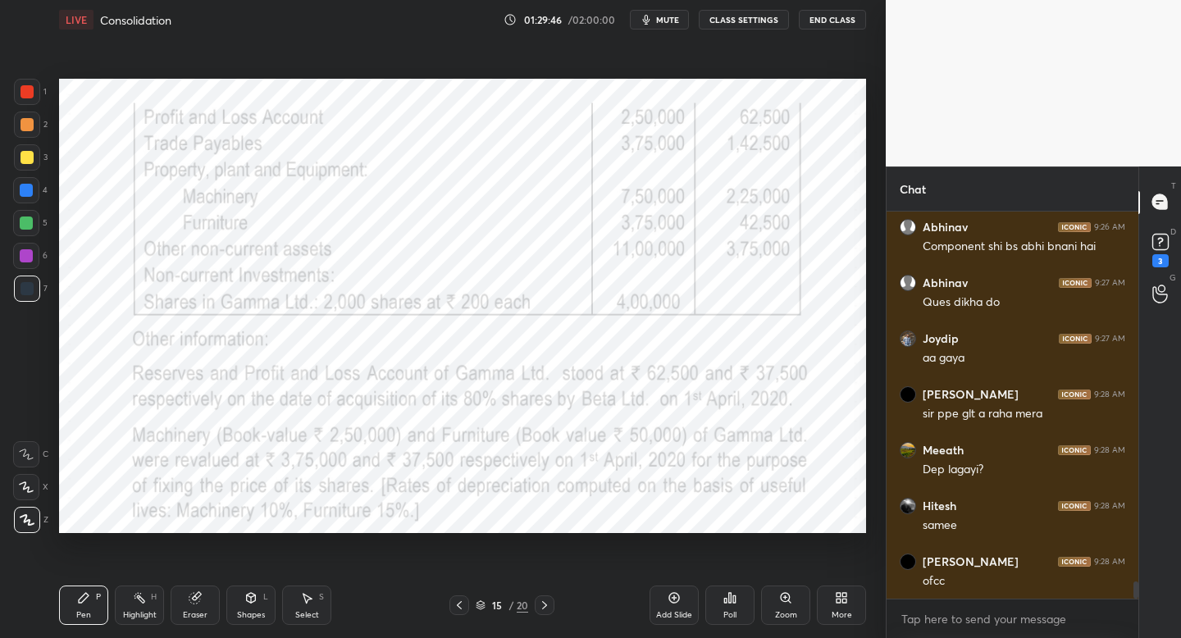
click at [463, 606] on icon at bounding box center [459, 605] width 13 height 13
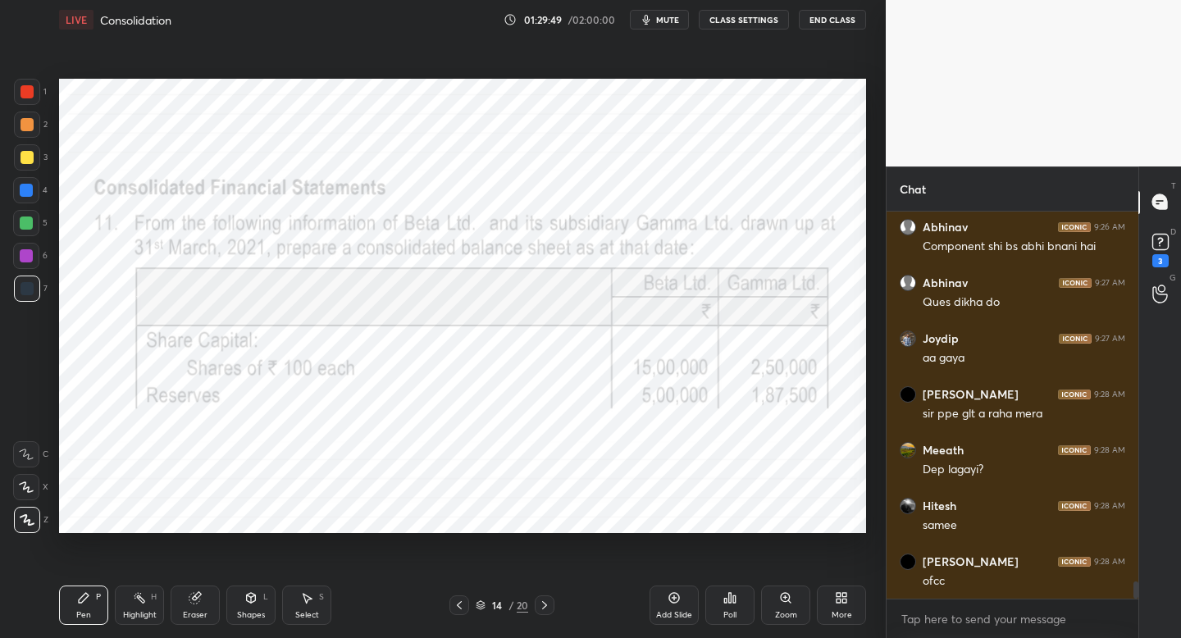
click at [548, 608] on div at bounding box center [545, 605] width 20 height 20
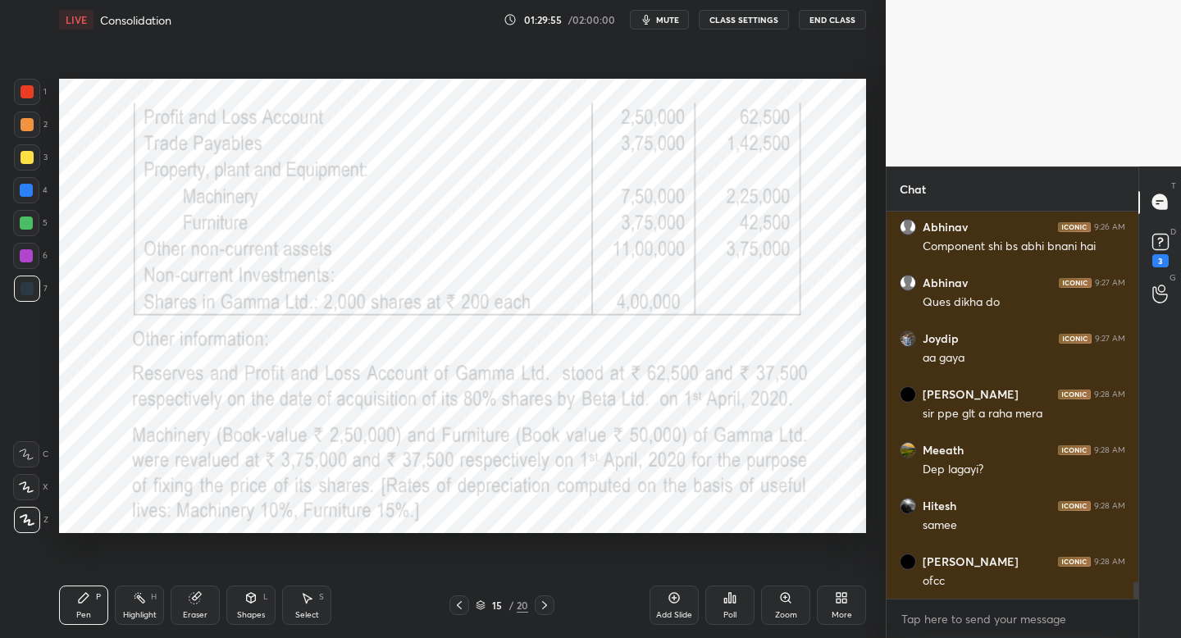
click at [547, 602] on icon at bounding box center [544, 605] width 13 height 13
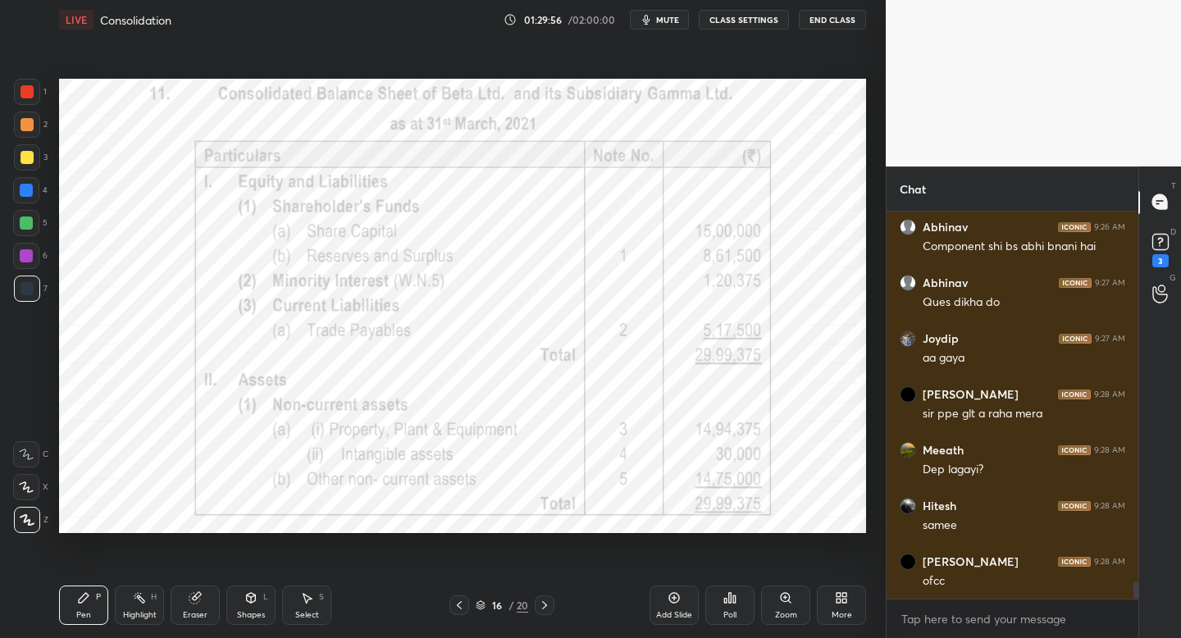
click at [460, 604] on icon at bounding box center [459, 605] width 13 height 13
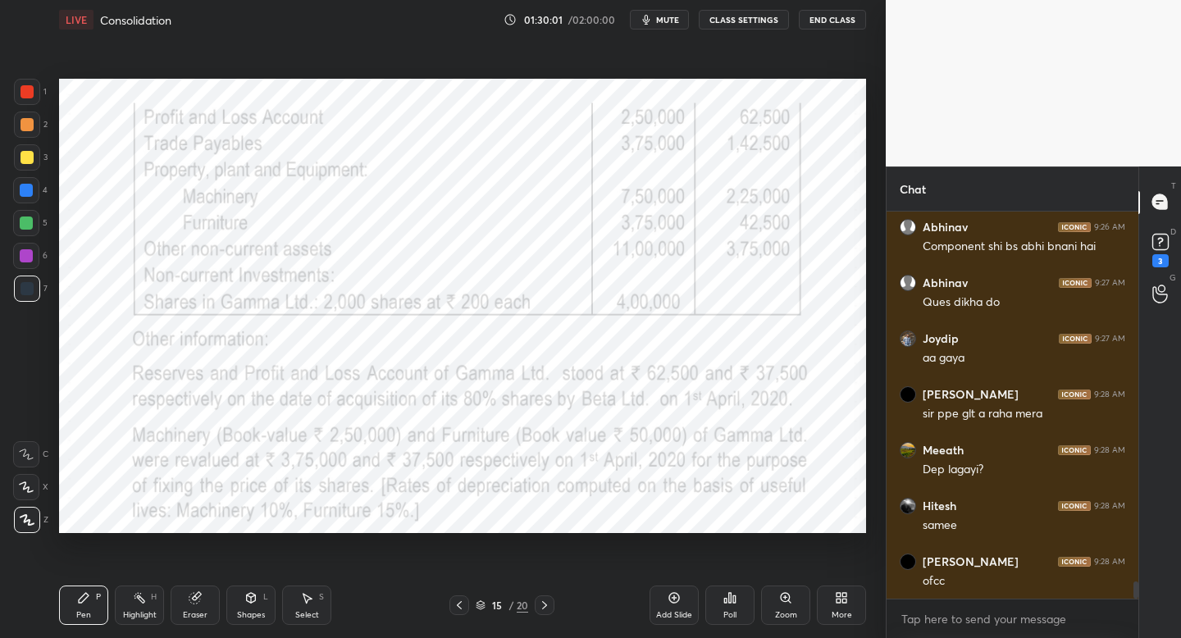
scroll to position [8472, 0]
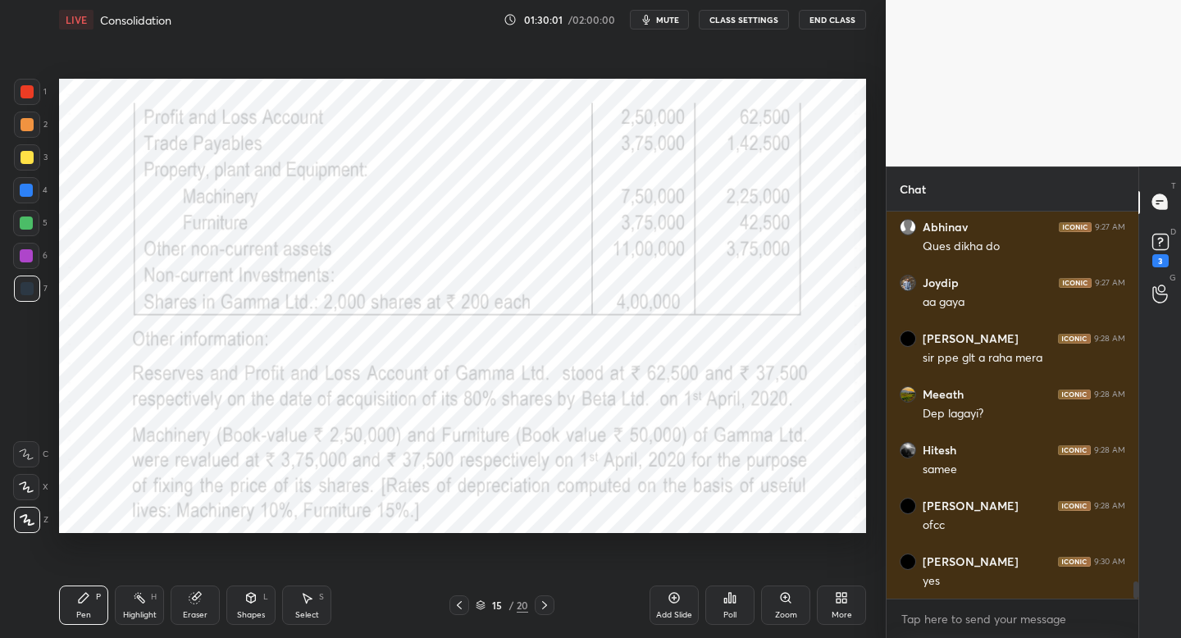
click at [542, 603] on icon at bounding box center [544, 605] width 13 height 13
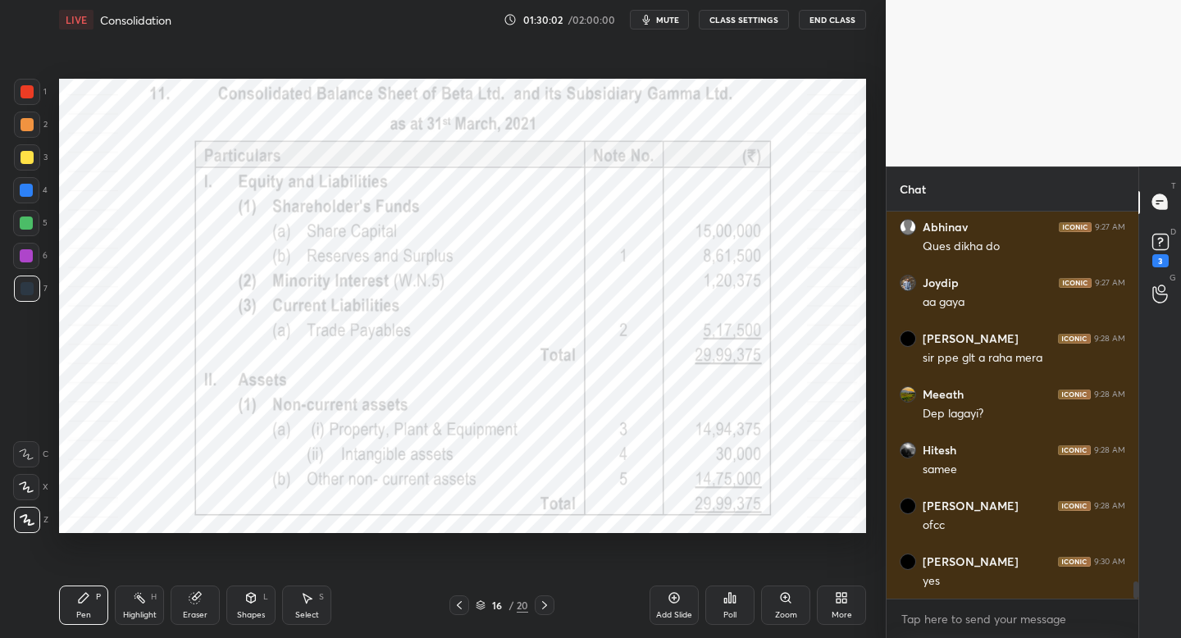
click at [549, 602] on icon at bounding box center [544, 605] width 13 height 13
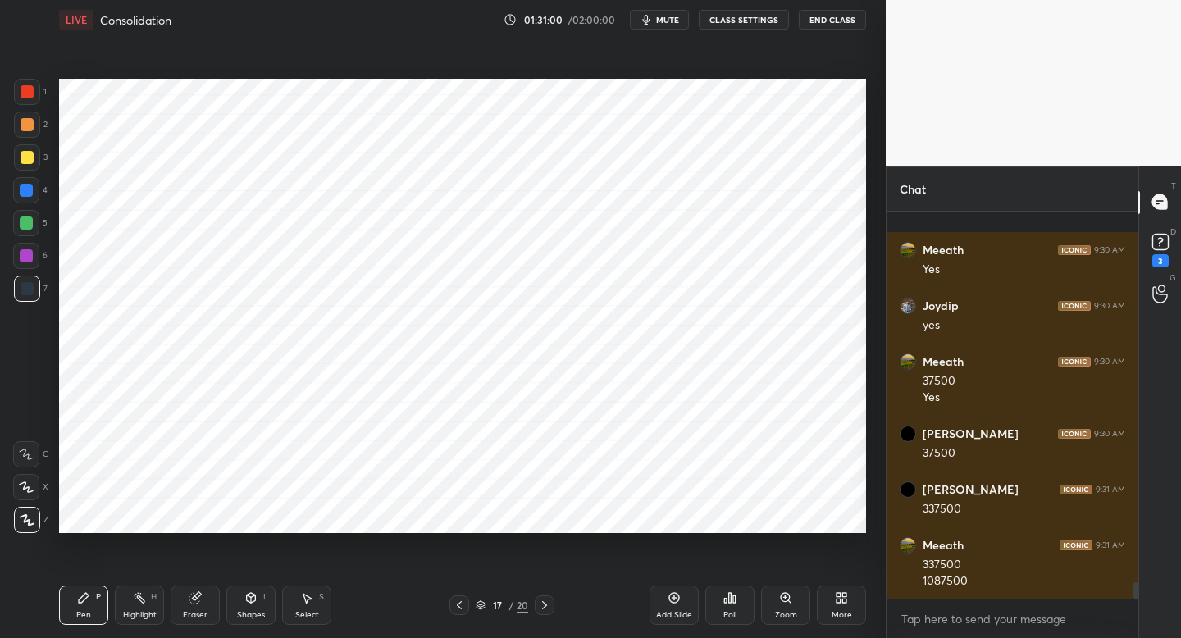
scroll to position [8951, 0]
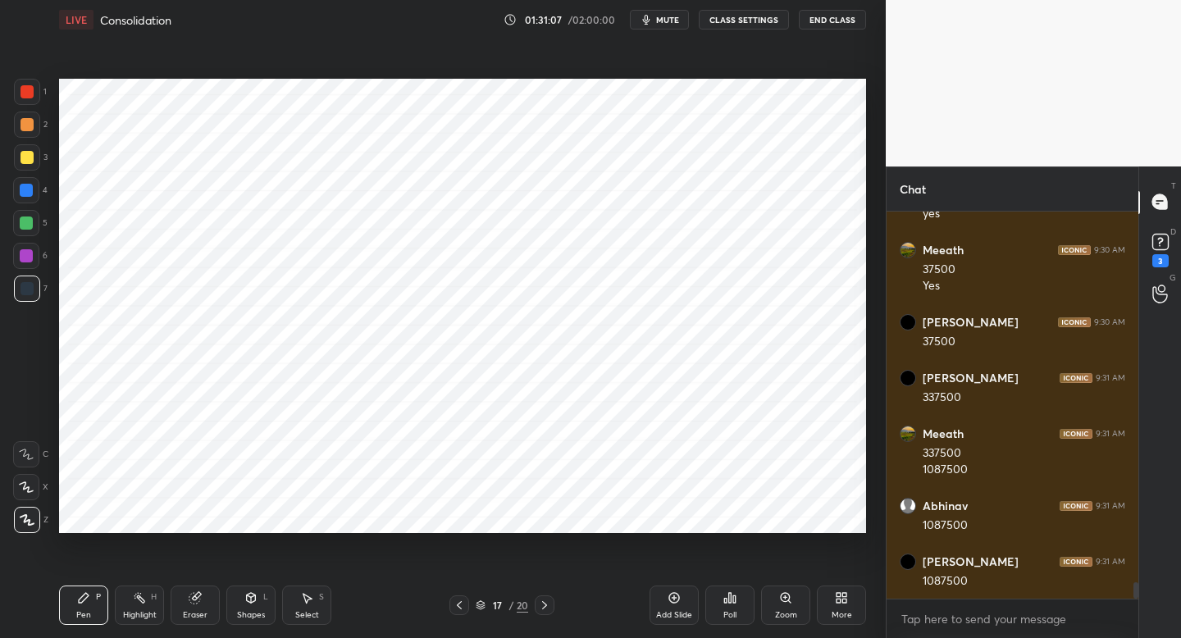
click at [27, 98] on div at bounding box center [27, 92] width 26 height 26
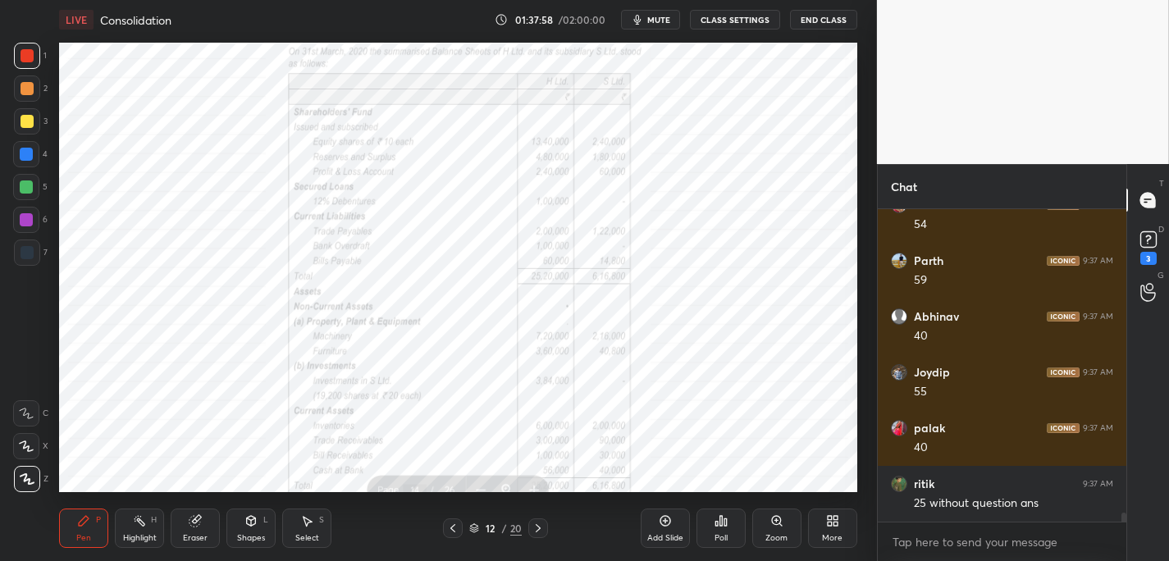
scroll to position [10755, 0]
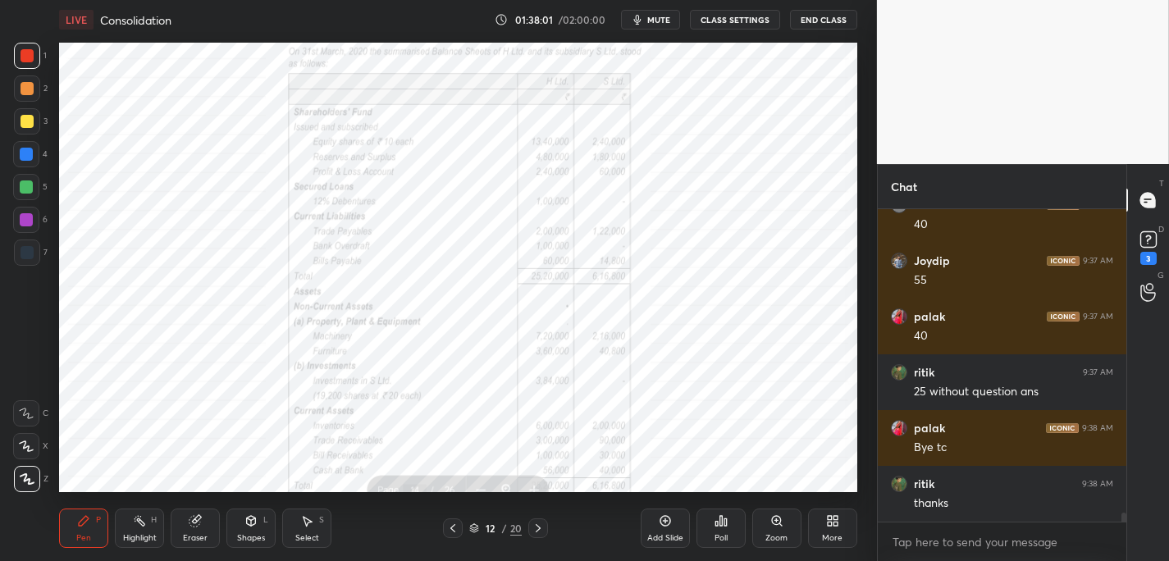
click at [814, 21] on button "End Class" at bounding box center [823, 20] width 67 height 20
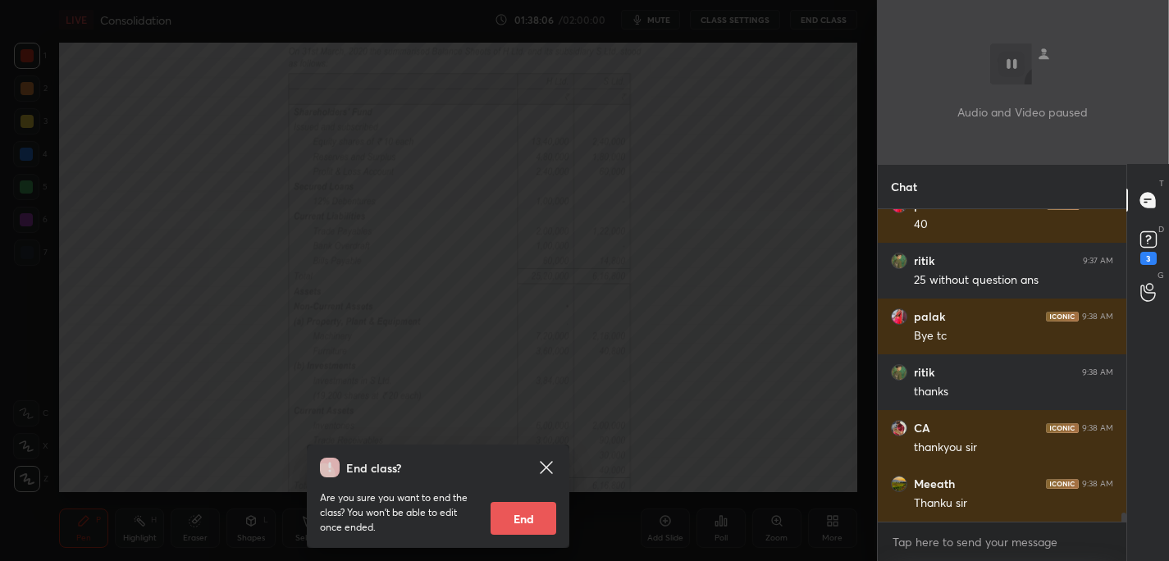
scroll to position [10978, 0]
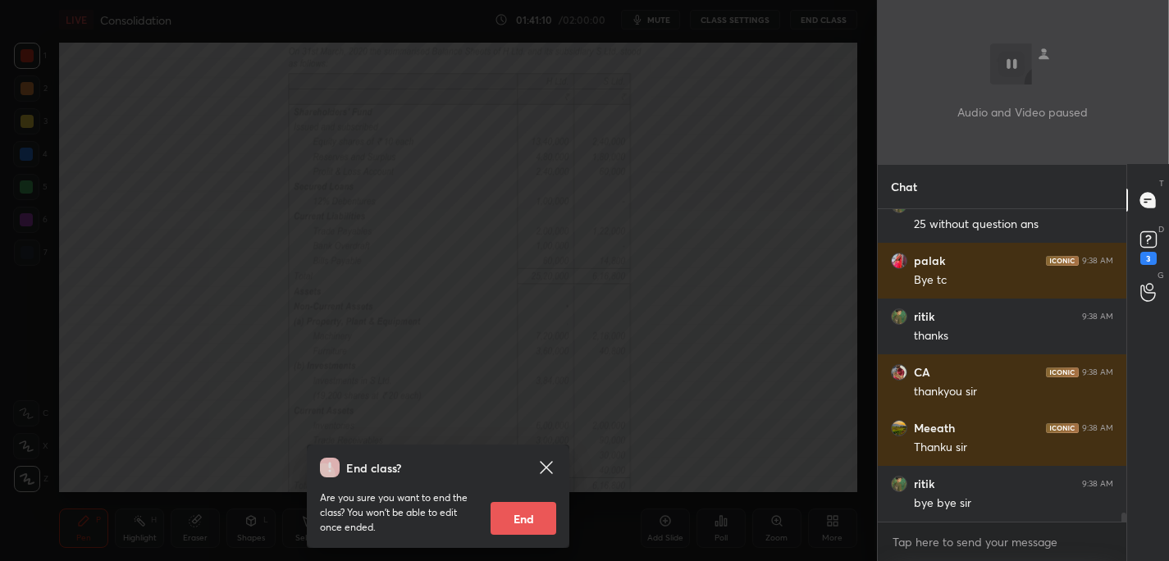
drag, startPoint x: 814, startPoint y: 21, endPoint x: 814, endPoint y: 221, distance: 200.1
click at [814, 26] on div "End class? Are you sure you want to end the class? You won’t be able to edit on…" at bounding box center [438, 280] width 877 height 561
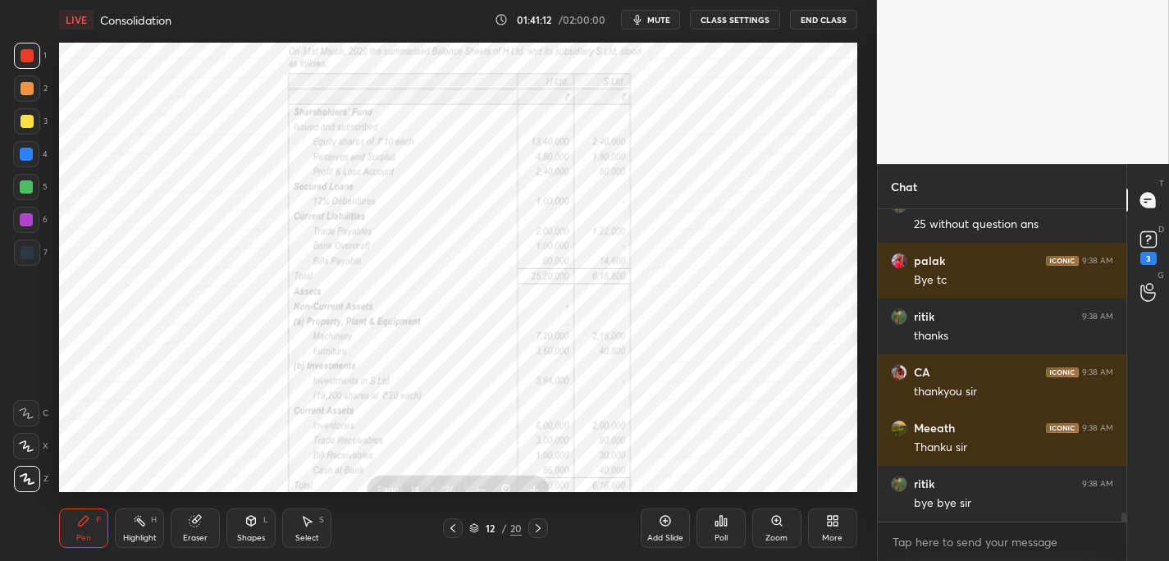
click at [829, 21] on button "End Class" at bounding box center [823, 20] width 67 height 20
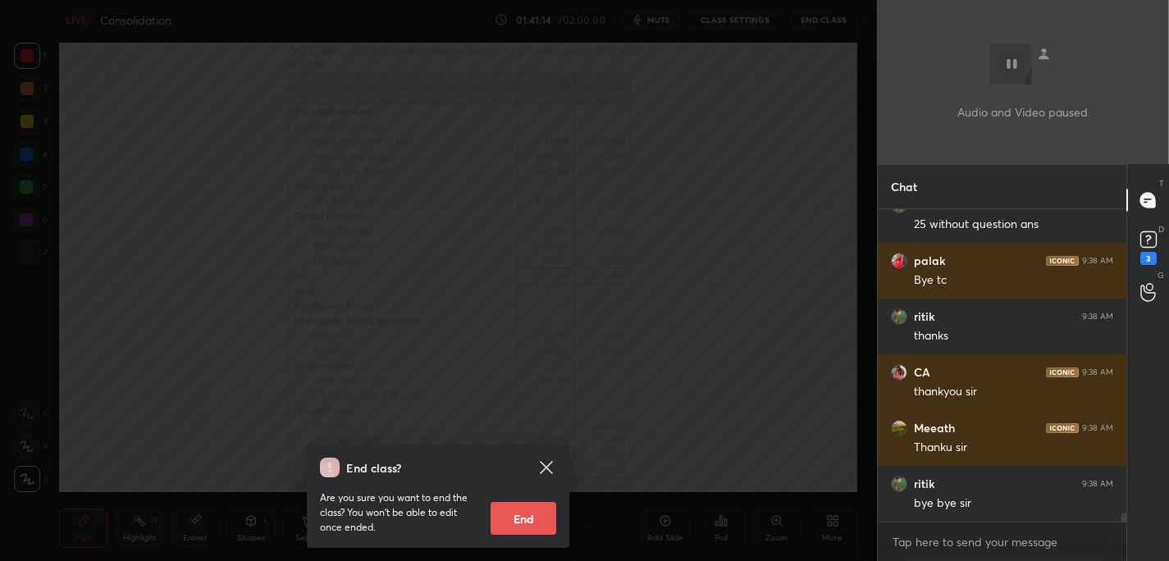
click at [531, 522] on button "End" at bounding box center [523, 518] width 66 height 33
type textarea "x"
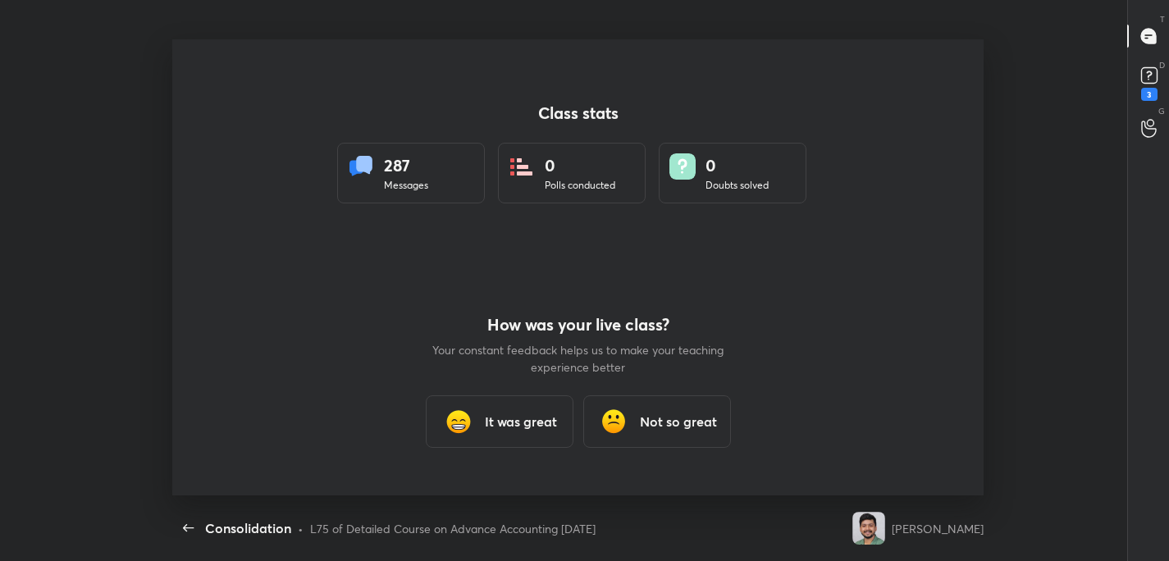
scroll to position [0, 0]
